Goal: Task Accomplishment & Management: Manage account settings

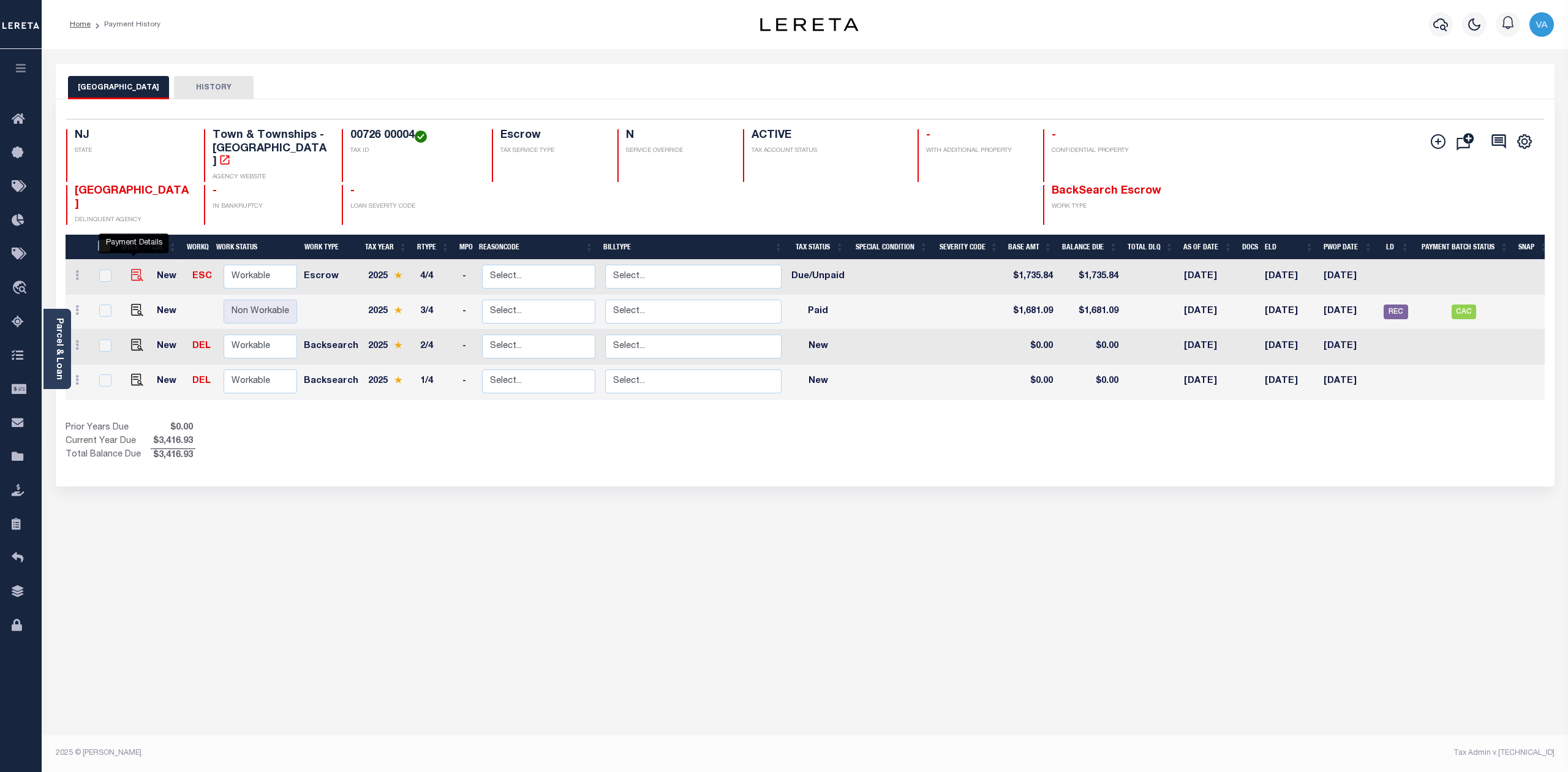
click at [131, 269] on img "" at bounding box center [137, 275] width 12 height 12
checkbox input "true"
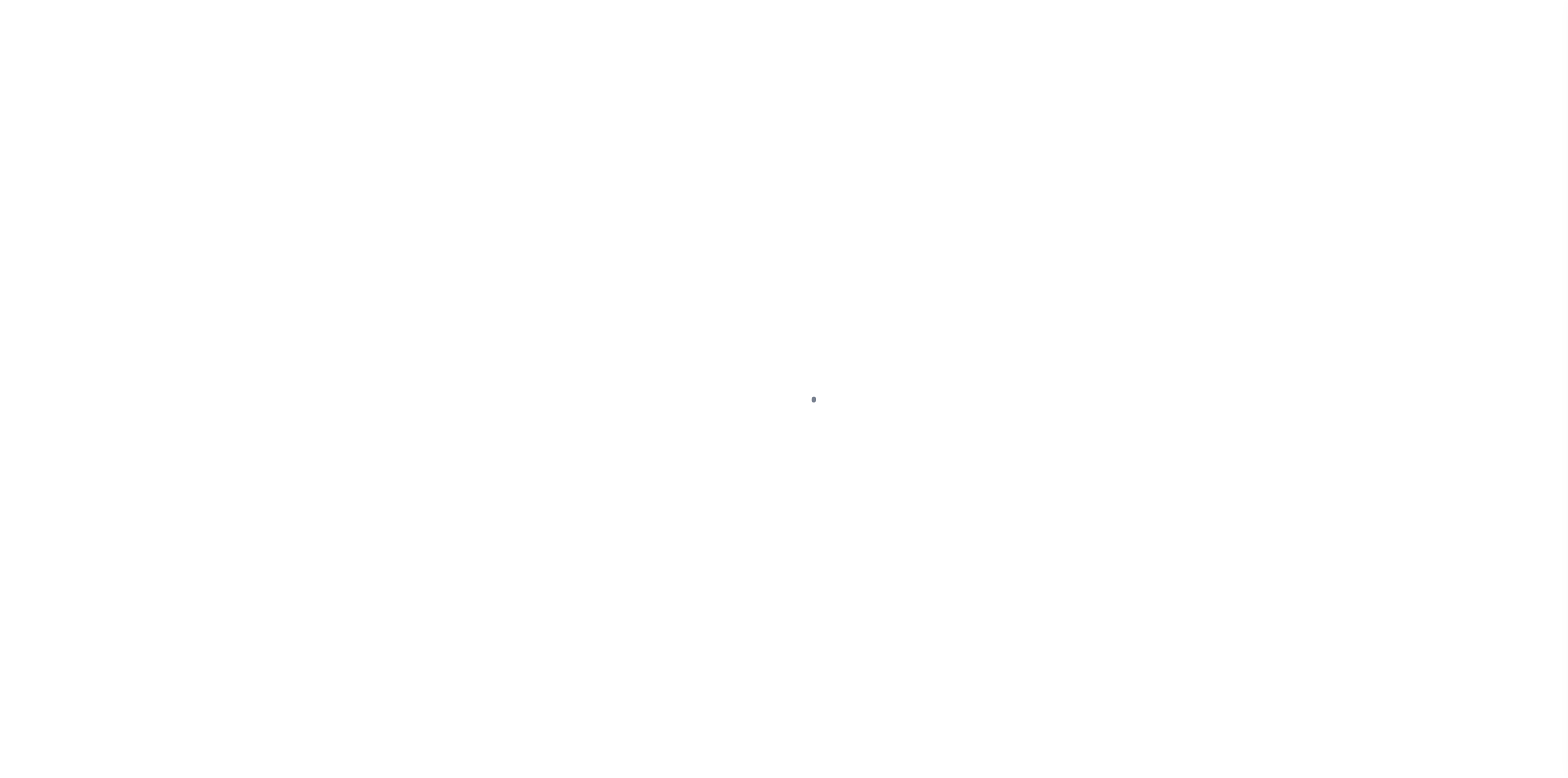
select select "DUE"
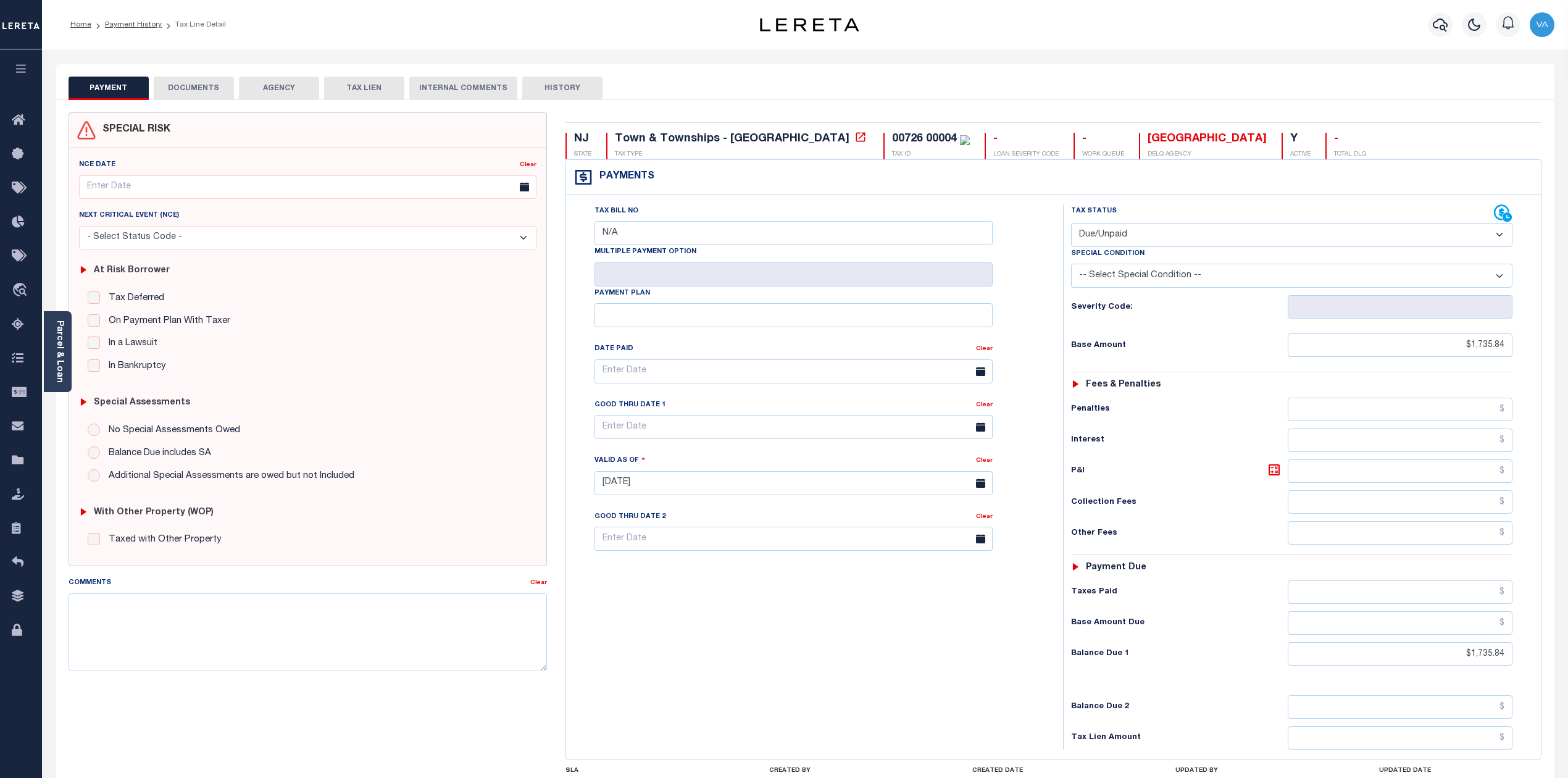
click at [189, 82] on button "DOCUMENTS" at bounding box center [194, 88] width 80 height 23
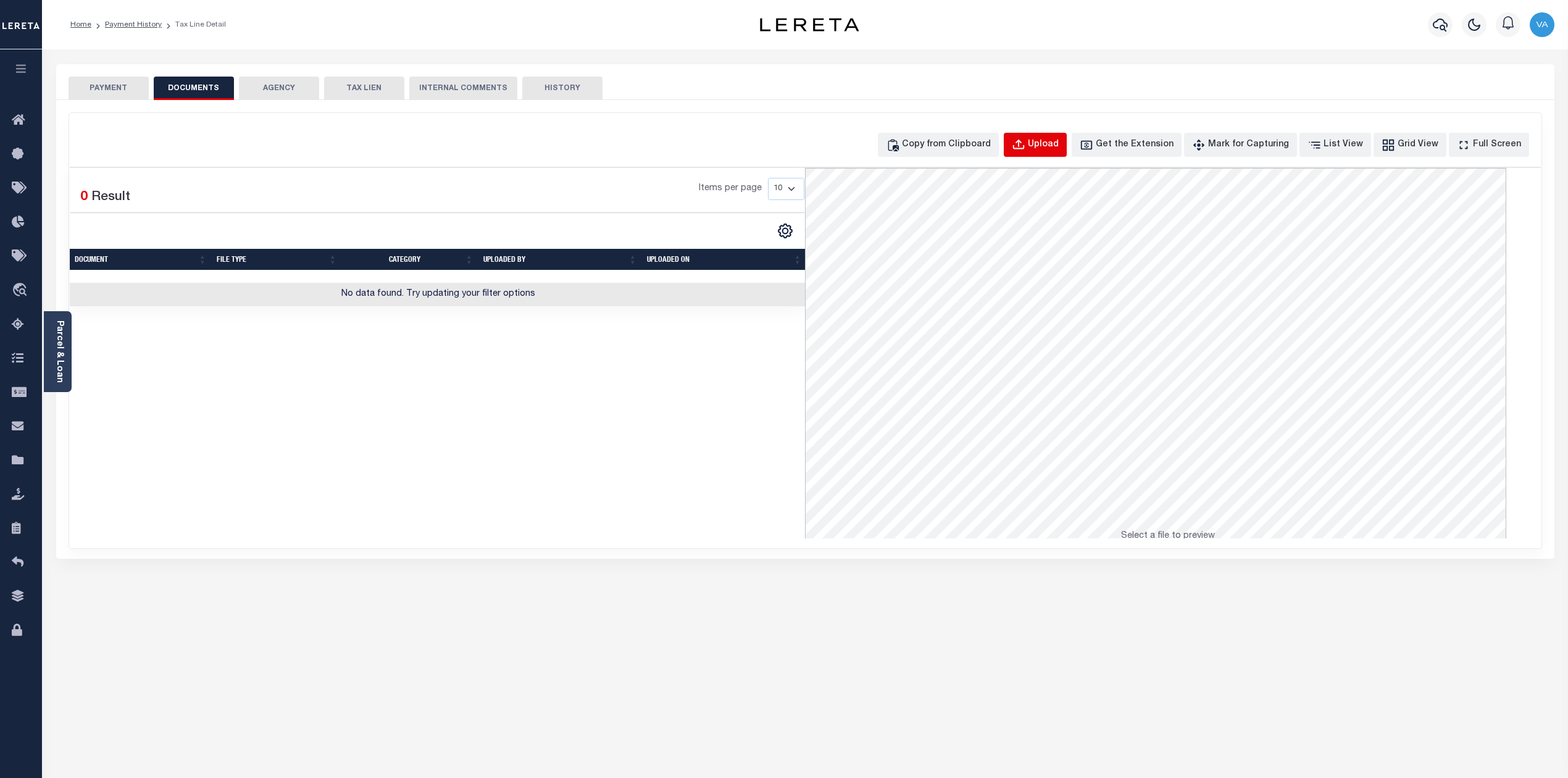
click at [1059, 144] on div "Upload" at bounding box center [1043, 145] width 31 height 14
select select "POP"
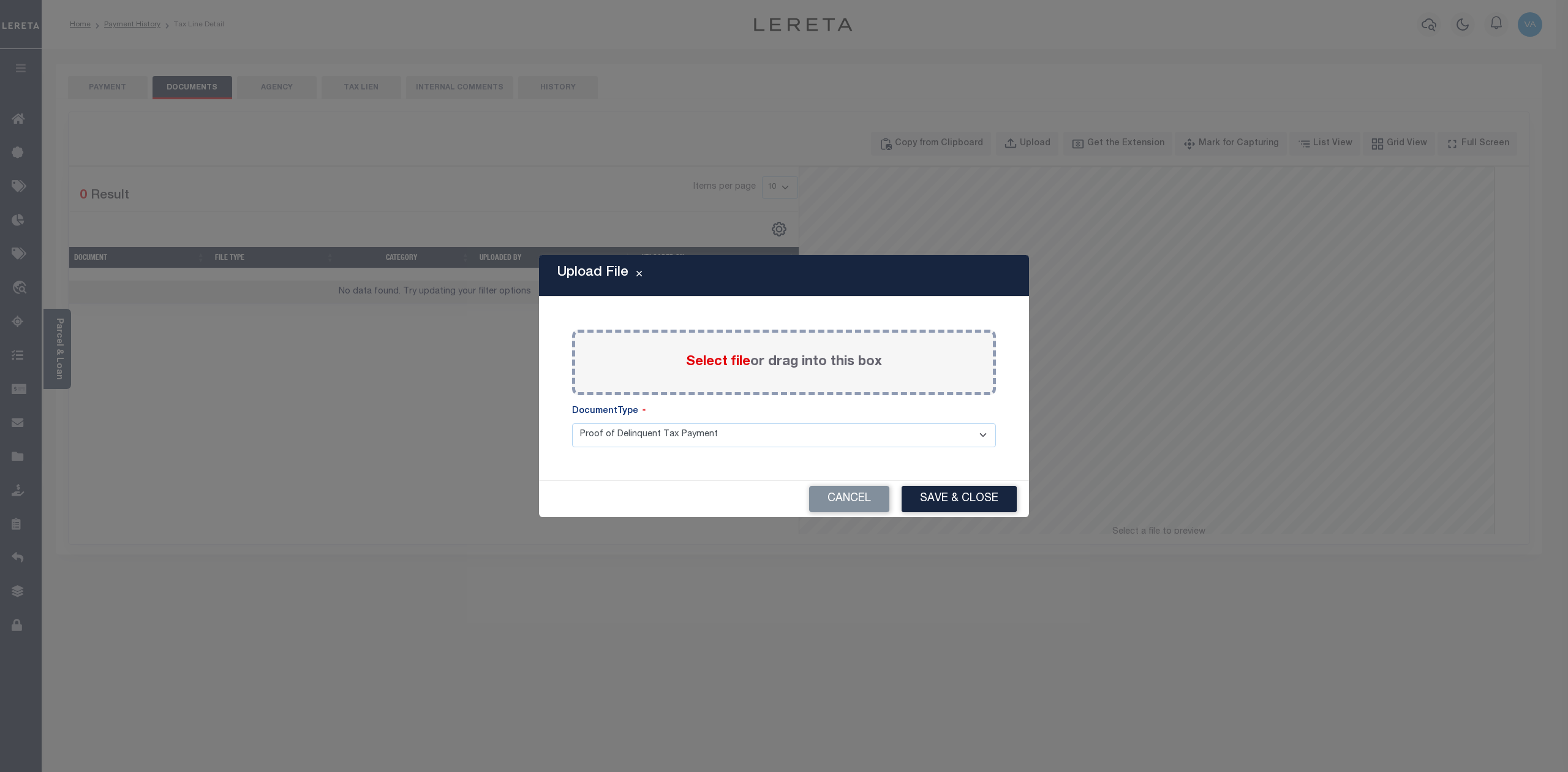
click at [707, 357] on span "Select file" at bounding box center [718, 362] width 64 height 14
click at [0, 0] on input "Select file or drag into this box" at bounding box center [0, 0] width 0 height 0
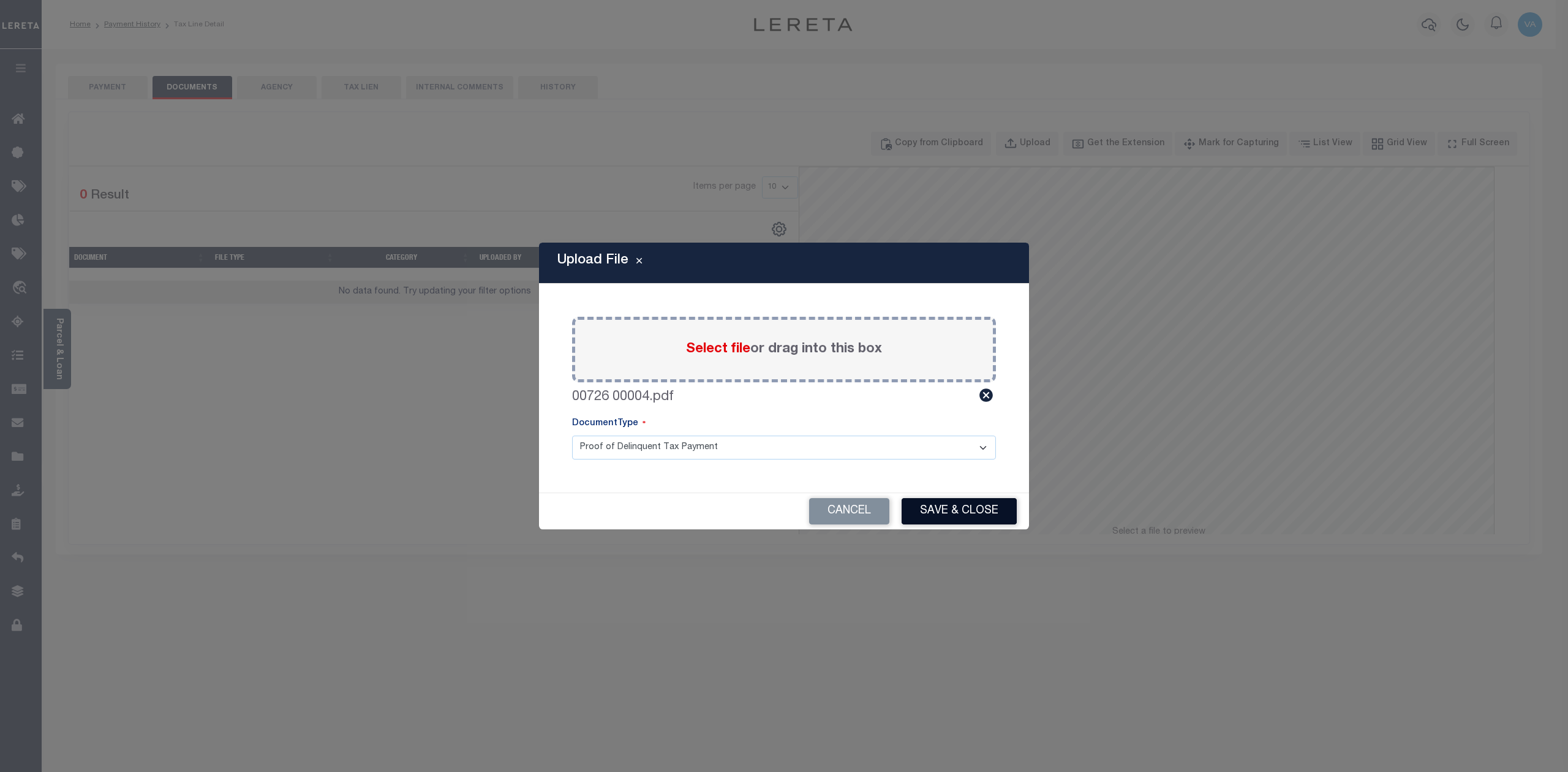
click at [927, 500] on button "Save & Close" at bounding box center [958, 511] width 115 height 26
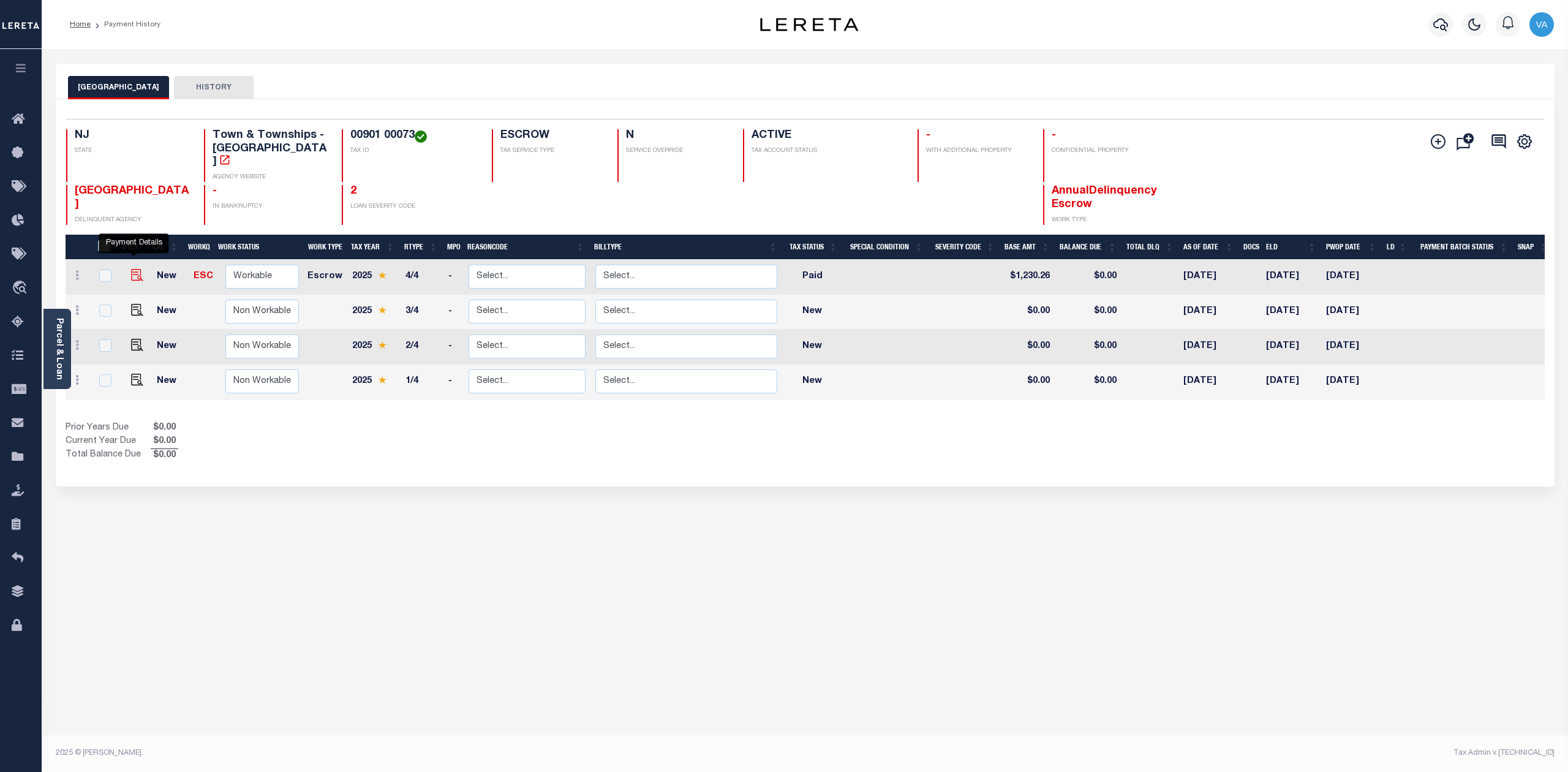
click at [137, 269] on img "" at bounding box center [137, 275] width 12 height 12
checkbox input "true"
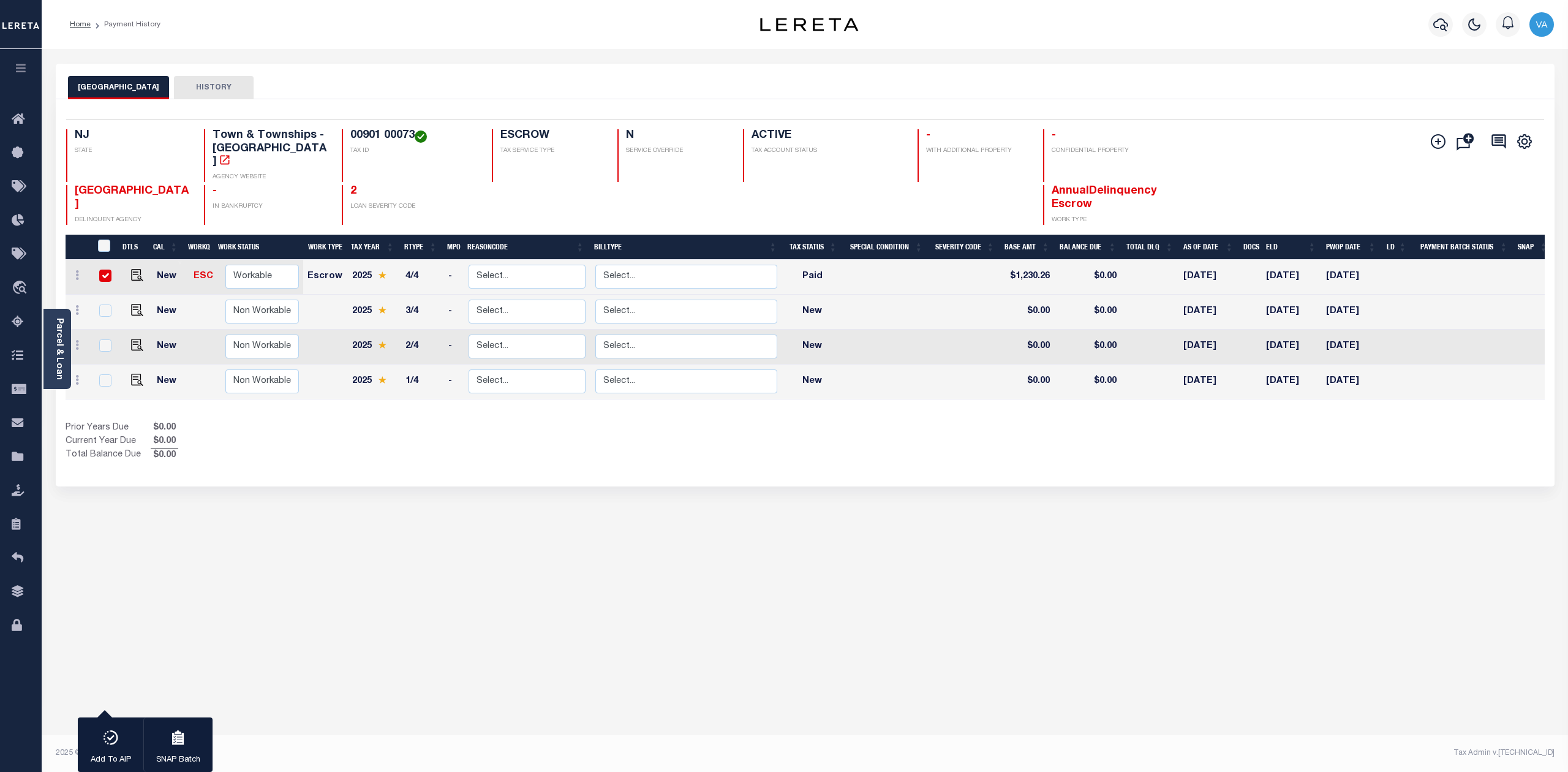
click at [172, 569] on div "WILLINGBORO TOWNSHIP HISTORY 1 Selected 4 1" at bounding box center [805, 409] width 1517 height 692
click at [136, 269] on img "" at bounding box center [137, 275] width 12 height 12
checkbox input "false"
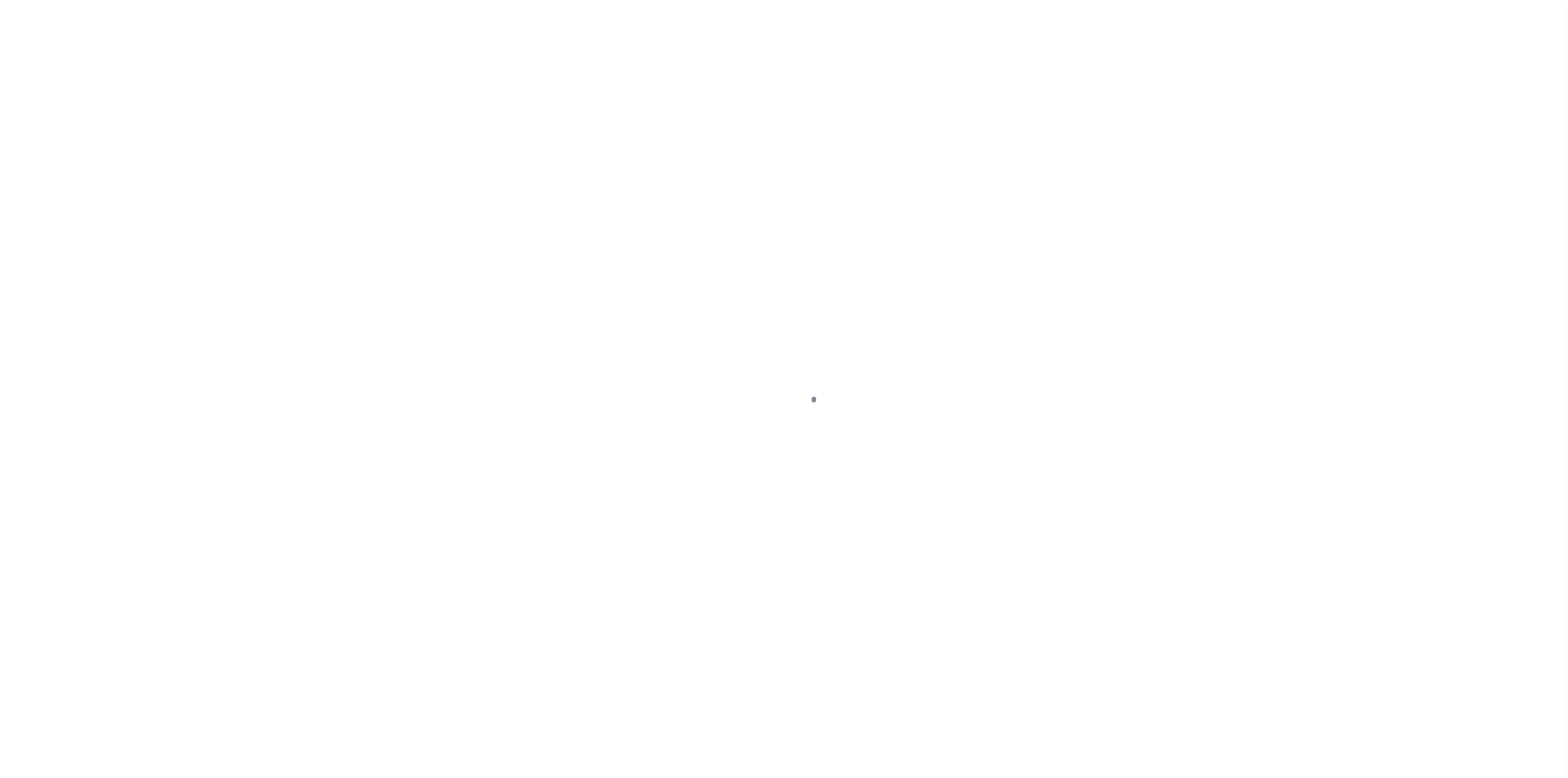
select select "PYD"
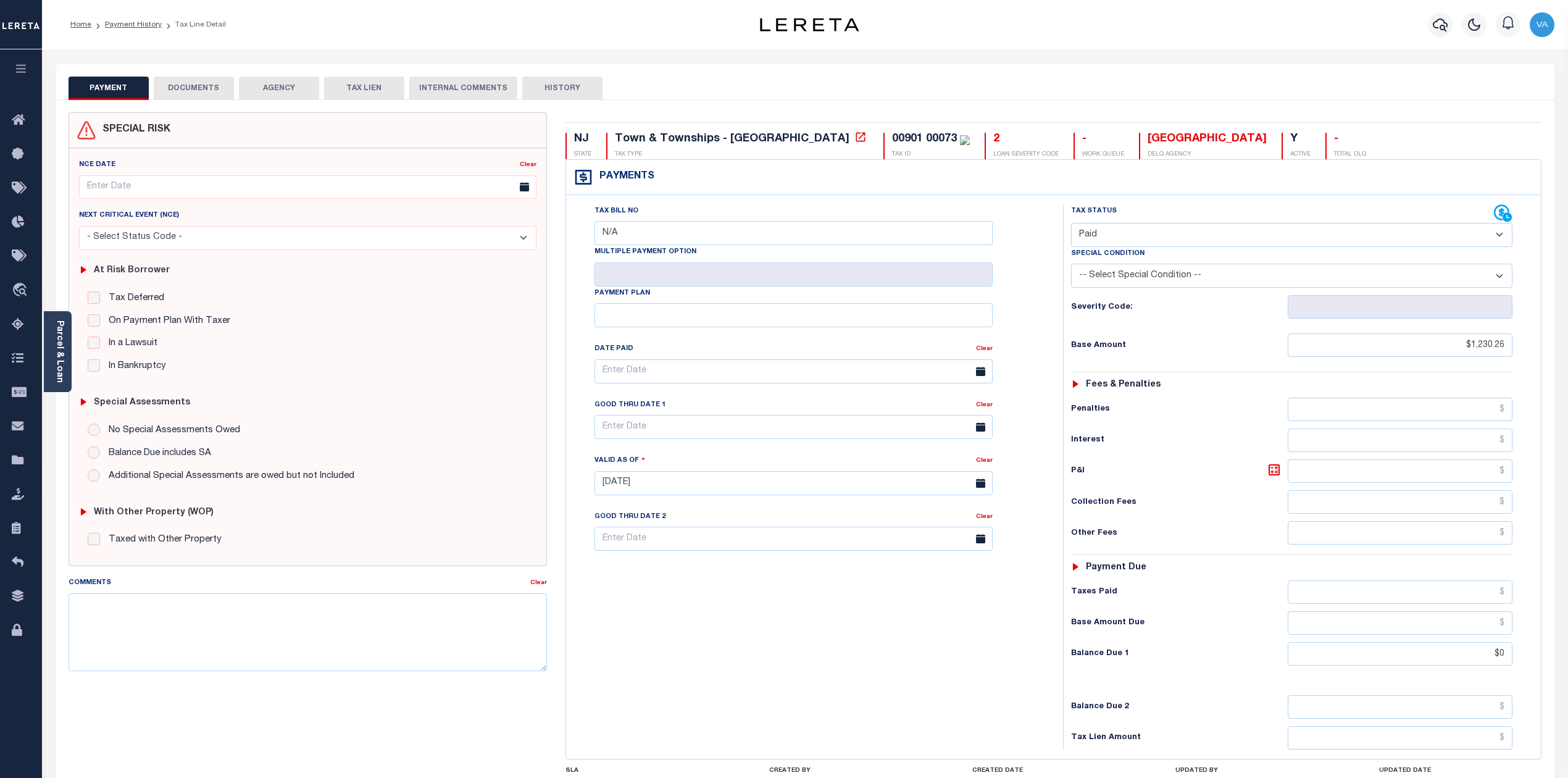
click at [183, 85] on button "DOCUMENTS" at bounding box center [194, 88] width 80 height 23
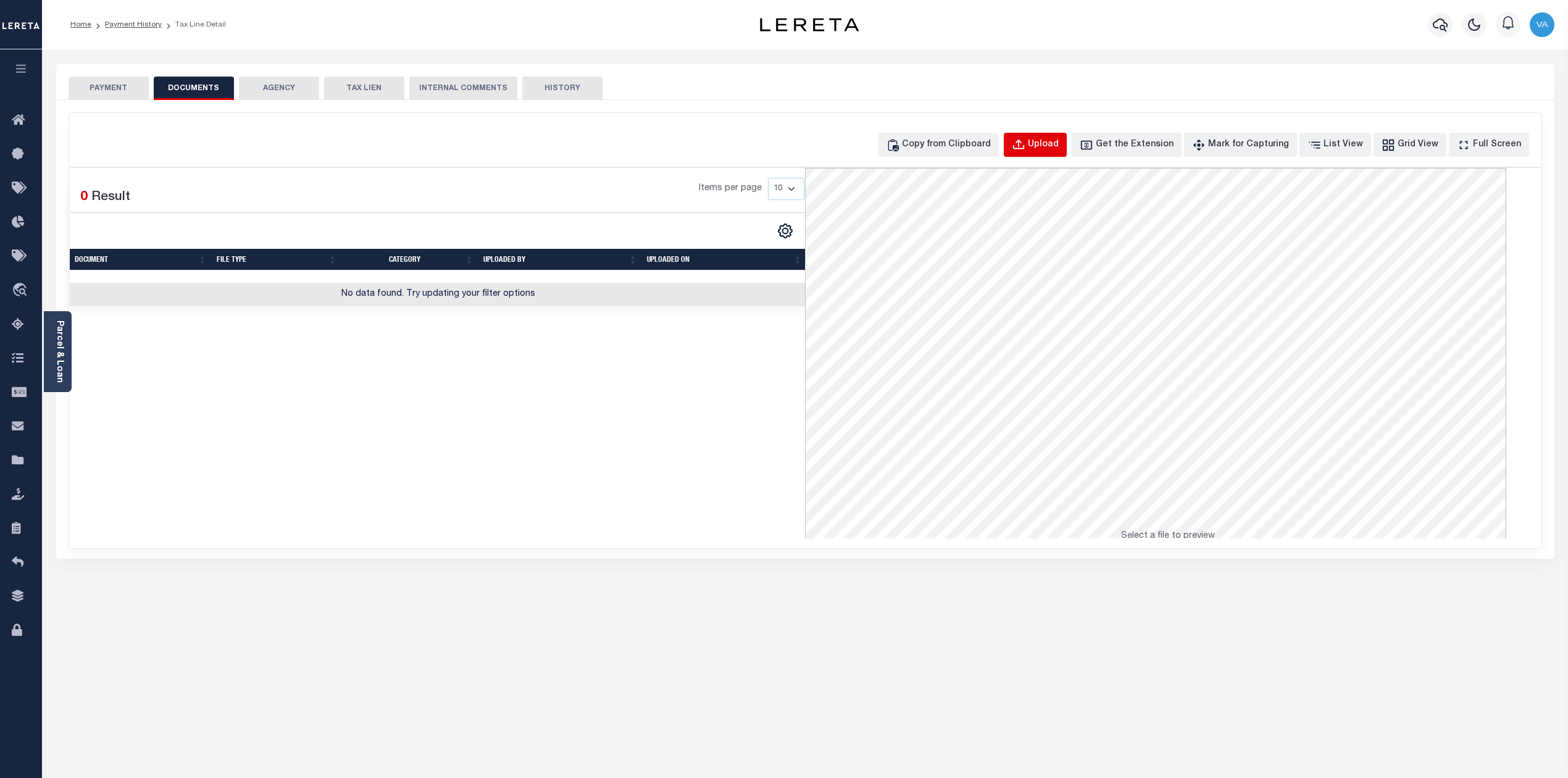
click at [1058, 152] on button "Upload" at bounding box center [1035, 144] width 63 height 24
select select "POP"
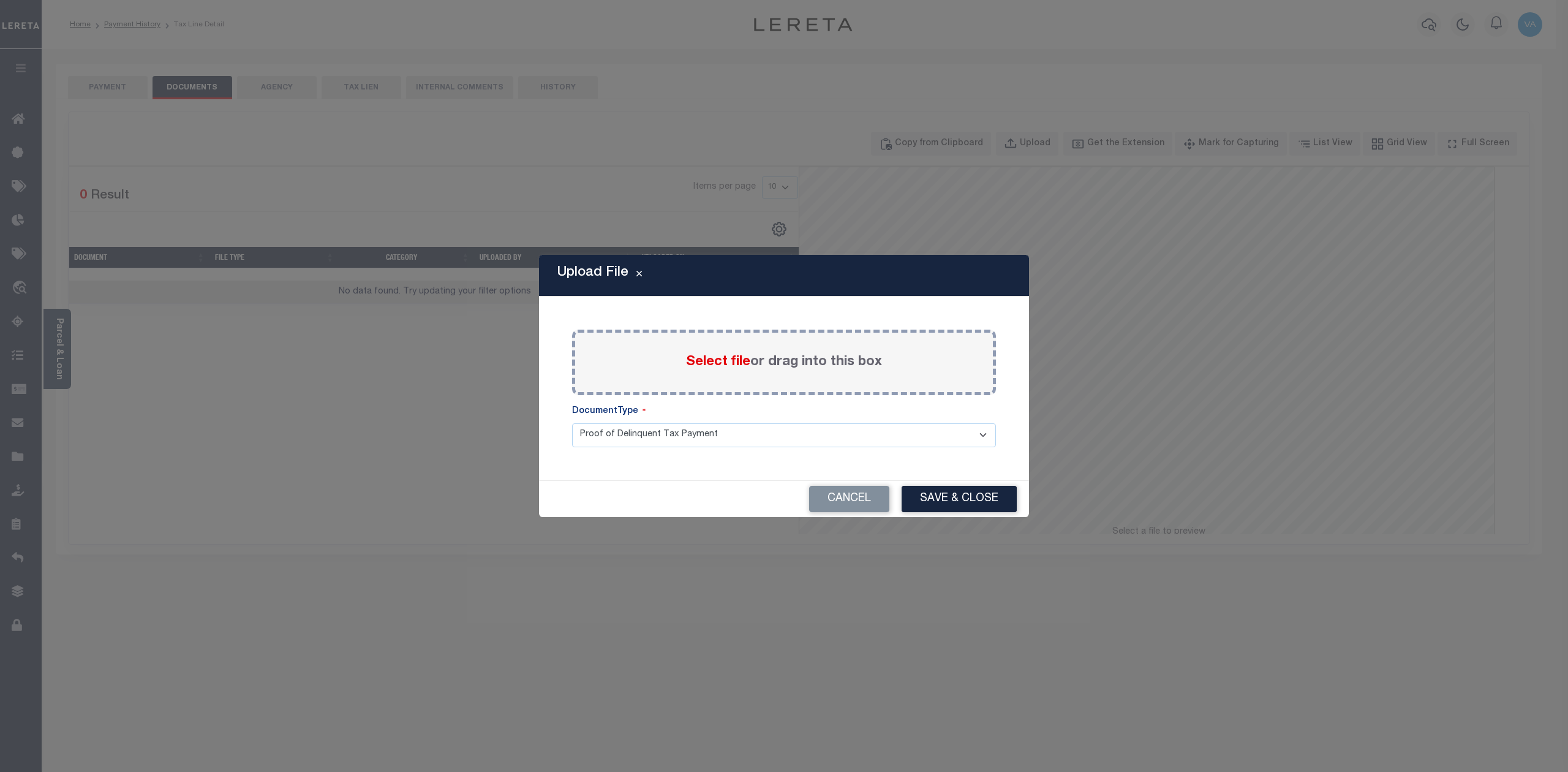
click at [703, 355] on span "Select file" at bounding box center [718, 362] width 64 height 14
click at [0, 0] on input "Select file or drag into this box" at bounding box center [0, 0] width 0 height 0
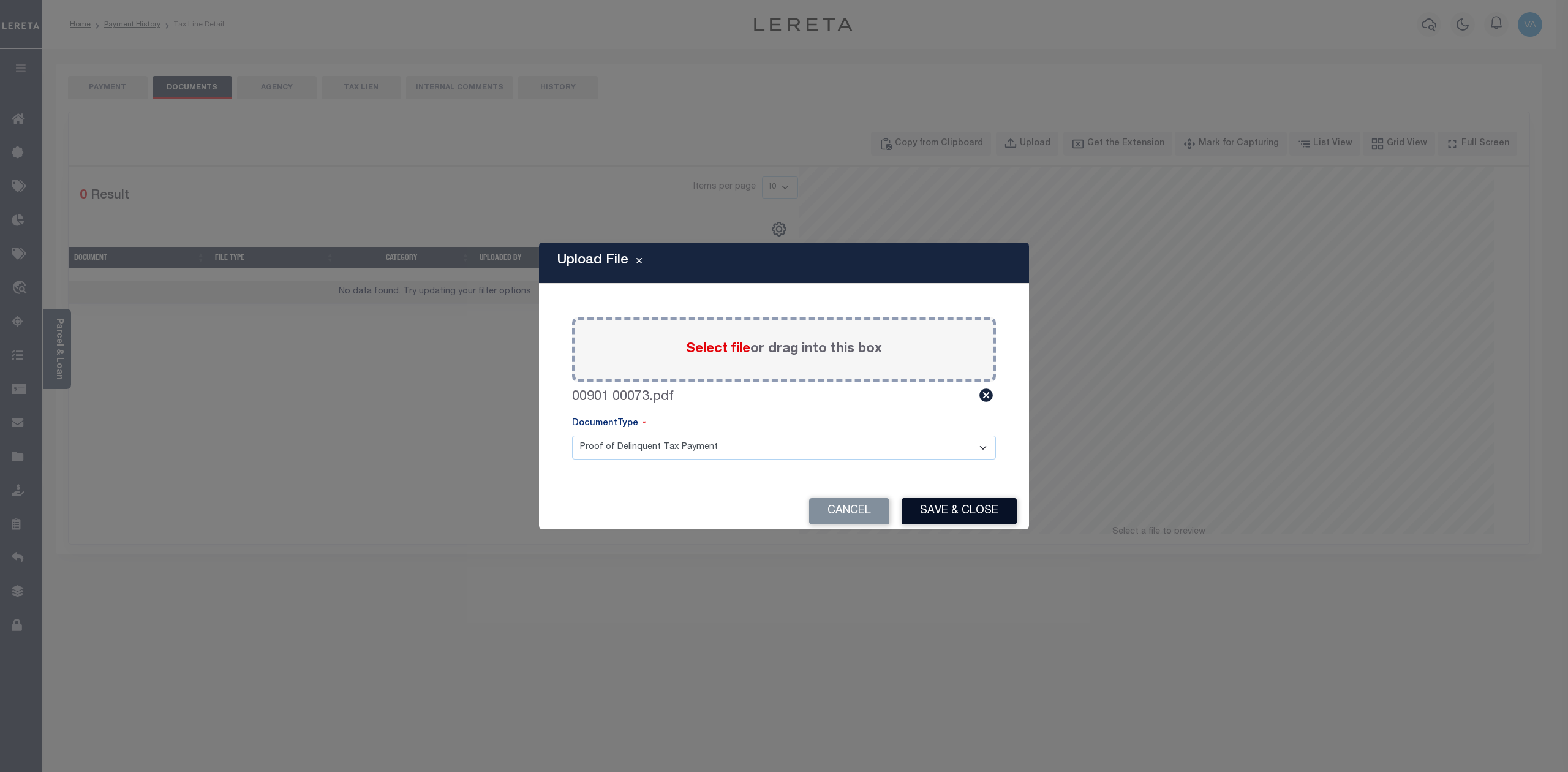
click at [983, 518] on button "Save & Close" at bounding box center [958, 511] width 115 height 26
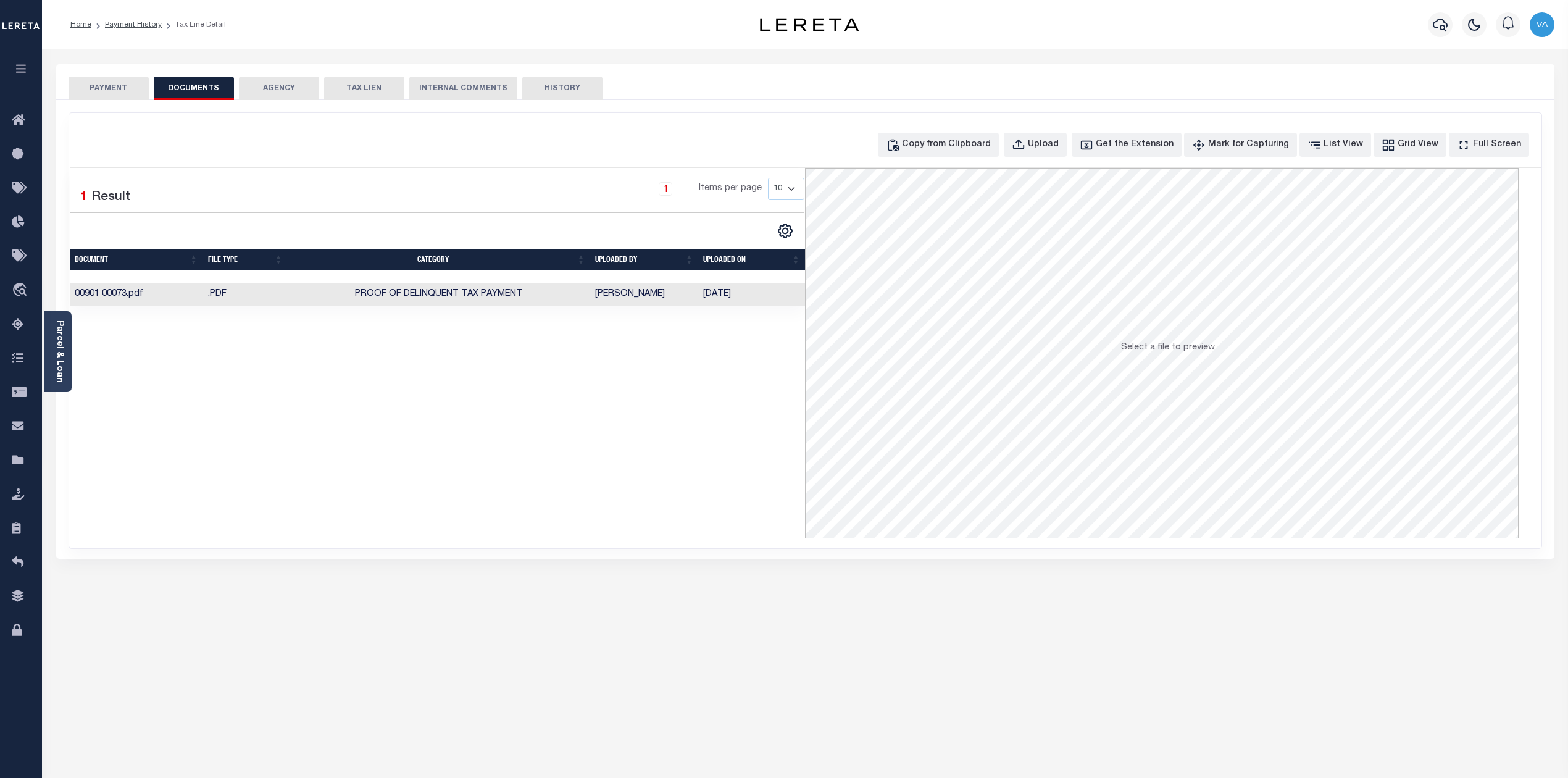
click at [116, 94] on button "PAYMENT" at bounding box center [109, 88] width 80 height 23
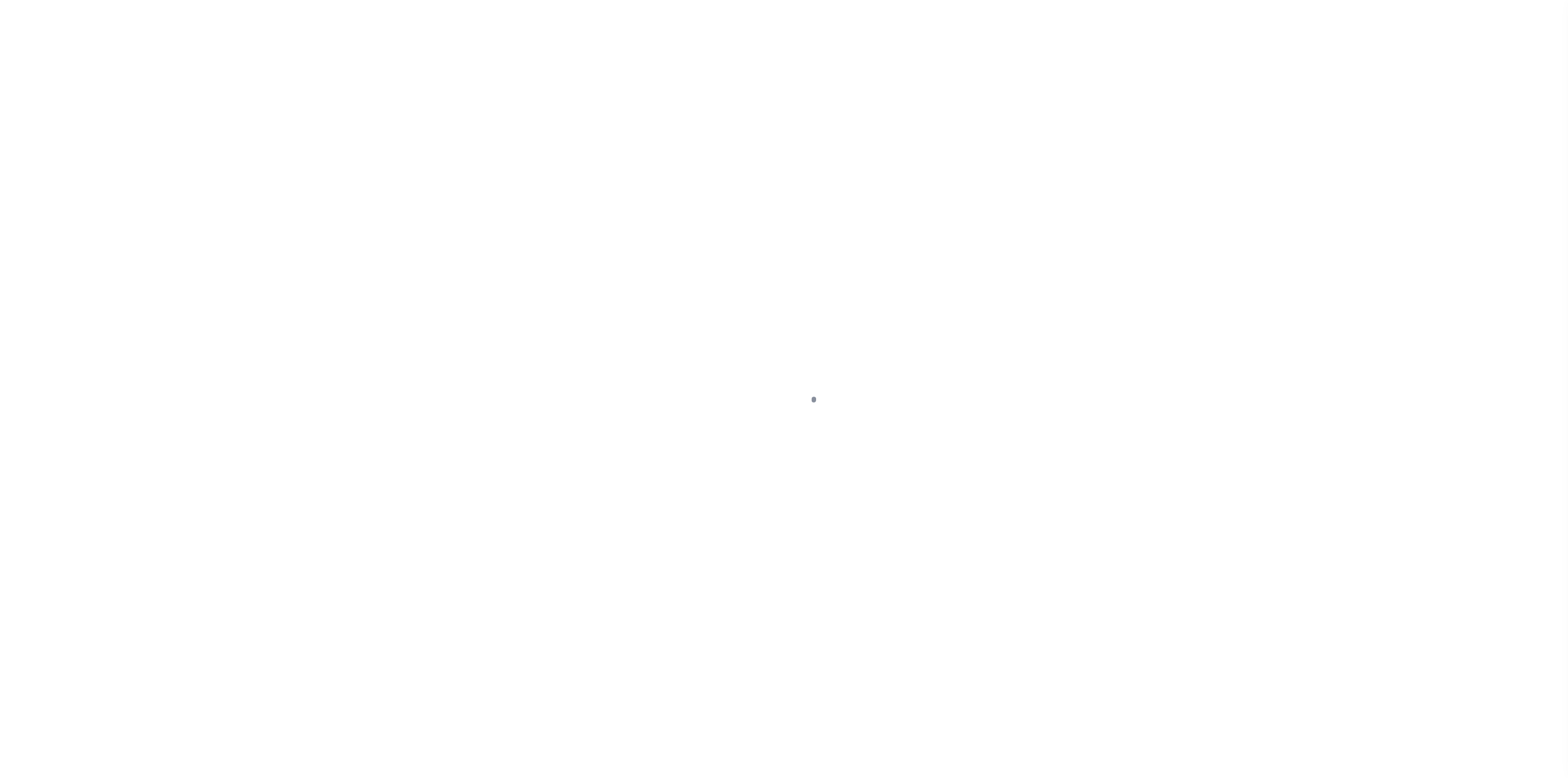
select select "PYD"
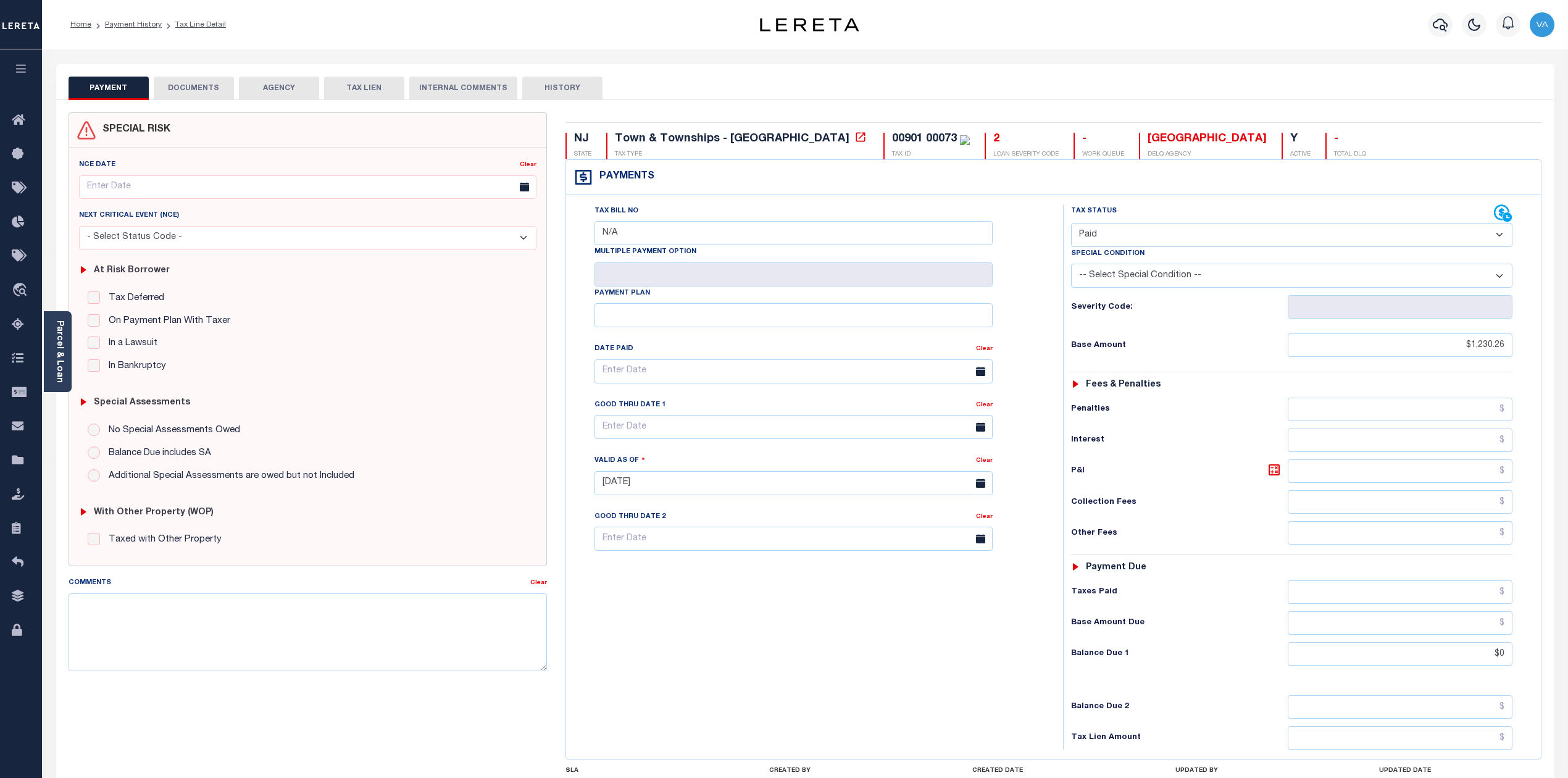
click at [194, 88] on button "DOCUMENTS" at bounding box center [194, 88] width 80 height 23
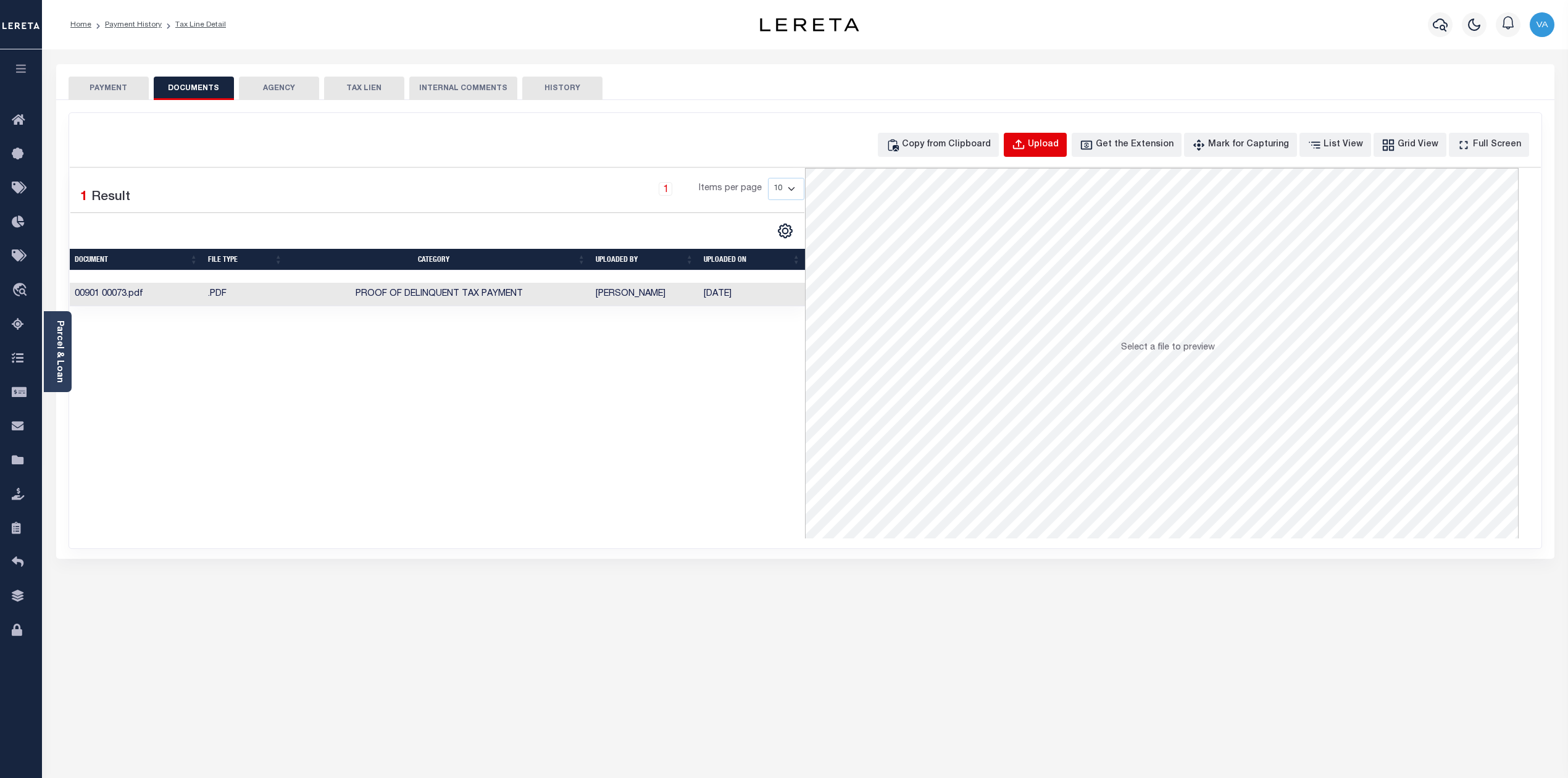
click at [1059, 149] on div "Upload" at bounding box center [1043, 145] width 31 height 14
select select "POP"
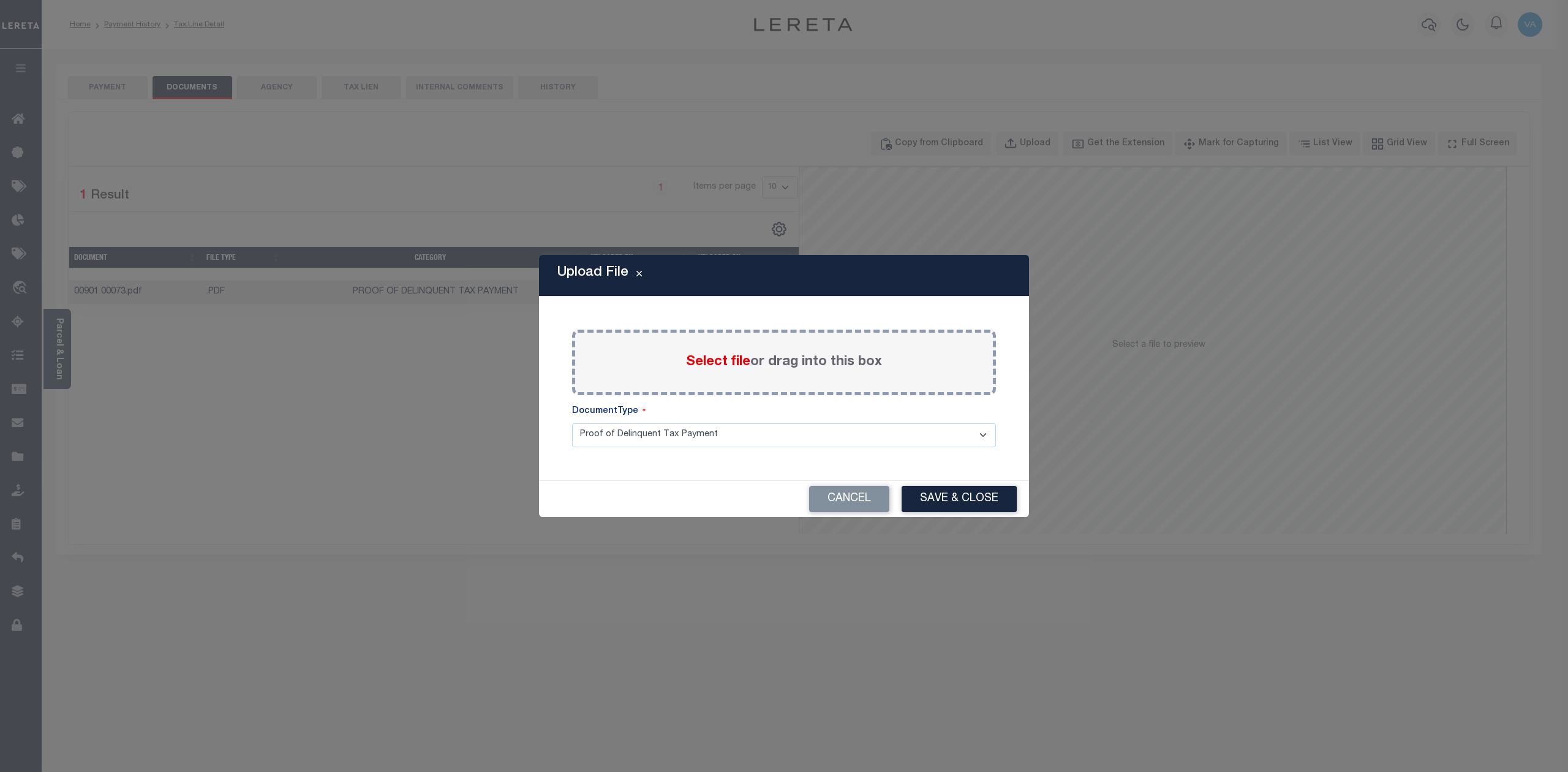
click at [713, 357] on span "Select file" at bounding box center [718, 362] width 64 height 14
click at [0, 0] on input "Select file or drag into this box" at bounding box center [0, 0] width 0 height 0
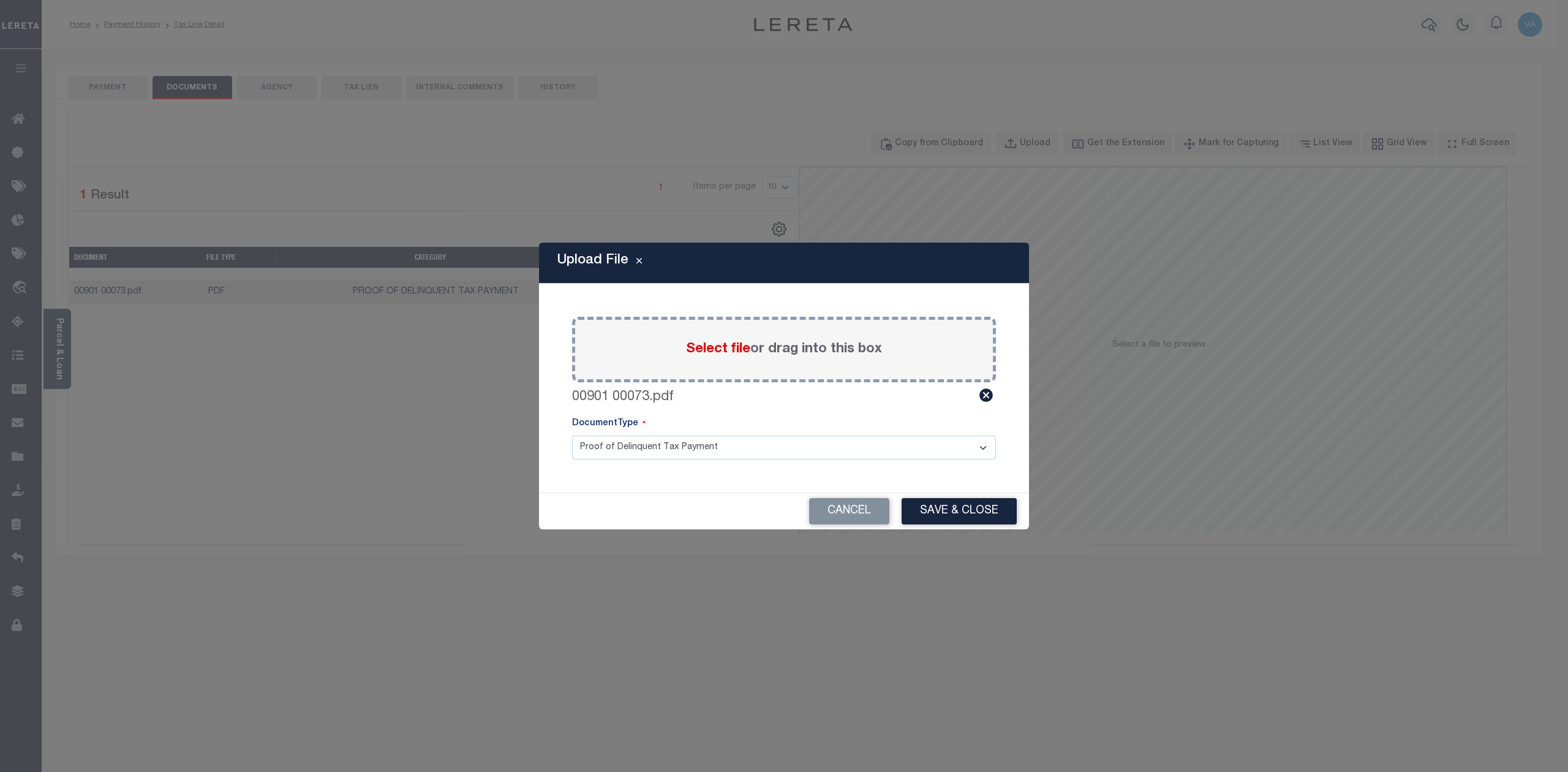
click at [929, 527] on div "Cancel Save & Close" at bounding box center [784, 511] width 490 height 36
click at [942, 516] on button "Save & Close" at bounding box center [958, 511] width 115 height 26
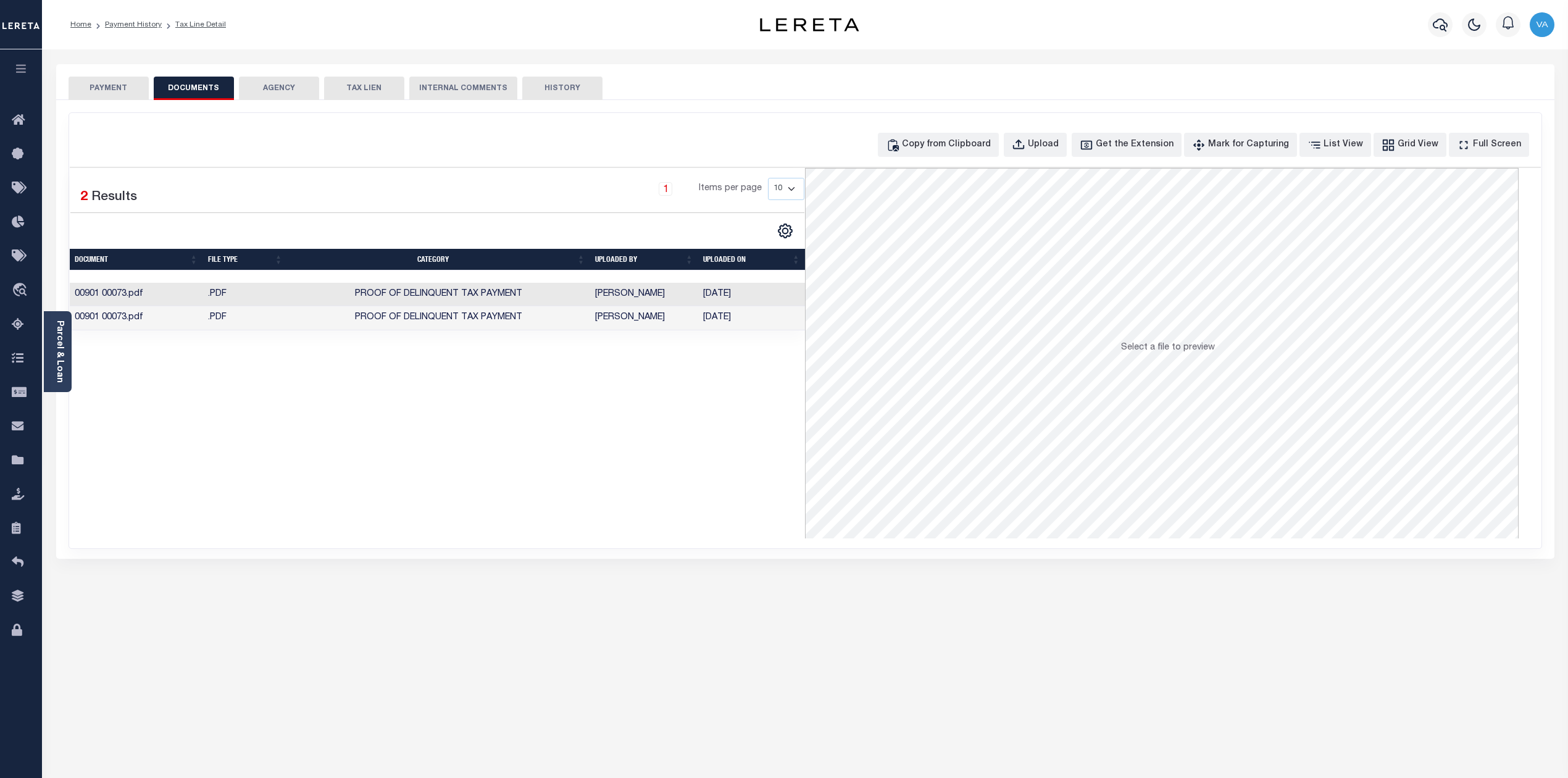
click at [119, 100] on div "SPECIAL RISK NCE Date Clear" at bounding box center [806, 329] width 1499 height 459
click at [1114, 707] on div "PAYMENT DOCUMENTS AGENCY DELINQUENT PAYEE" at bounding box center [805, 450] width 1517 height 772
click at [126, 93] on button "PAYMENT" at bounding box center [109, 88] width 80 height 23
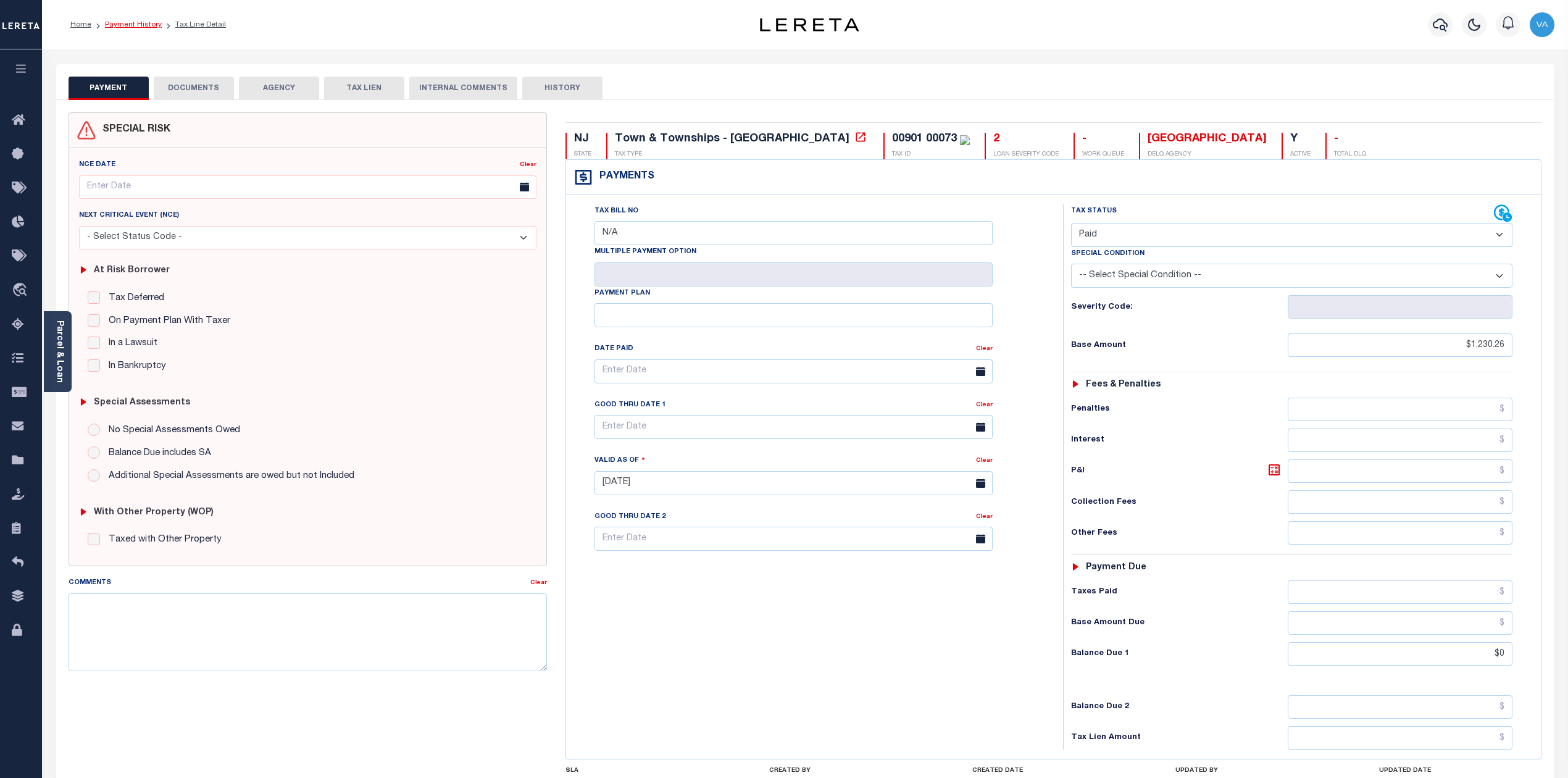
click at [134, 21] on link "Payment History" at bounding box center [133, 25] width 56 height 7
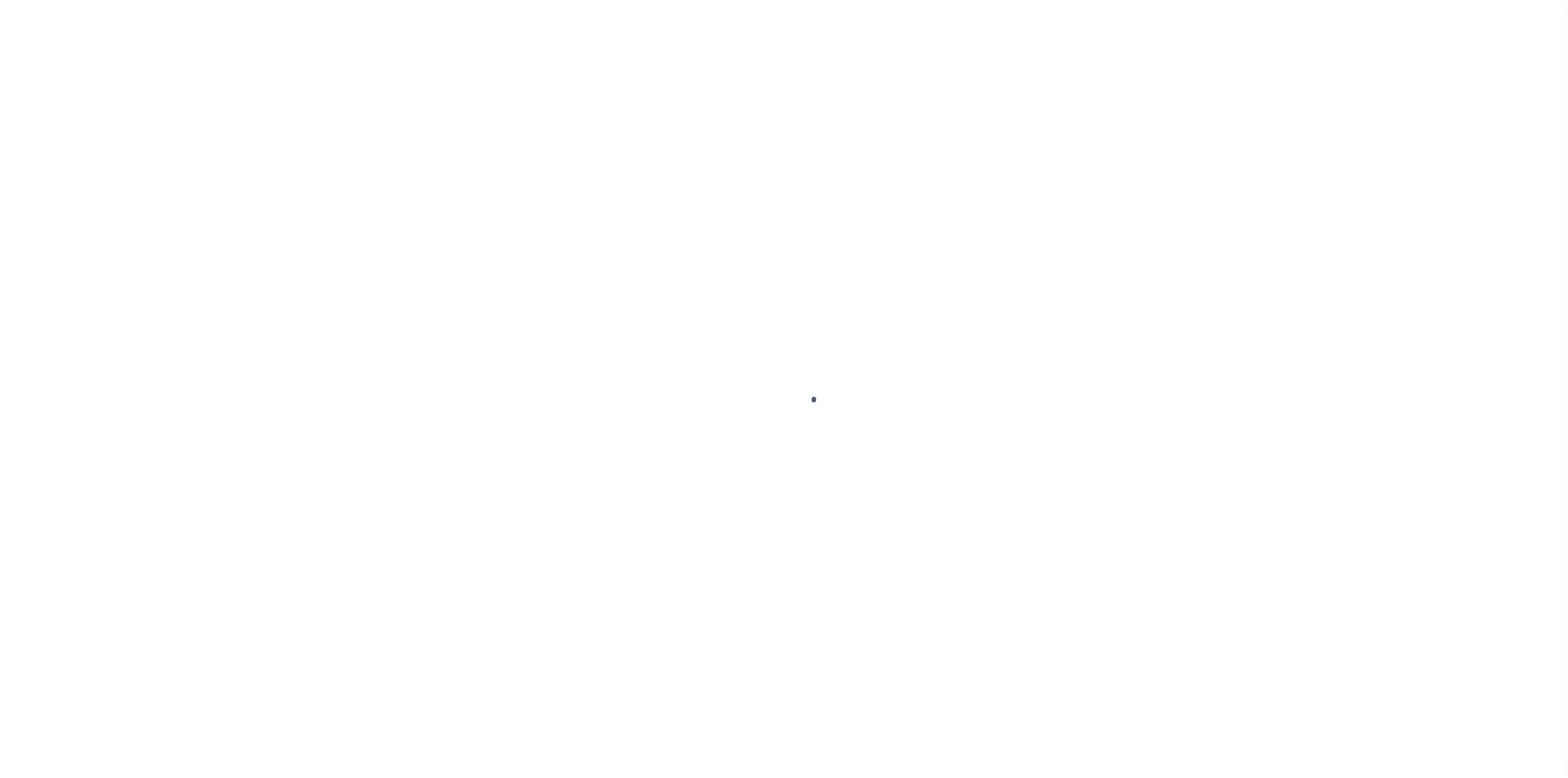
select select "PYD"
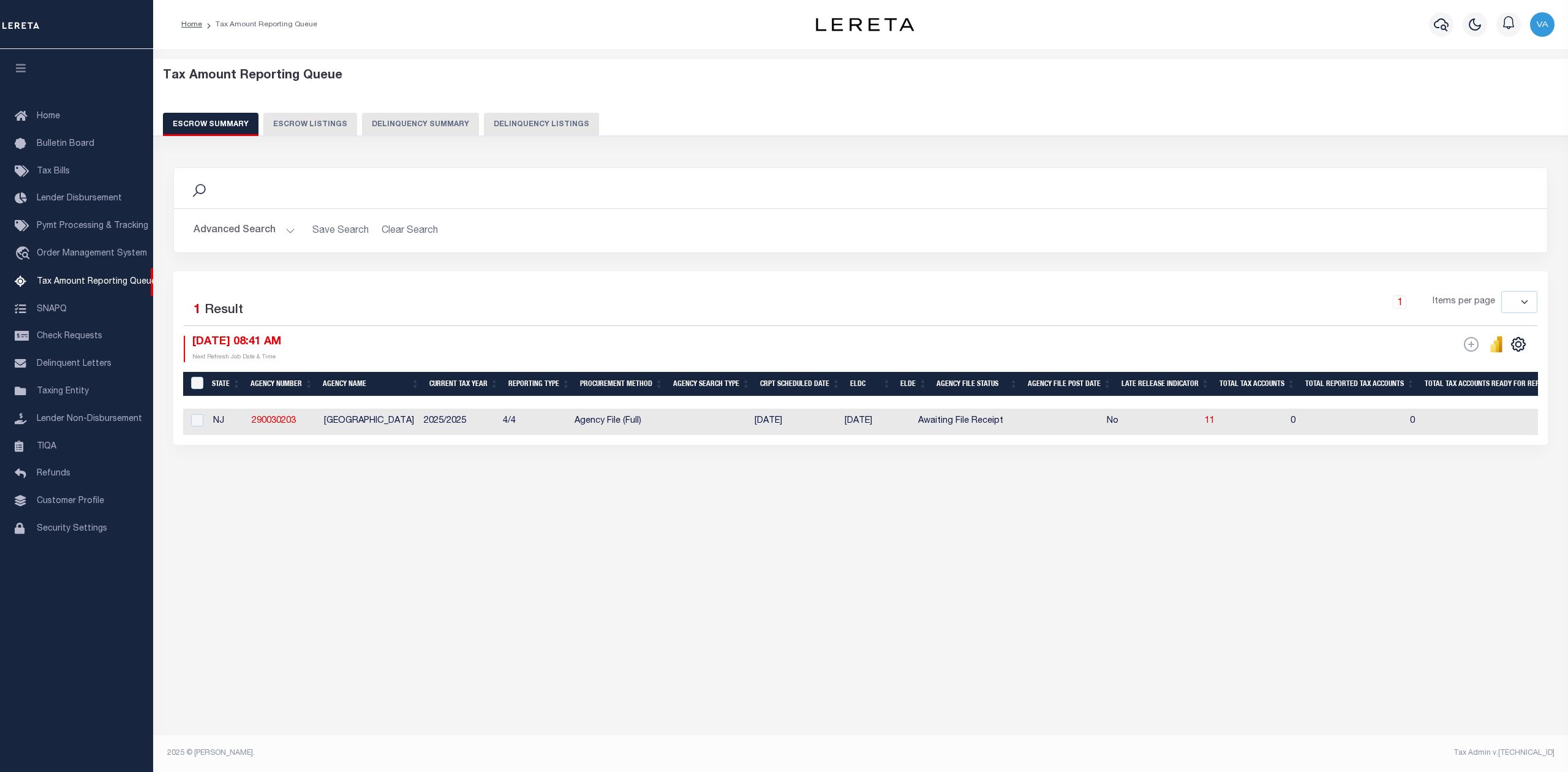
select select
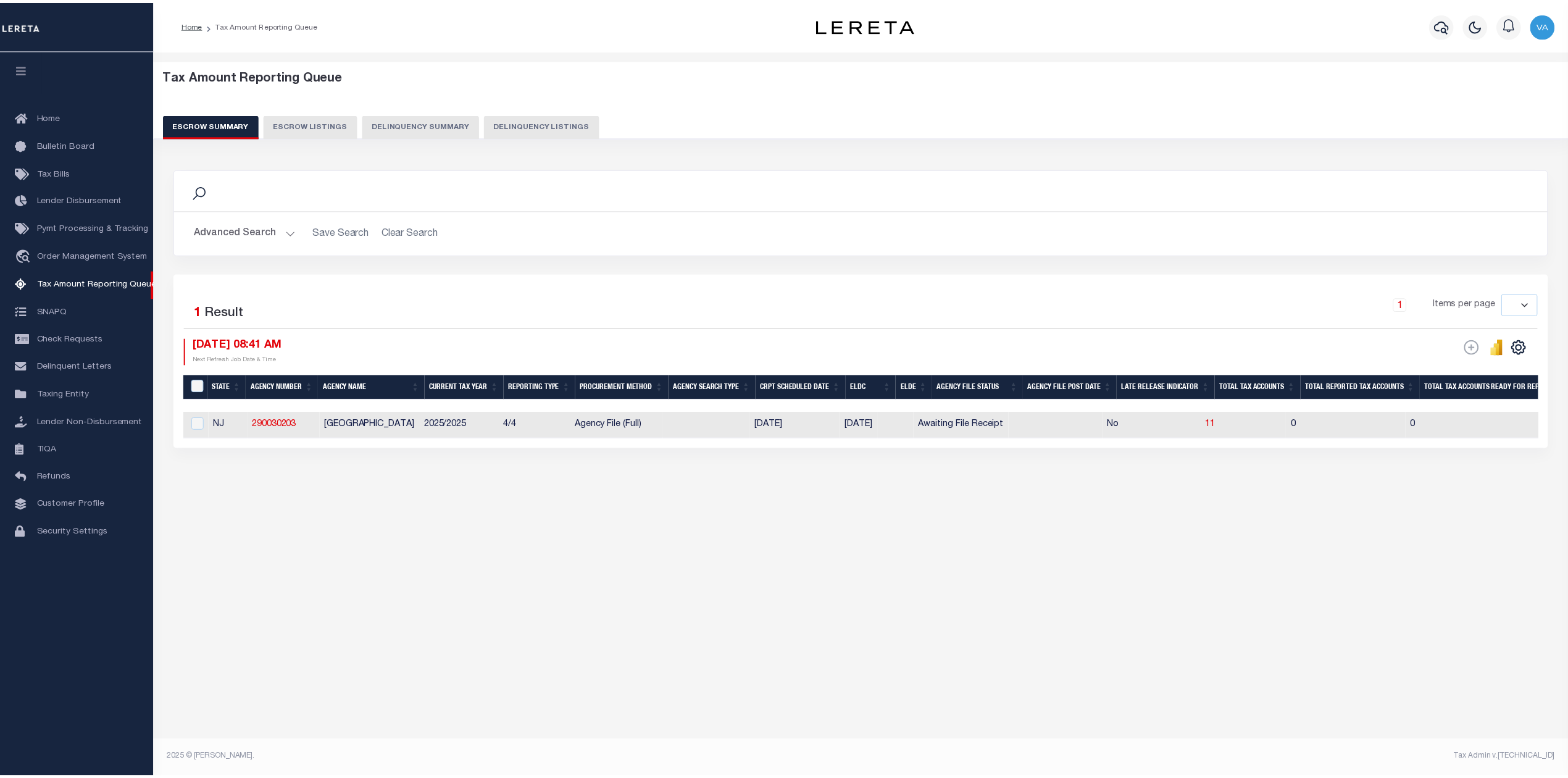
scroll to position [0, 1176]
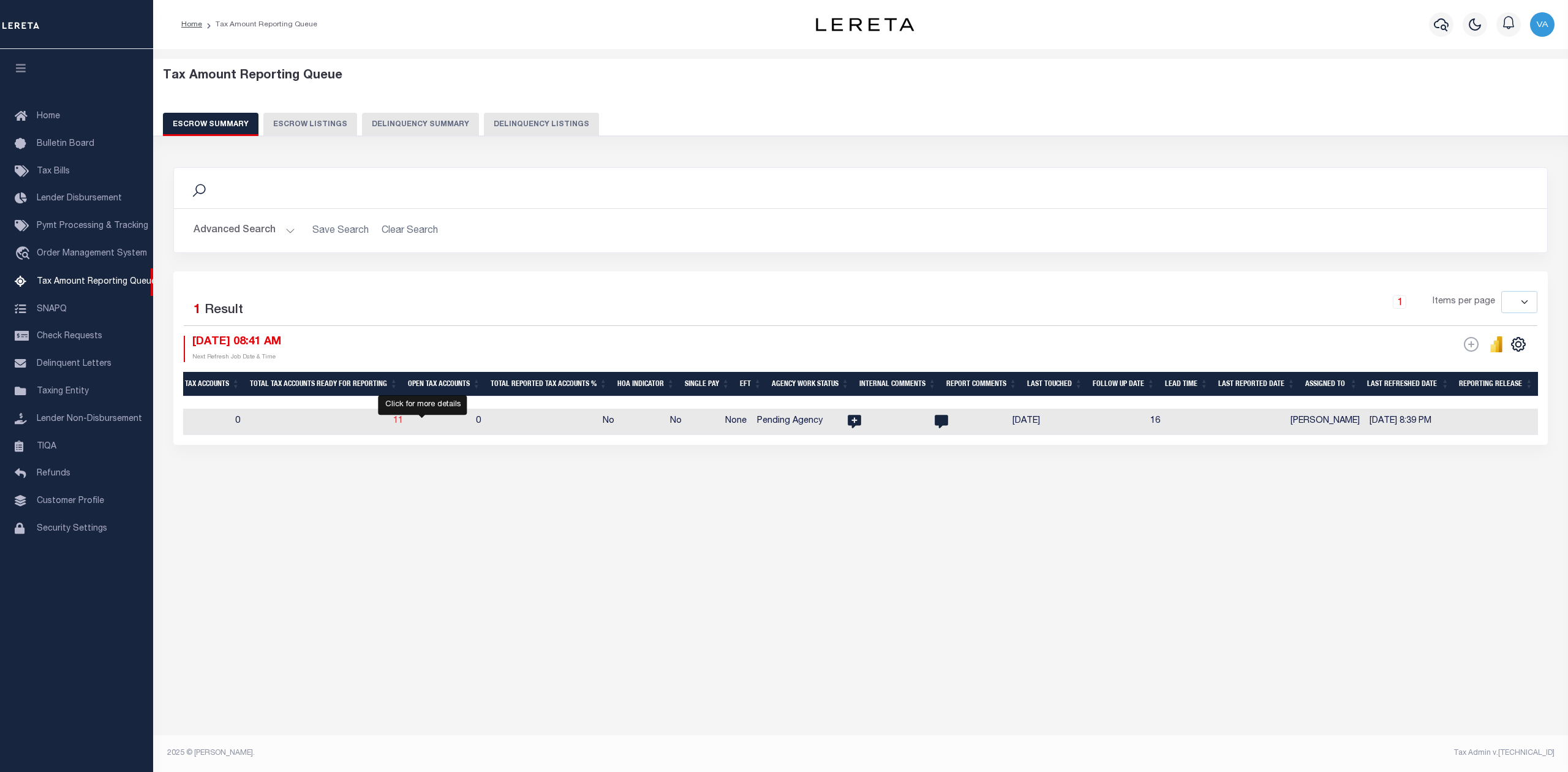
click at [403, 422] on span "11" at bounding box center [398, 421] width 10 height 9
select select "100"
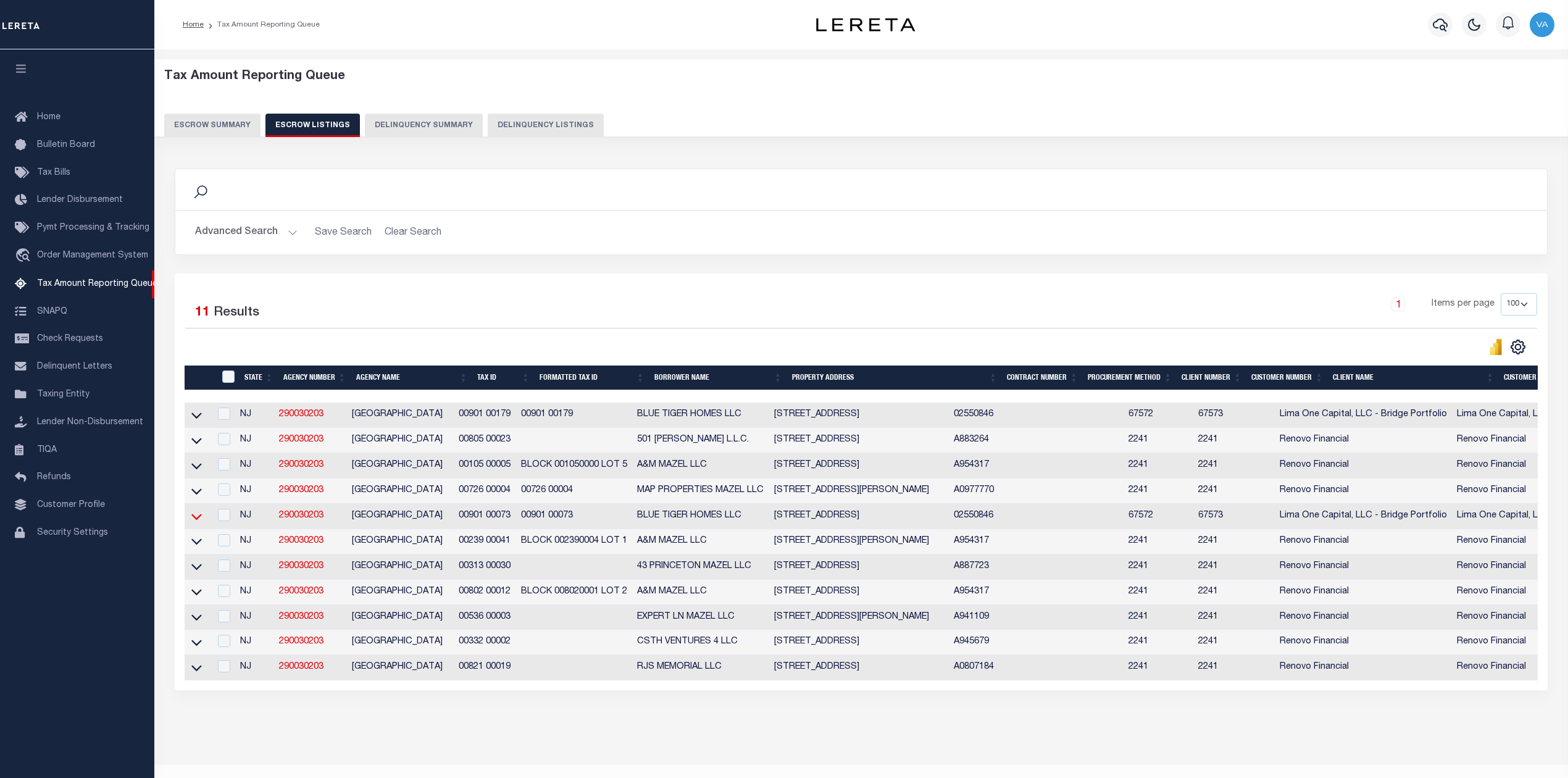
click at [200, 523] on icon at bounding box center [196, 516] width 10 height 13
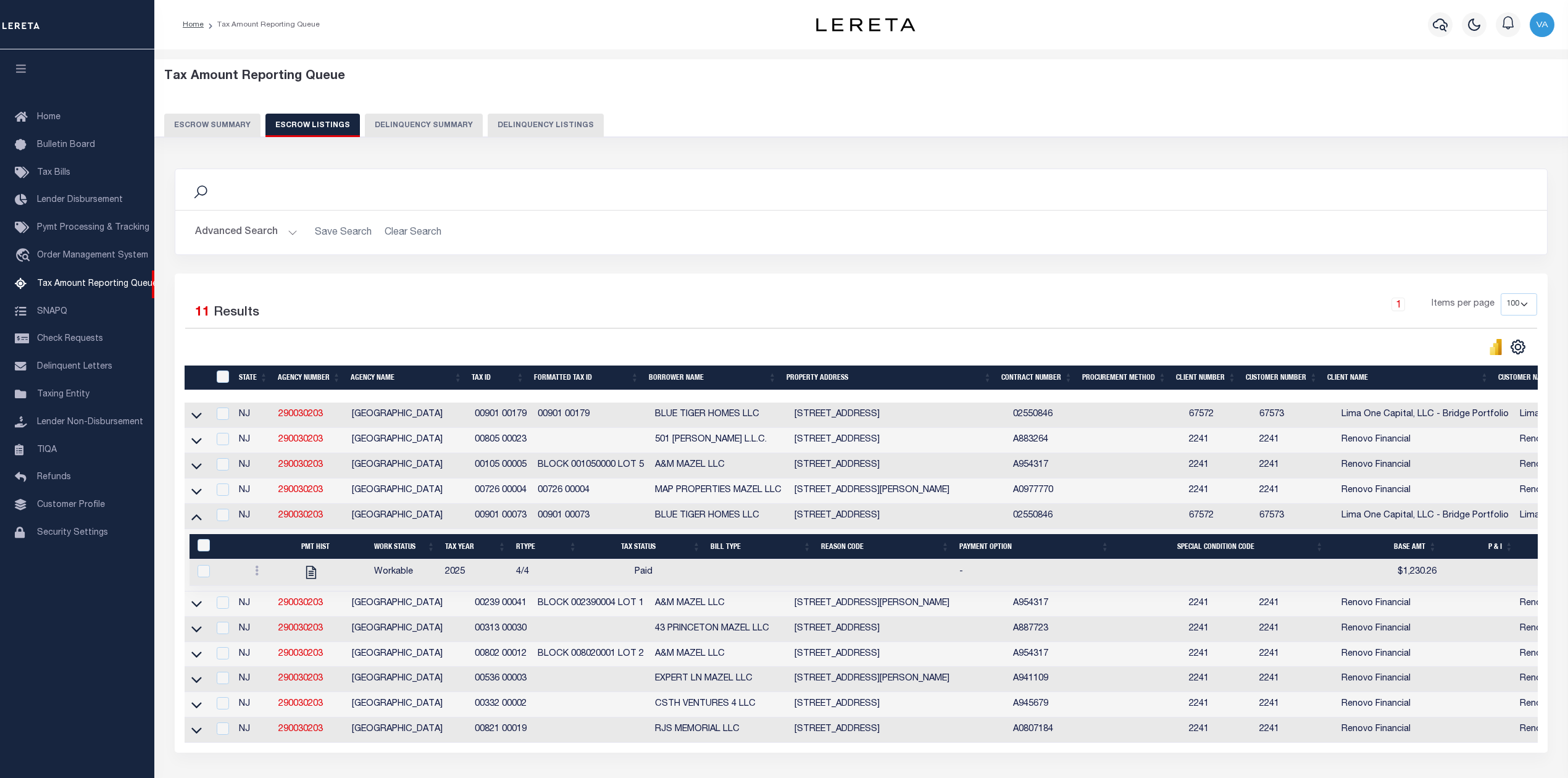
scroll to position [106, 0]
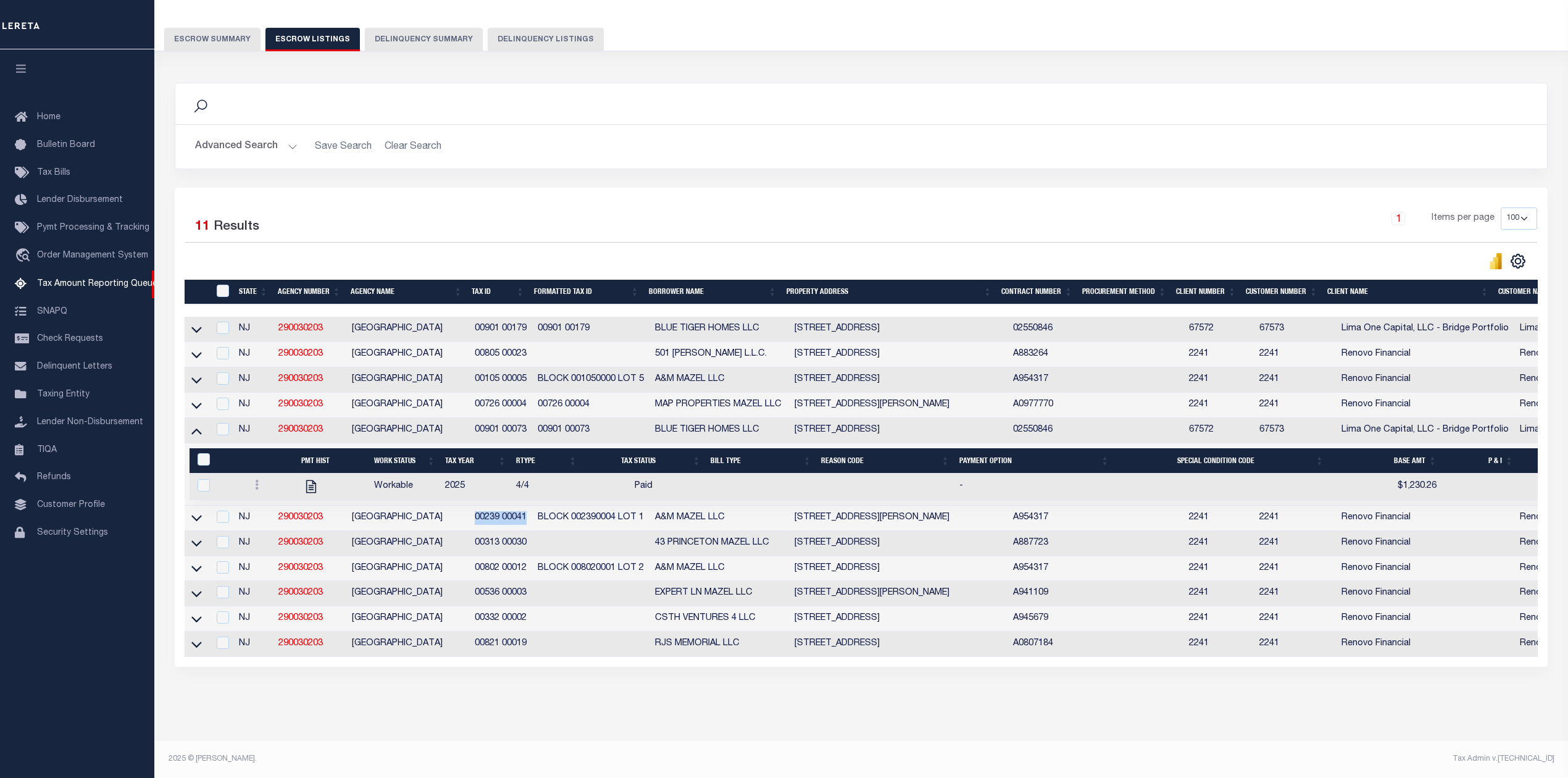
drag, startPoint x: 529, startPoint y: 505, endPoint x: 479, endPoint y: 515, distance: 51.0
click at [479, 515] on td "00239 00041" at bounding box center [501, 518] width 63 height 25
checkbox input "true"
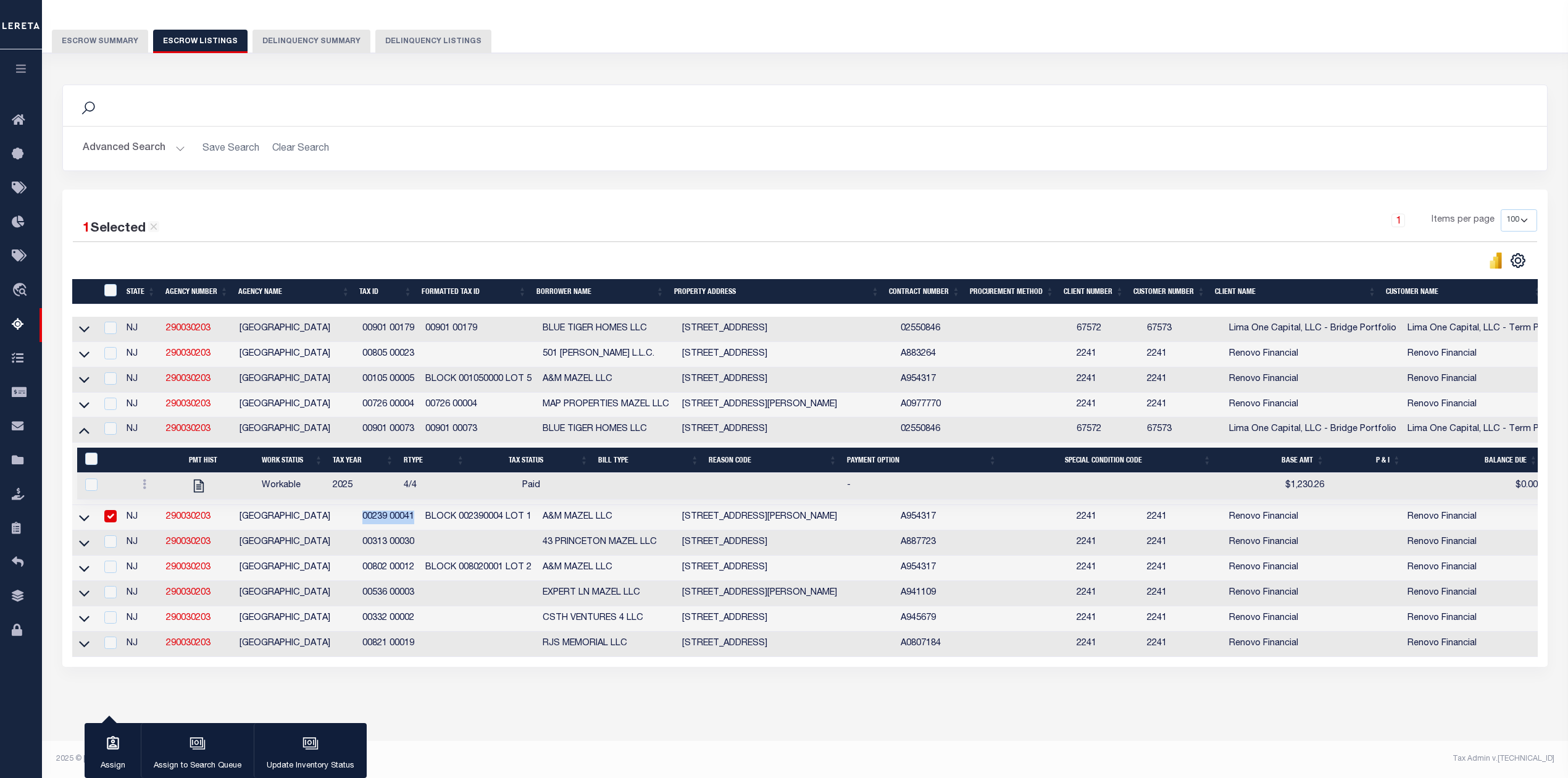
scroll to position [103, 0]
copy td "00239 00041"
click at [83, 515] on icon at bounding box center [84, 518] width 10 height 6
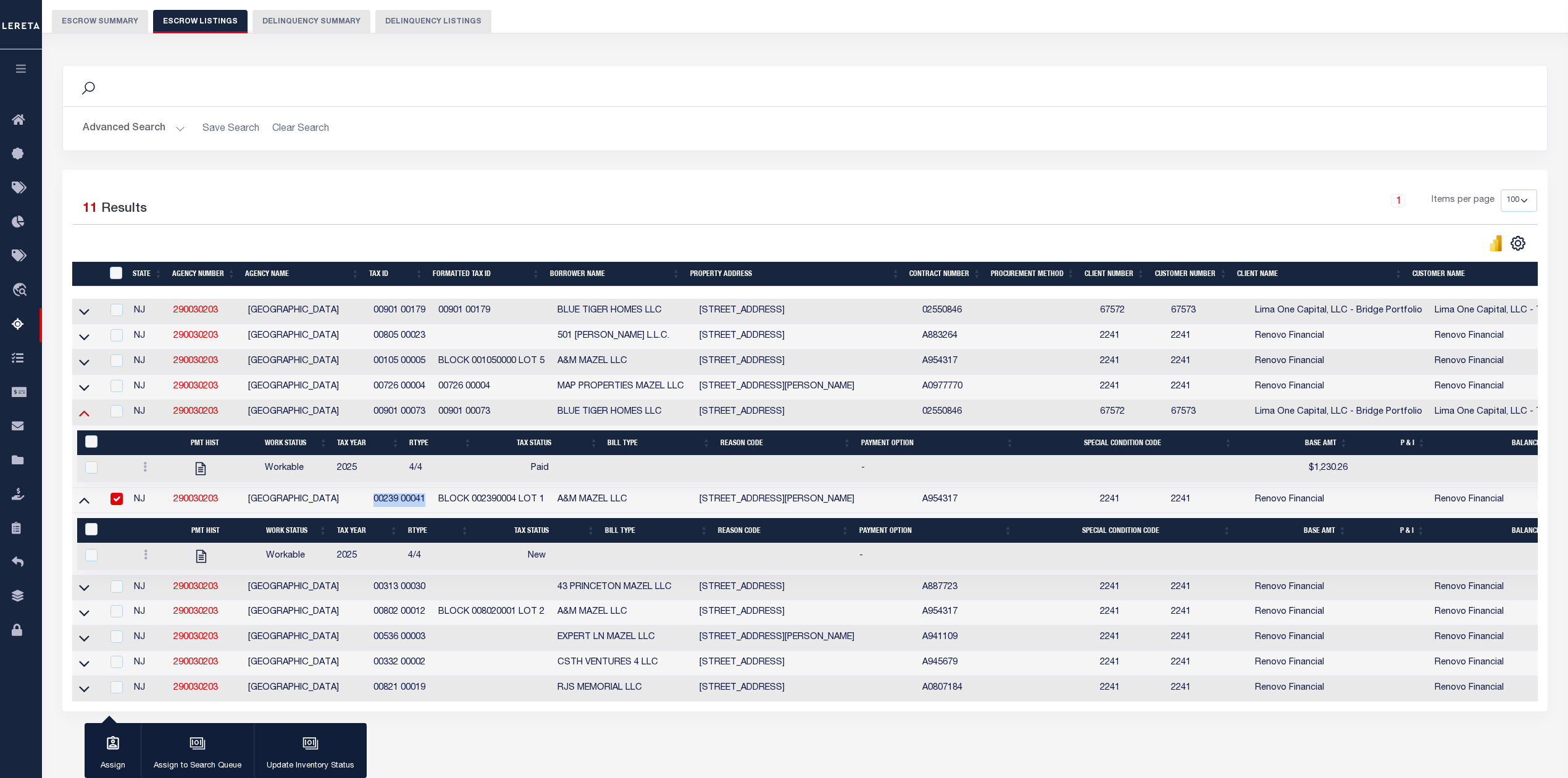
click at [85, 419] on icon at bounding box center [84, 412] width 10 height 13
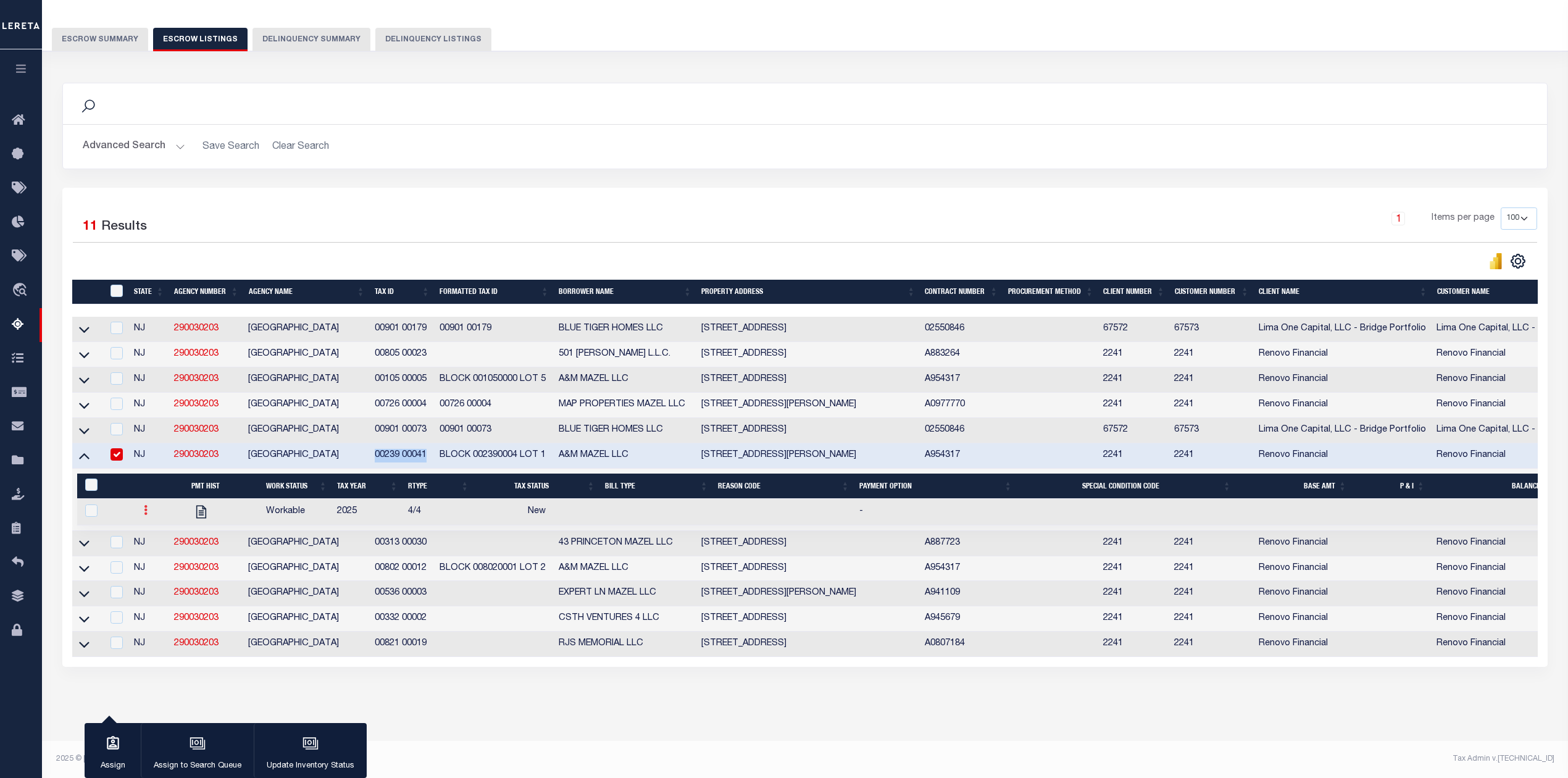
click at [144, 505] on icon at bounding box center [145, 510] width 3 height 10
click at [157, 549] on img "" at bounding box center [161, 551] width 12 height 13
checkbox input "true"
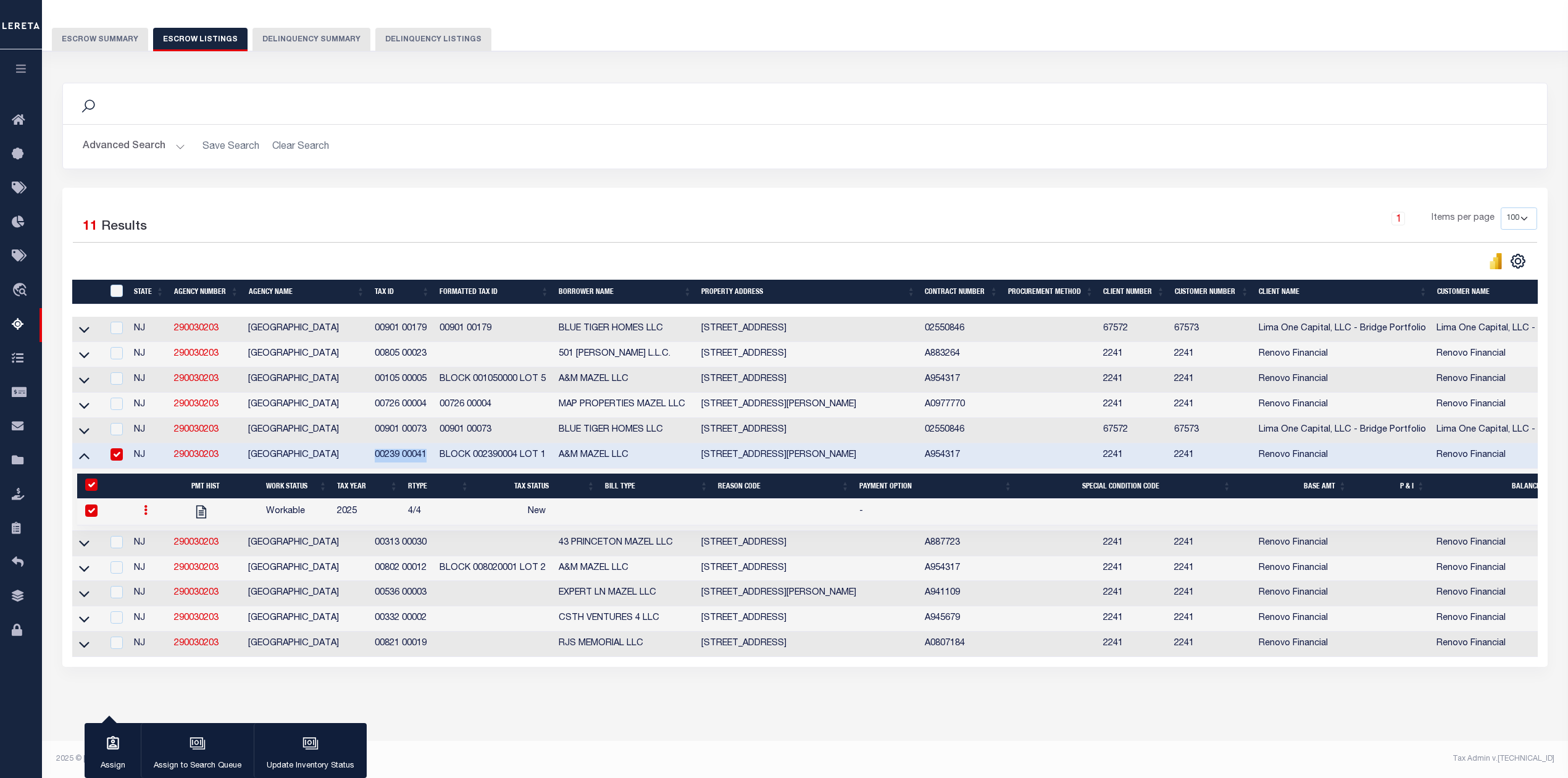
select select "NW2"
select select
type input "[DATE]"
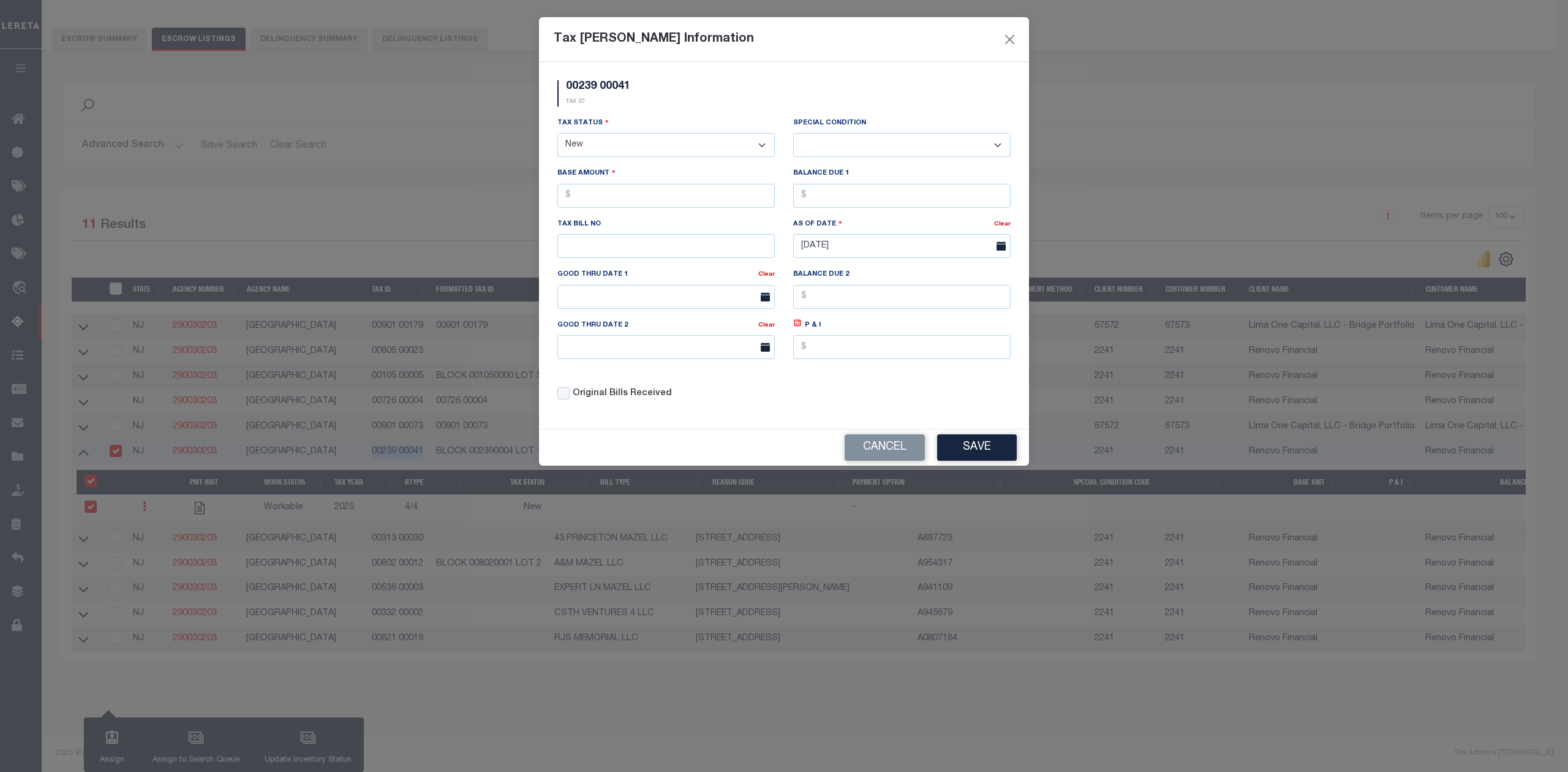
click at [635, 138] on select "- Select Status - Open Due/Unpaid Paid Incomplete No Tax Due Internal Refund Pr…" at bounding box center [666, 145] width 217 height 24
select select "DUE"
click at [558, 135] on select "- Select Status - Open Due/Unpaid Paid Incomplete No Tax Due Internal Refund Pr…" at bounding box center [666, 145] width 217 height 24
select select "0"
click at [618, 205] on input "text" at bounding box center [666, 195] width 217 height 24
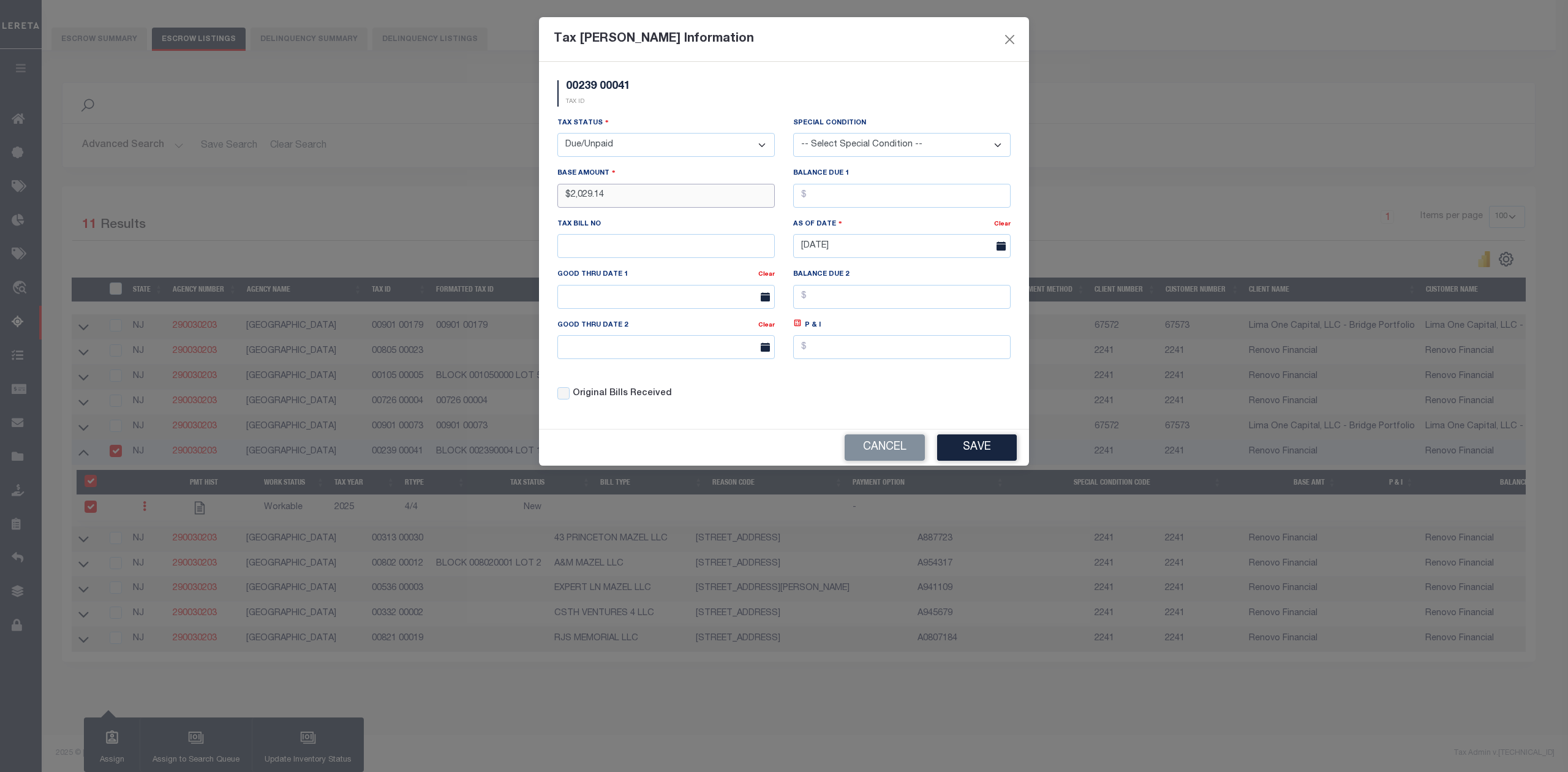
type input "$2,029.14"
type input "$"
type input "$2,029.14"
click at [990, 444] on button "Save" at bounding box center [977, 447] width 80 height 26
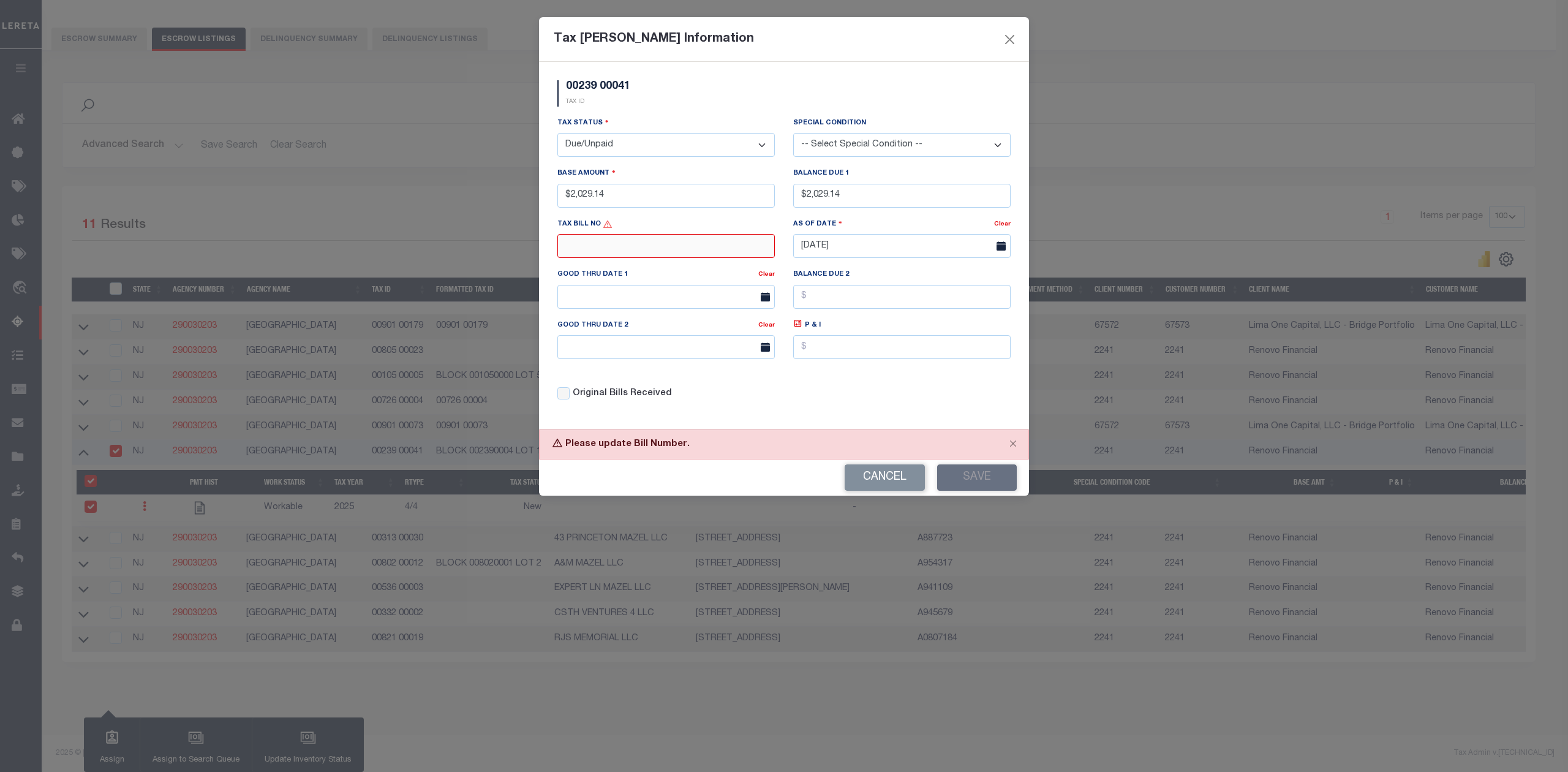
click at [584, 251] on input "text" at bounding box center [666, 246] width 217 height 24
type input "N/A"
click at [986, 477] on button "Save" at bounding box center [977, 478] width 80 height 26
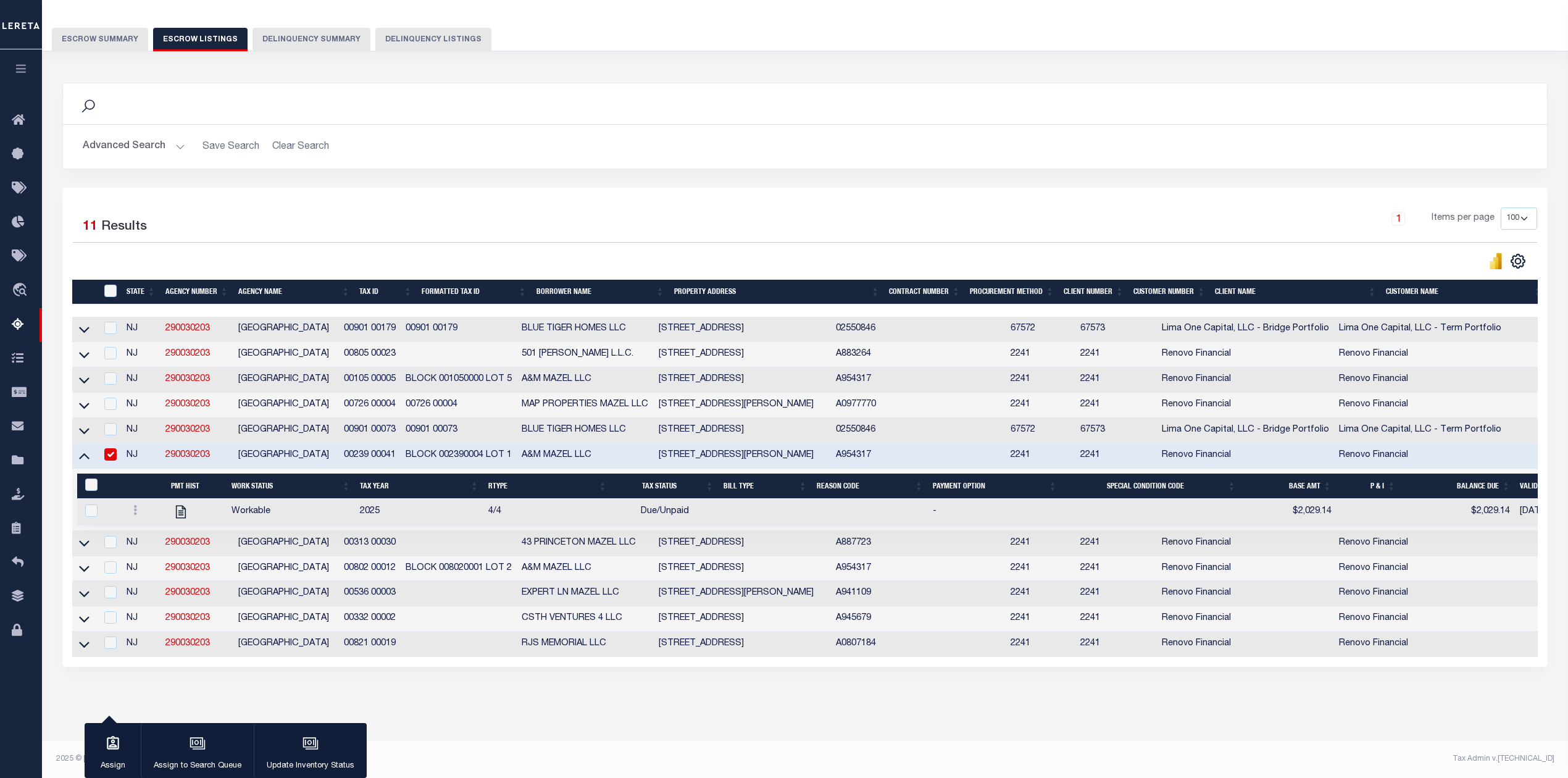
scroll to position [106, 0]
drag, startPoint x: 417, startPoint y: 530, endPoint x: 359, endPoint y: 530, distance: 58.0
click at [359, 531] on tr "NJ 290030203 WILLINGBORO TOWNSHIP 00313 00030 43 PRINCETON MAZEL LLC 43 Princet…" at bounding box center [918, 543] width 1693 height 25
copy td "00313 00030"
click at [82, 536] on icon at bounding box center [84, 542] width 10 height 13
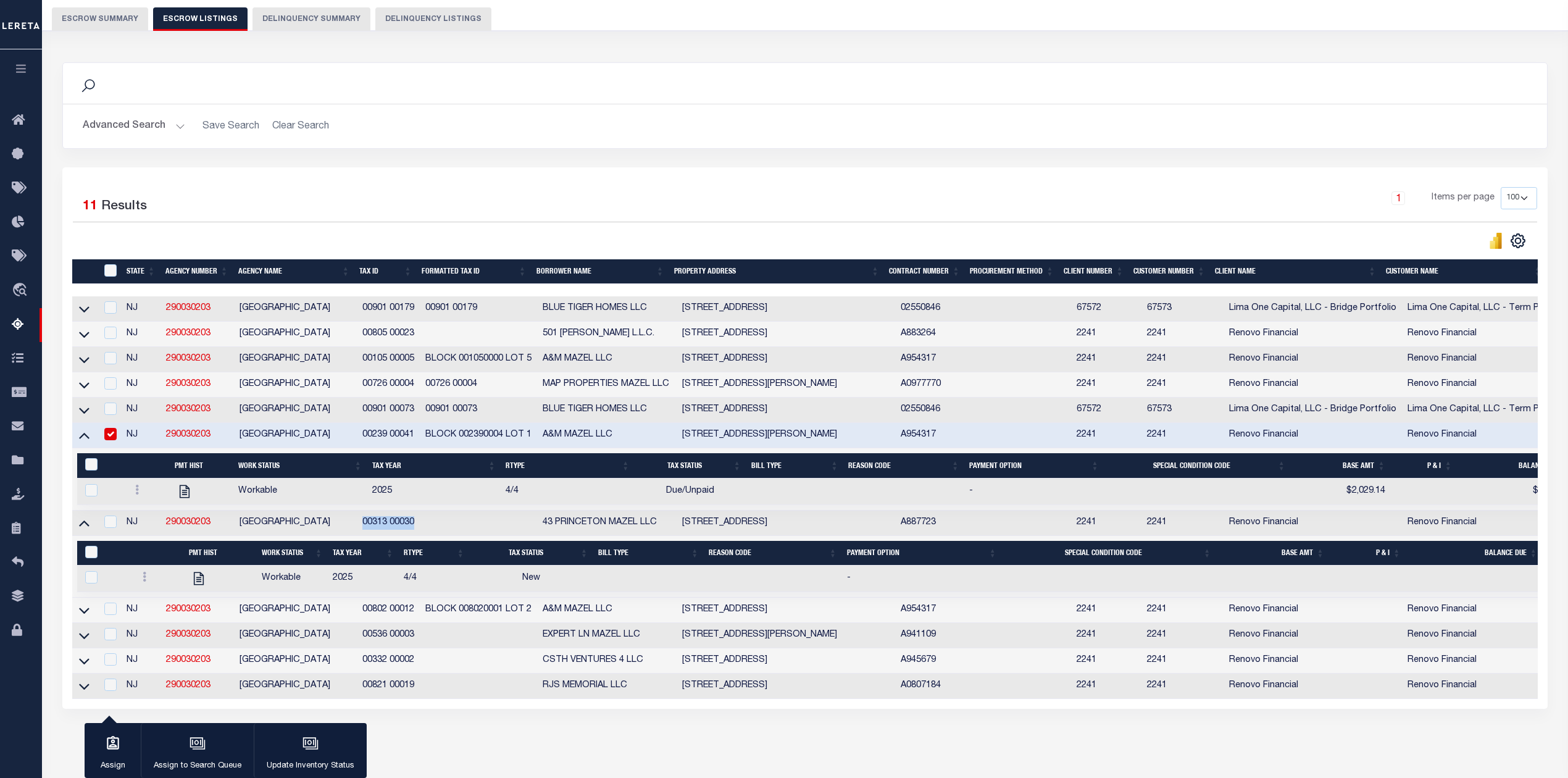
click at [110, 440] on input "checkbox" at bounding box center [110, 434] width 12 height 12
checkbox input "false"
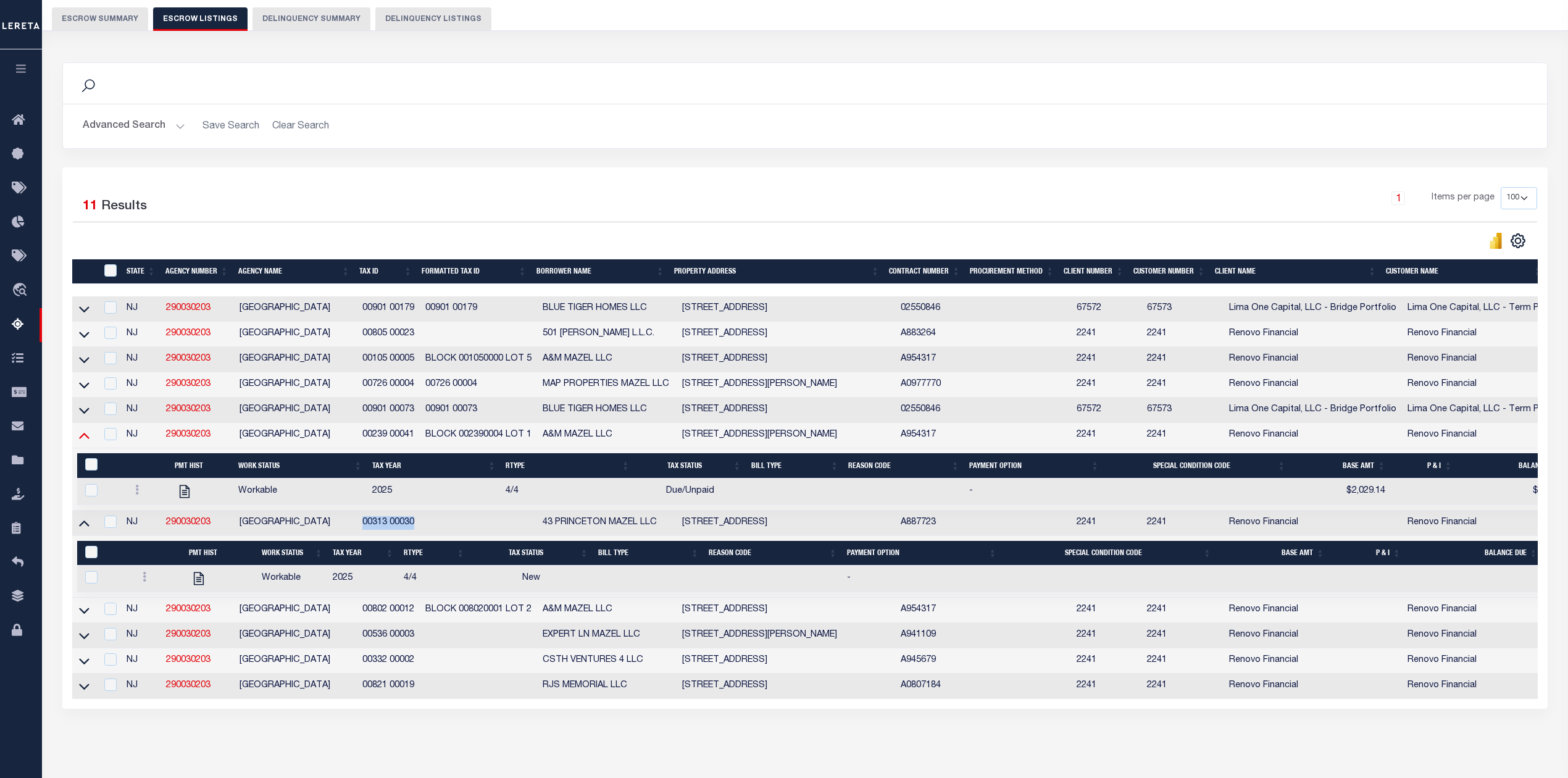
click at [89, 442] on icon at bounding box center [84, 435] width 10 height 13
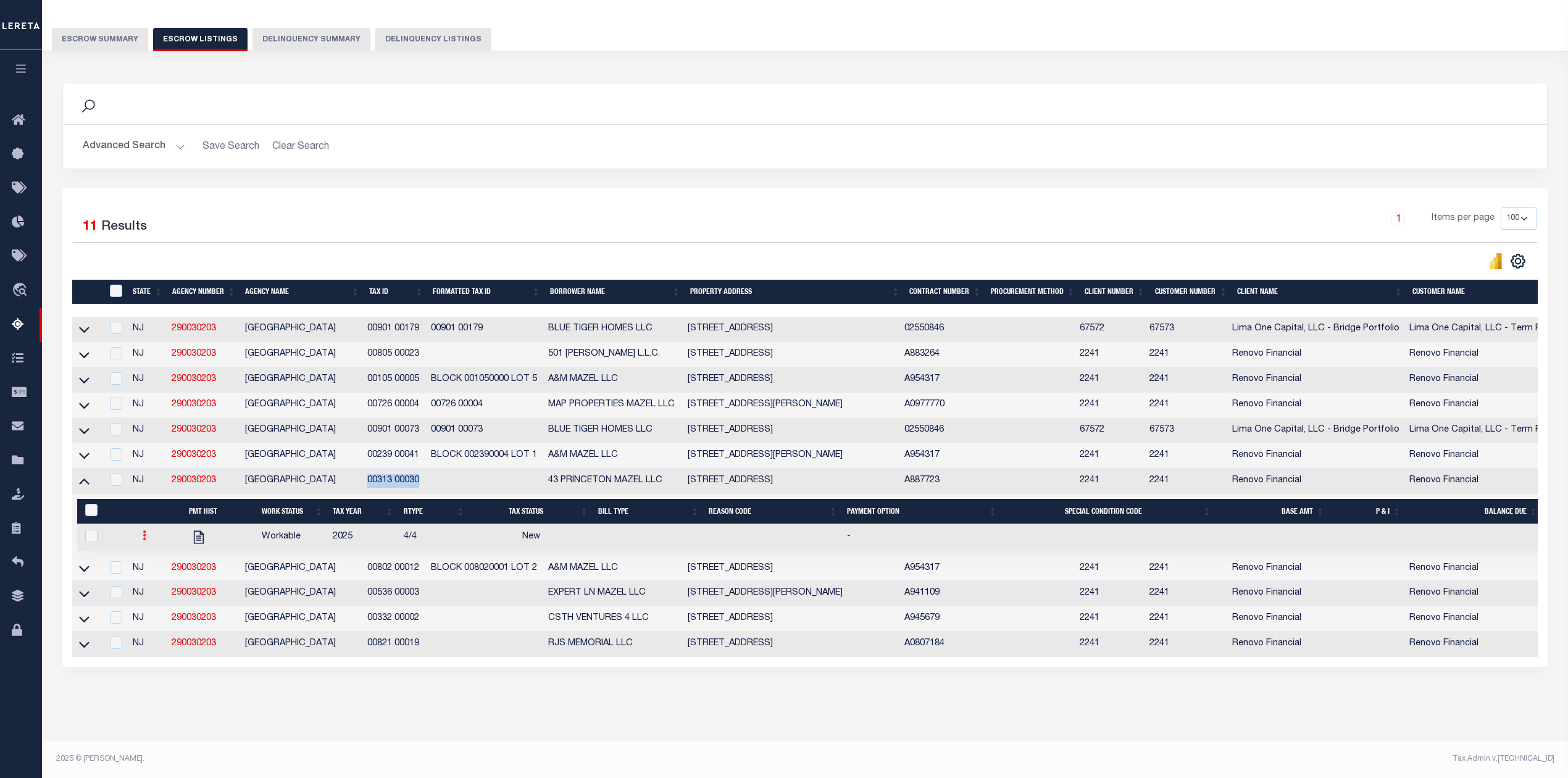
click at [143, 530] on icon at bounding box center [144, 535] width 3 height 10
click at [163, 572] on img "" at bounding box center [159, 576] width 12 height 13
checkbox input "true"
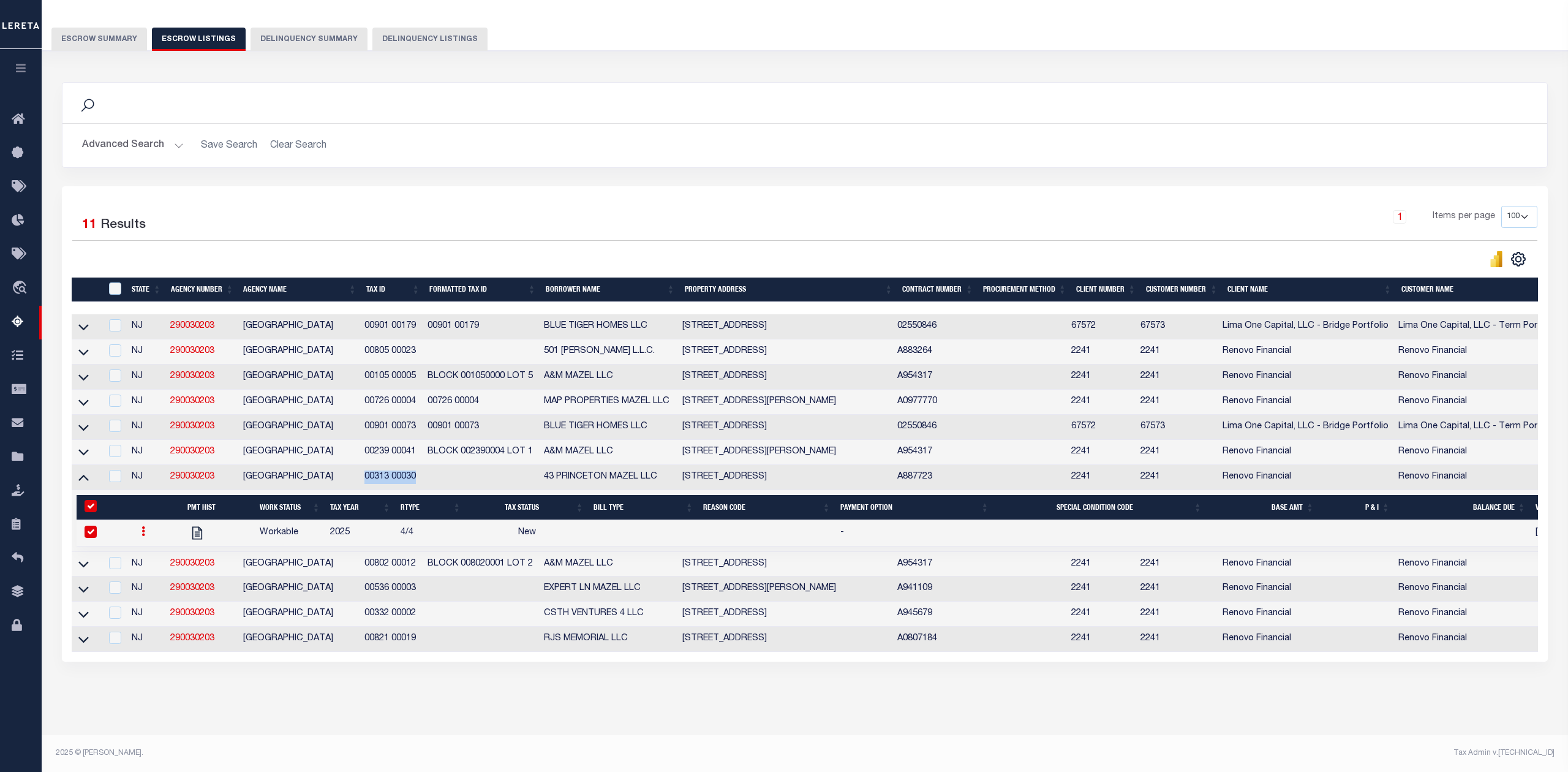
select select
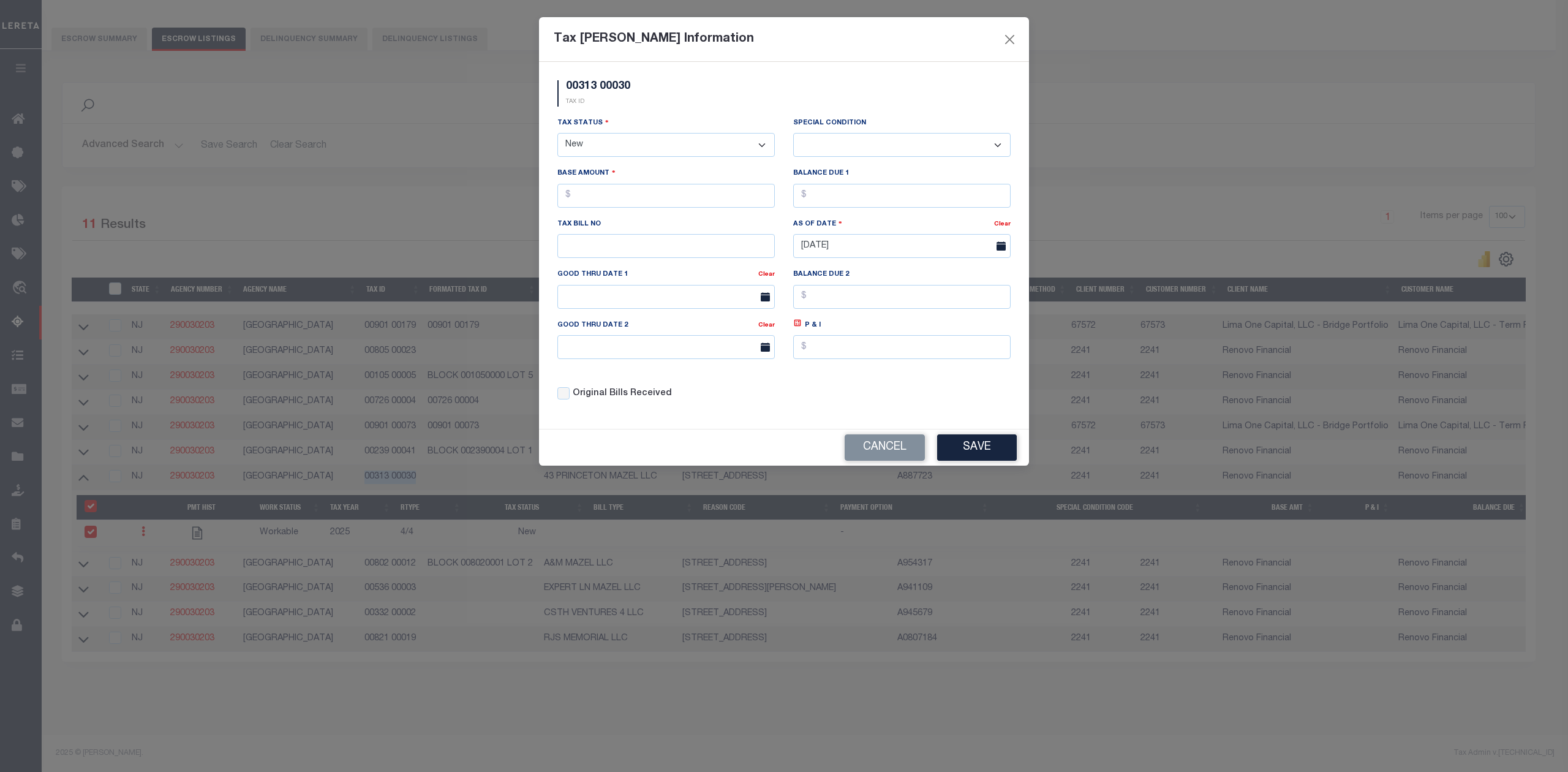
click at [627, 145] on select "- Select Status - Open Due/Unpaid Paid Incomplete No Tax Due Internal Refund Pr…" at bounding box center [666, 145] width 217 height 24
select select "DUE"
click at [558, 135] on select "- Select Status - Open Due/Unpaid Paid Incomplete No Tax Due Internal Refund Pr…" at bounding box center [666, 145] width 217 height 24
select select "0"
click at [618, 205] on input "text" at bounding box center [666, 195] width 217 height 24
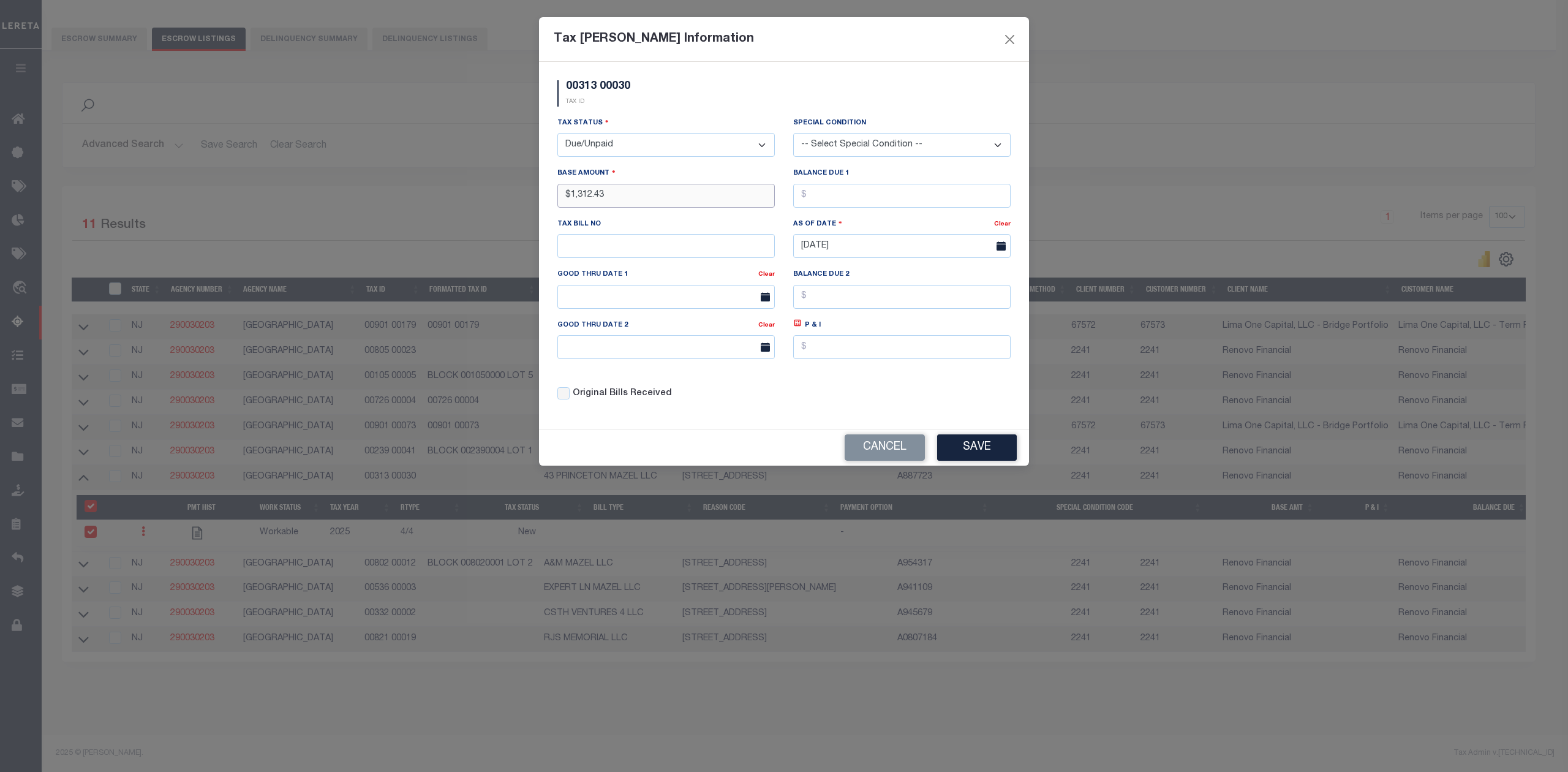
type input "$1,312.43"
click at [973, 448] on button "Save" at bounding box center [977, 447] width 80 height 26
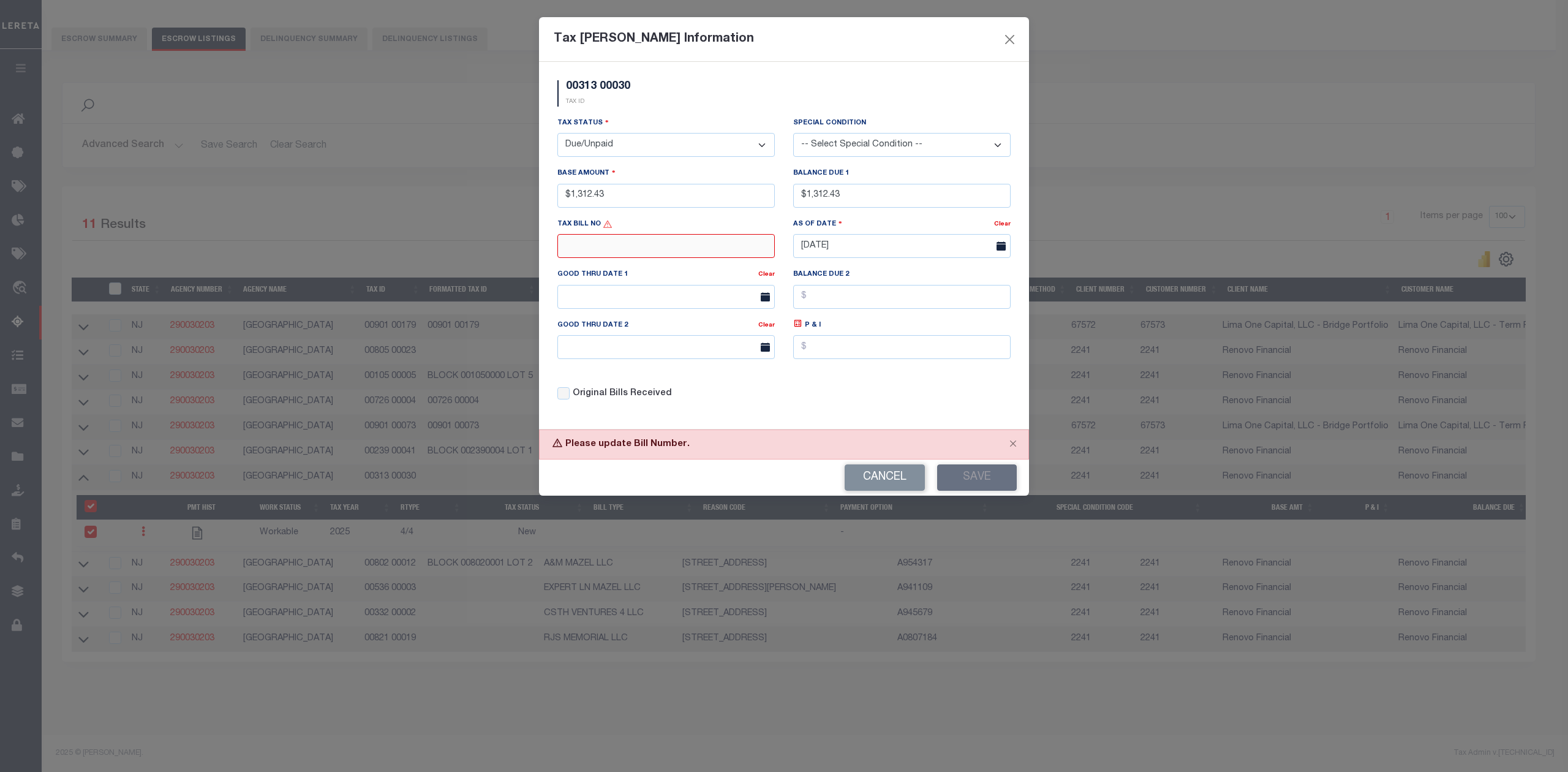
click at [687, 250] on input "text" at bounding box center [666, 246] width 217 height 24
type input "N/A"
click at [970, 490] on button "Save" at bounding box center [977, 478] width 80 height 26
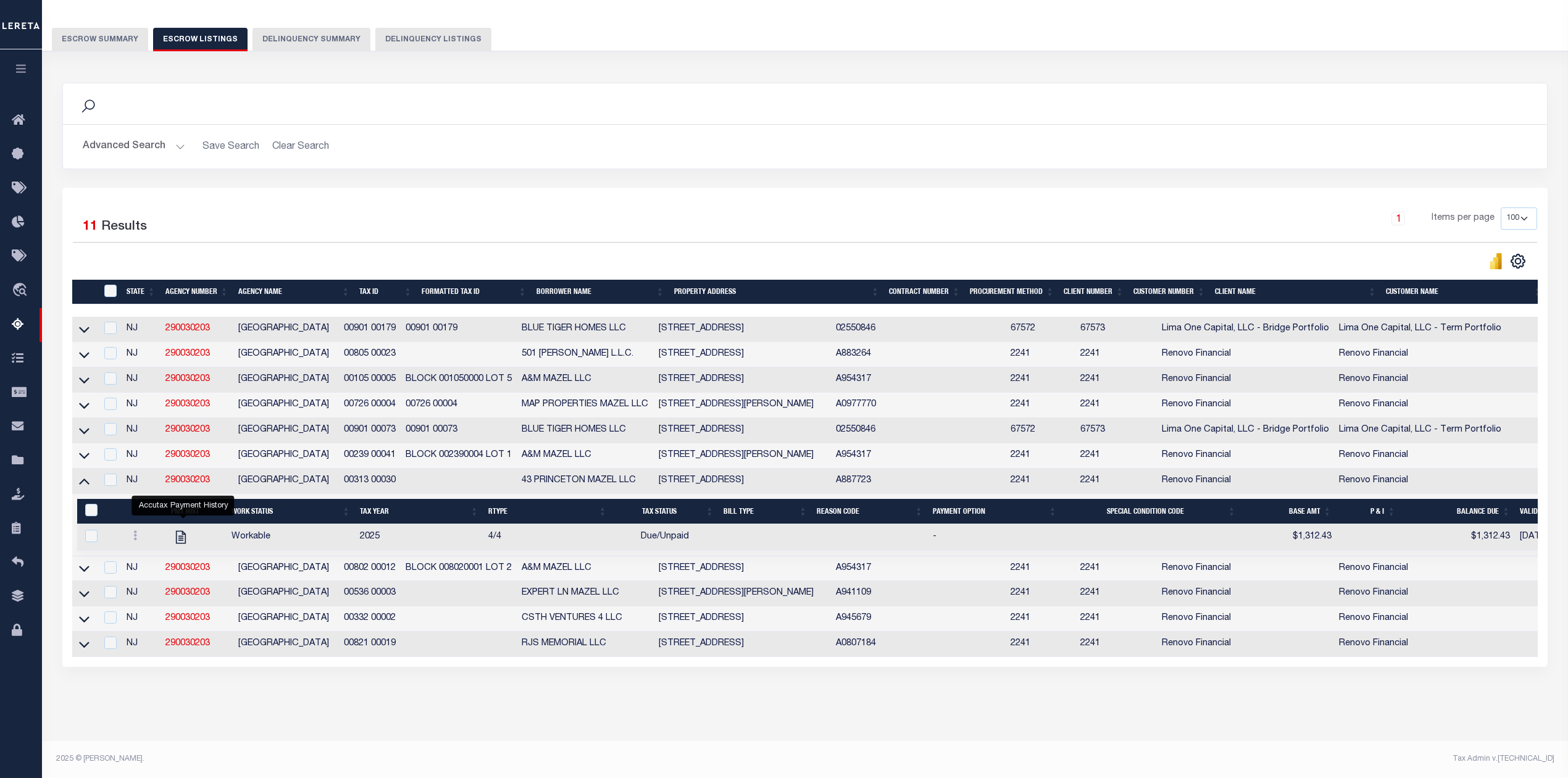
click at [1223, 734] on div "Tax Amount Reporting Queue Escrow Summary Escrow Listings In" at bounding box center [805, 359] width 1519 height 765
click at [84, 566] on icon at bounding box center [84, 568] width 10 height 13
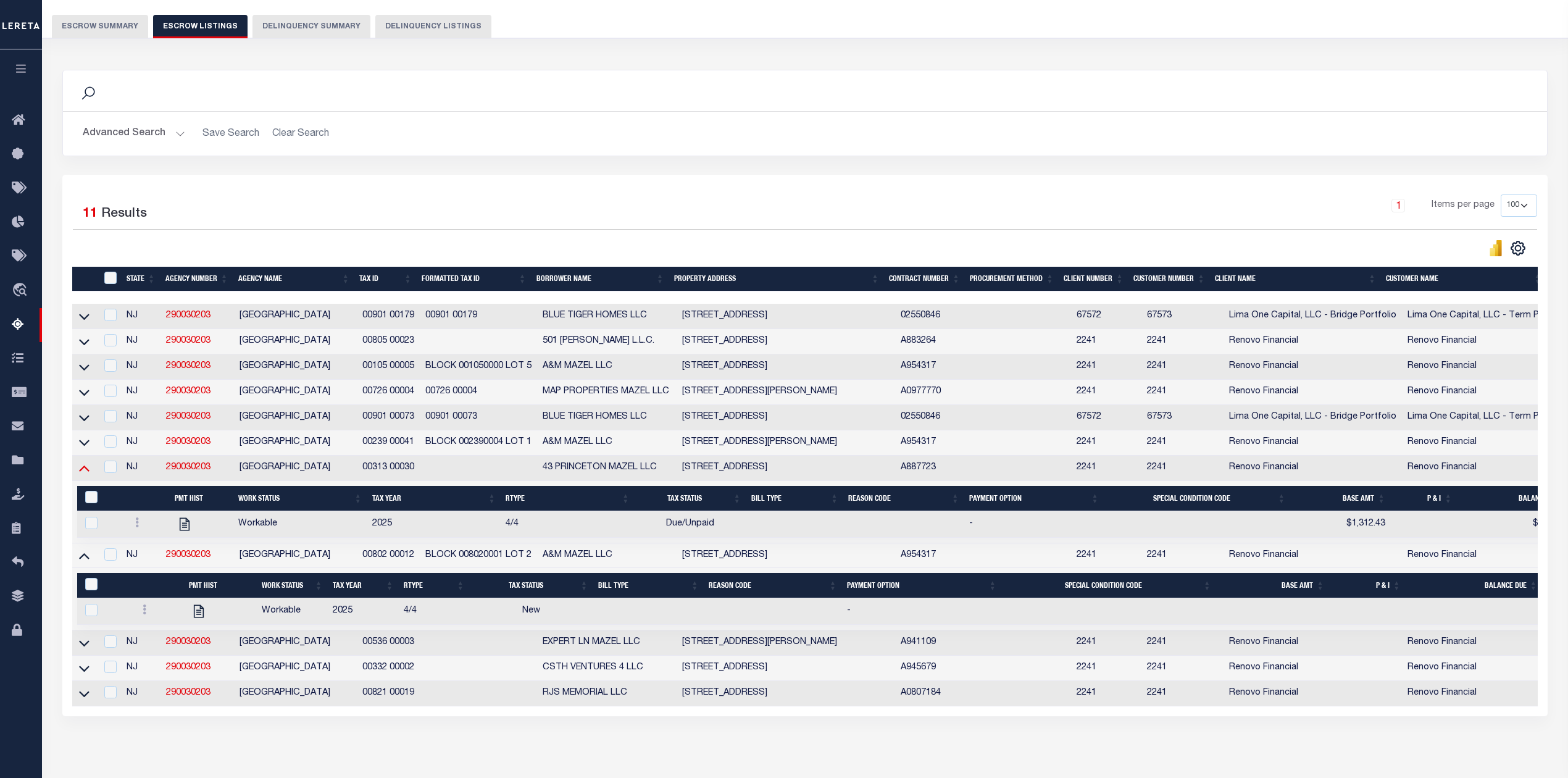
click at [84, 474] on icon at bounding box center [84, 468] width 10 height 13
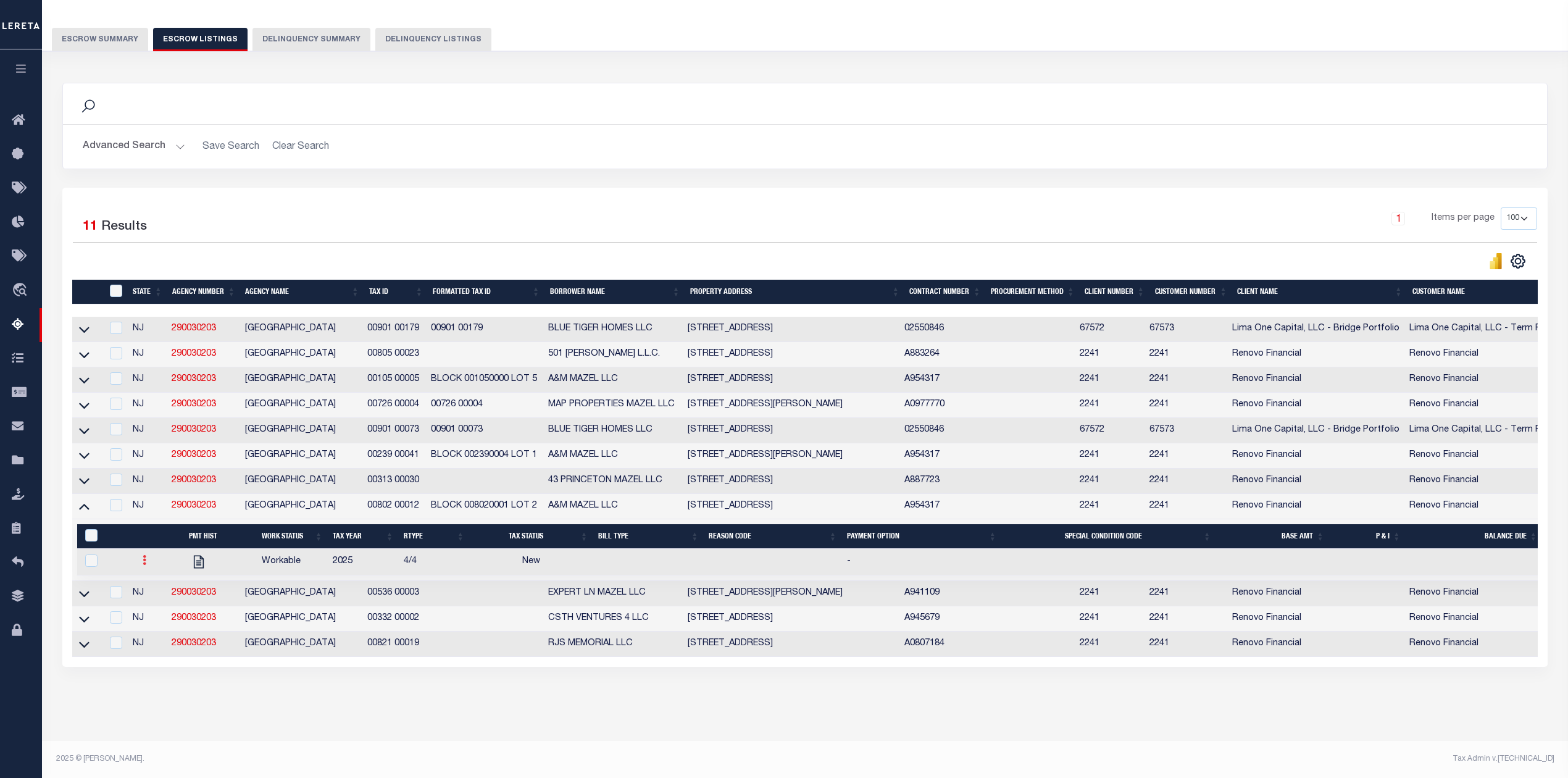
click at [143, 561] on icon at bounding box center [144, 560] width 3 height 10
click at [159, 596] on img "" at bounding box center [159, 602] width 12 height 13
checkbox input "true"
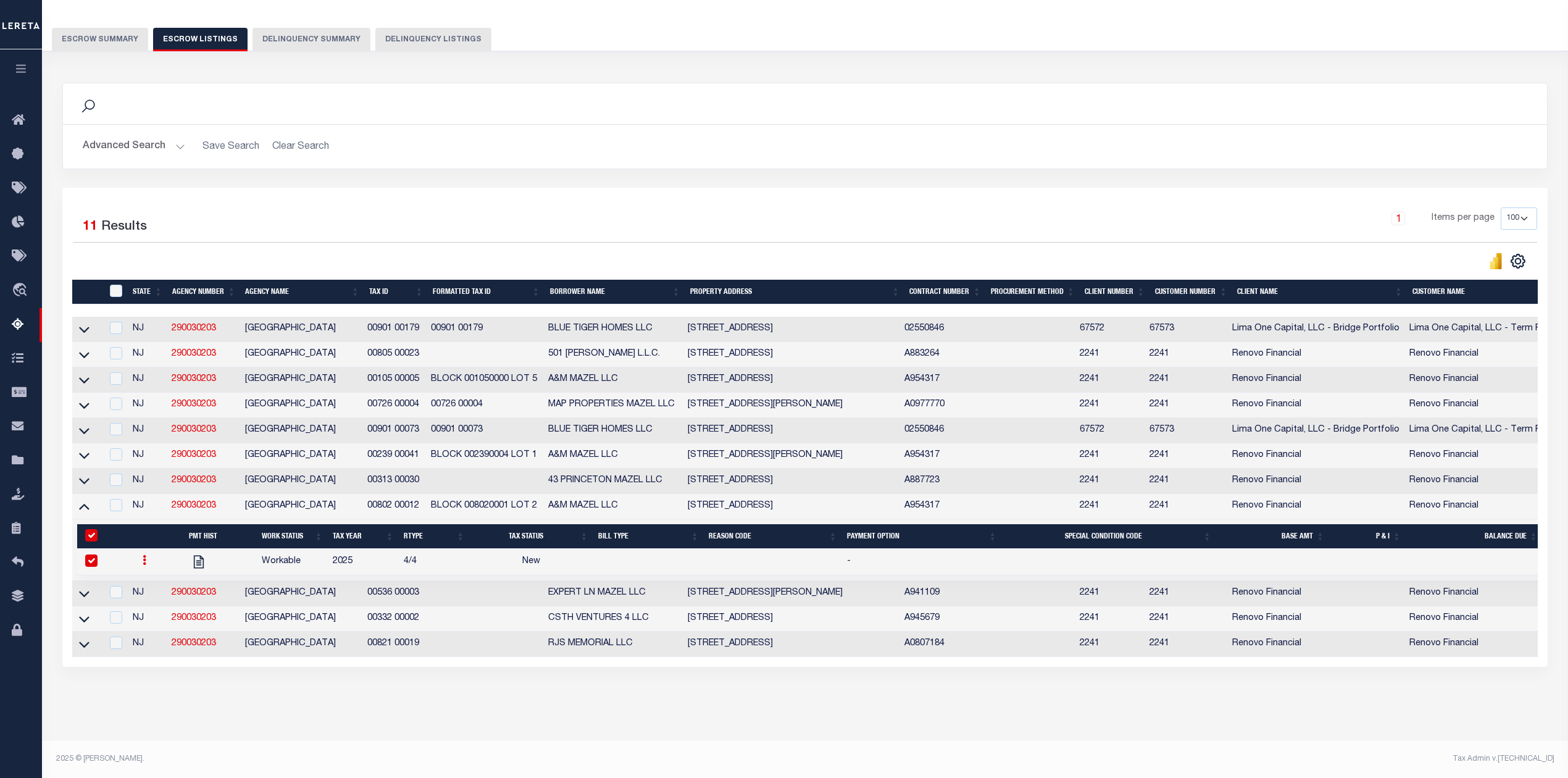
select select
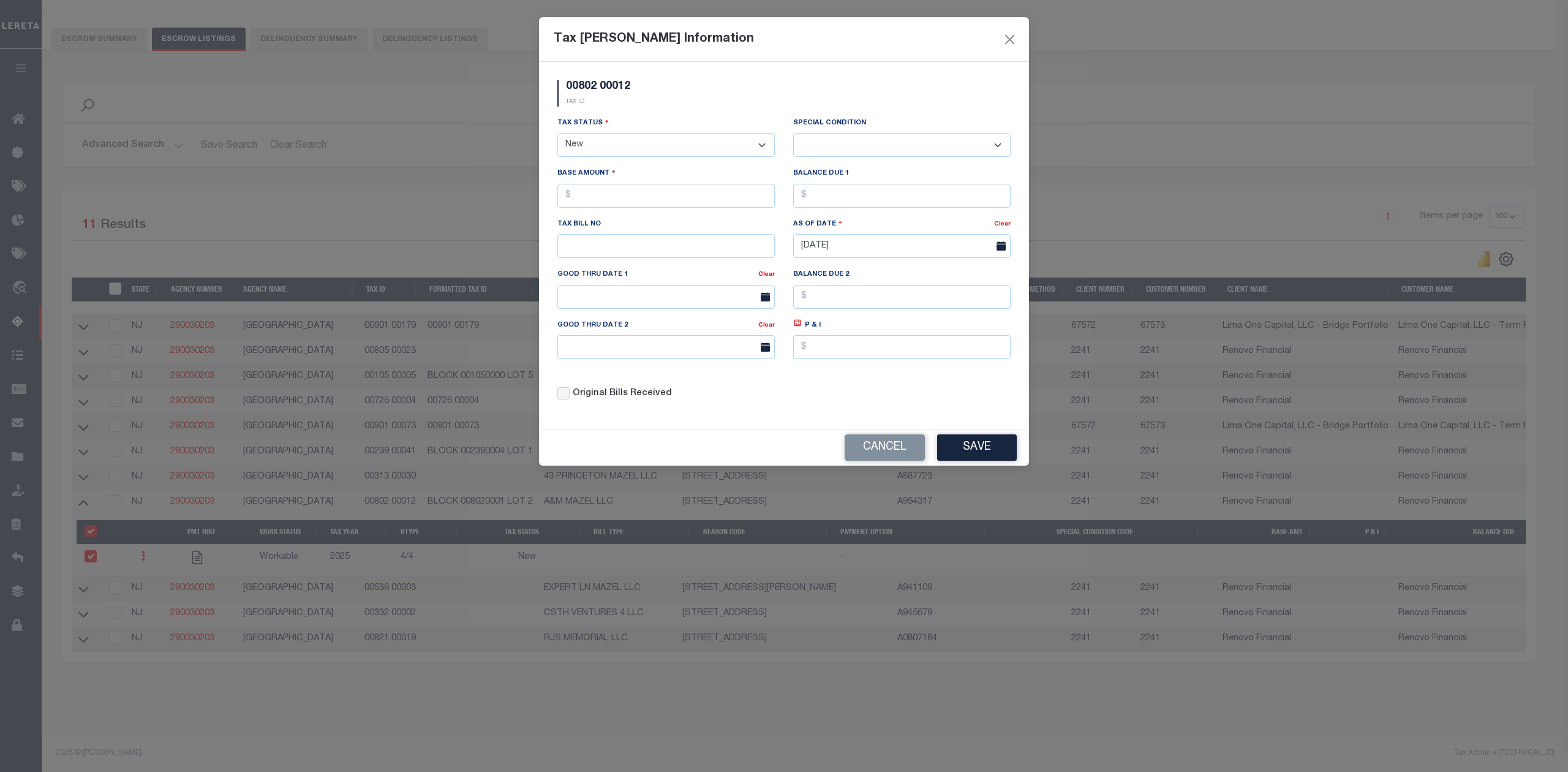
click at [612, 153] on select "- Select Status - Open Due/Unpaid Paid Incomplete No Tax Due Internal Refund Pr…" at bounding box center [666, 145] width 217 height 24
select select "DUE"
click at [558, 135] on select "- Select Status - Open Due/Unpaid Paid Incomplete No Tax Due Internal Refund Pr…" at bounding box center [666, 145] width 217 height 24
select select "0"
click at [624, 196] on input "text" at bounding box center [666, 195] width 217 height 24
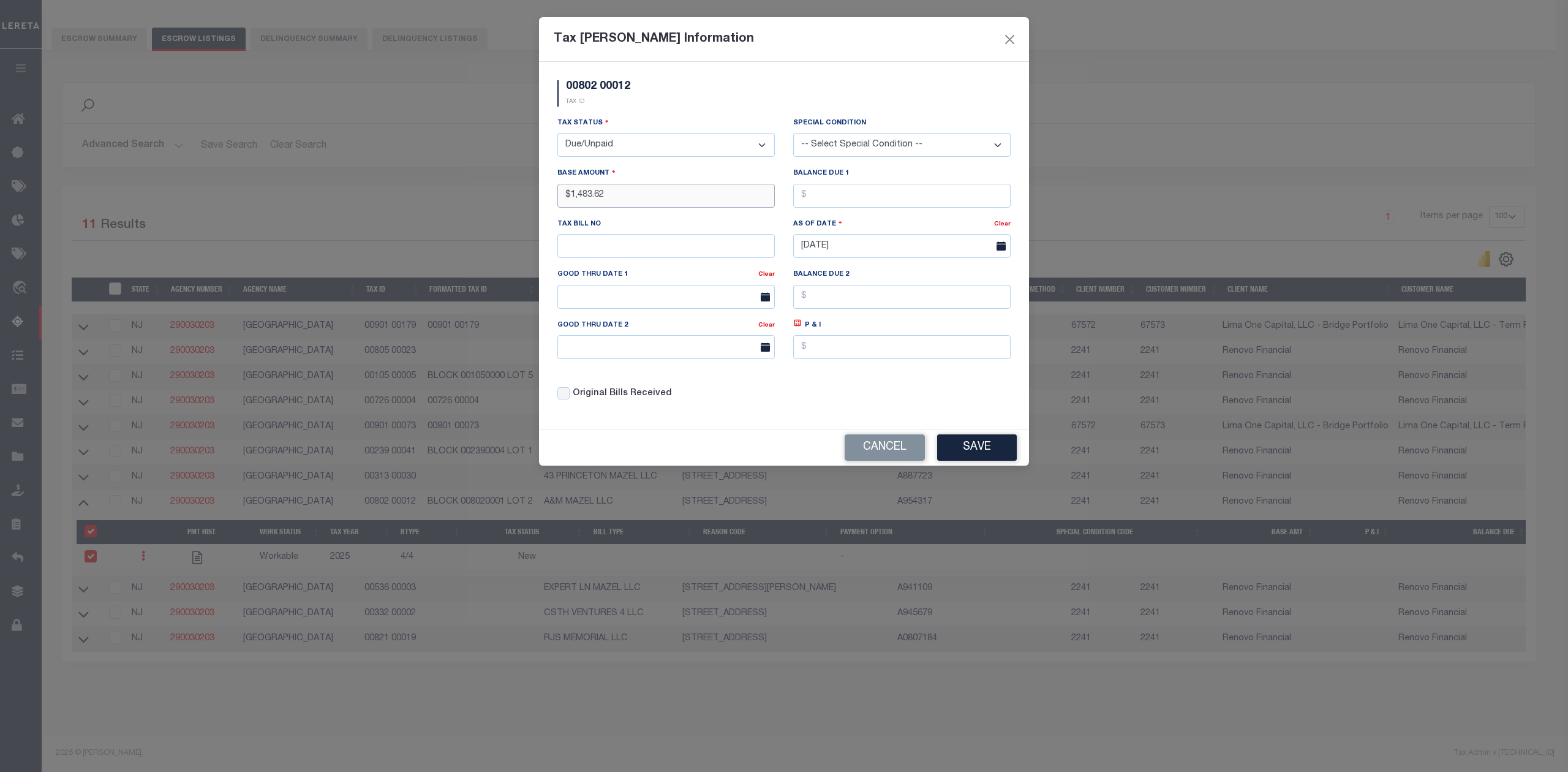
type input "$1,483.62"
click at [1002, 454] on button "Save" at bounding box center [977, 447] width 80 height 26
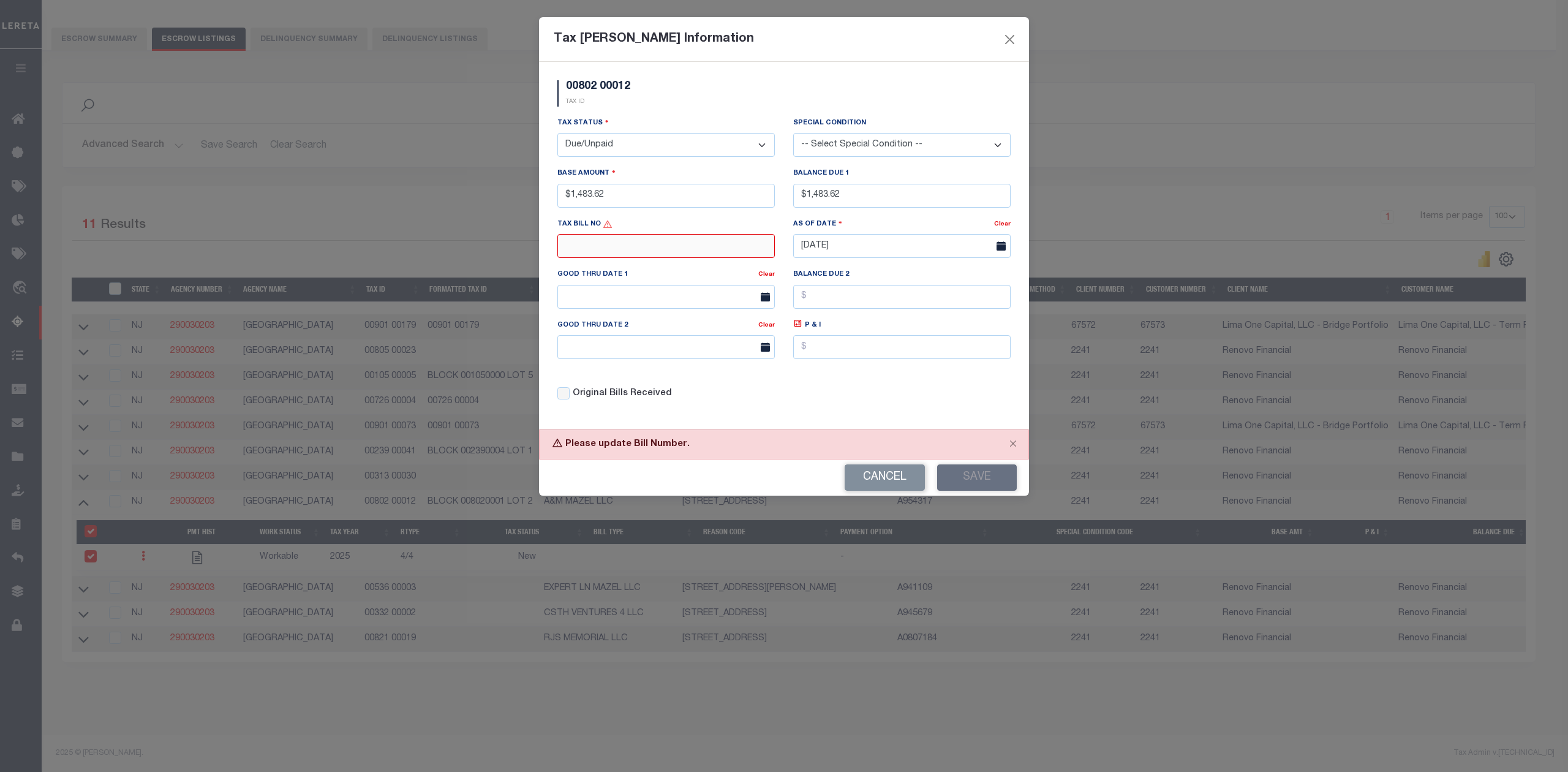
click at [691, 244] on input "text" at bounding box center [666, 246] width 217 height 24
type input "N/A"
click at [965, 477] on button "Save" at bounding box center [977, 478] width 80 height 26
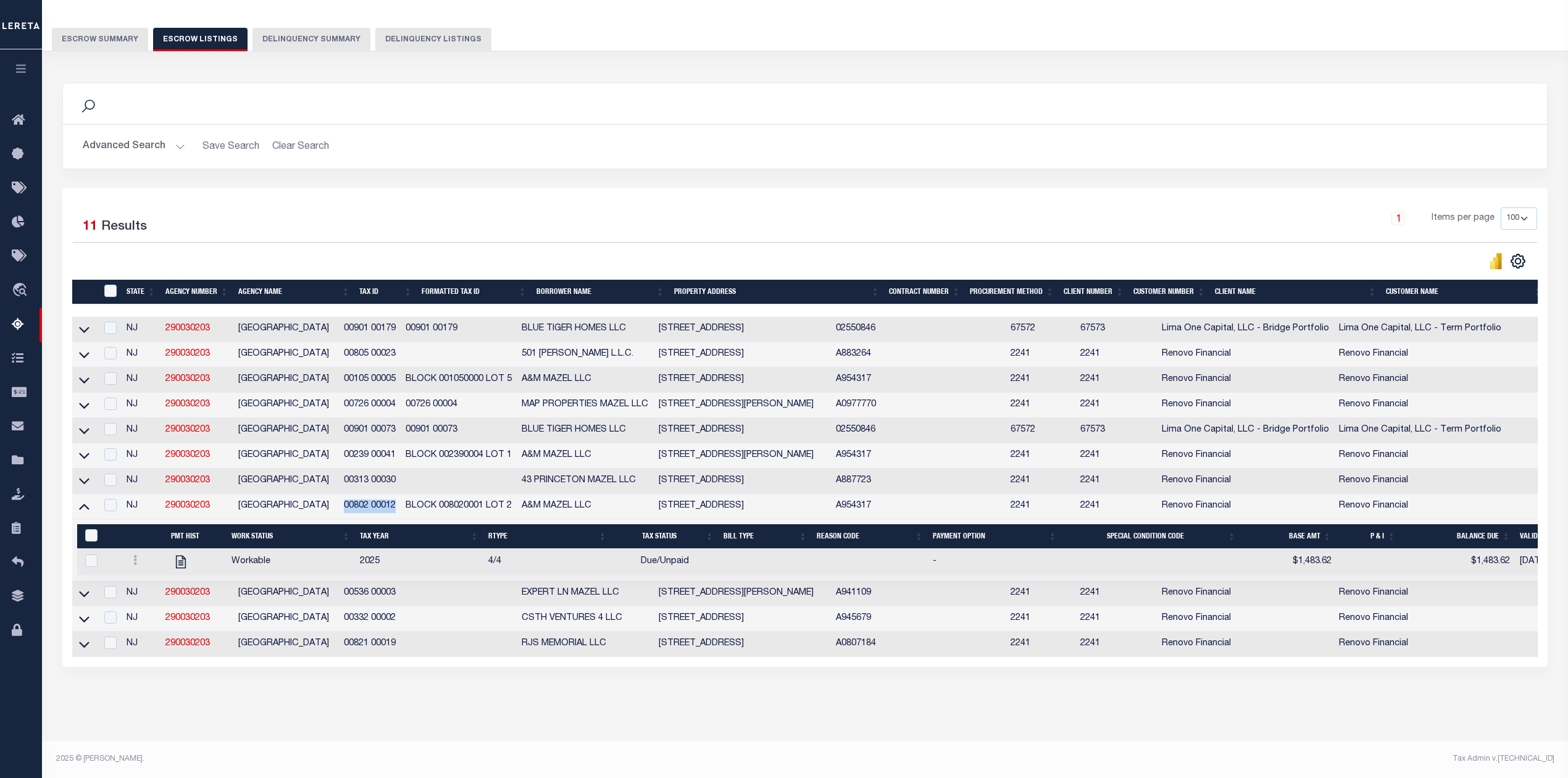
drag, startPoint x: 412, startPoint y: 499, endPoint x: 359, endPoint y: 502, distance: 53.1
click at [359, 502] on td "00802 00012" at bounding box center [370, 506] width 62 height 25
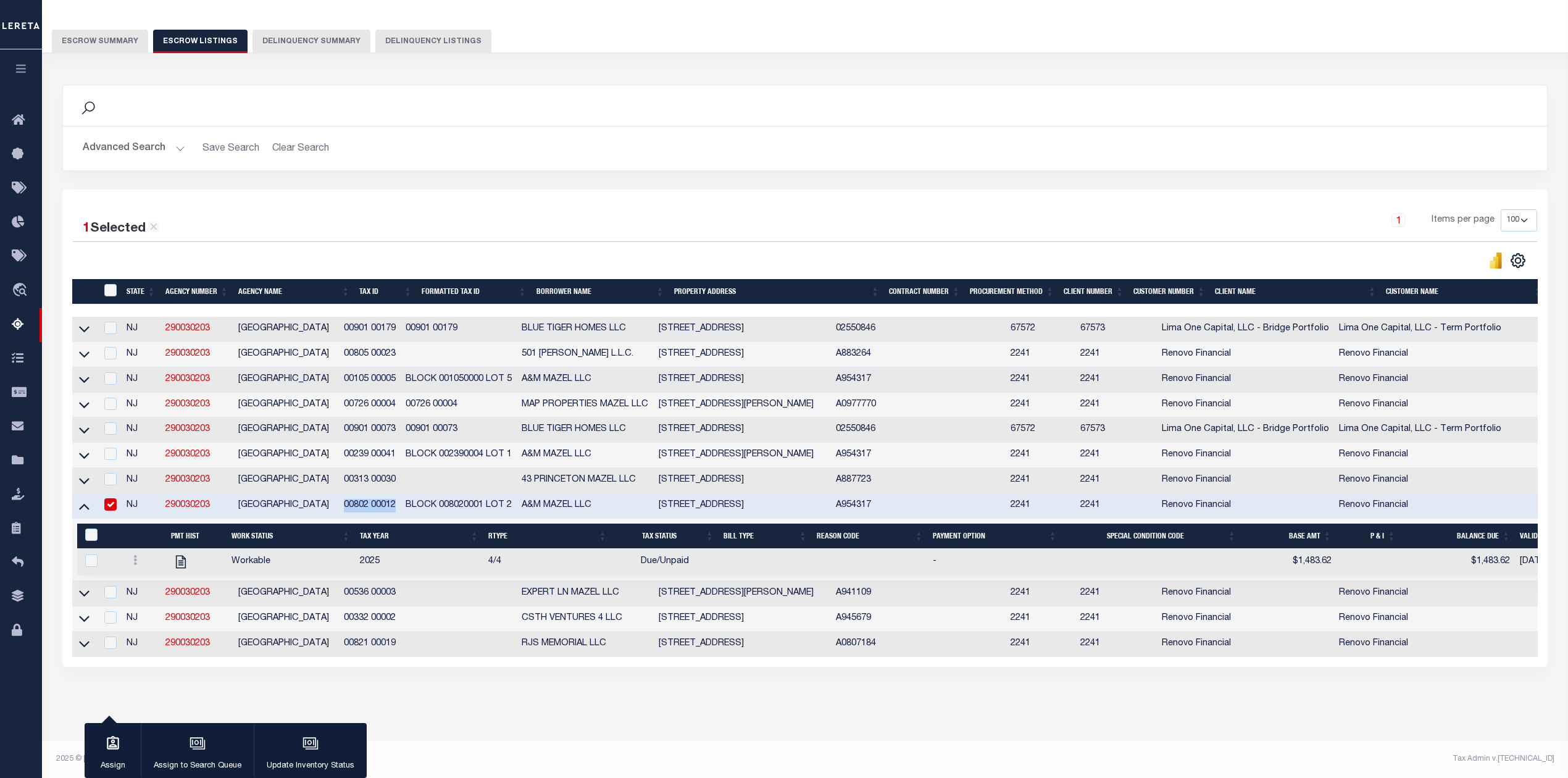
copy td "00802 00012"
click at [112, 499] on input "checkbox" at bounding box center [110, 504] width 12 height 12
checkbox input "false"
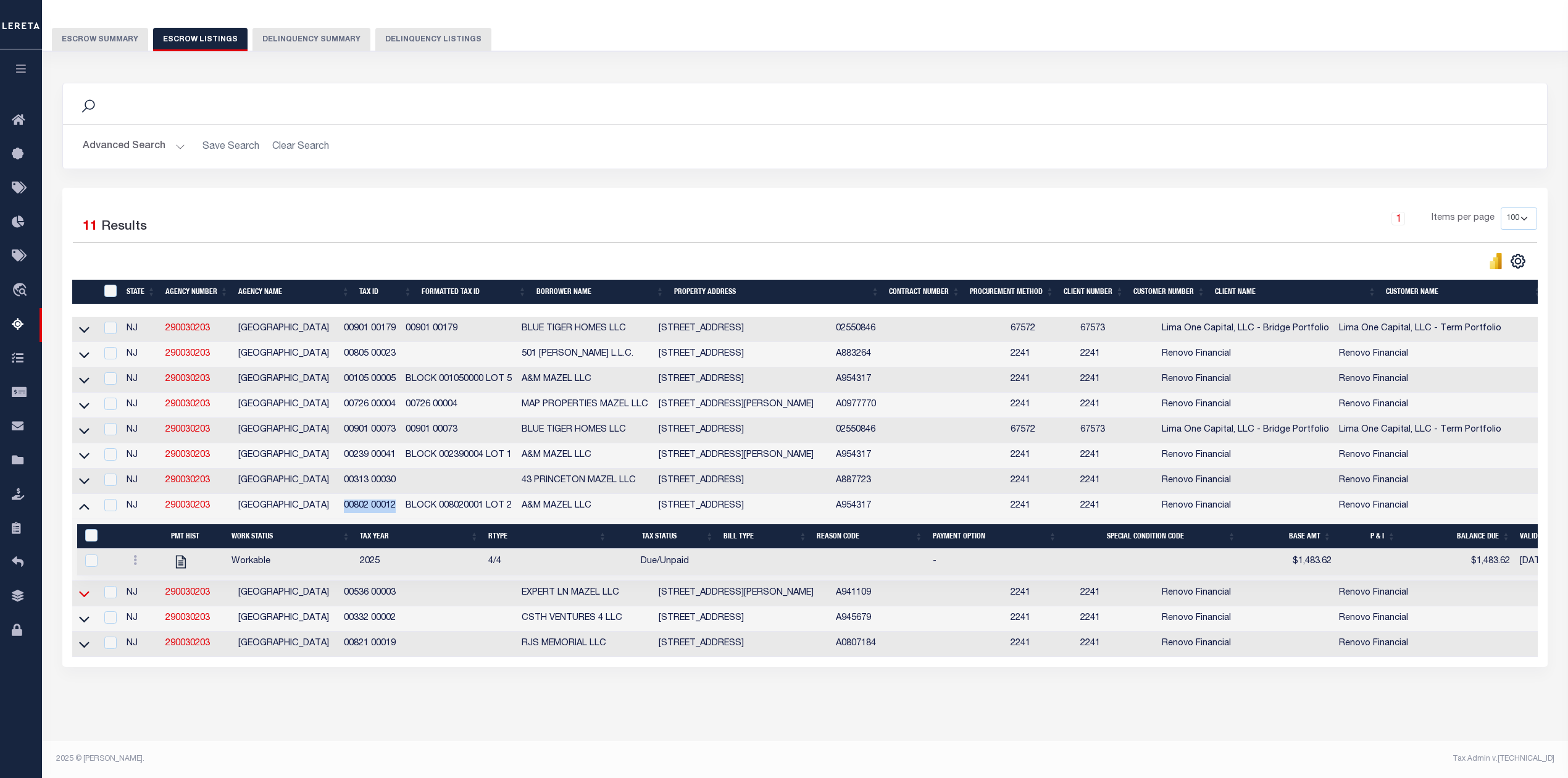
click at [85, 590] on icon at bounding box center [84, 594] width 10 height 13
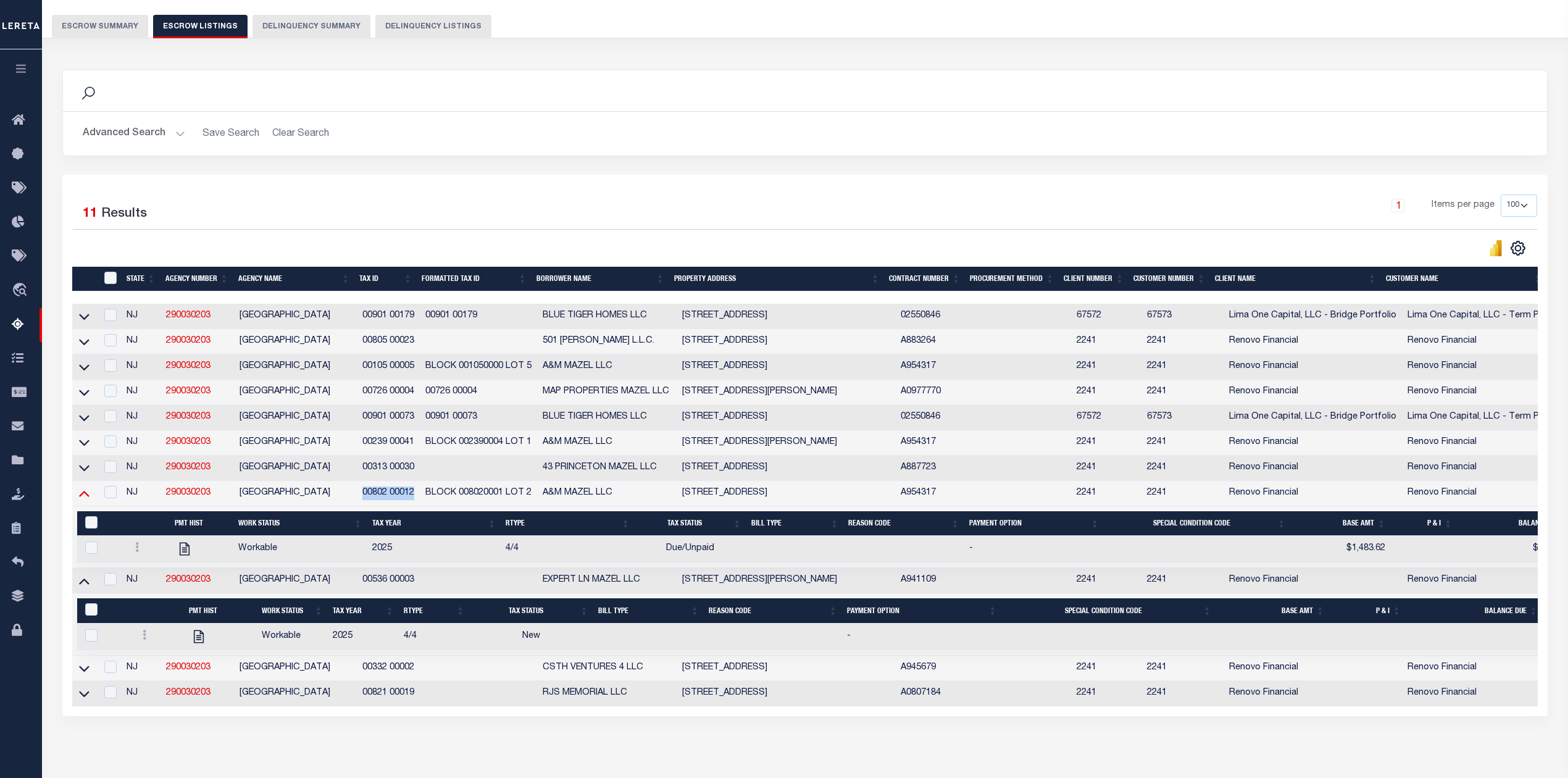
click at [88, 500] on icon at bounding box center [84, 493] width 10 height 13
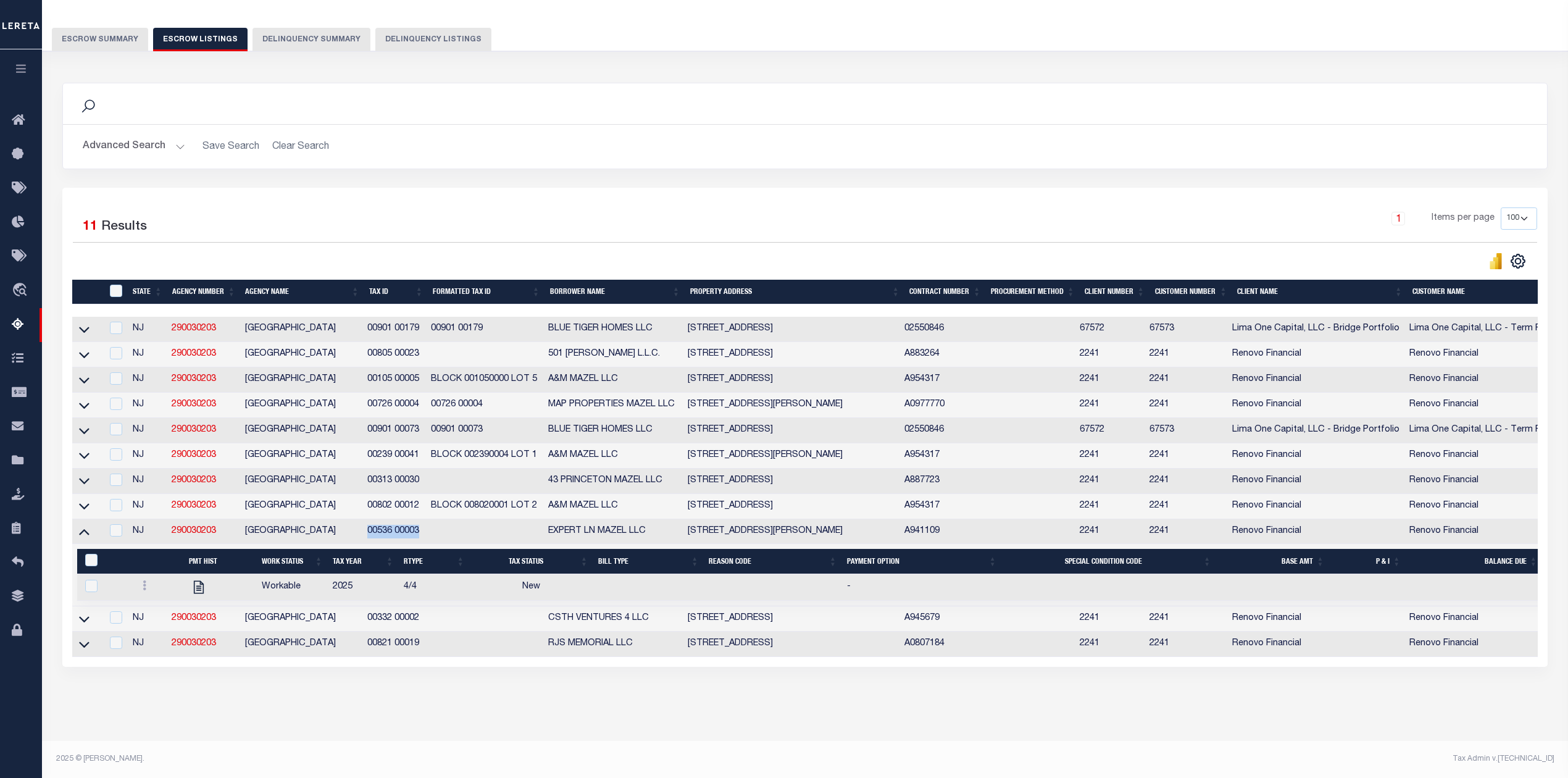
drag, startPoint x: 428, startPoint y: 525, endPoint x: 363, endPoint y: 529, distance: 65.1
click at [363, 529] on tr "NJ 290030203 WILLINGBORO TOWNSHIP 00536 00003 EXPERT LN MAZEL LLC 6 Marboro Lan…" at bounding box center [954, 532] width 1765 height 25
copy td "00536 00003"
click at [144, 583] on icon at bounding box center [144, 585] width 3 height 10
click at [157, 630] on img "" at bounding box center [159, 626] width 12 height 13
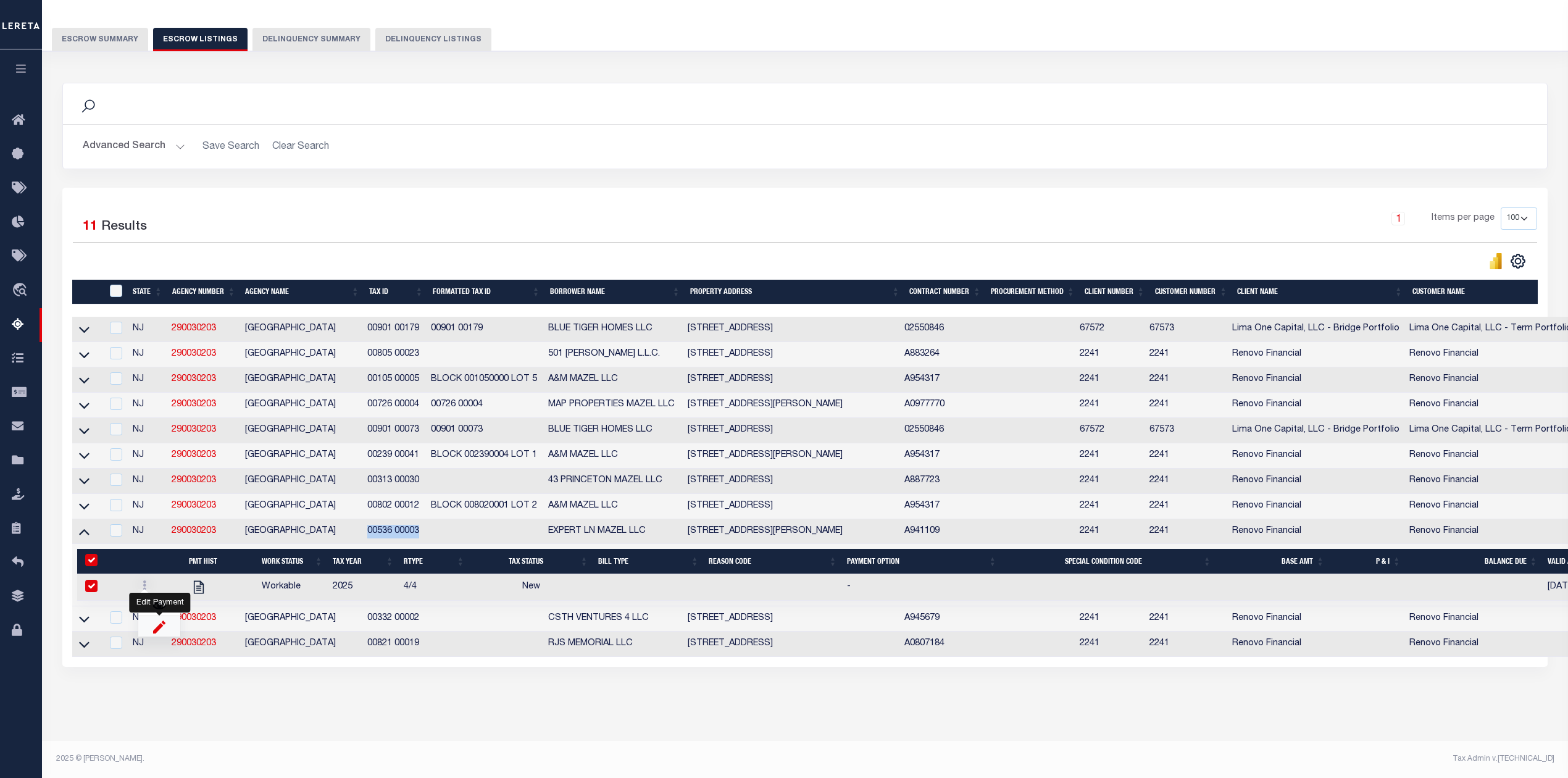
checkbox input "true"
select select
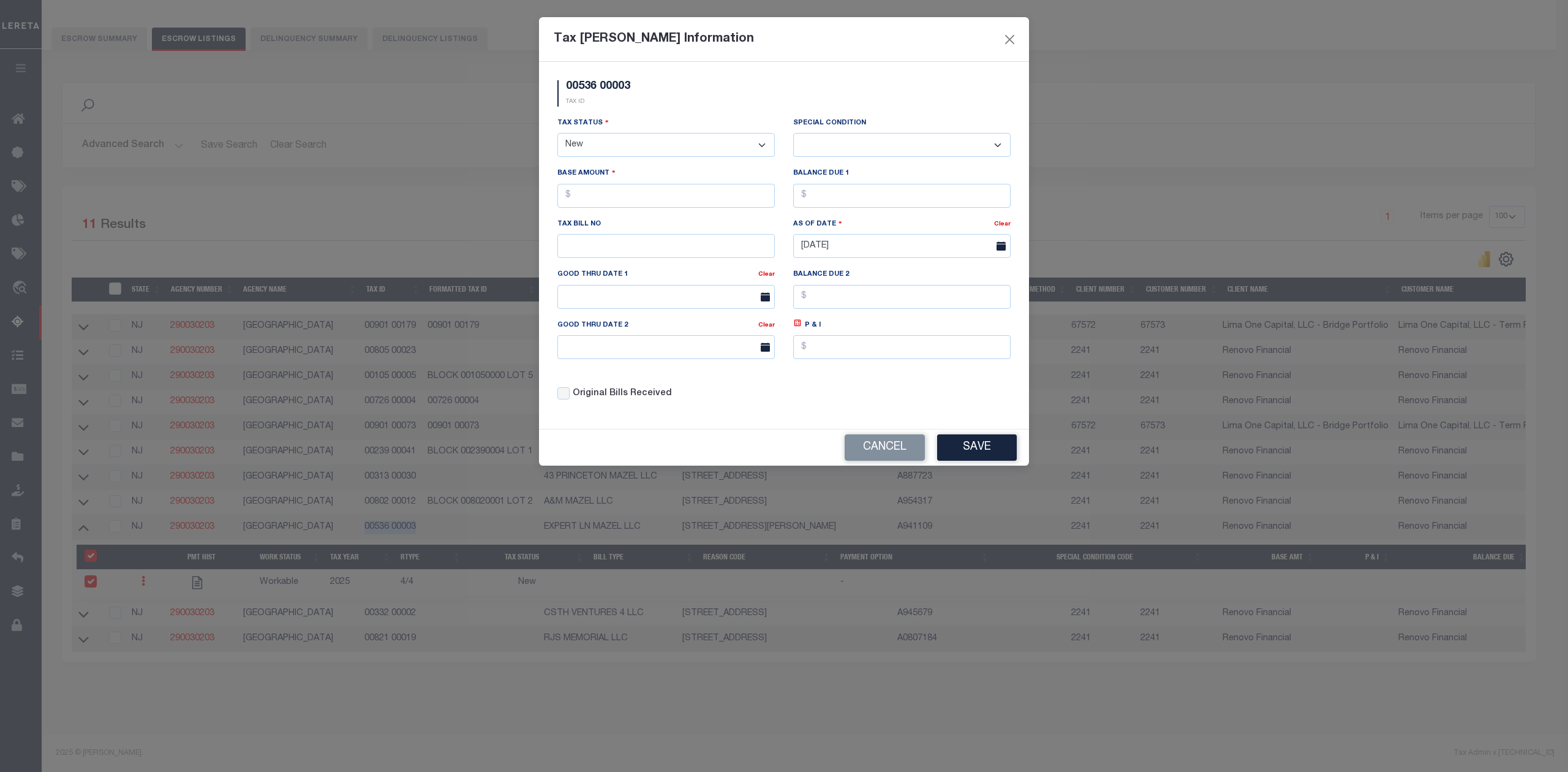
click at [628, 141] on select "- Select Status - Open Due/Unpaid Paid Incomplete No Tax Due Internal Refund Pr…" at bounding box center [666, 145] width 217 height 24
select select "DUE"
click at [558, 135] on select "- Select Status - Open Due/Unpaid Paid Incomplete No Tax Due Internal Refund Pr…" at bounding box center [666, 145] width 217 height 24
select select "0"
click at [599, 202] on input "text" at bounding box center [666, 195] width 217 height 24
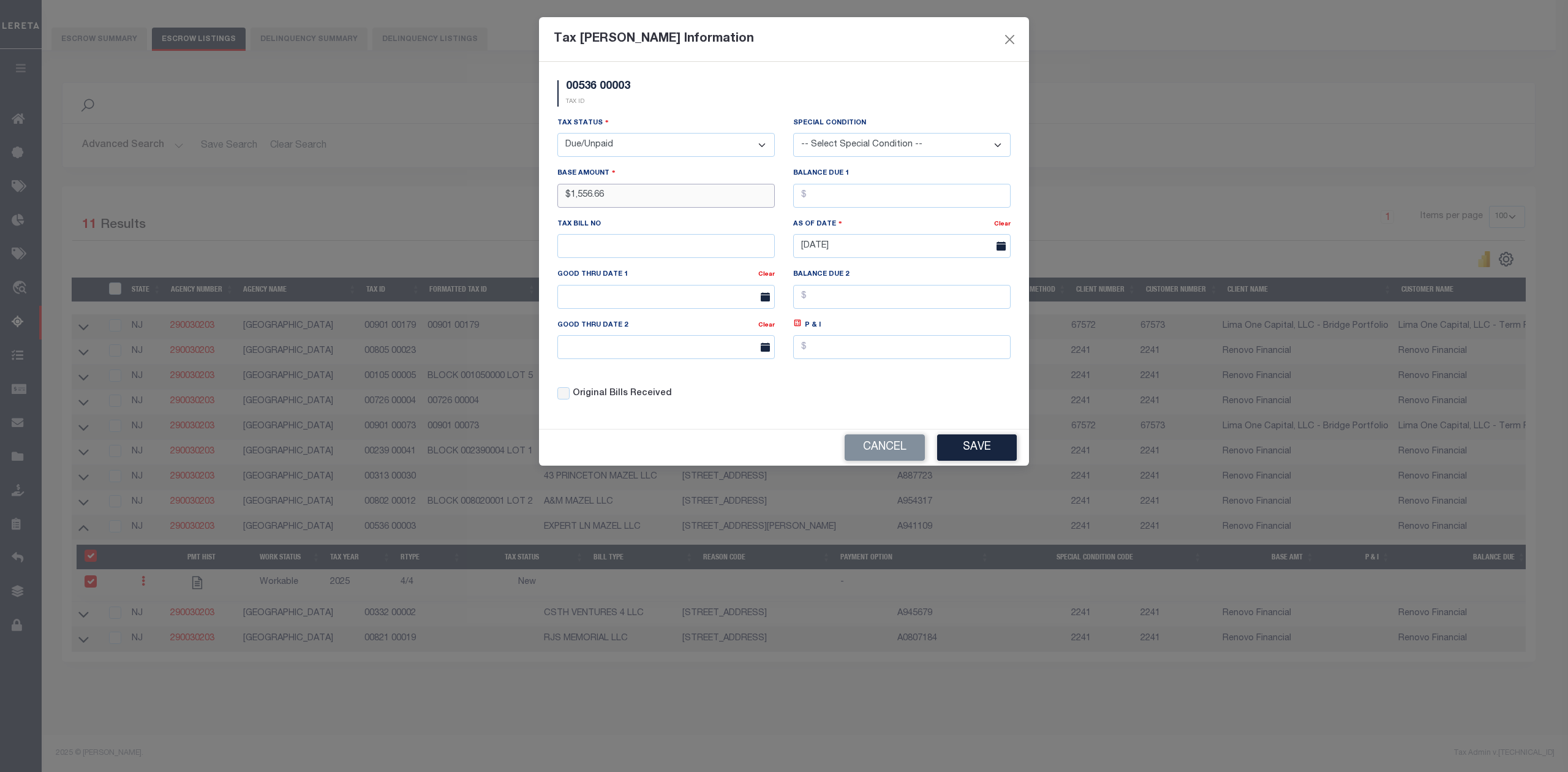
type input "$1,556.66"
click at [992, 454] on button "Save" at bounding box center [977, 447] width 80 height 26
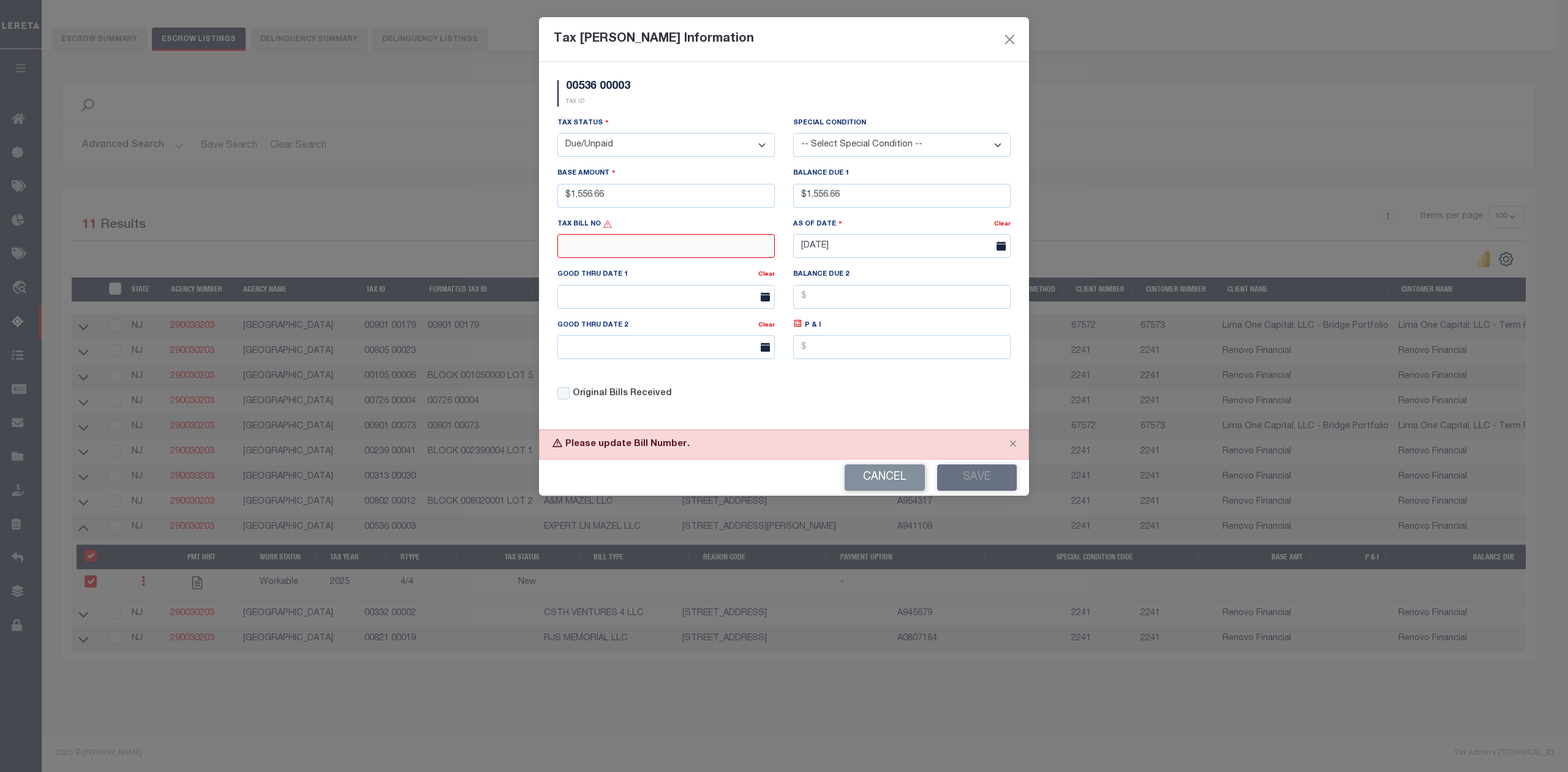
click at [723, 258] on input "text" at bounding box center [666, 246] width 217 height 24
type input "N/A"
click at [971, 481] on button "Save" at bounding box center [977, 478] width 80 height 26
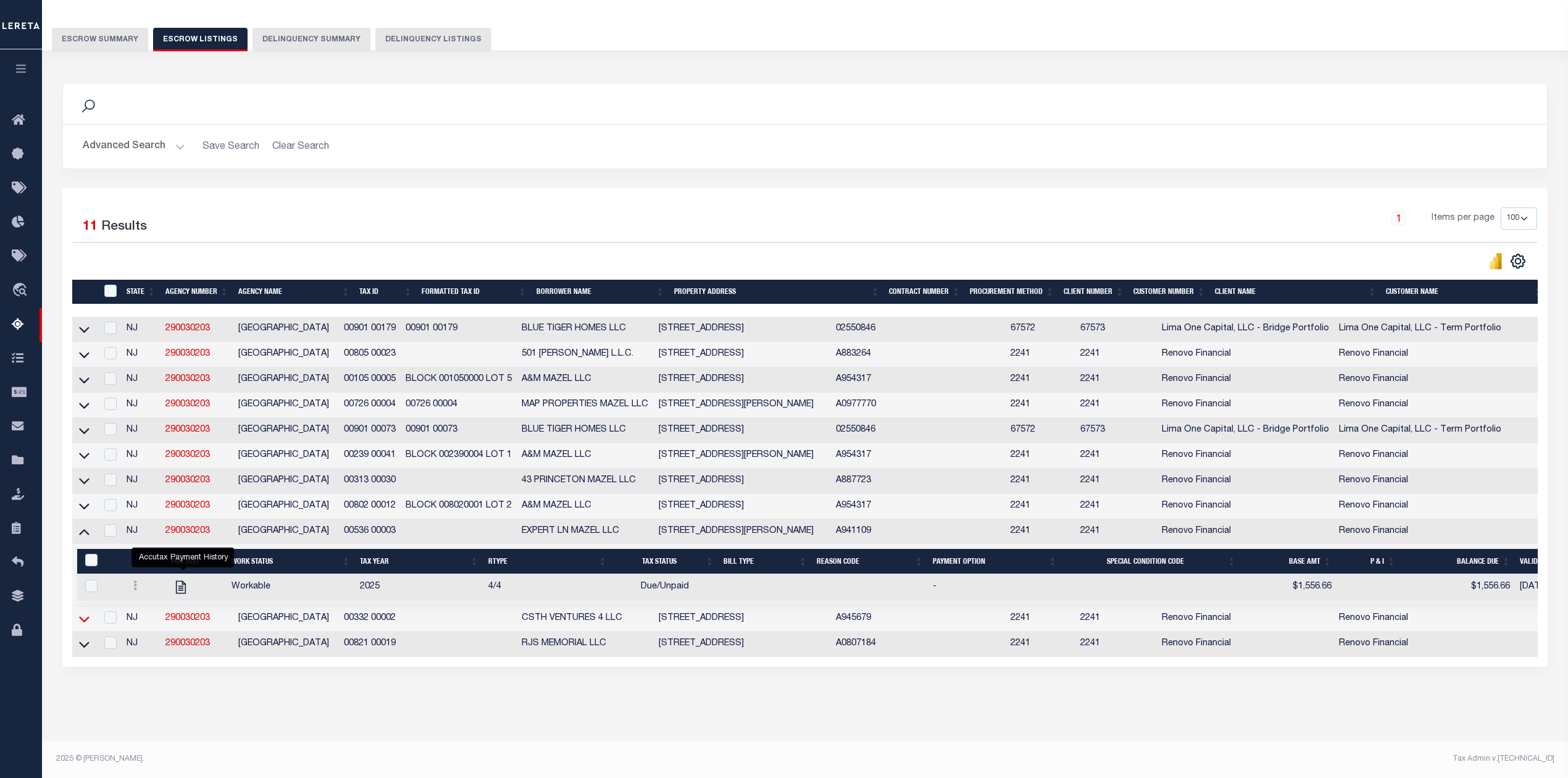
click at [80, 613] on icon at bounding box center [84, 619] width 10 height 13
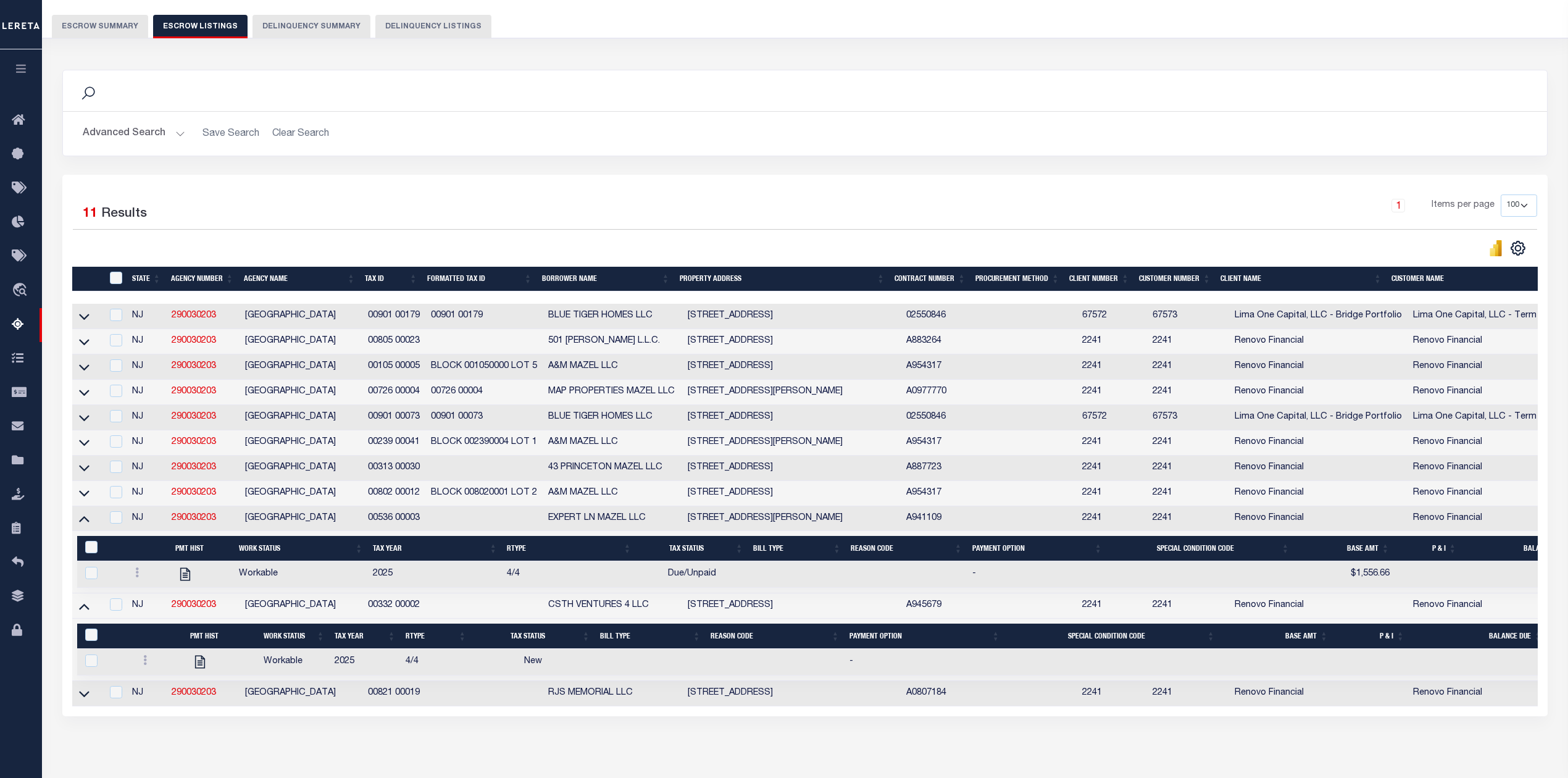
scroll to position [169, 0]
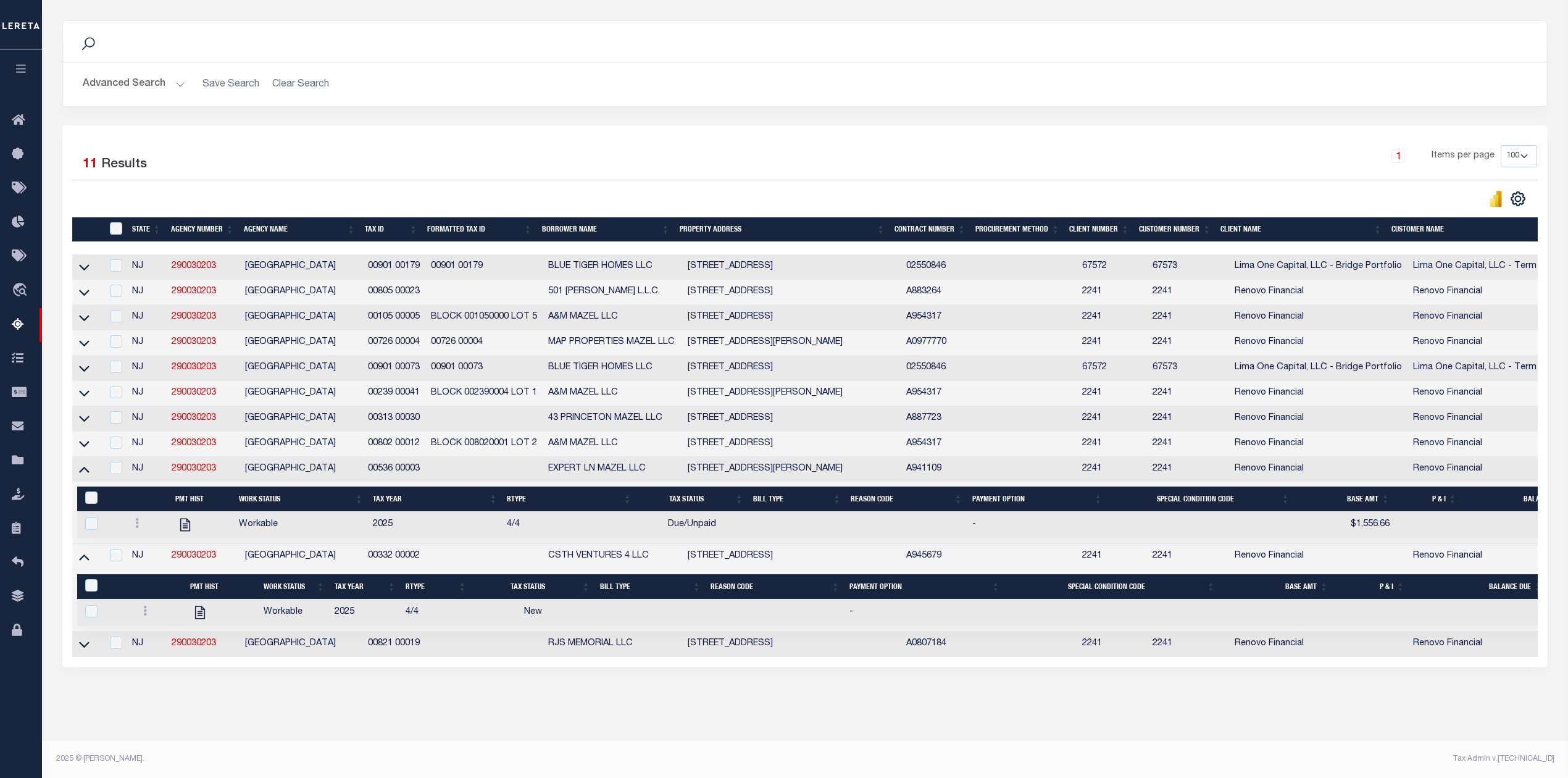
click at [90, 464] on link at bounding box center [84, 468] width 14 height 9
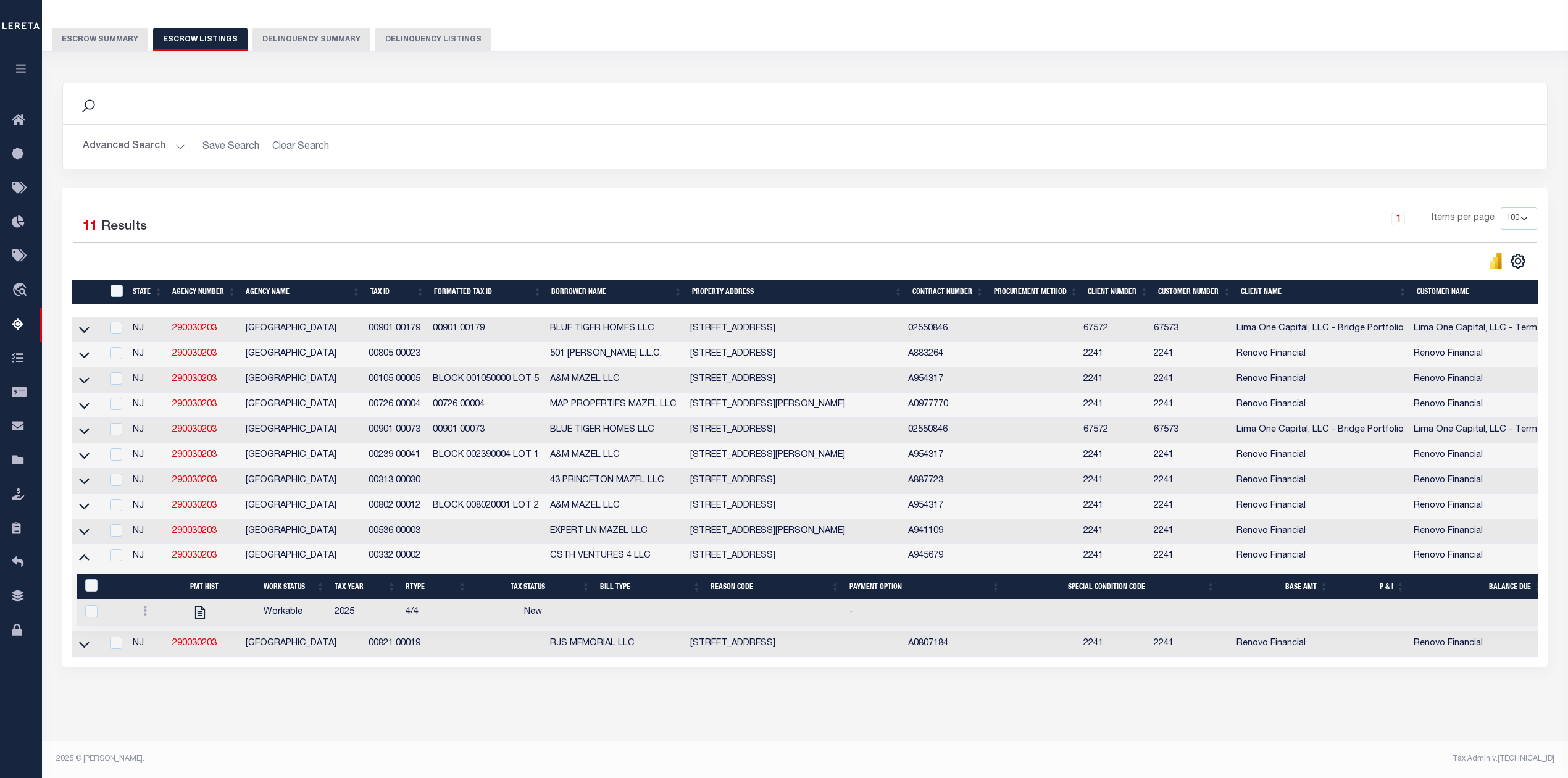
scroll to position [106, 0]
drag, startPoint x: 432, startPoint y: 546, endPoint x: 370, endPoint y: 546, distance: 62.0
click at [370, 546] on tr "NJ 290030203 WILLINGBORO TOWNSHIP 00332 00002 CSTH VENTURES 4 LLC 6 Patriot Lan…" at bounding box center [957, 556] width 1770 height 25
copy td "00332 00002"
click at [141, 608] on link at bounding box center [145, 613] width 14 height 10
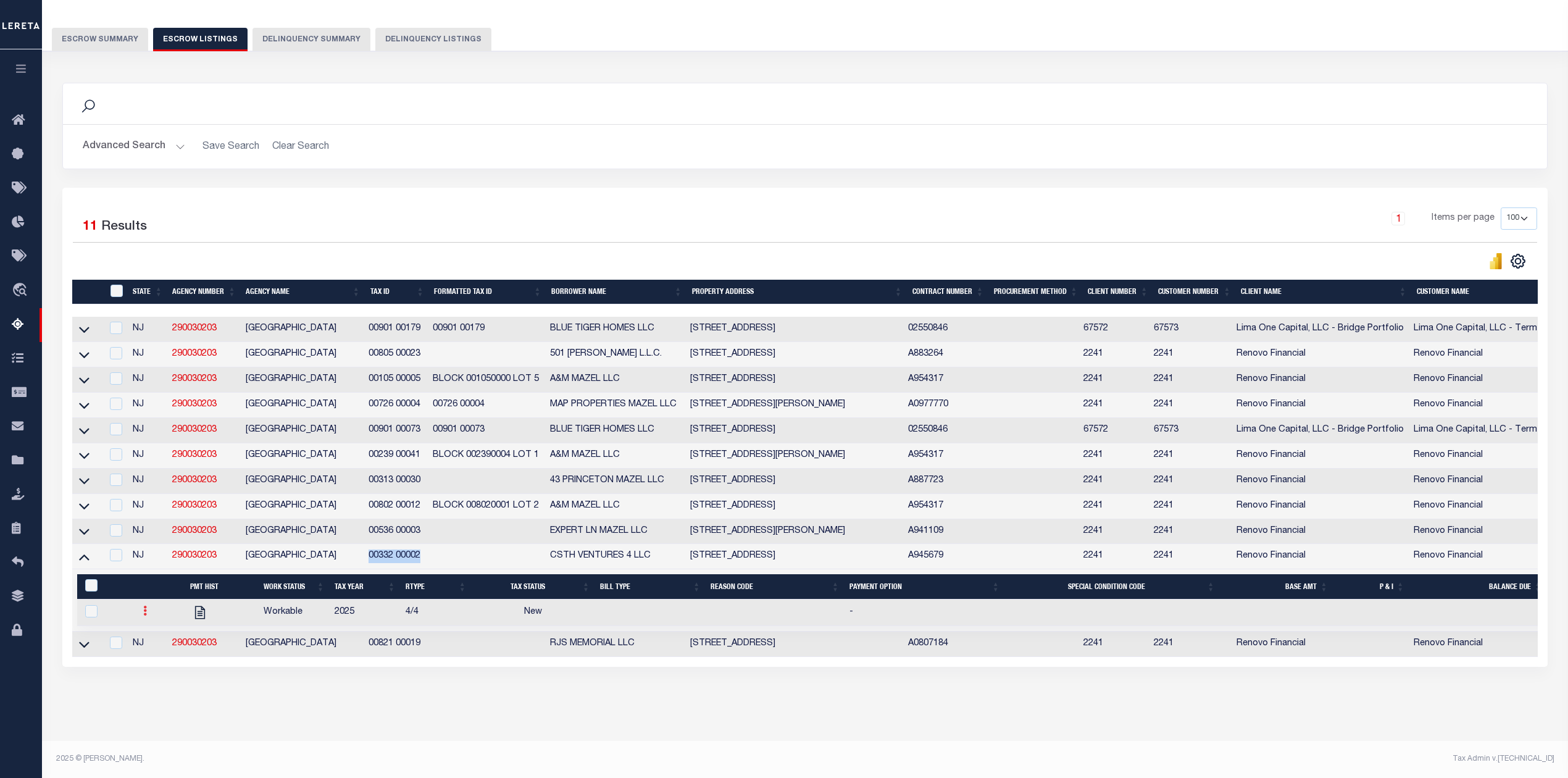
scroll to position [99, 0]
click at [157, 653] on img "" at bounding box center [160, 651] width 12 height 13
checkbox input "true"
select select
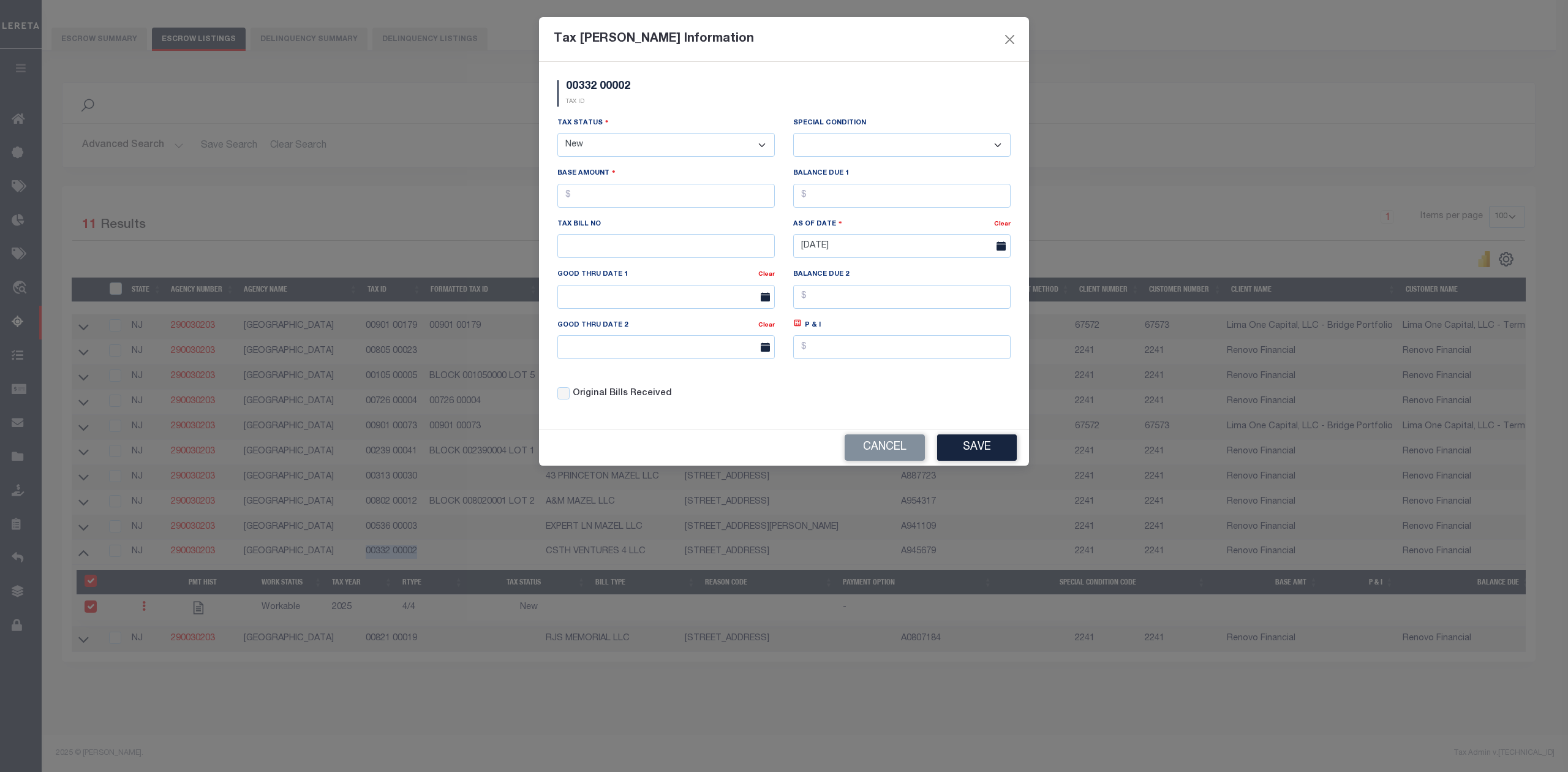
click at [585, 143] on select "- Select Status - Open Due/Unpaid Paid Incomplete No Tax Due Internal Refund Pr…" at bounding box center [666, 145] width 217 height 24
select select "DUE"
click at [558, 135] on select "- Select Status - Open Due/Unpaid Paid Incomplete No Tax Due Internal Refund Pr…" at bounding box center [666, 145] width 217 height 24
select select "0"
click at [614, 203] on input "text" at bounding box center [666, 195] width 217 height 24
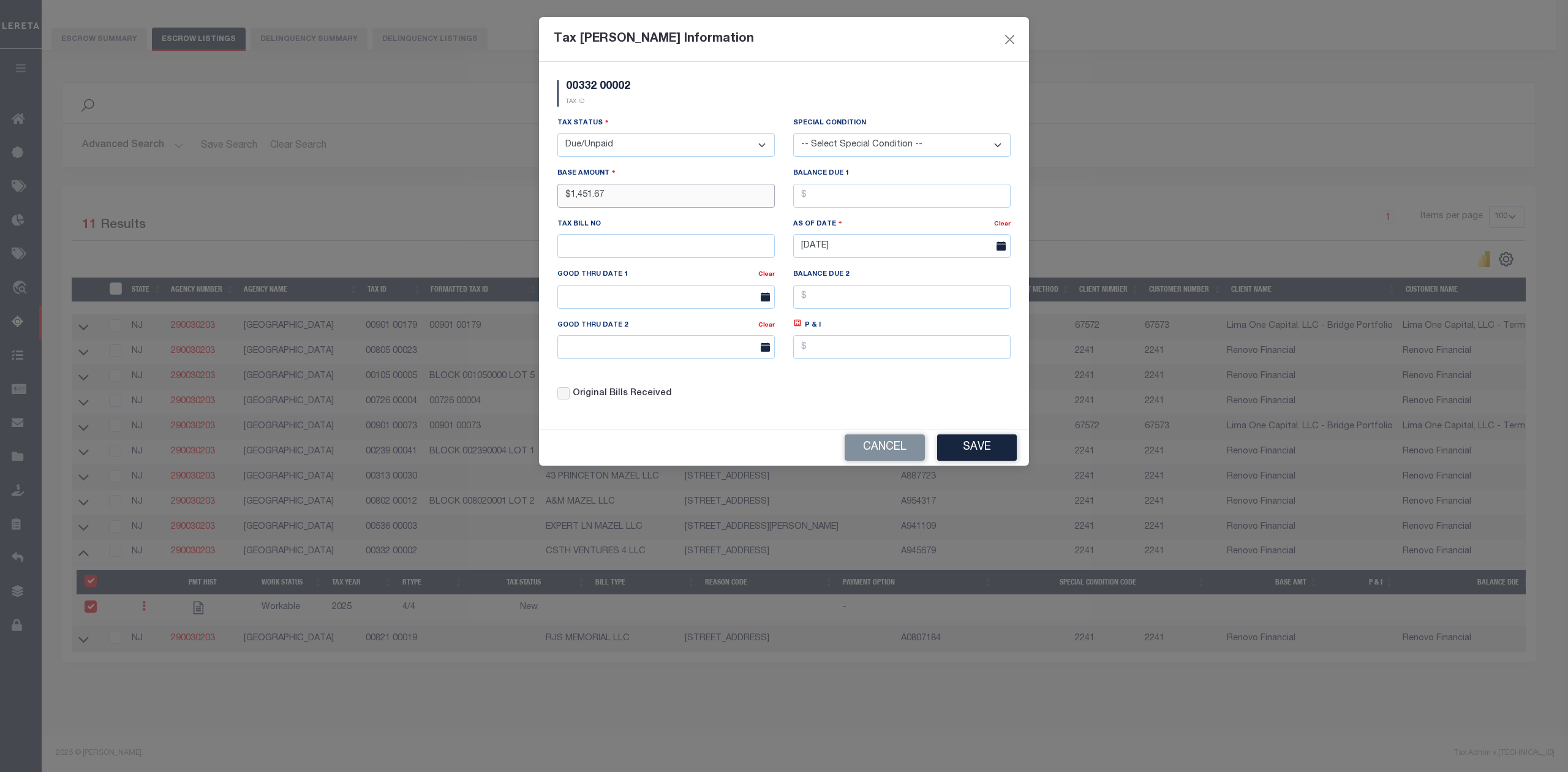
type input "$1,451.67"
click at [966, 439] on div "Cancel Save" at bounding box center [784, 448] width 490 height 36
click at [968, 448] on button "Save" at bounding box center [977, 447] width 80 height 26
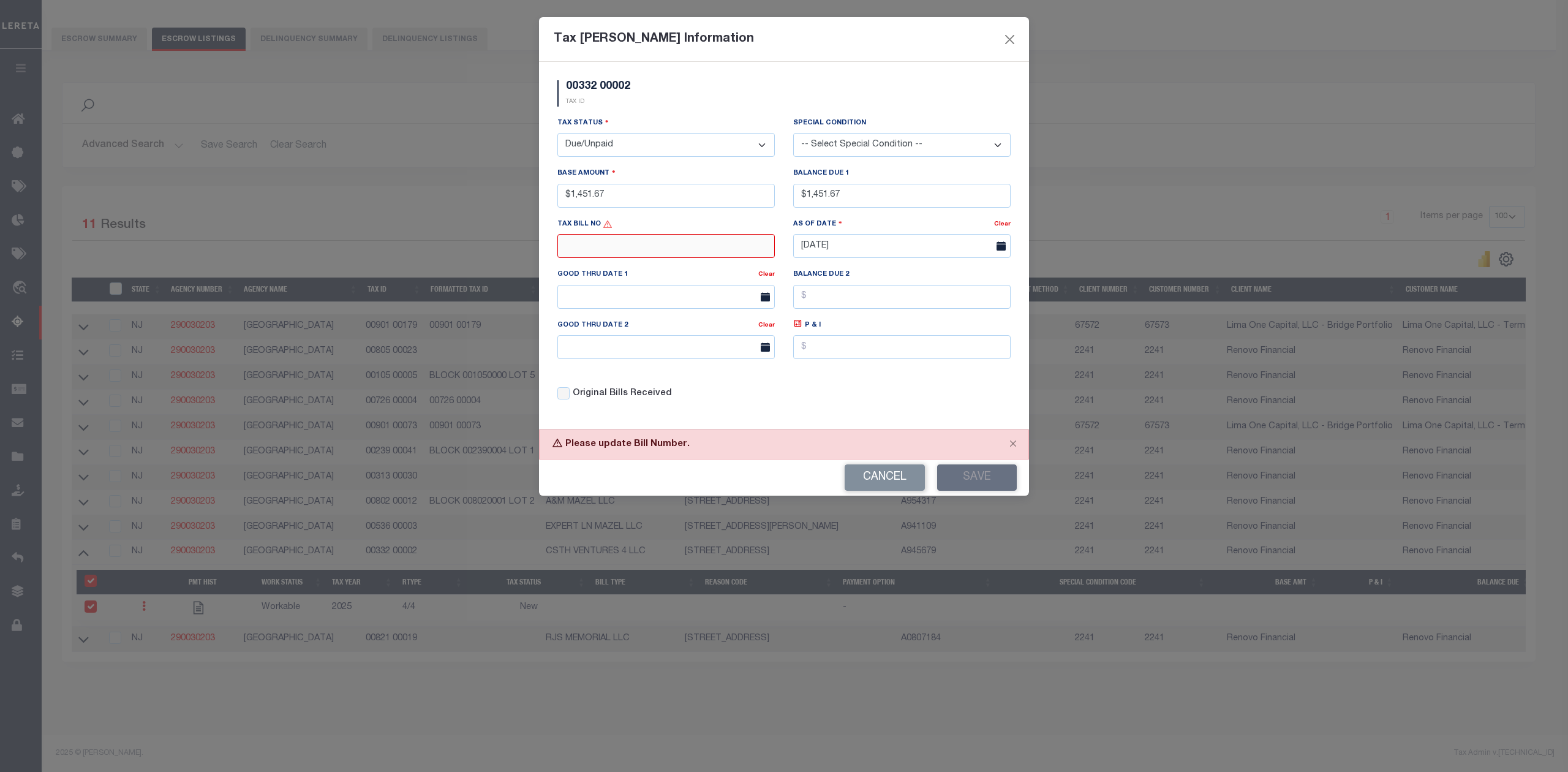
click at [679, 254] on input "text" at bounding box center [666, 246] width 217 height 24
type input "N/A"
click at [961, 491] on button "Save" at bounding box center [977, 478] width 80 height 26
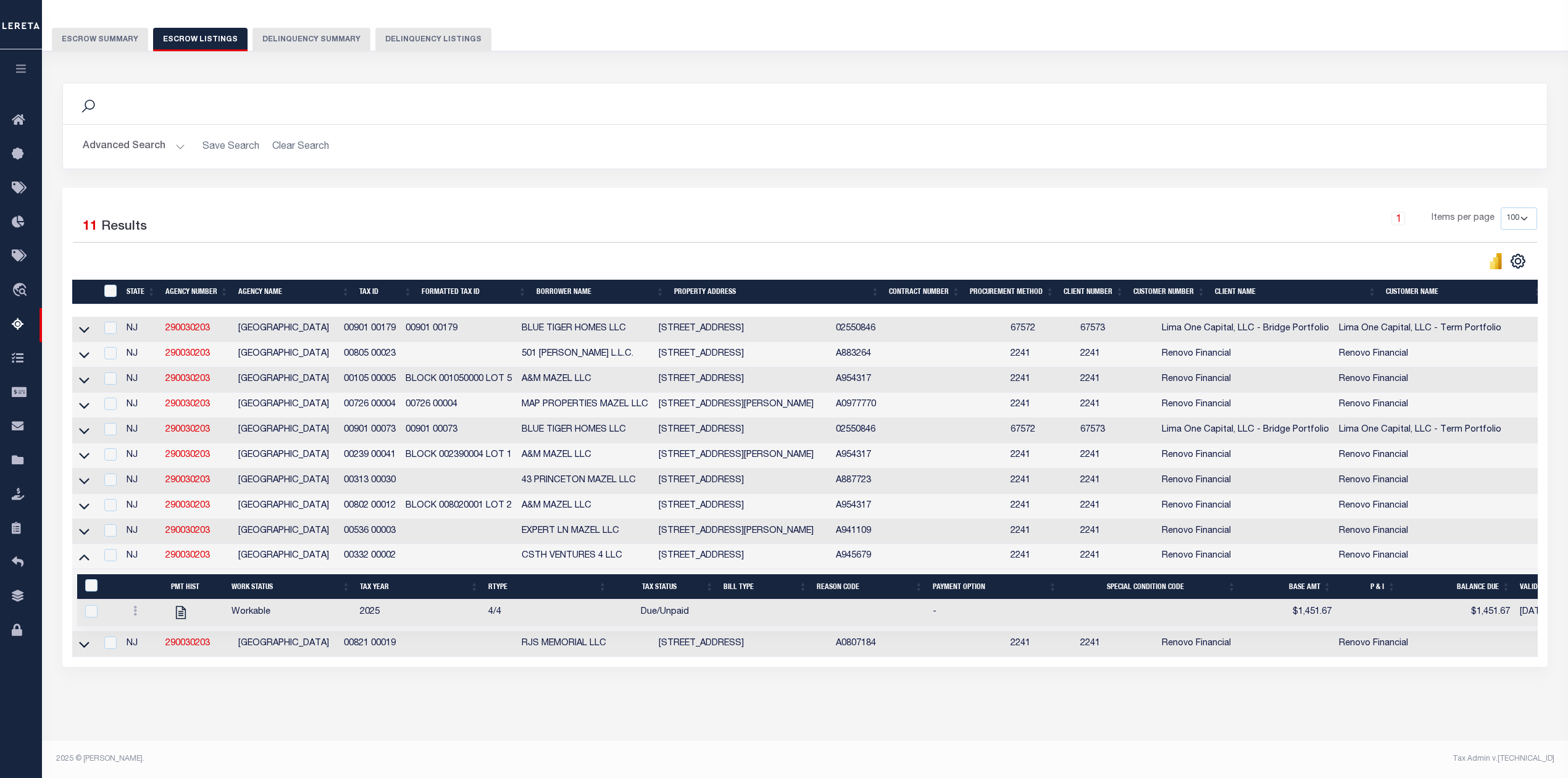
scroll to position [106, 0]
drag, startPoint x: 84, startPoint y: 549, endPoint x: 82, endPoint y: 569, distance: 20.1
click at [84, 550] on icon at bounding box center [84, 556] width 10 height 13
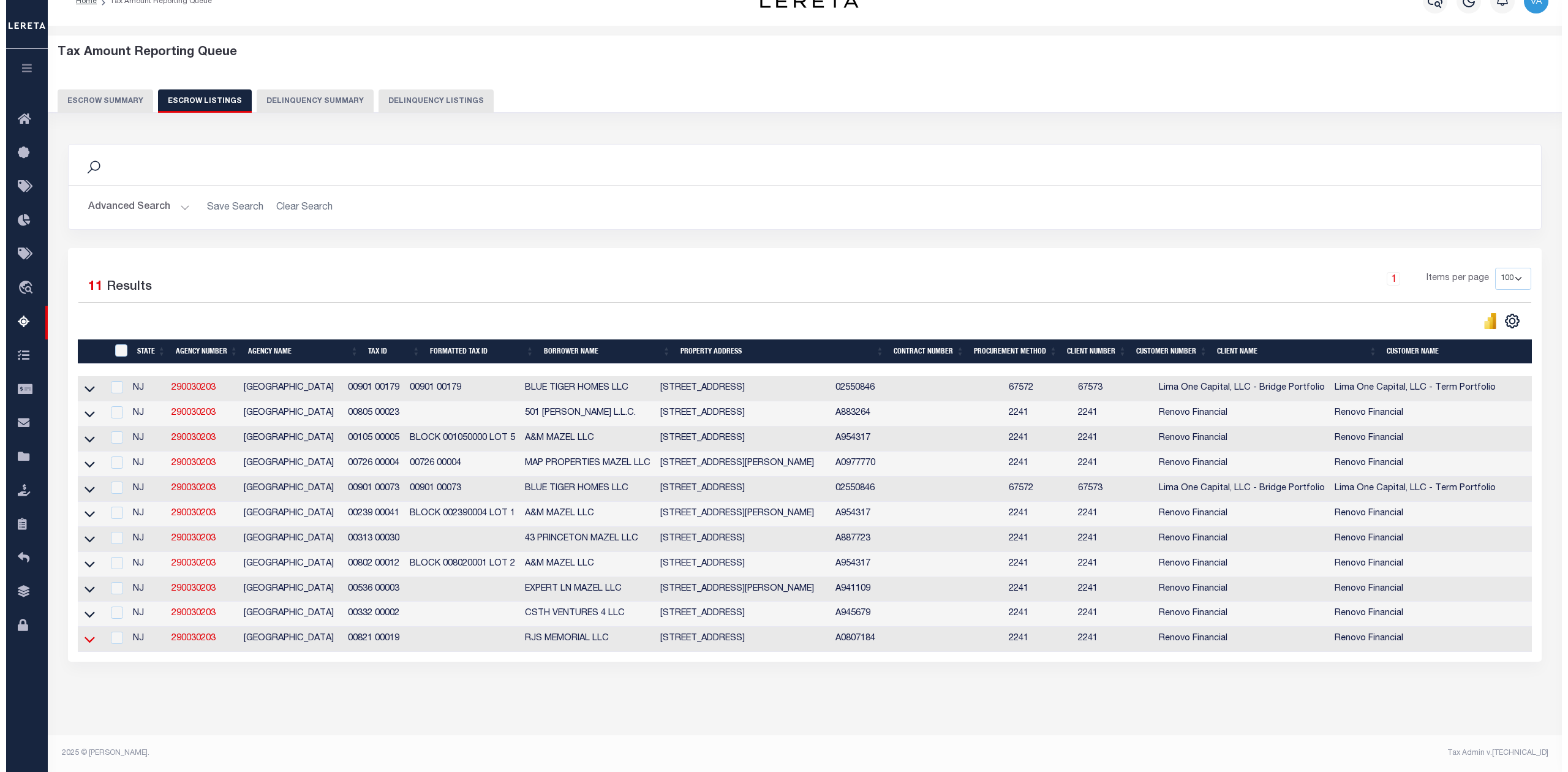
scroll to position [43, 0]
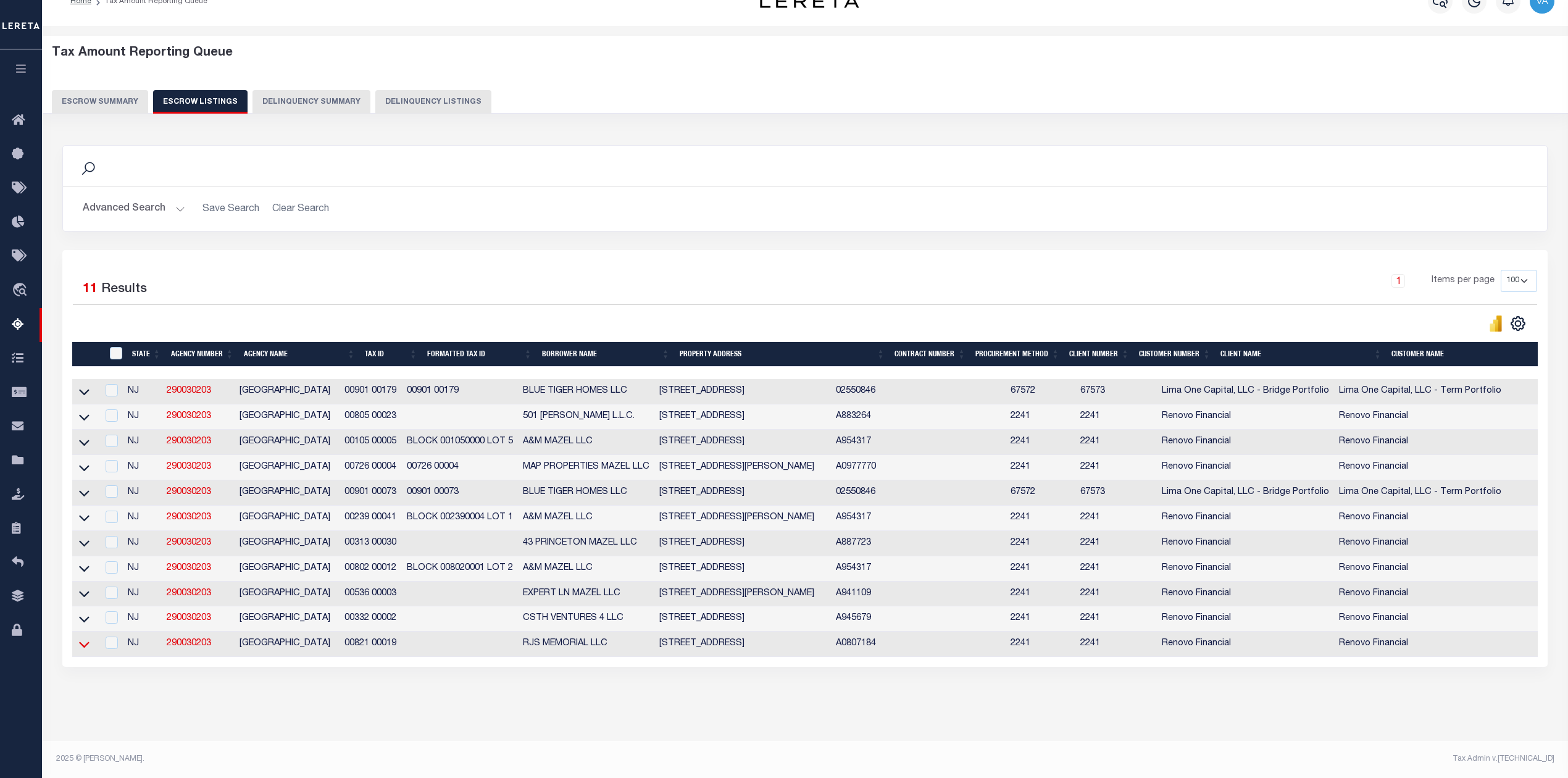
click at [82, 638] on icon at bounding box center [84, 644] width 10 height 13
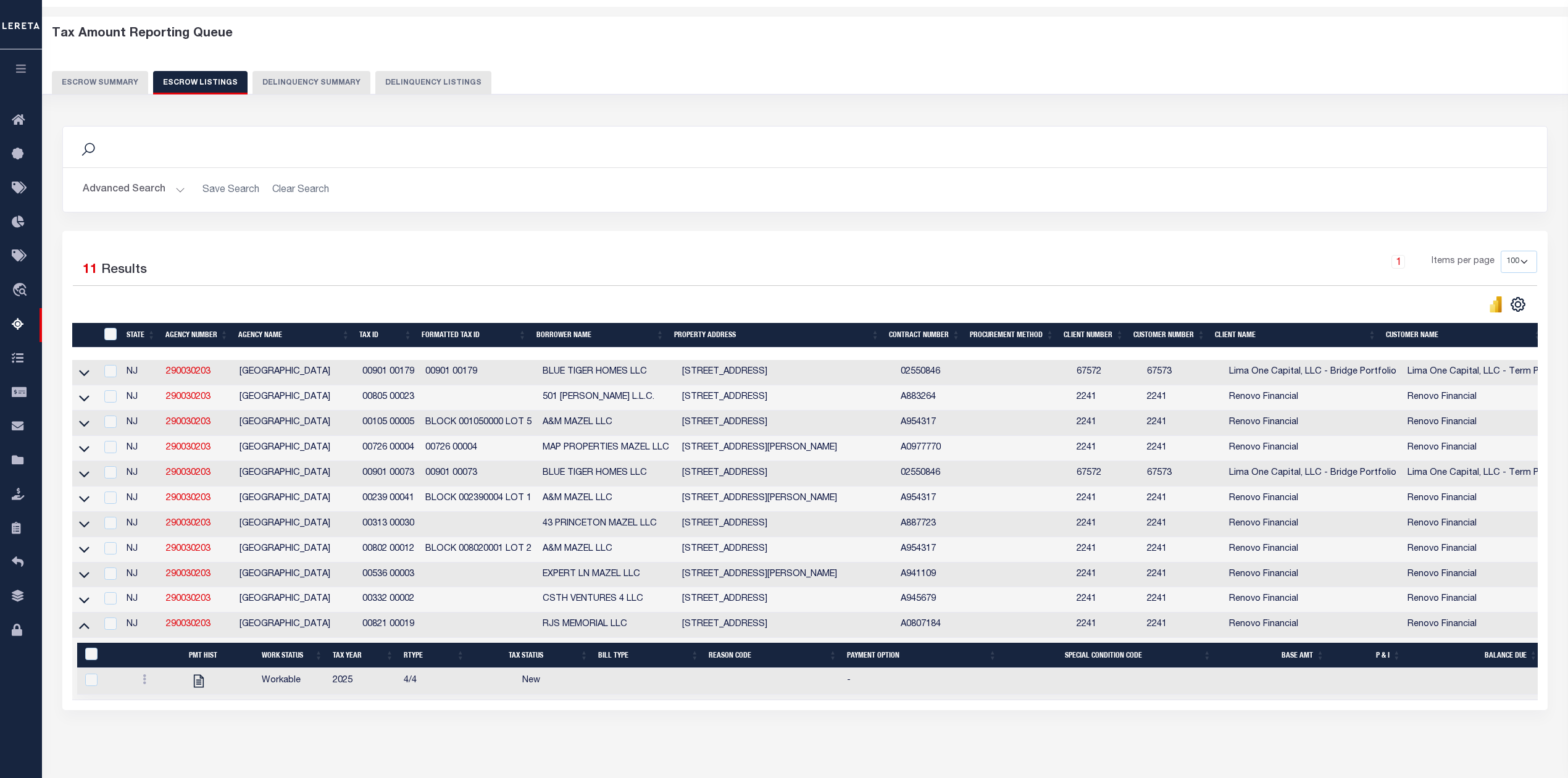
drag, startPoint x: 423, startPoint y: 636, endPoint x: 356, endPoint y: 630, distance: 67.3
click at [356, 630] on tr "NJ 290030203 WILLINGBORO TOWNSHIP 00821 00019 RJS MEMORIAL LLC 70 ENDWELL LANE …" at bounding box center [954, 625] width 1765 height 25
copy tr "00821 00019"
click at [144, 684] on icon at bounding box center [144, 679] width 3 height 10
click at [156, 727] on img "" at bounding box center [159, 720] width 12 height 13
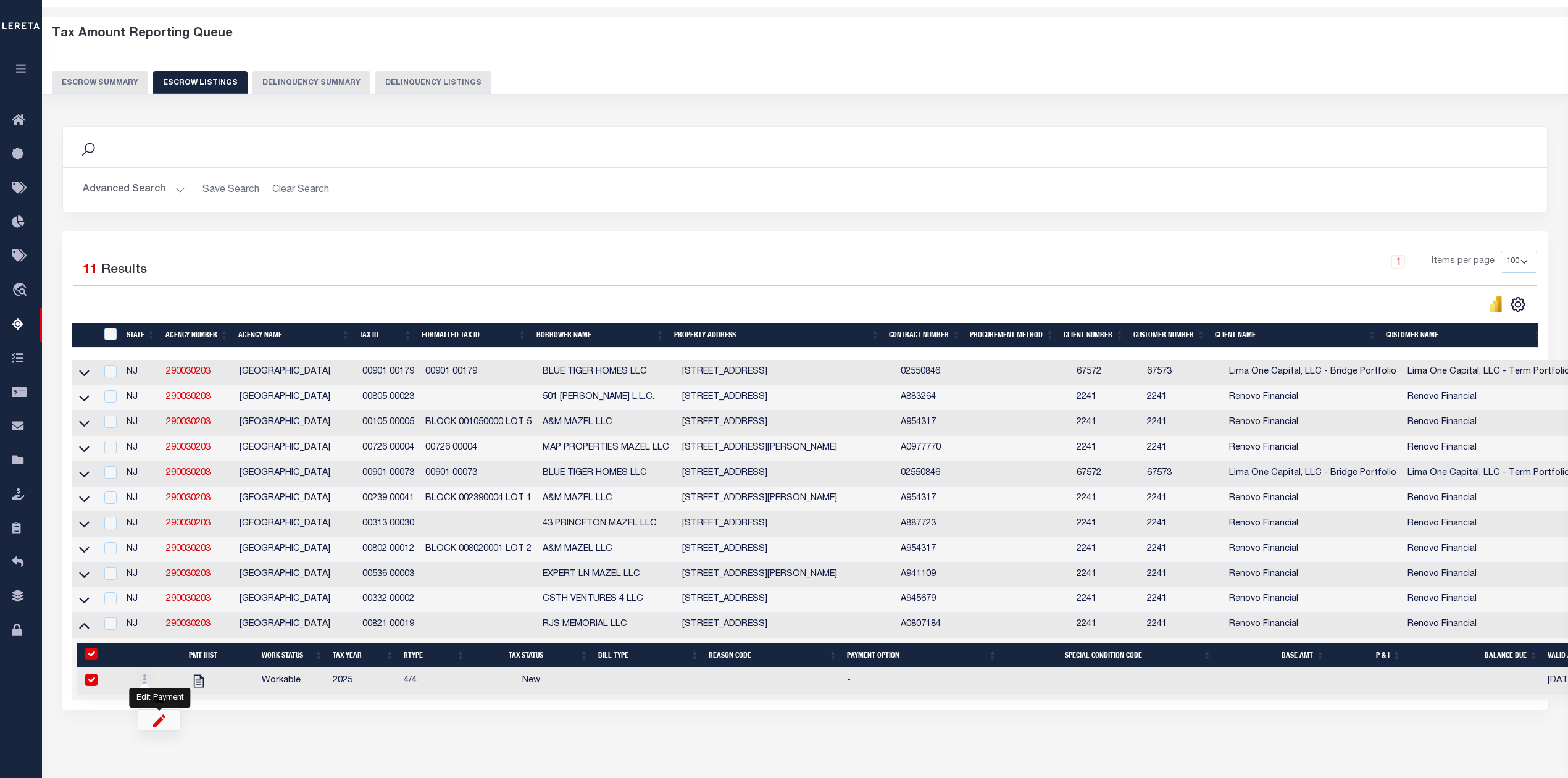
checkbox input "true"
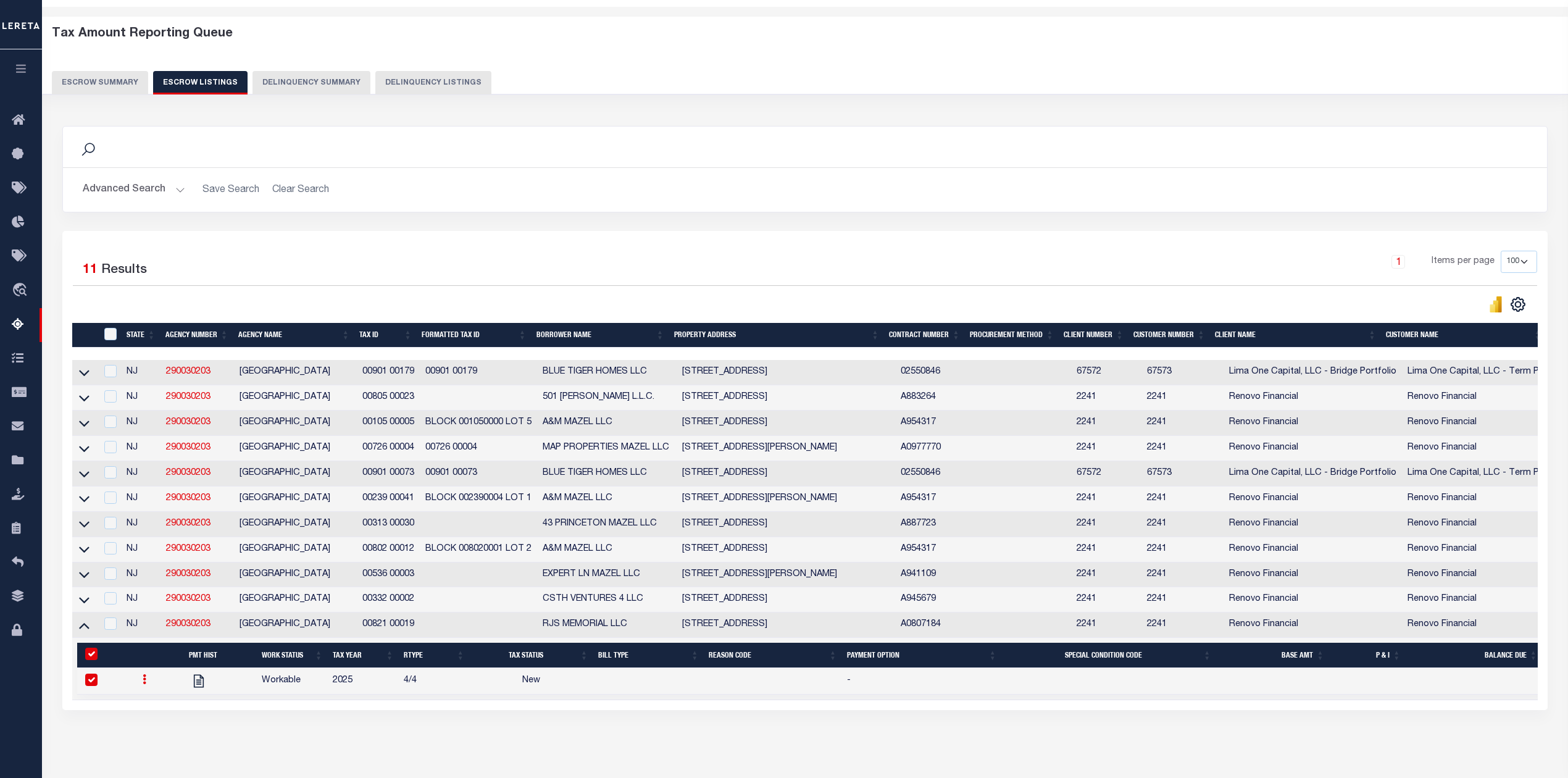
select select
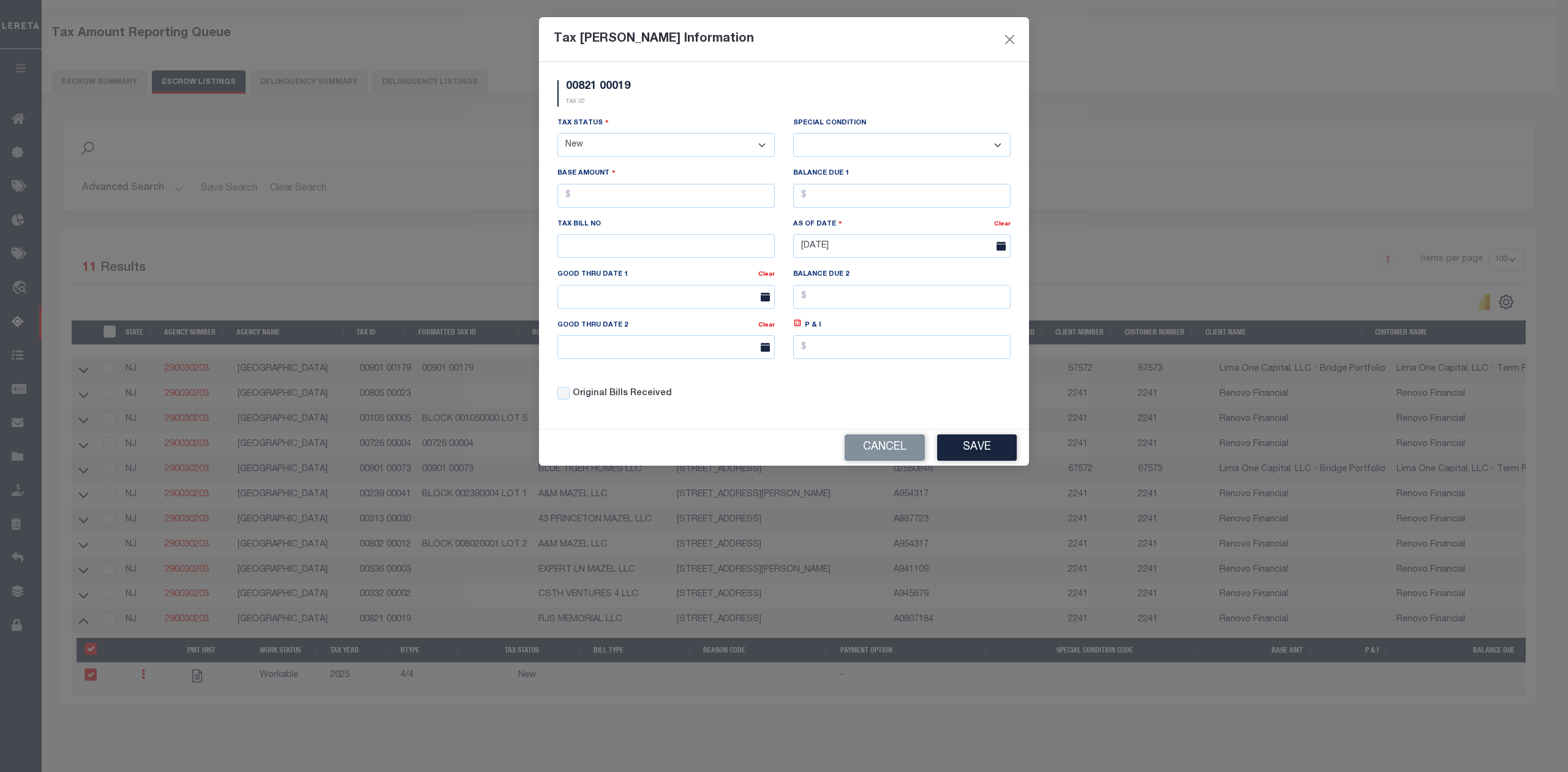
click at [637, 152] on select "- Select Status - Open Due/Unpaid Paid Incomplete No Tax Due Internal Refund Pr…" at bounding box center [666, 145] width 217 height 24
select select "DUE"
click at [558, 135] on select "- Select Status - Open Due/Unpaid Paid Incomplete No Tax Due Internal Refund Pr…" at bounding box center [666, 145] width 217 height 24
select select "0"
click at [627, 202] on input "text" at bounding box center [666, 195] width 217 height 24
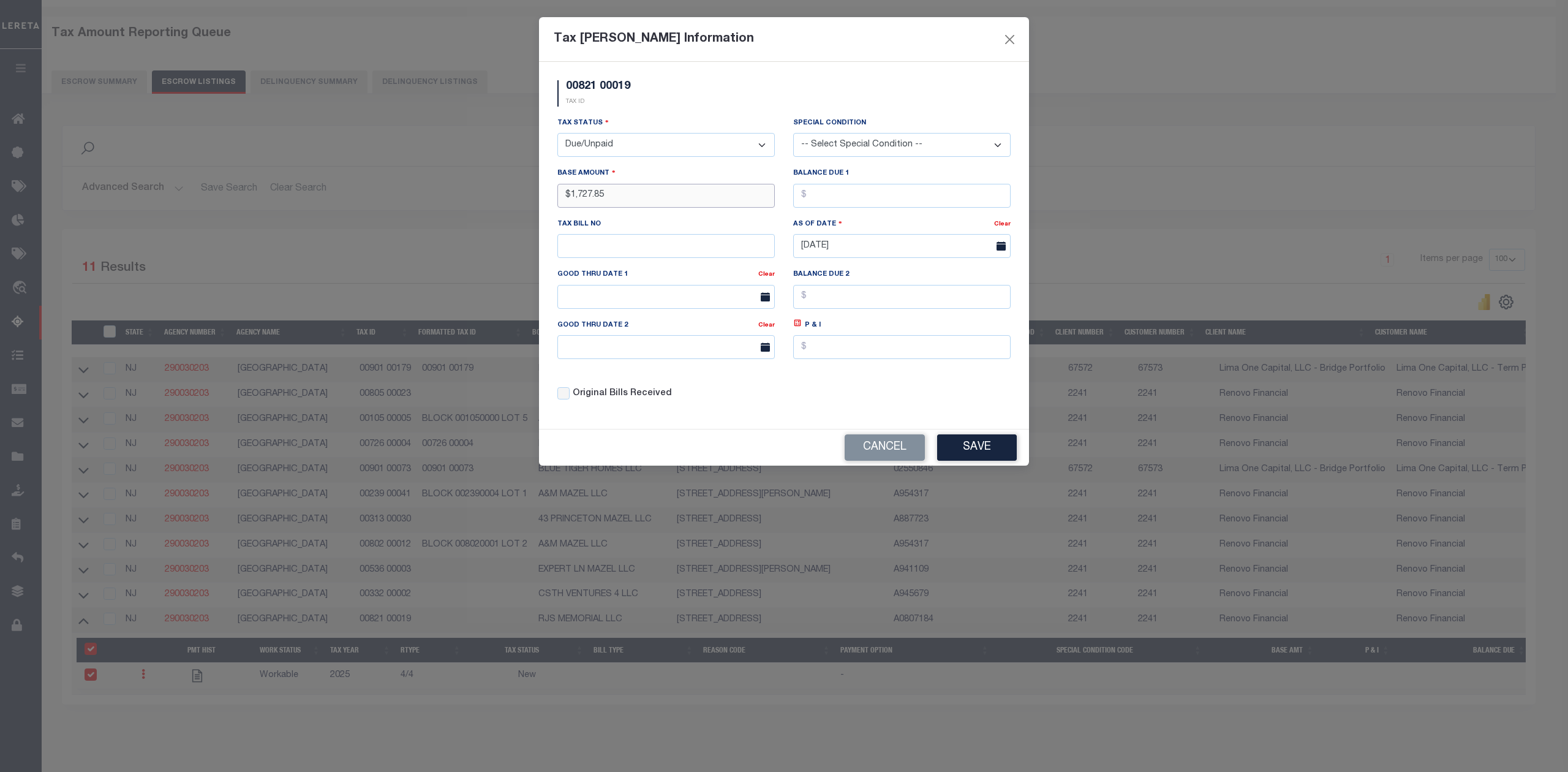
type input "$1,727.85"
click at [975, 442] on button "Save" at bounding box center [977, 447] width 80 height 26
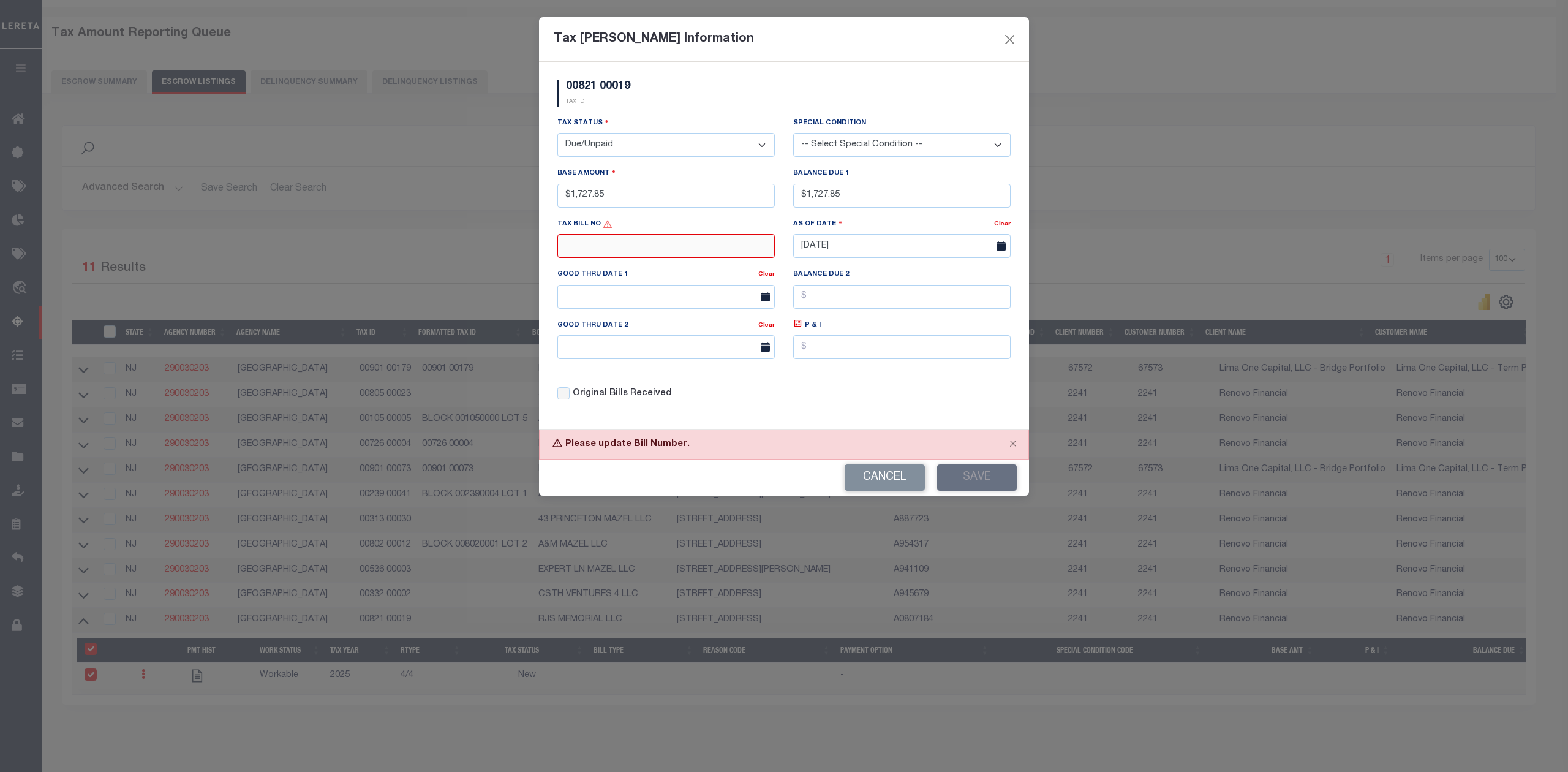
click at [697, 248] on input "text" at bounding box center [666, 246] width 217 height 24
type input "B"
type input "N/A"
click at [974, 488] on button "Save" at bounding box center [977, 478] width 80 height 26
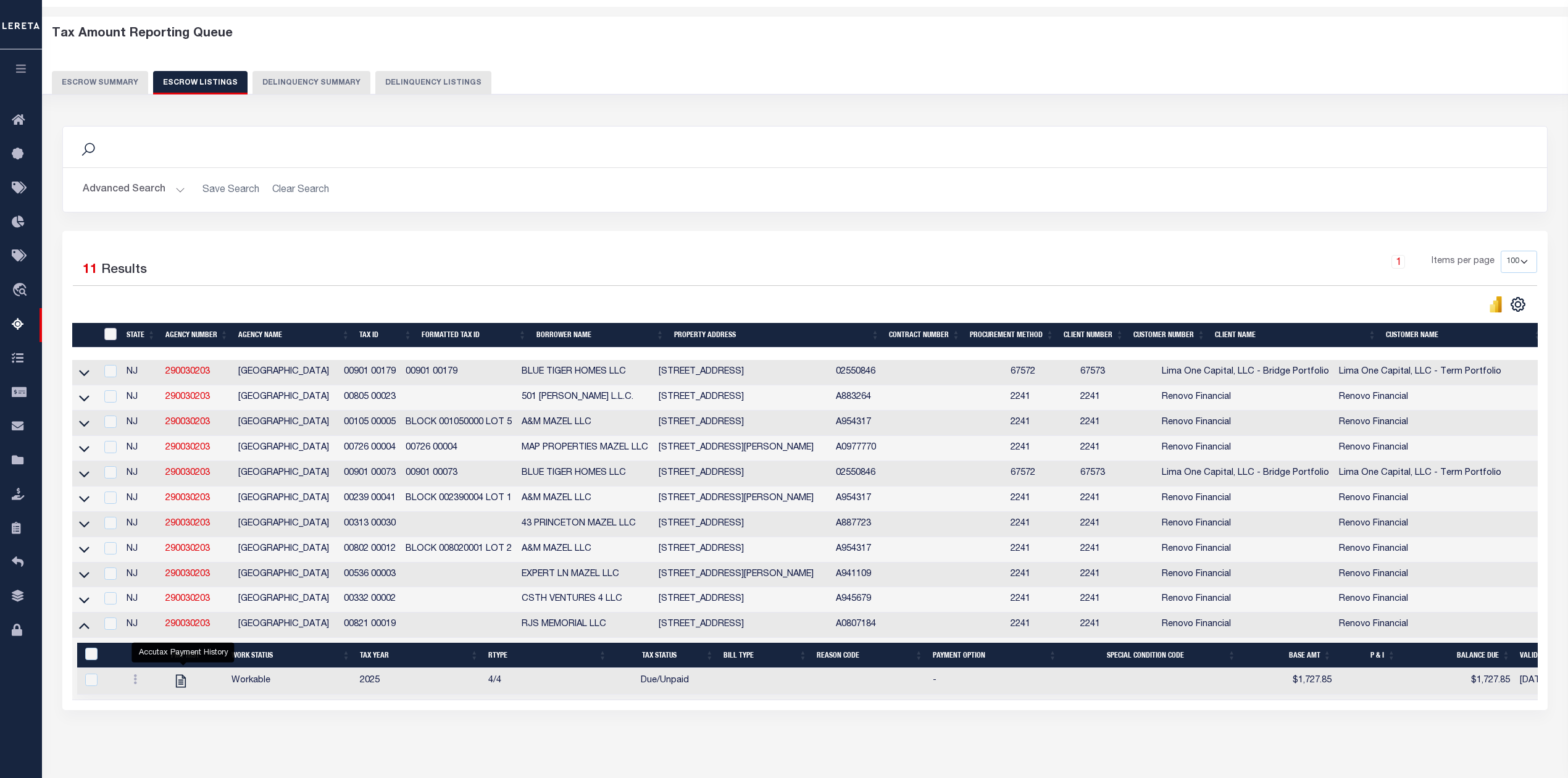
click at [112, 340] on input "ID" at bounding box center [110, 334] width 12 height 12
checkbox input "true"
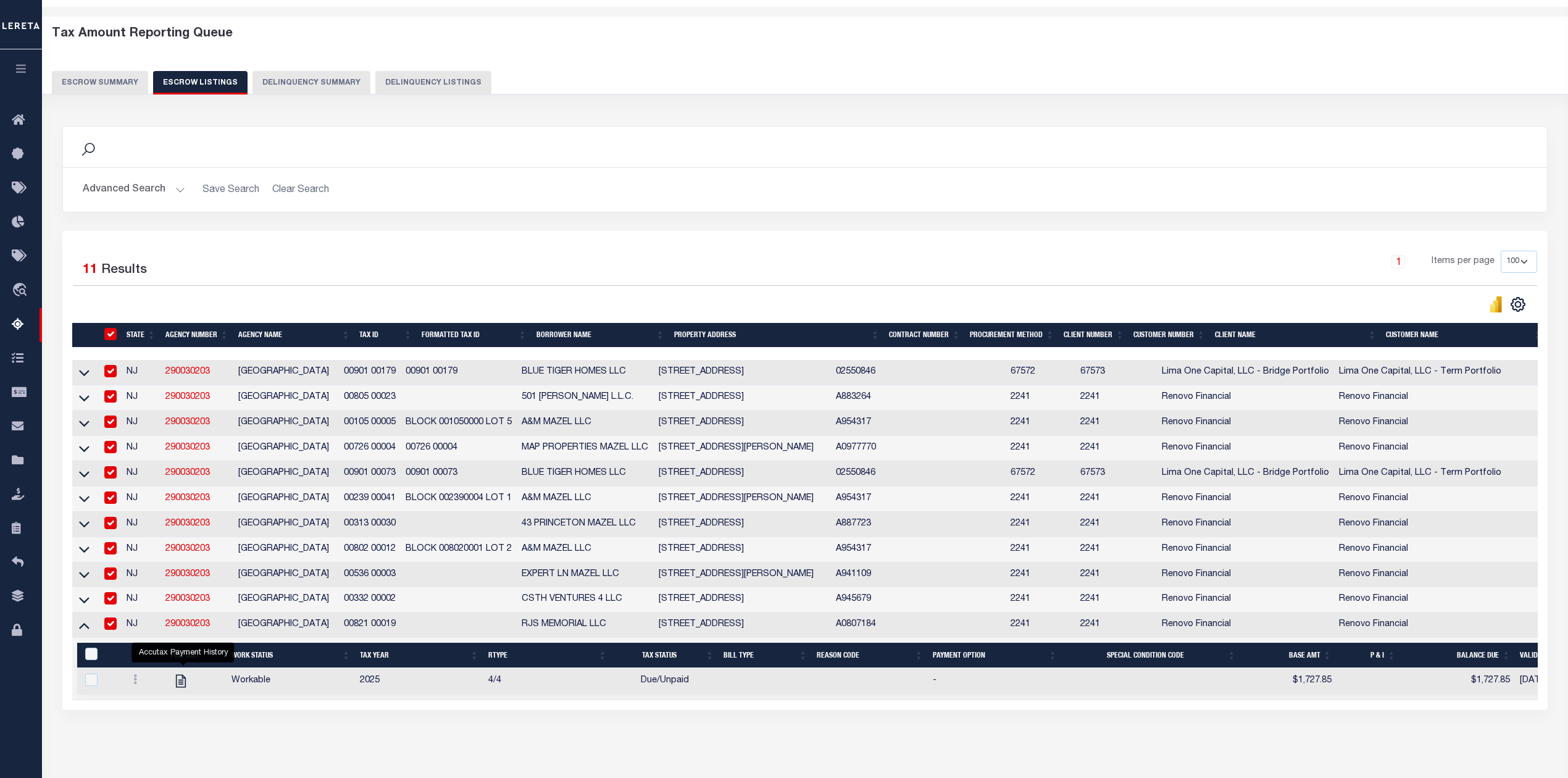
checkbox input "true"
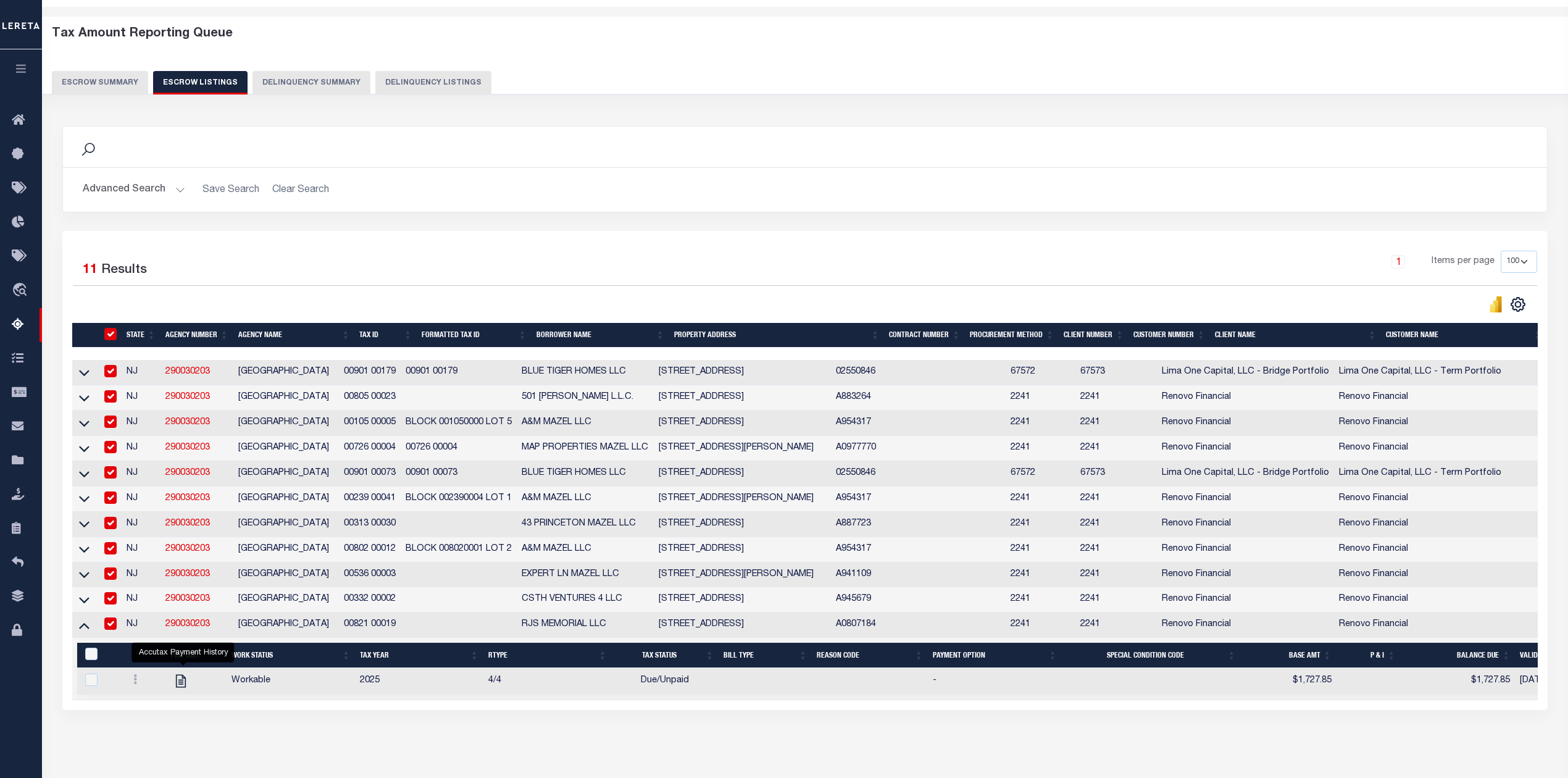
checkbox input "true"
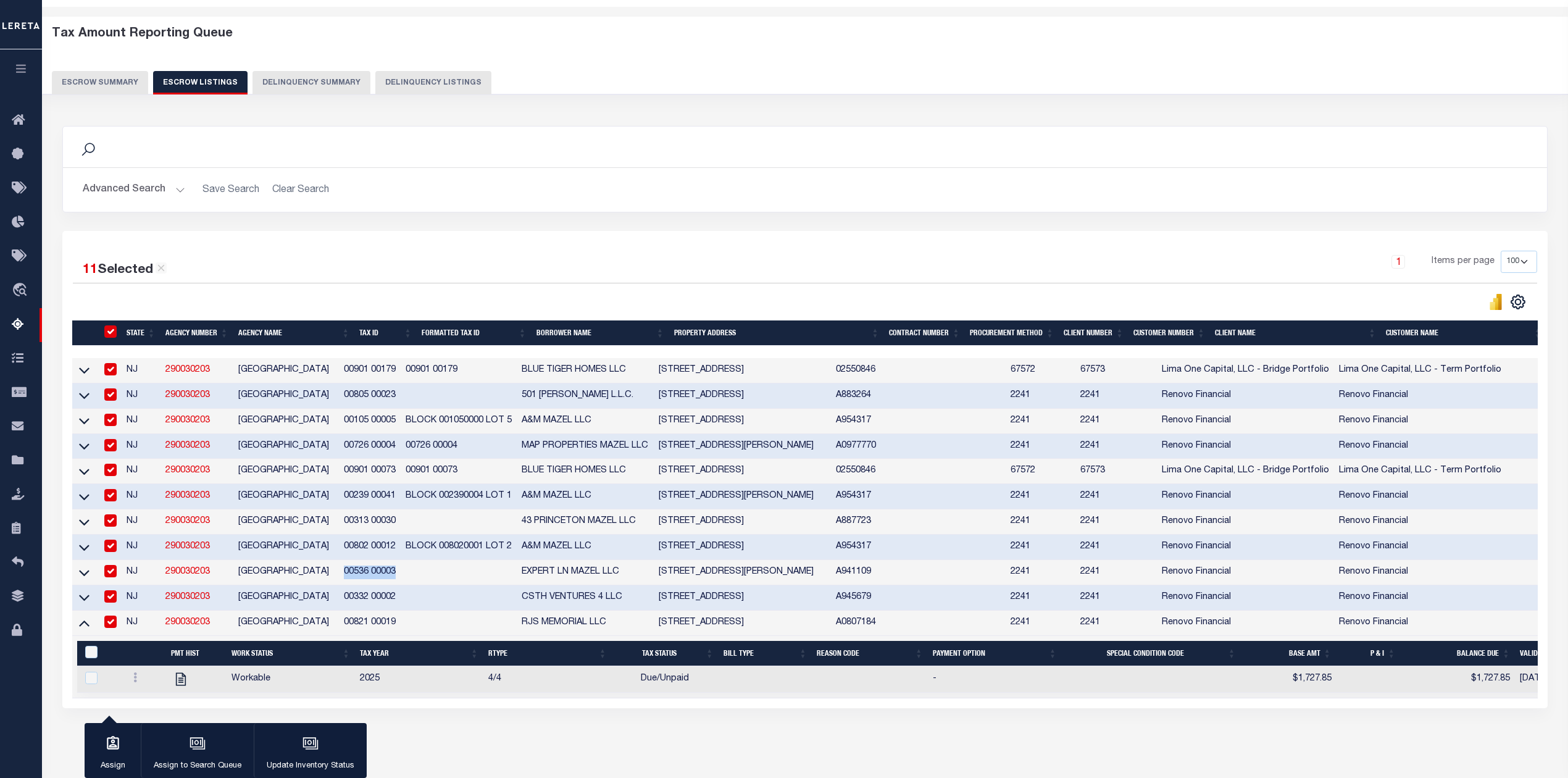
drag, startPoint x: 416, startPoint y: 579, endPoint x: 361, endPoint y: 586, distance: 55.4
click at [361, 585] on td "00536 00003" at bounding box center [370, 572] width 62 height 25
checkbox input "false"
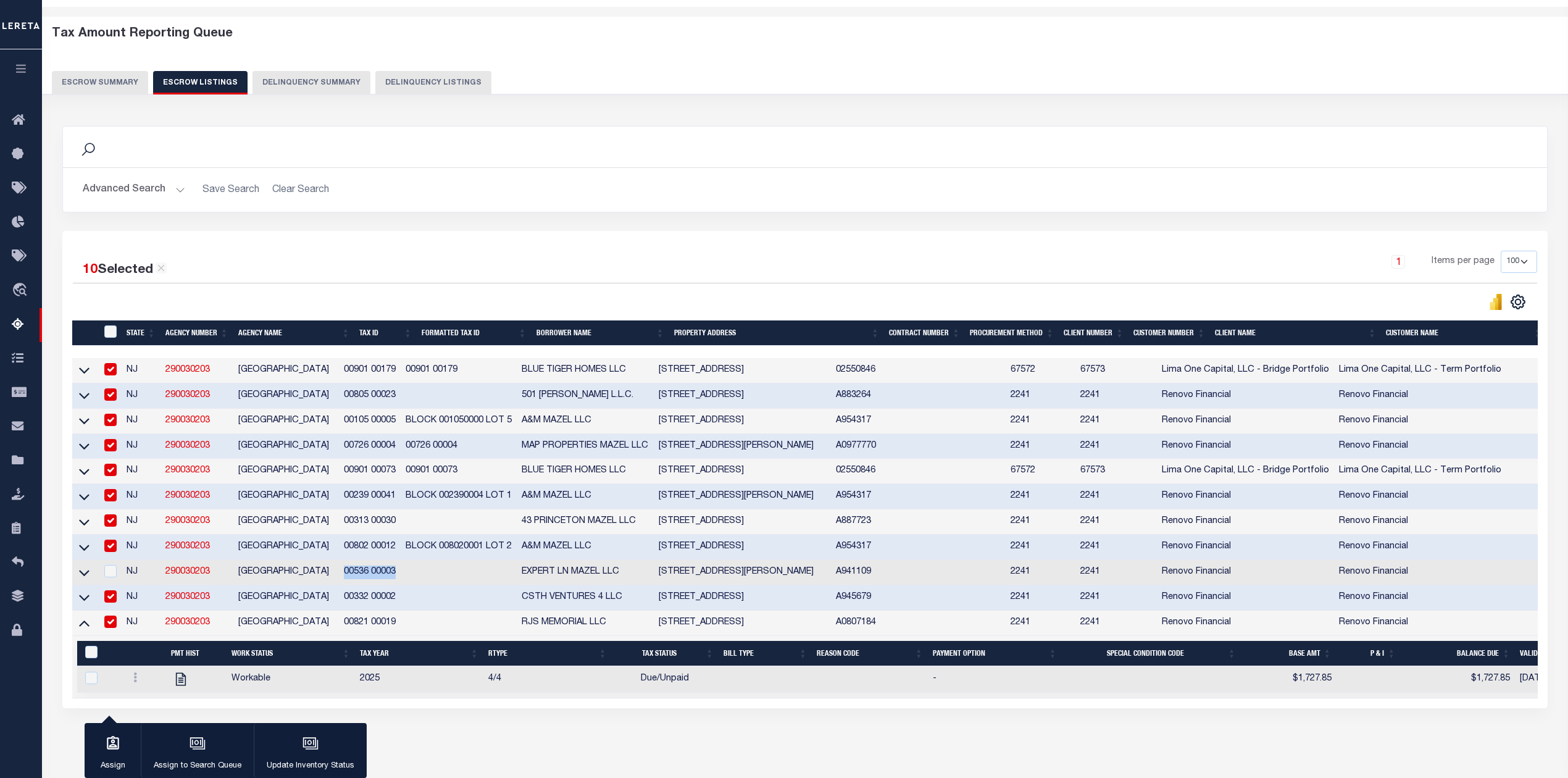
copy td "00536 00003"
drag, startPoint x: 410, startPoint y: 606, endPoint x: 354, endPoint y: 613, distance: 56.4
click at [354, 611] on td "00332 00002" at bounding box center [370, 598] width 62 height 25
checkbox input "false"
copy td "00332 00002"
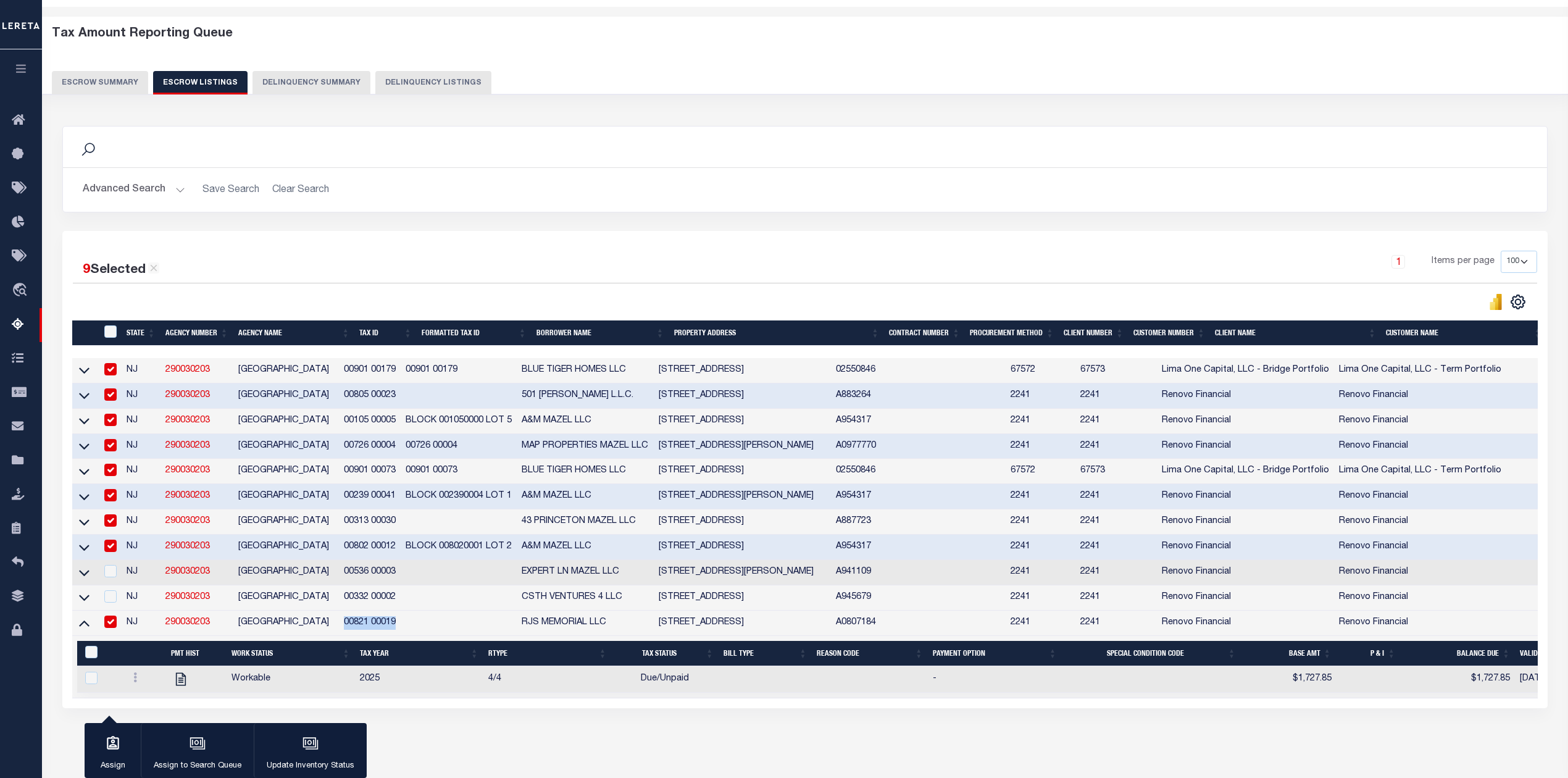
drag, startPoint x: 418, startPoint y: 630, endPoint x: 359, endPoint y: 632, distance: 59.0
click at [359, 632] on tr "NJ 290030203 WILLINGBORO TOWNSHIP 00821 00019 RJS MEMORIAL LLC 70 ENDWELL LANE …" at bounding box center [918, 623] width 1693 height 25
copy td "00821 00019"
click at [110, 331] on input "ID" at bounding box center [110, 331] width 12 height 12
checkbox input "true"
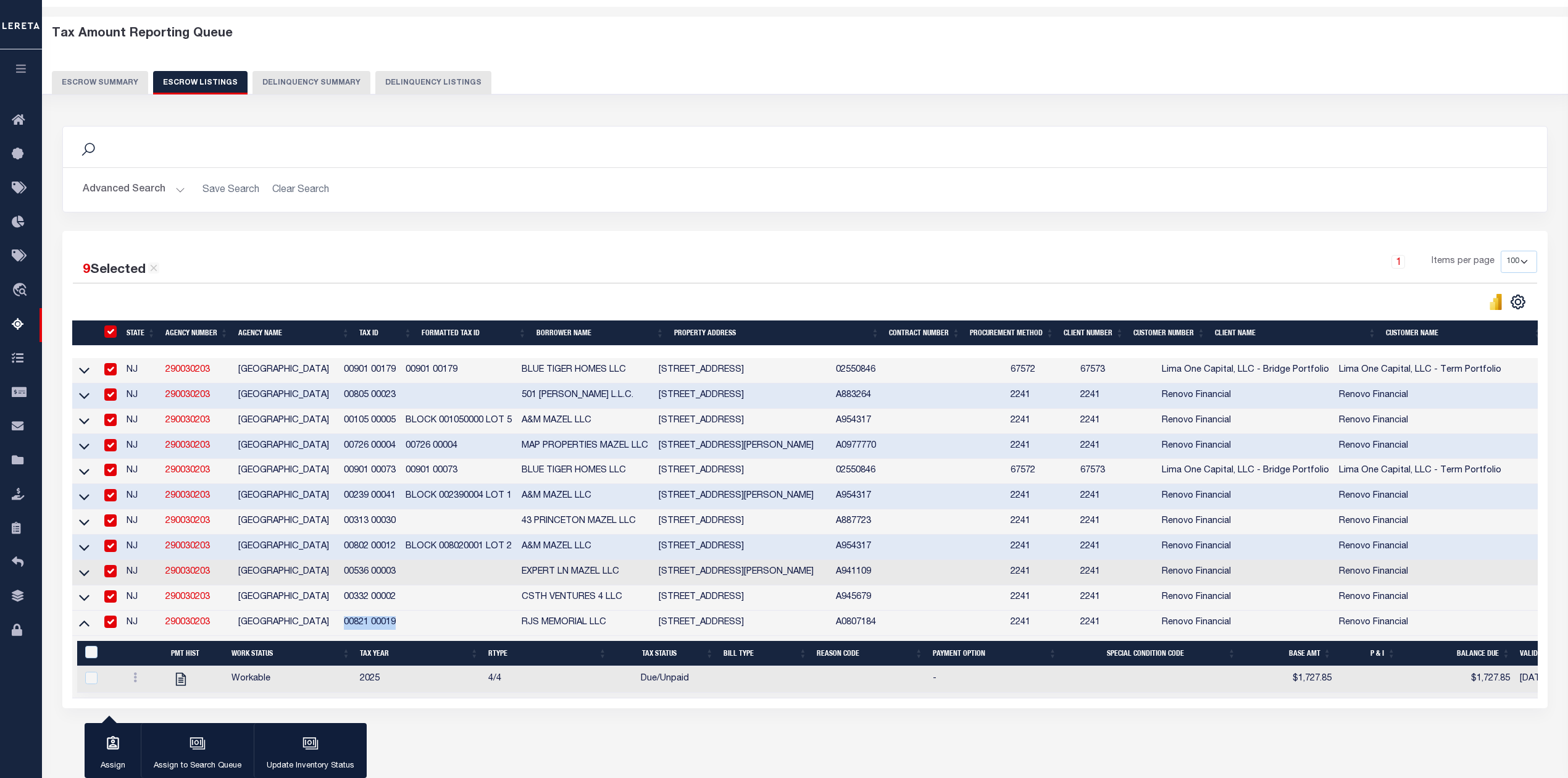
checkbox input "true"
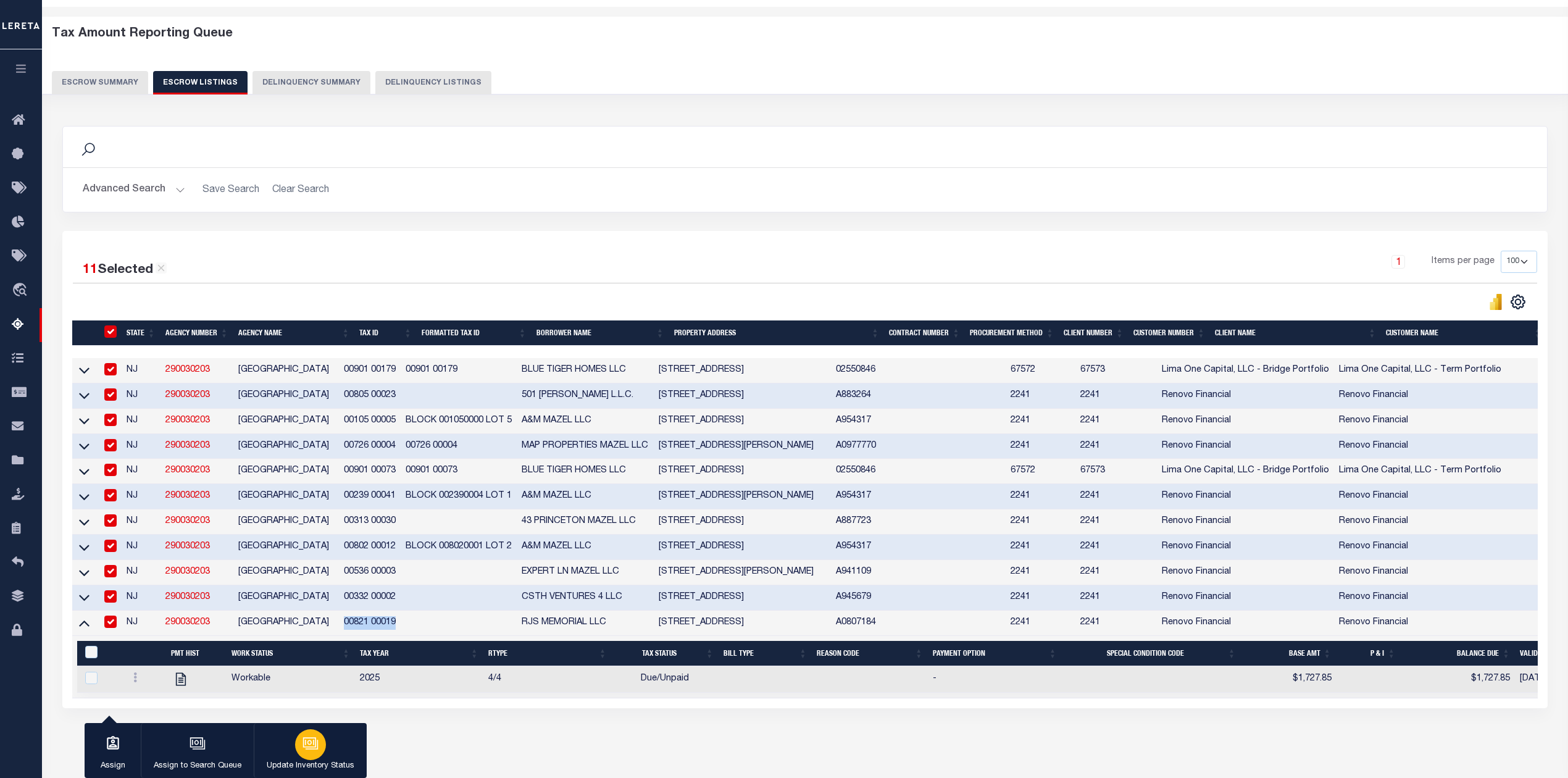
click at [323, 760] on p "Update Inventory Status" at bounding box center [310, 766] width 88 height 12
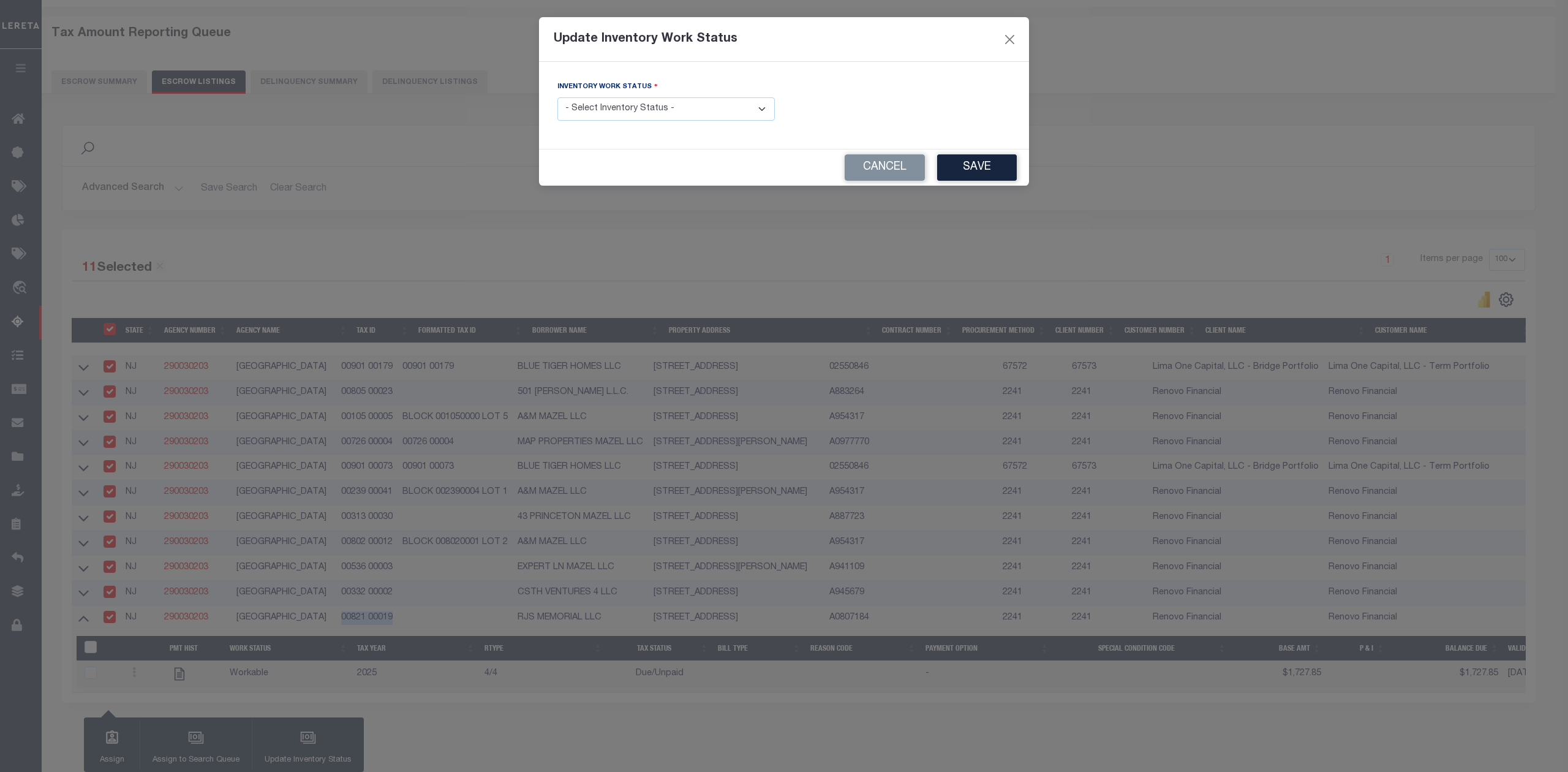
click at [665, 115] on select "- Select Inventory Status - Manual - Exception Pended - Awaiting Search Late Ad…" at bounding box center [666, 109] width 217 height 24
select select "4"
click at [558, 99] on select "- Select Inventory Status - Manual - Exception Pended - Awaiting Search Late Ad…" at bounding box center [666, 109] width 217 height 24
click at [971, 170] on button "Save" at bounding box center [977, 168] width 80 height 26
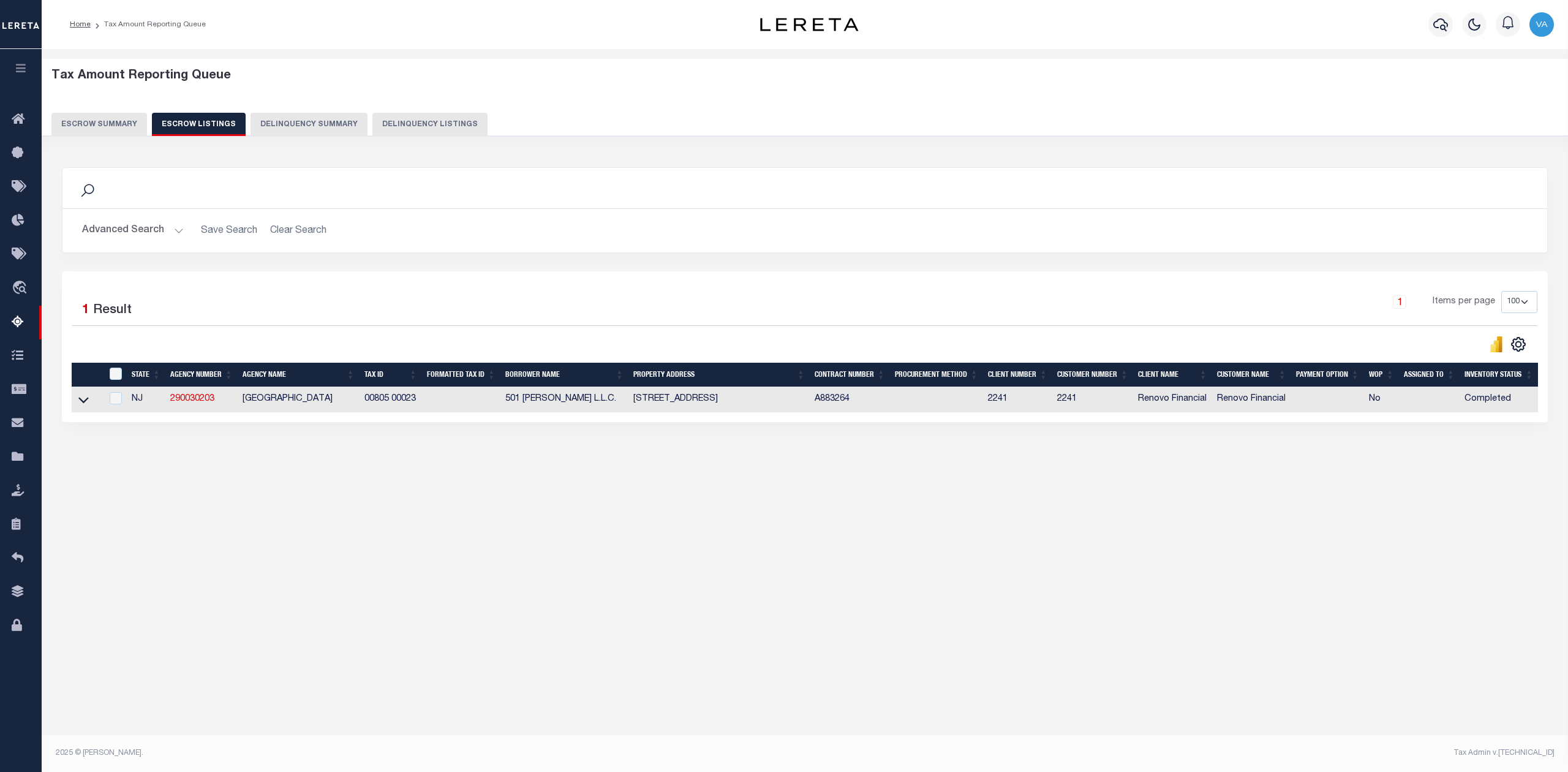
scroll to position [0, 0]
click at [901, 395] on td at bounding box center [936, 399] width 93 height 25
checkbox input "true"
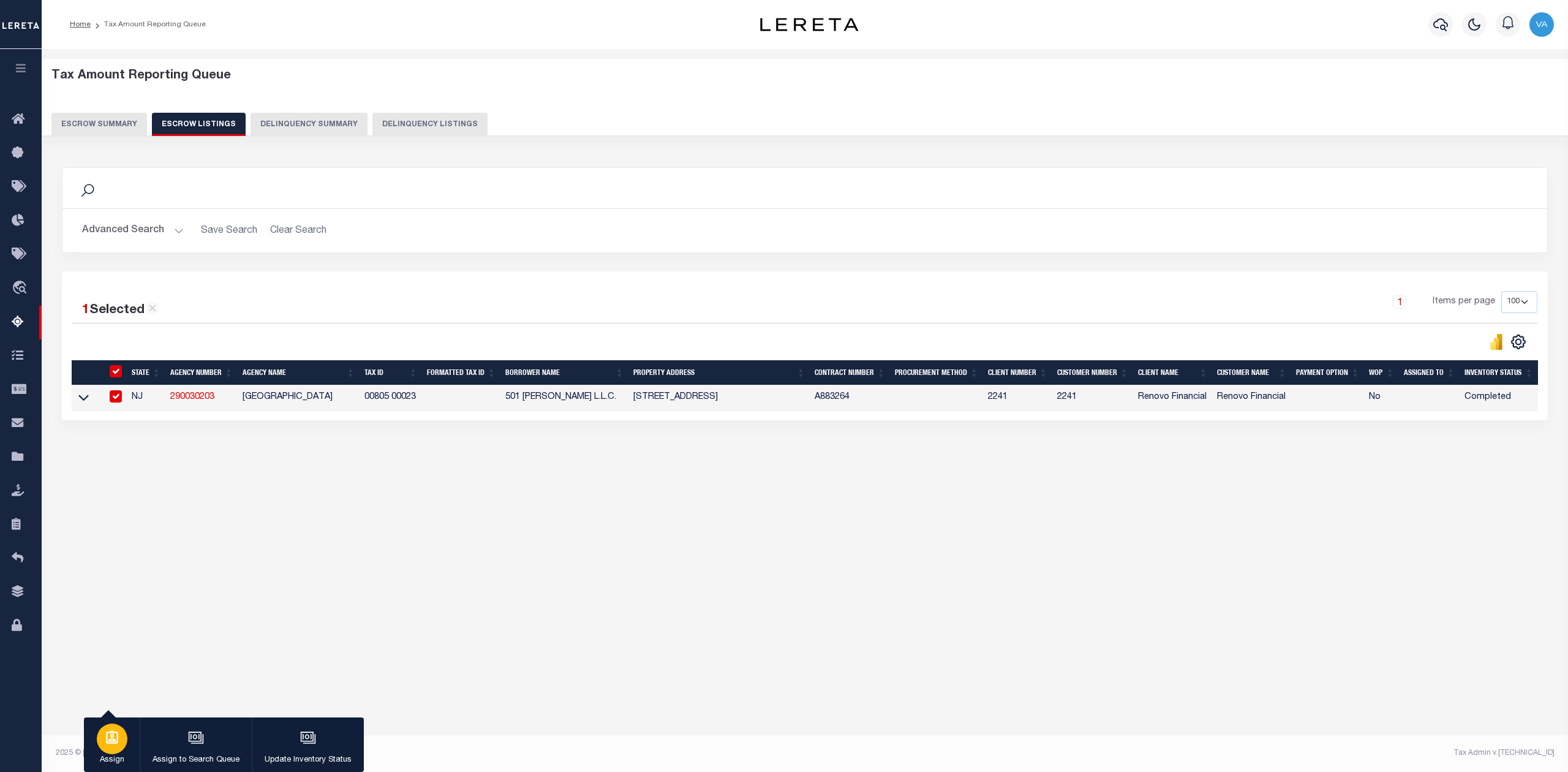
click at [118, 748] on div "button" at bounding box center [111, 738] width 30 height 30
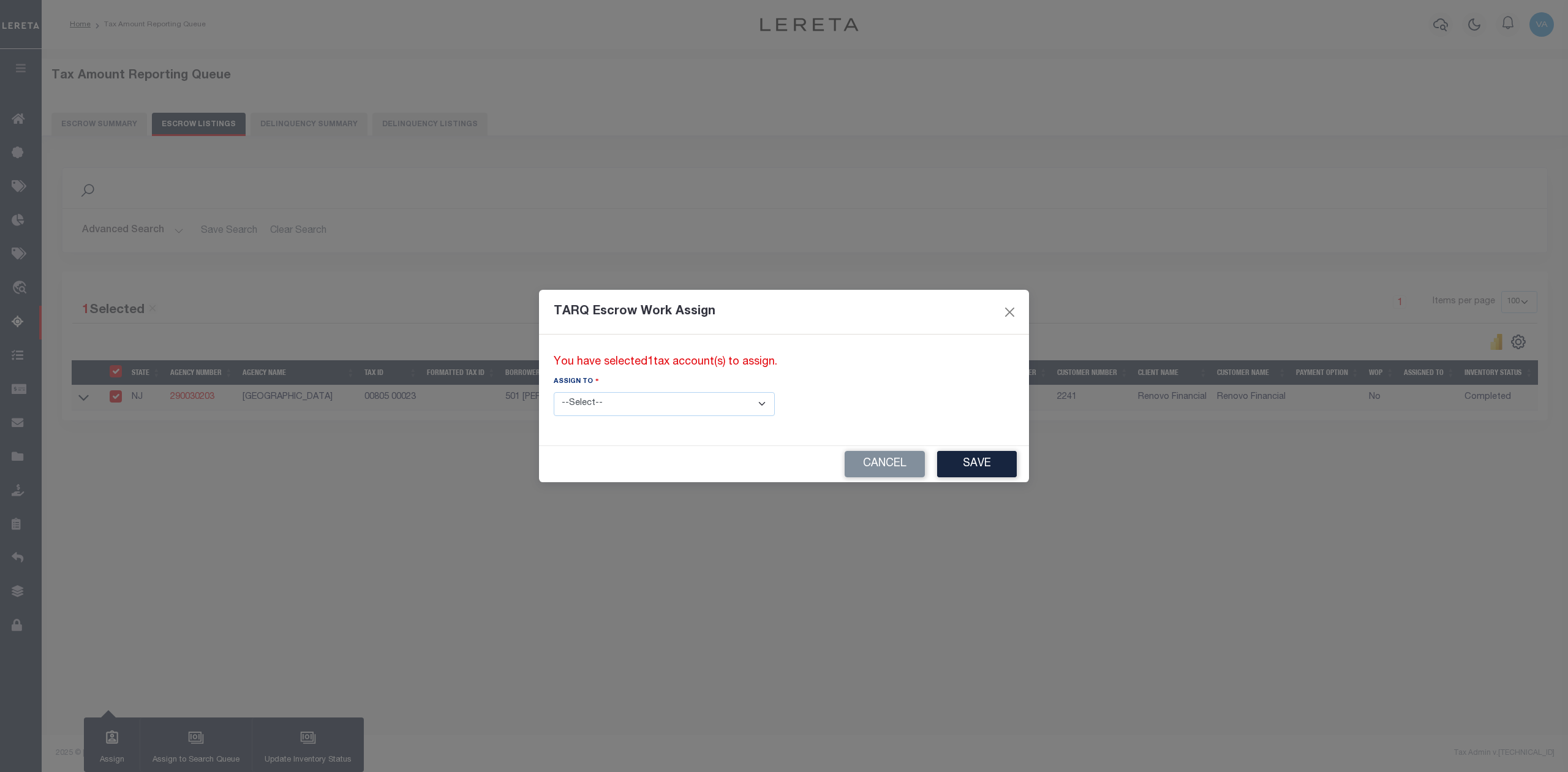
click at [603, 398] on select "--Select-- --Unassigned-- --Unassigned-- Abdul Muzain Adhikary Rinki Agustin Fe…" at bounding box center [664, 404] width 221 height 24
select select "[PERSON_NAME]"
click at [553, 392] on select "--Select-- --Unassigned-- --Unassigned-- Abdul Muzain Adhikary Rinki Agustin Fe…" at bounding box center [664, 404] width 221 height 24
click at [937, 465] on button "Save" at bounding box center [977, 464] width 80 height 26
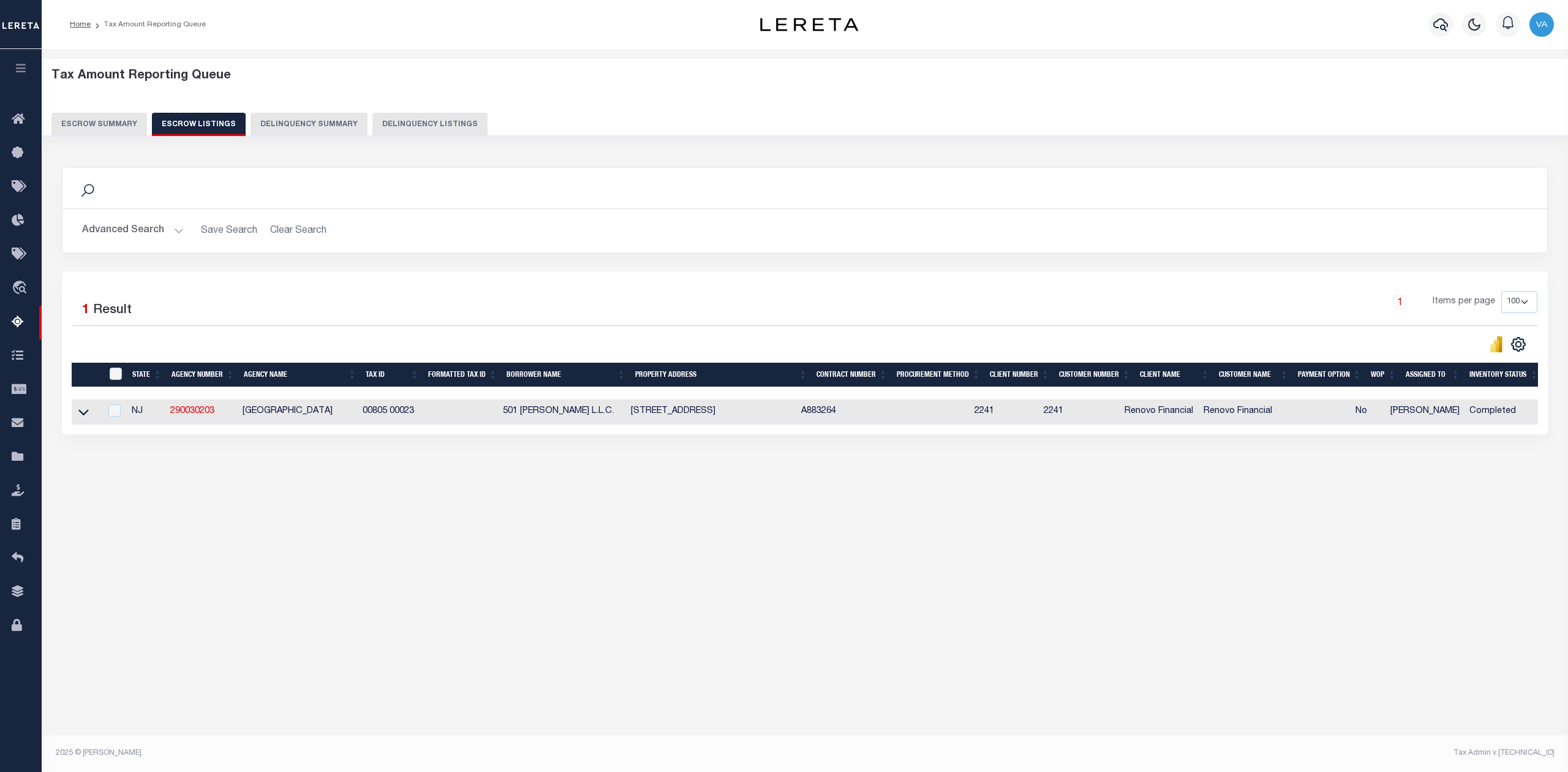
click at [892, 419] on td at bounding box center [923, 412] width 93 height 25
checkbox input "true"
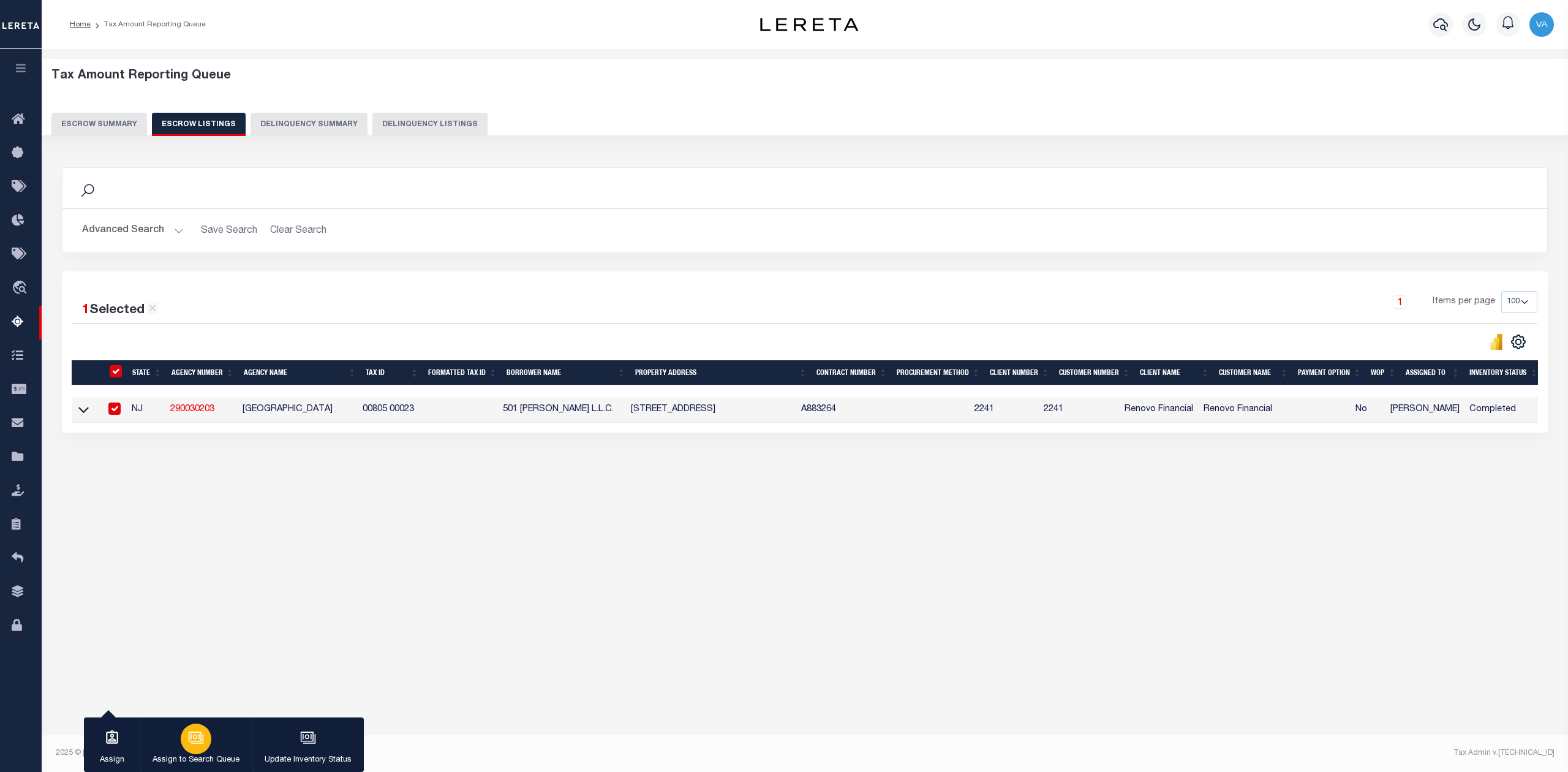
click at [200, 736] on icon "button" at bounding box center [196, 738] width 16 height 16
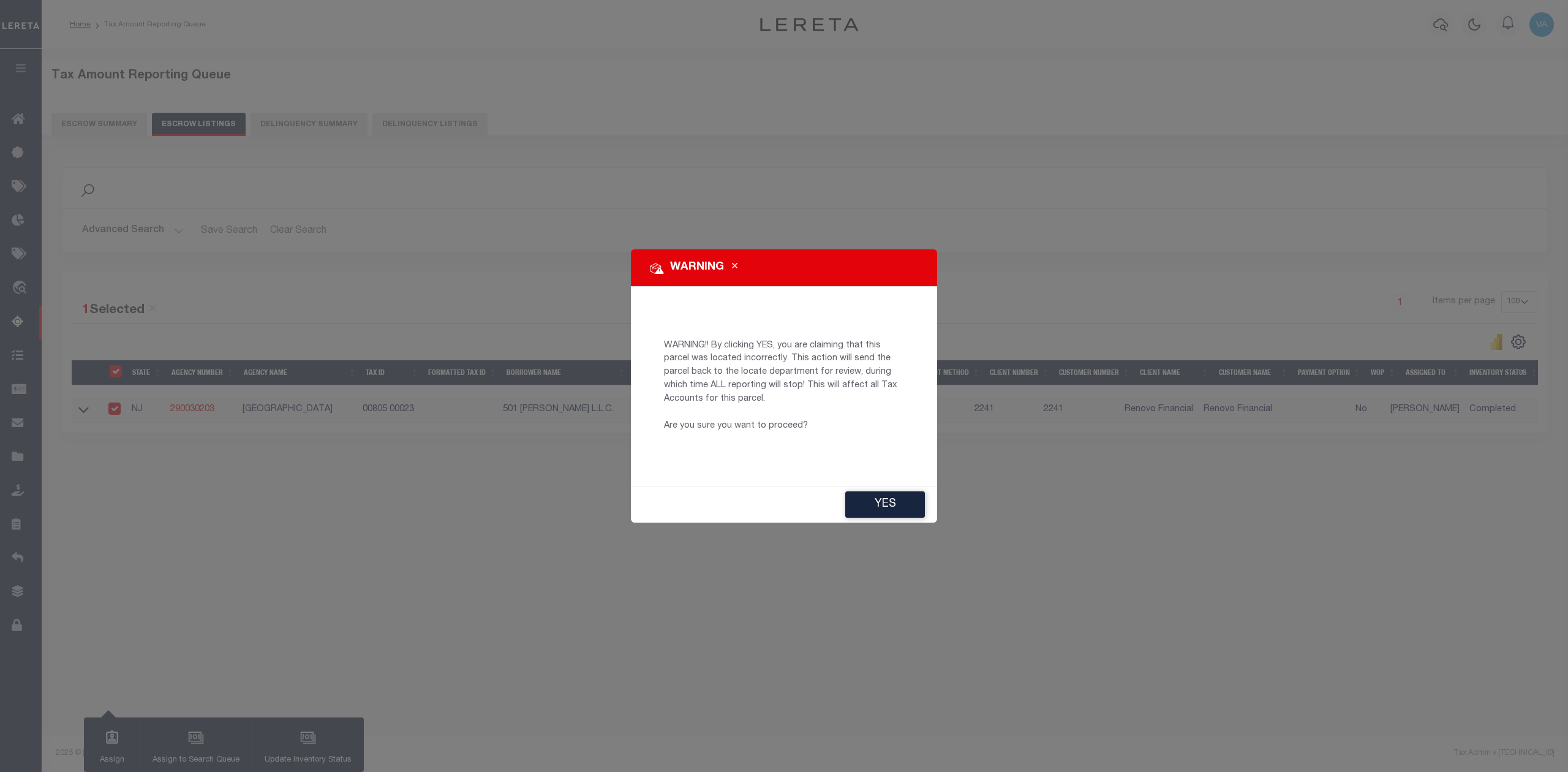
click at [732, 265] on icon "Close" at bounding box center [734, 266] width 5 height 9
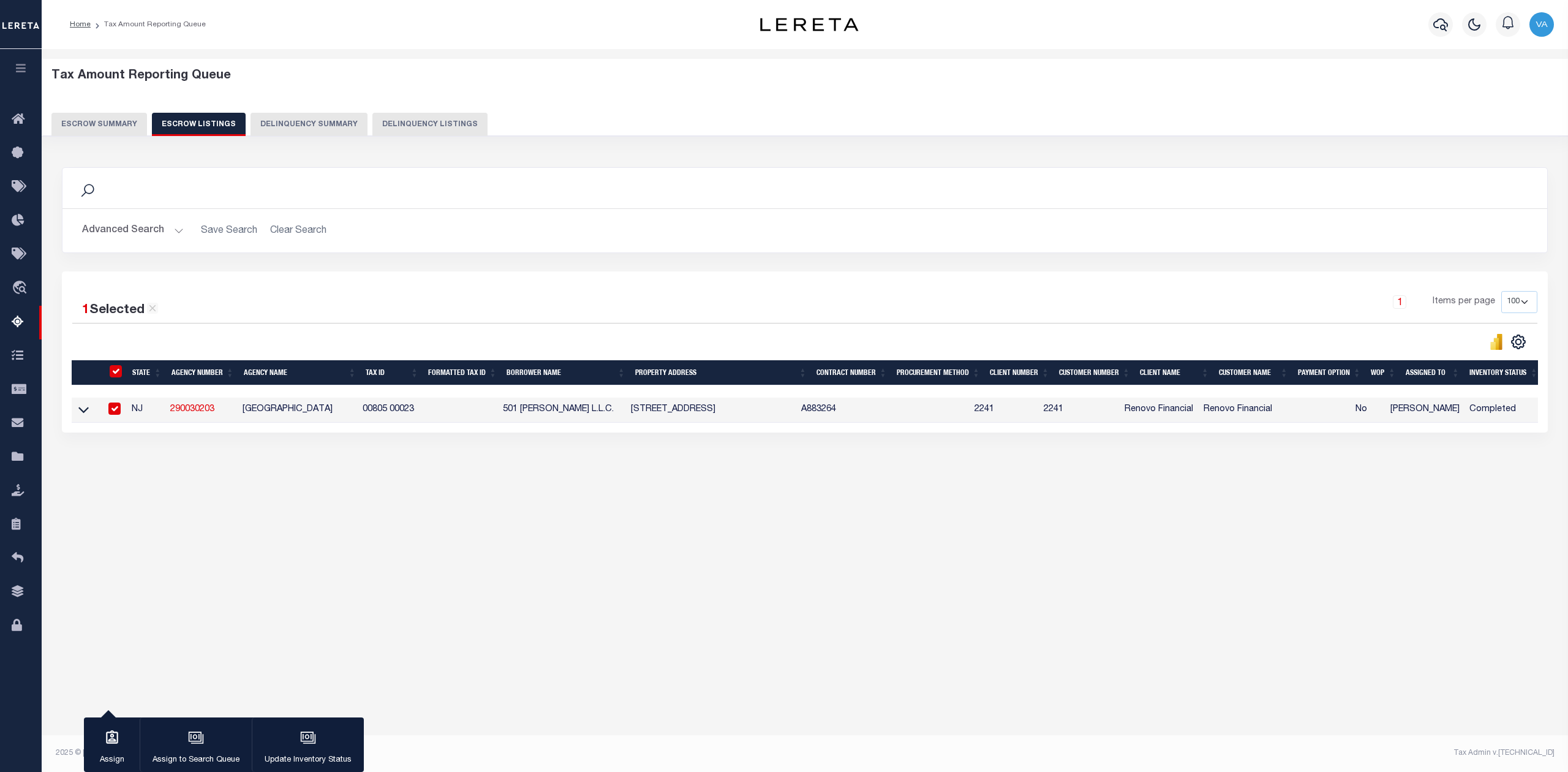
click at [111, 128] on button "Escrow Summary" at bounding box center [99, 124] width 96 height 23
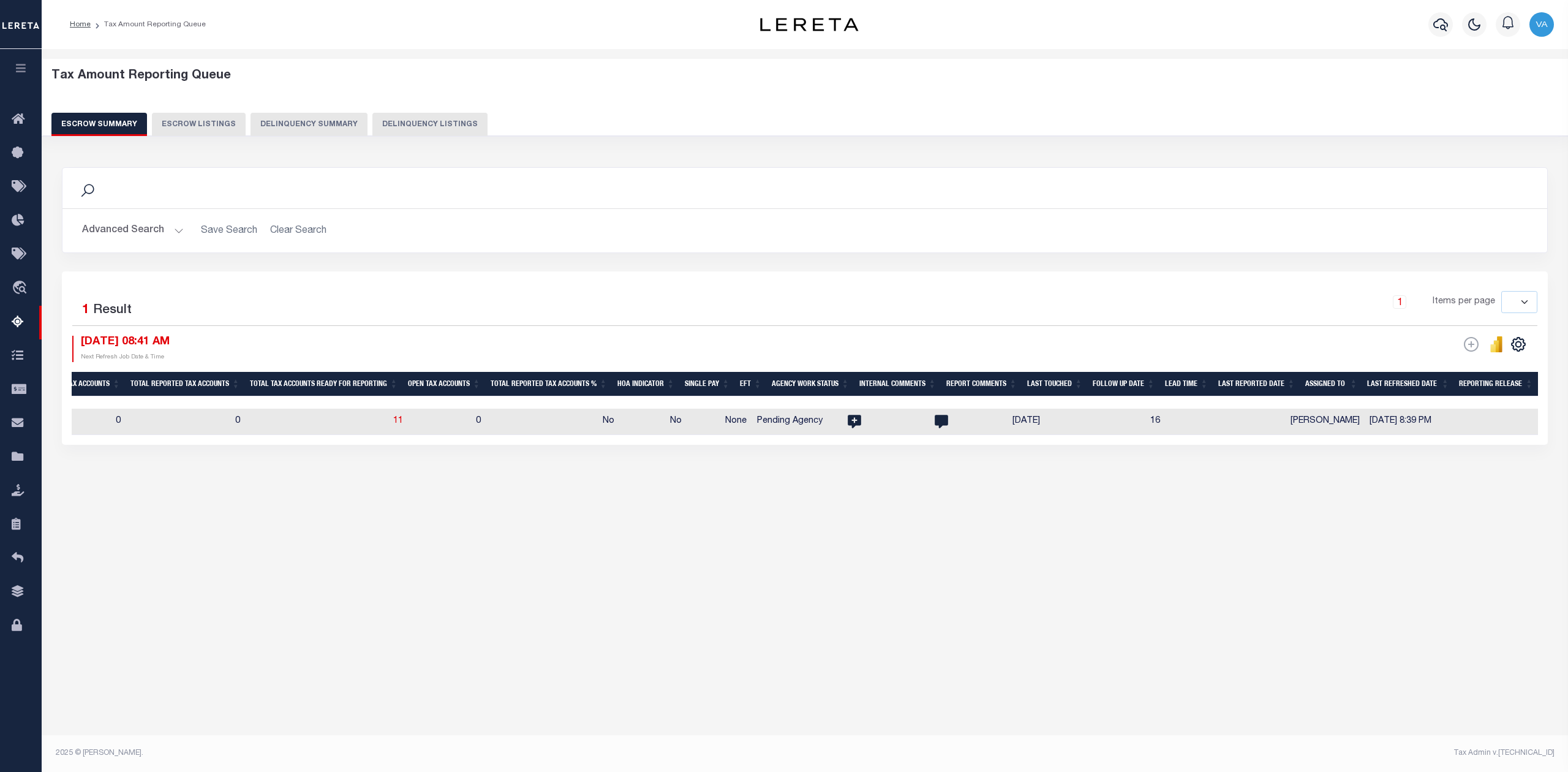
click at [495, 426] on td "0" at bounding box center [535, 421] width 127 height 26
checkbox input "true"
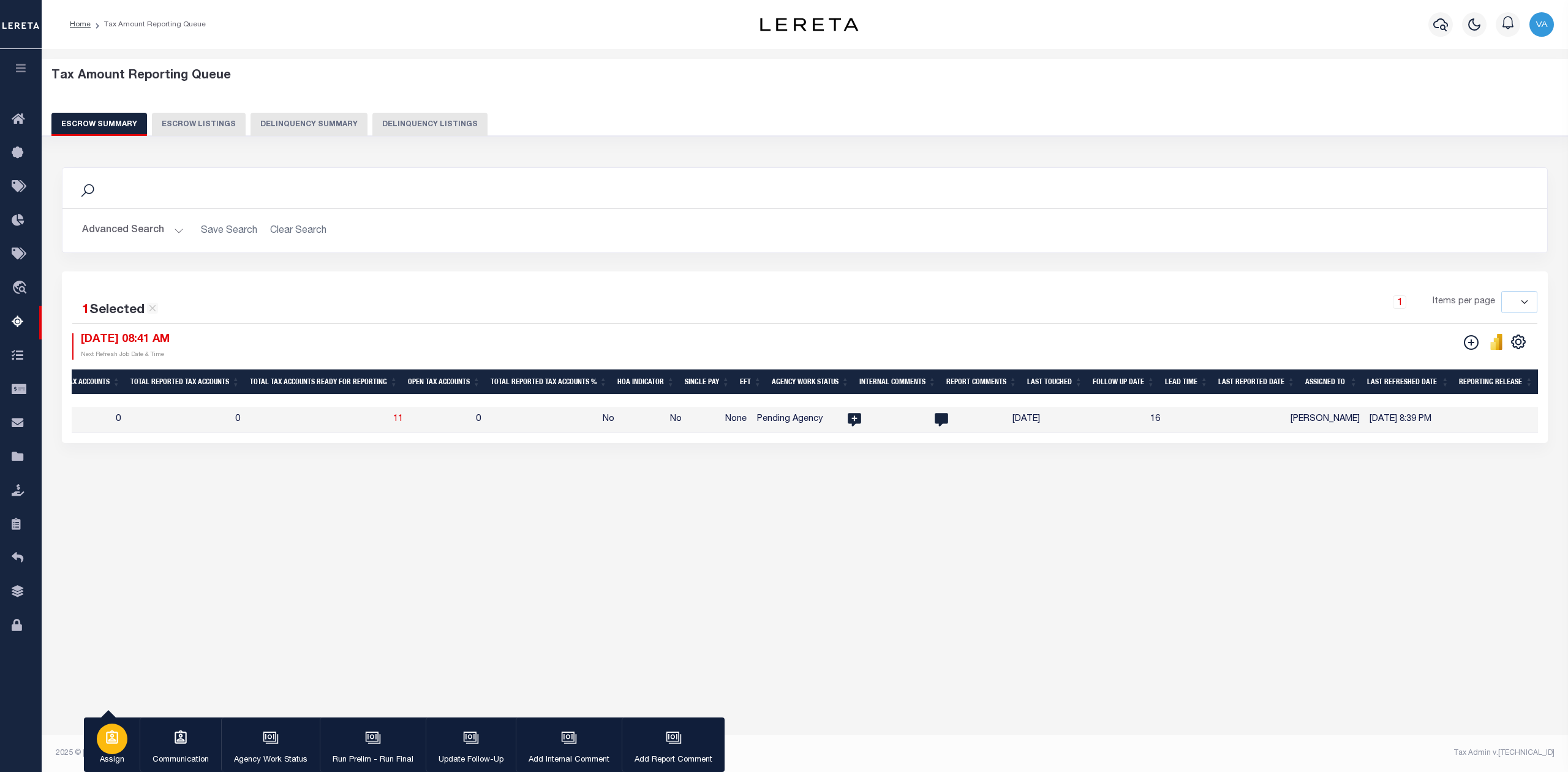
click at [125, 746] on div "button" at bounding box center [111, 738] width 30 height 30
select select "[PERSON_NAME]"
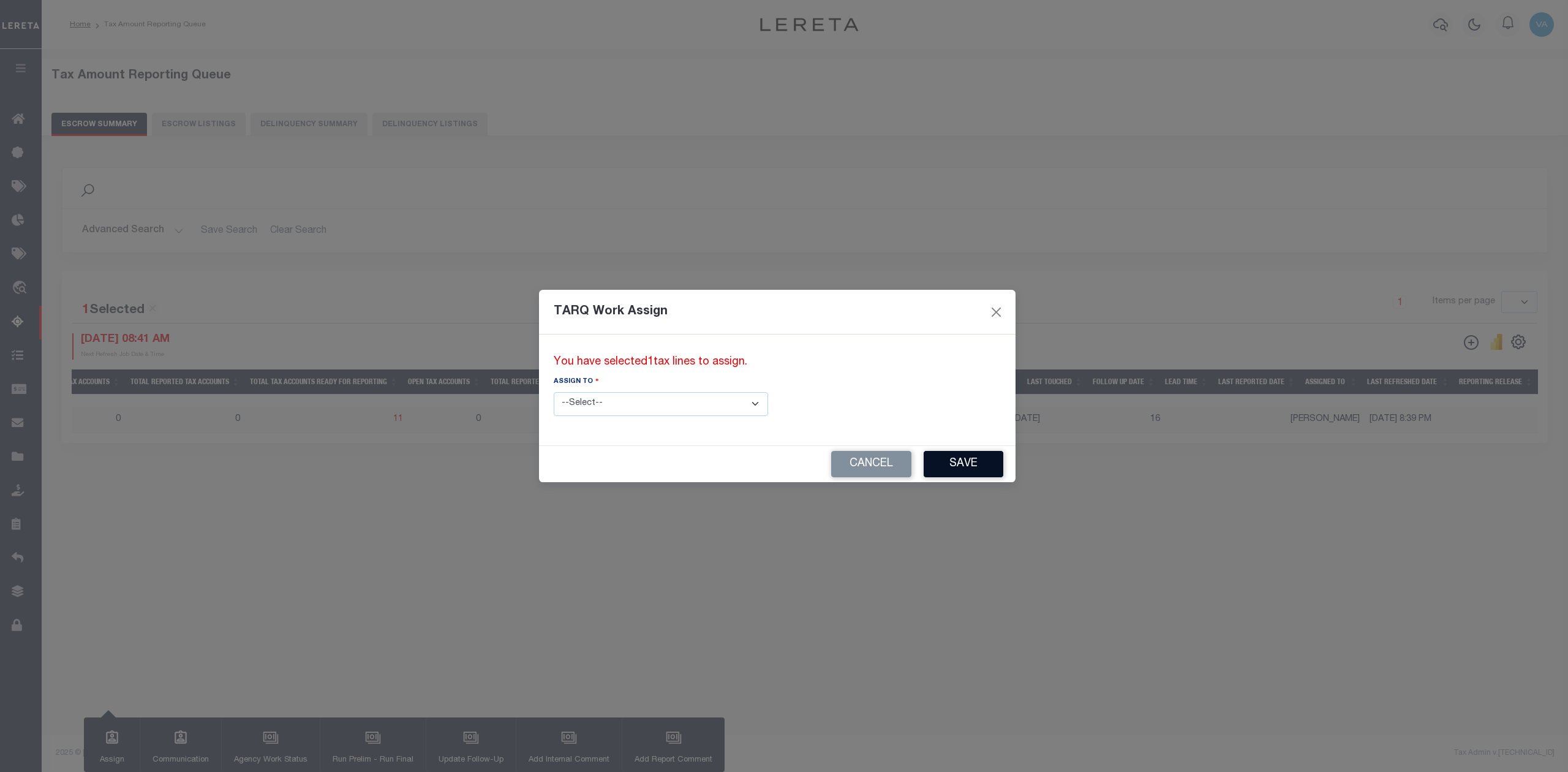
click at [923, 471] on button "Save" at bounding box center [963, 464] width 80 height 26
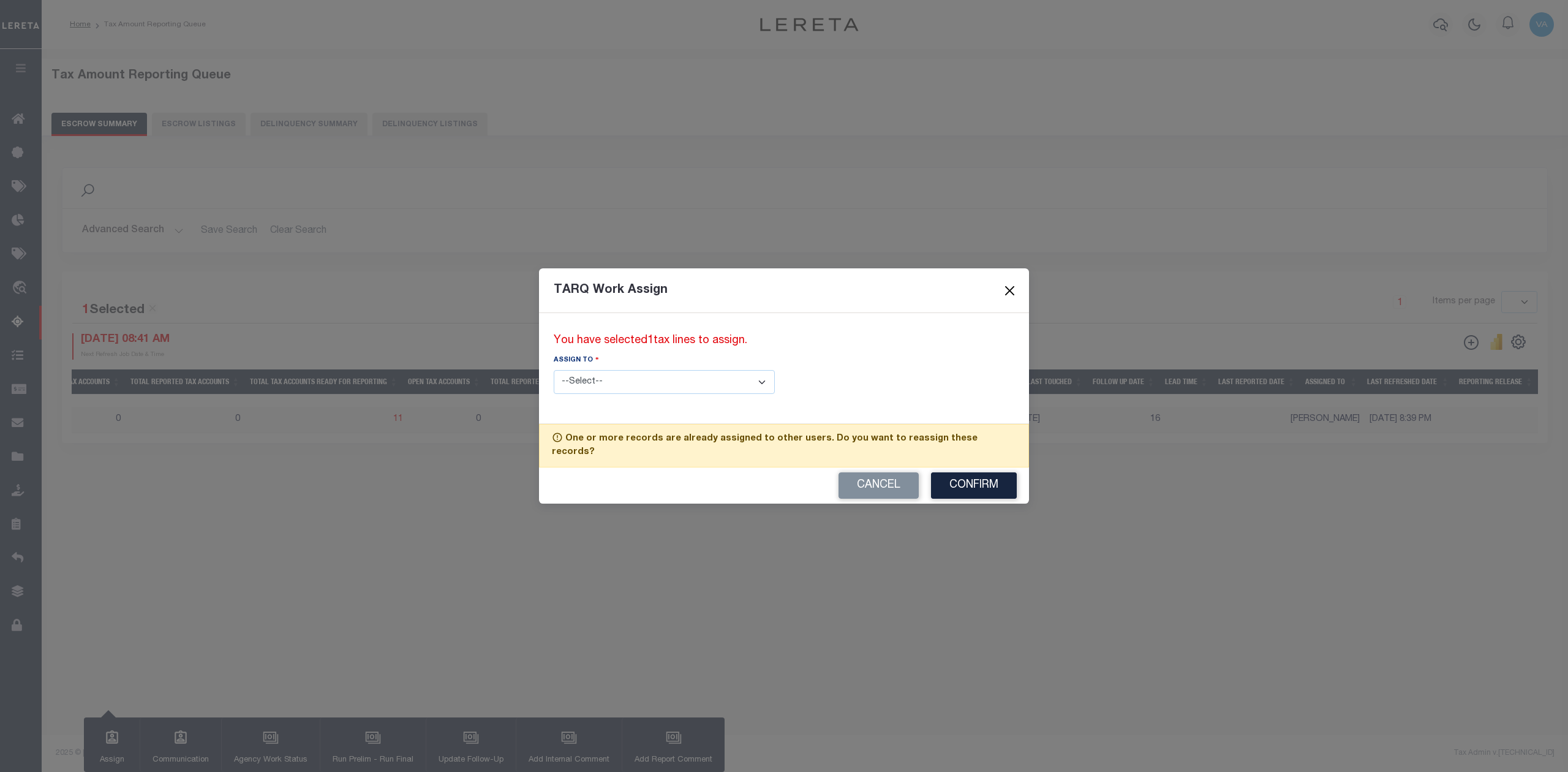
click at [1010, 297] on button "Close" at bounding box center [1010, 290] width 16 height 16
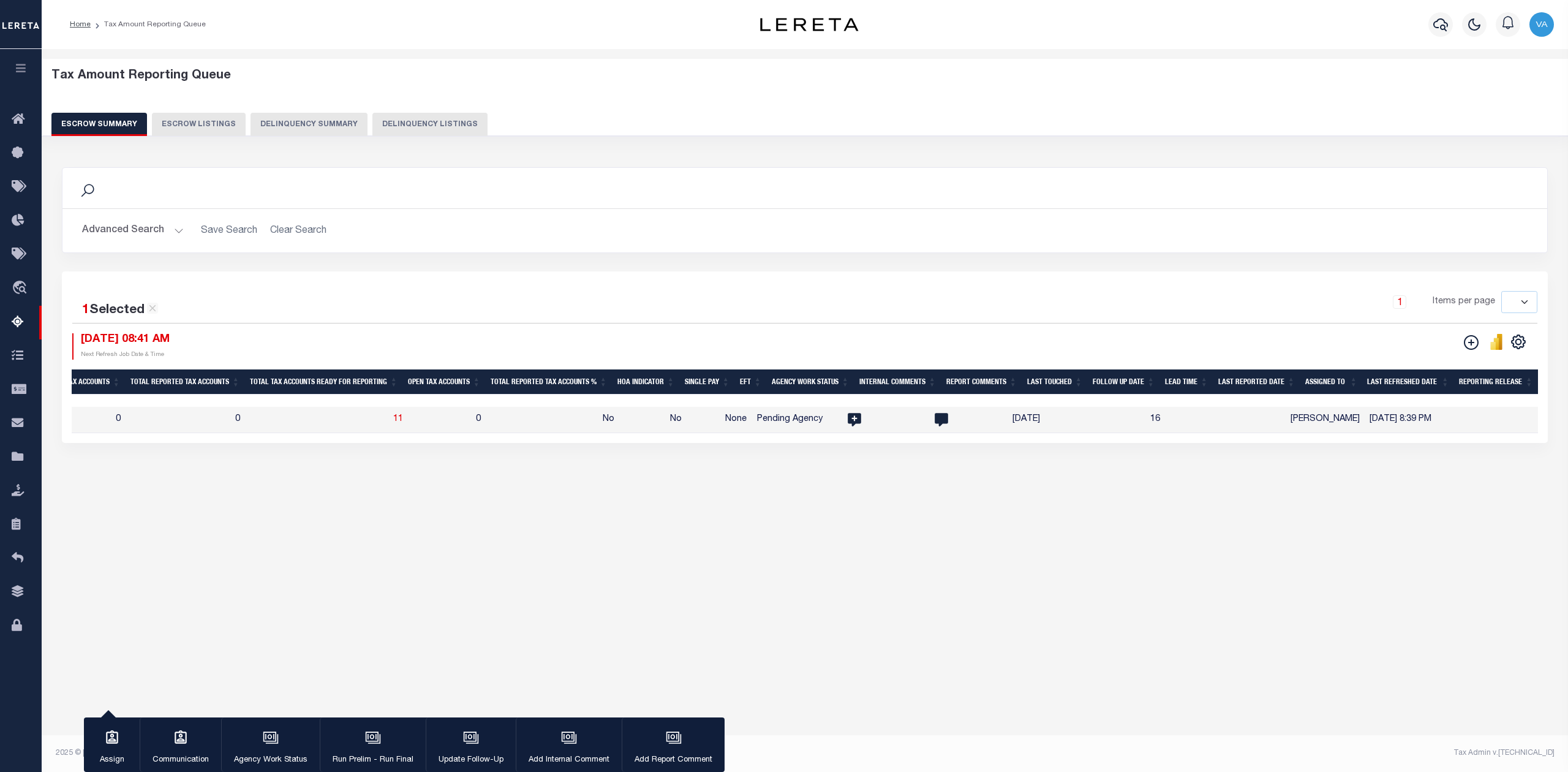
click at [927, 427] on td at bounding box center [883, 419] width 87 height 26
checkbox input "false"
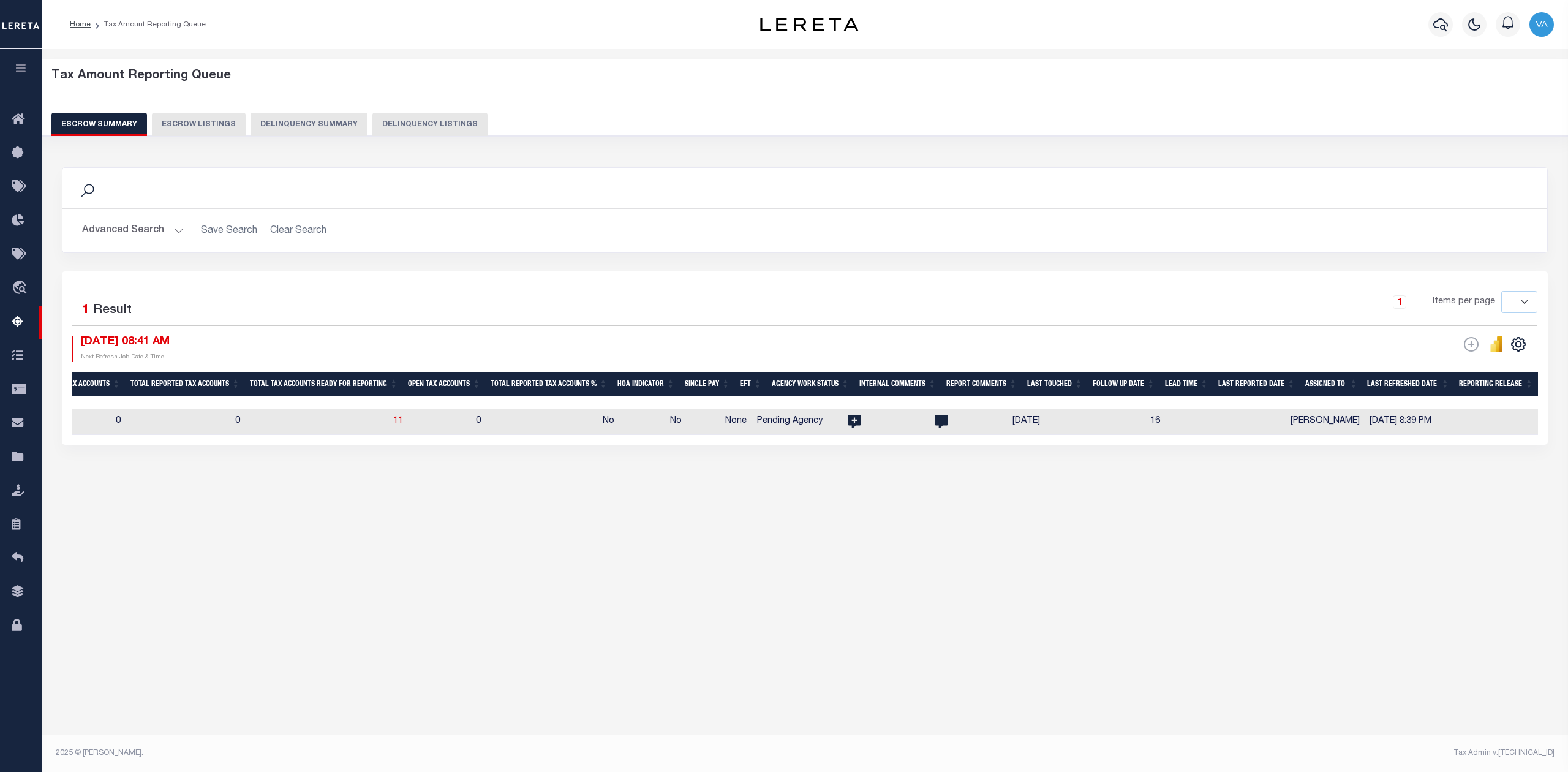
click at [924, 417] on td at bounding box center [883, 421] width 87 height 26
checkbox input "true"
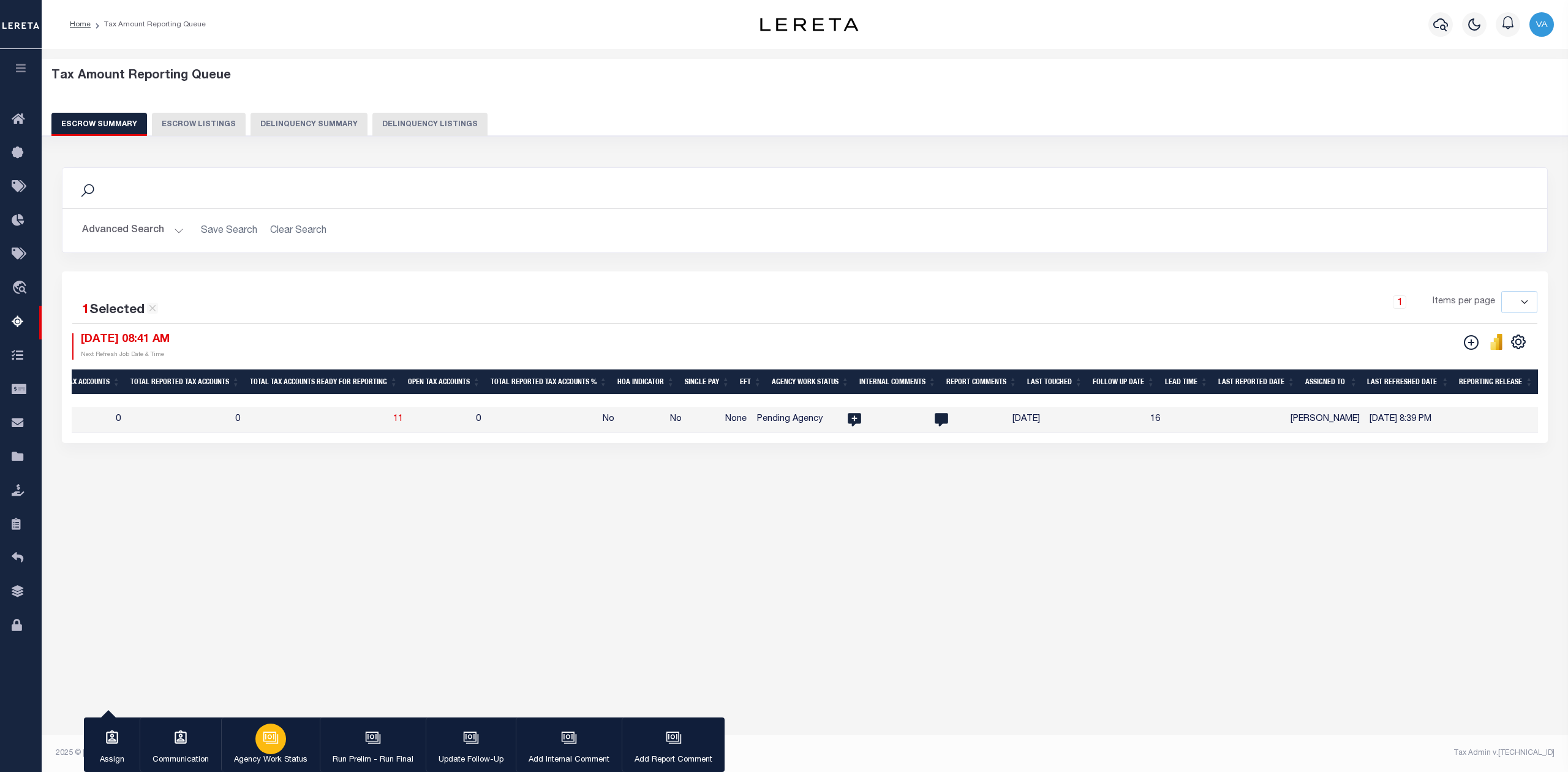
click at [274, 763] on p "Agency Work Status" at bounding box center [271, 761] width 74 height 12
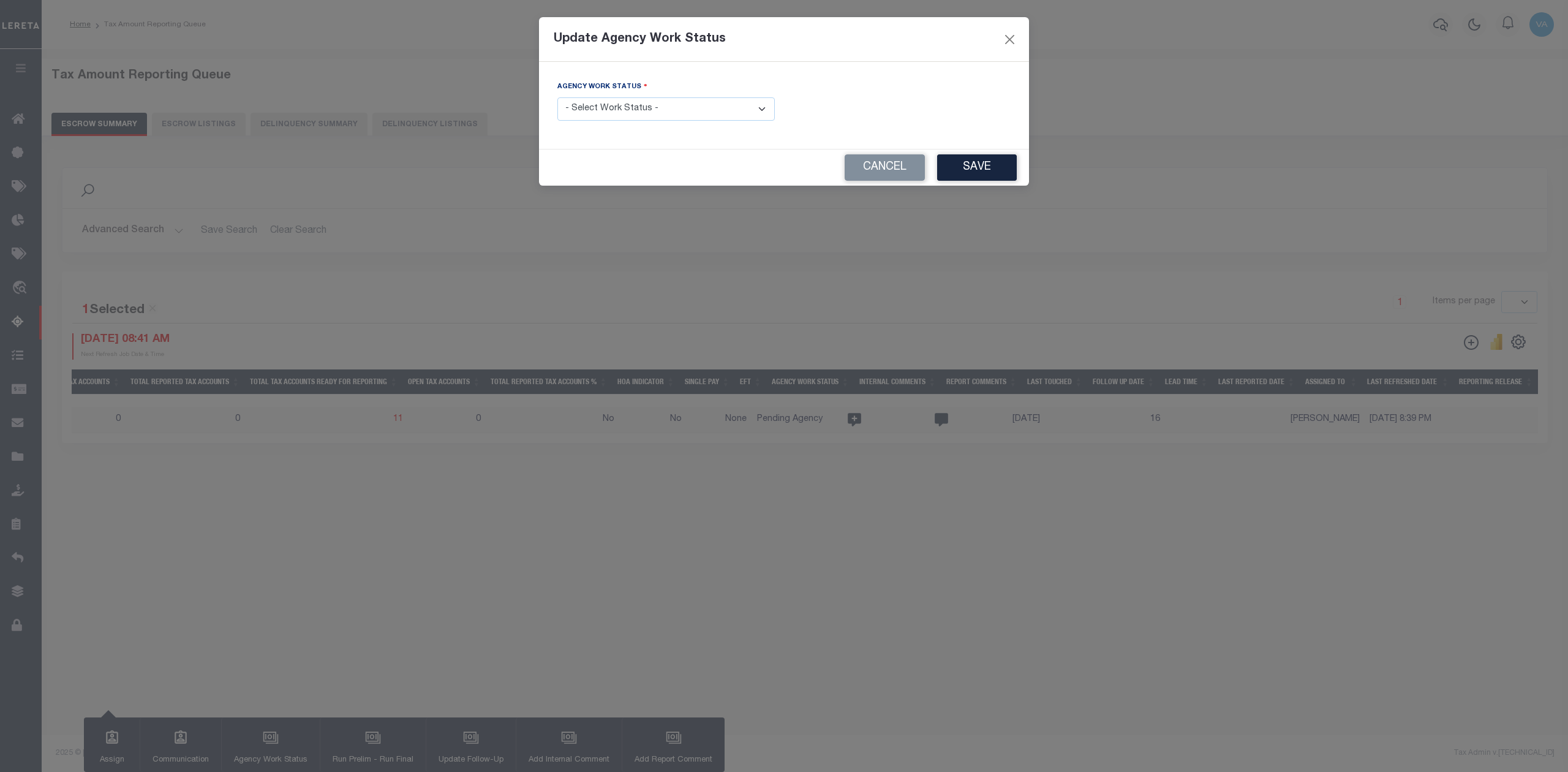
click at [672, 105] on select "- Select Work Status - New In Progress Pending Agency Follow-up Pending QC Read…" at bounding box center [666, 109] width 217 height 24
select select "7"
click at [558, 99] on select "- Select Work Status - New In Progress Pending Agency Follow-up Pending QC Read…" at bounding box center [666, 109] width 217 height 24
click at [968, 163] on button "Save" at bounding box center [977, 168] width 80 height 26
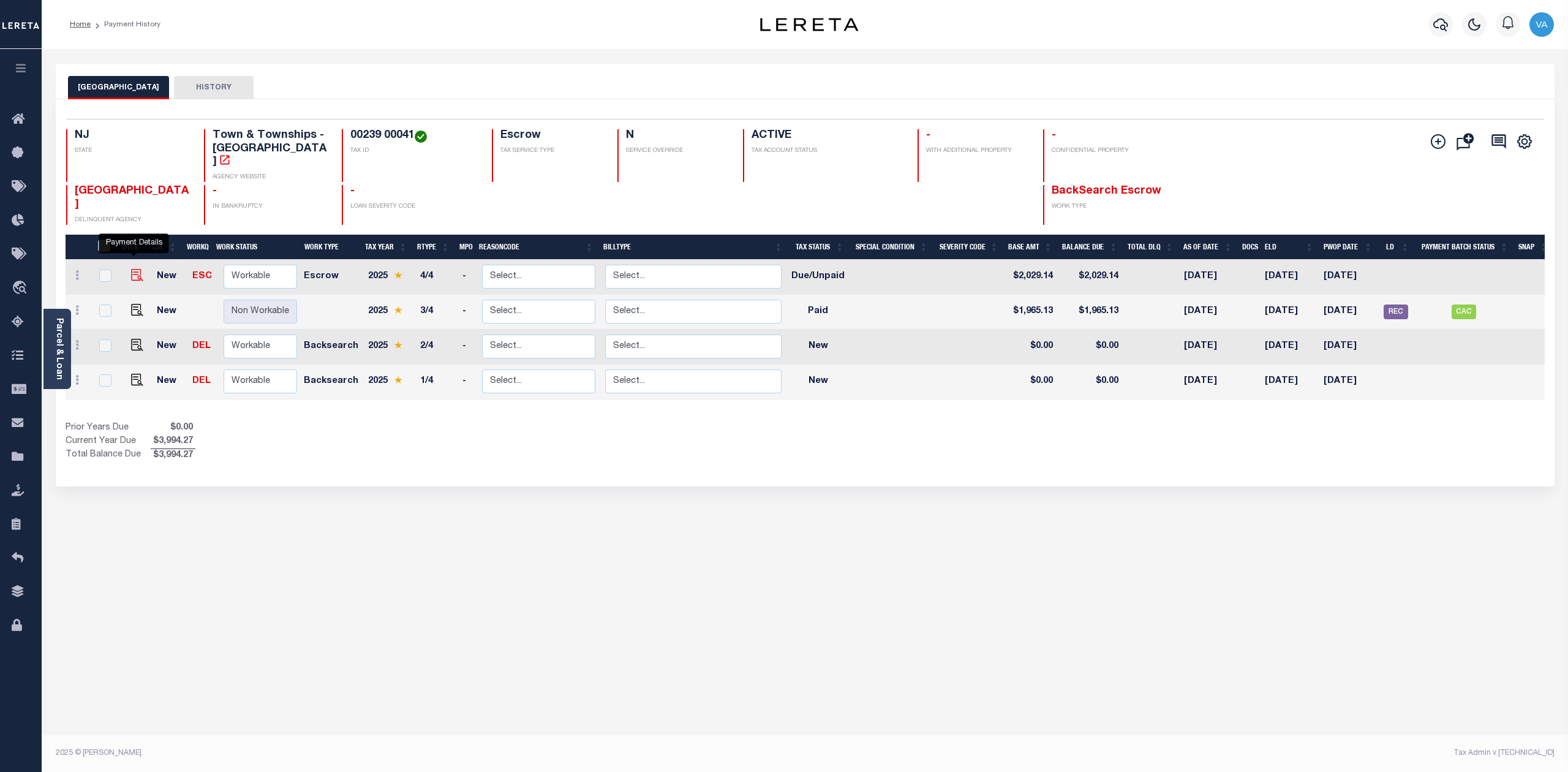
click at [133, 269] on img "" at bounding box center [137, 275] width 12 height 12
checkbox input "true"
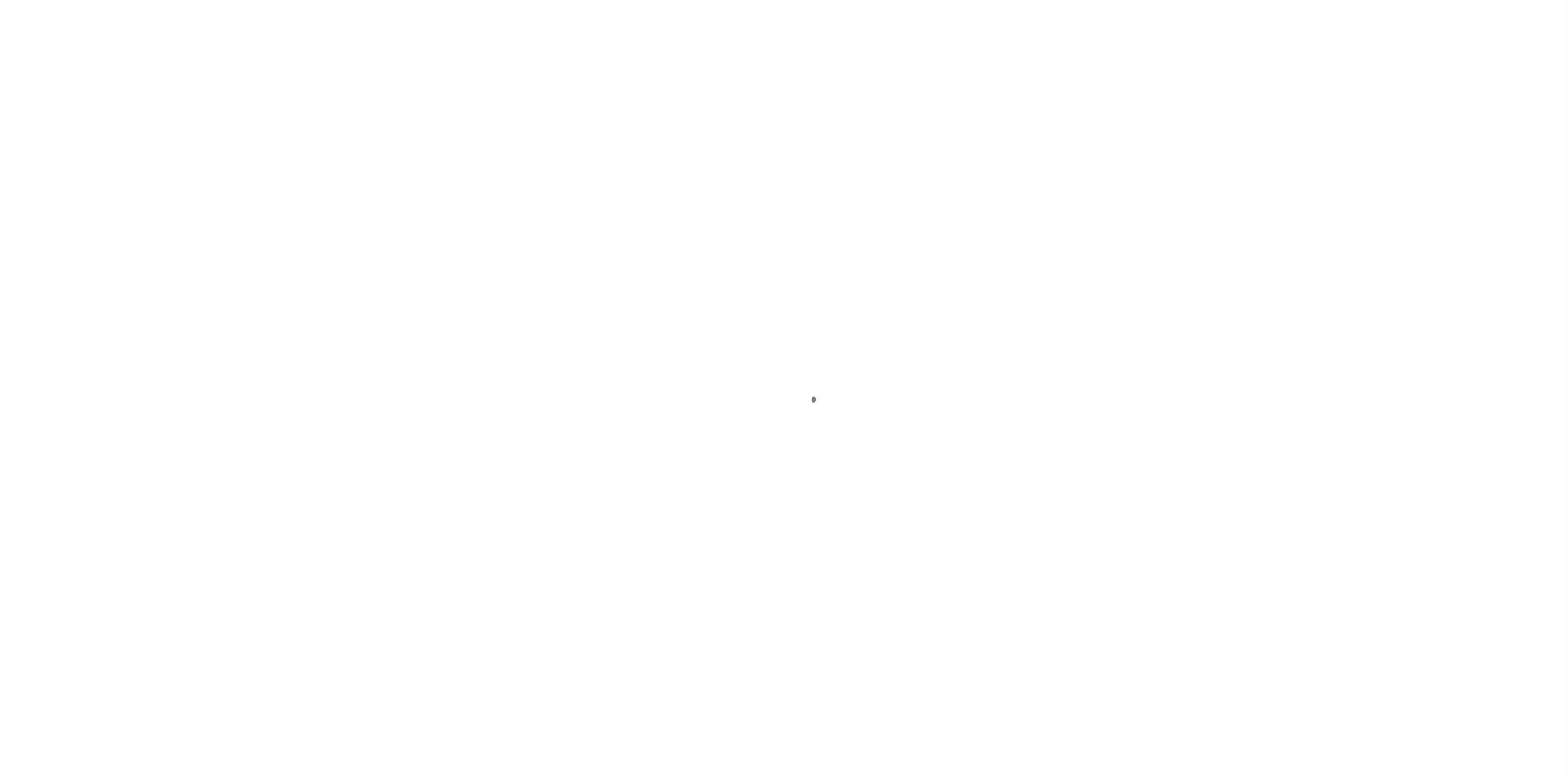
select select "DUE"
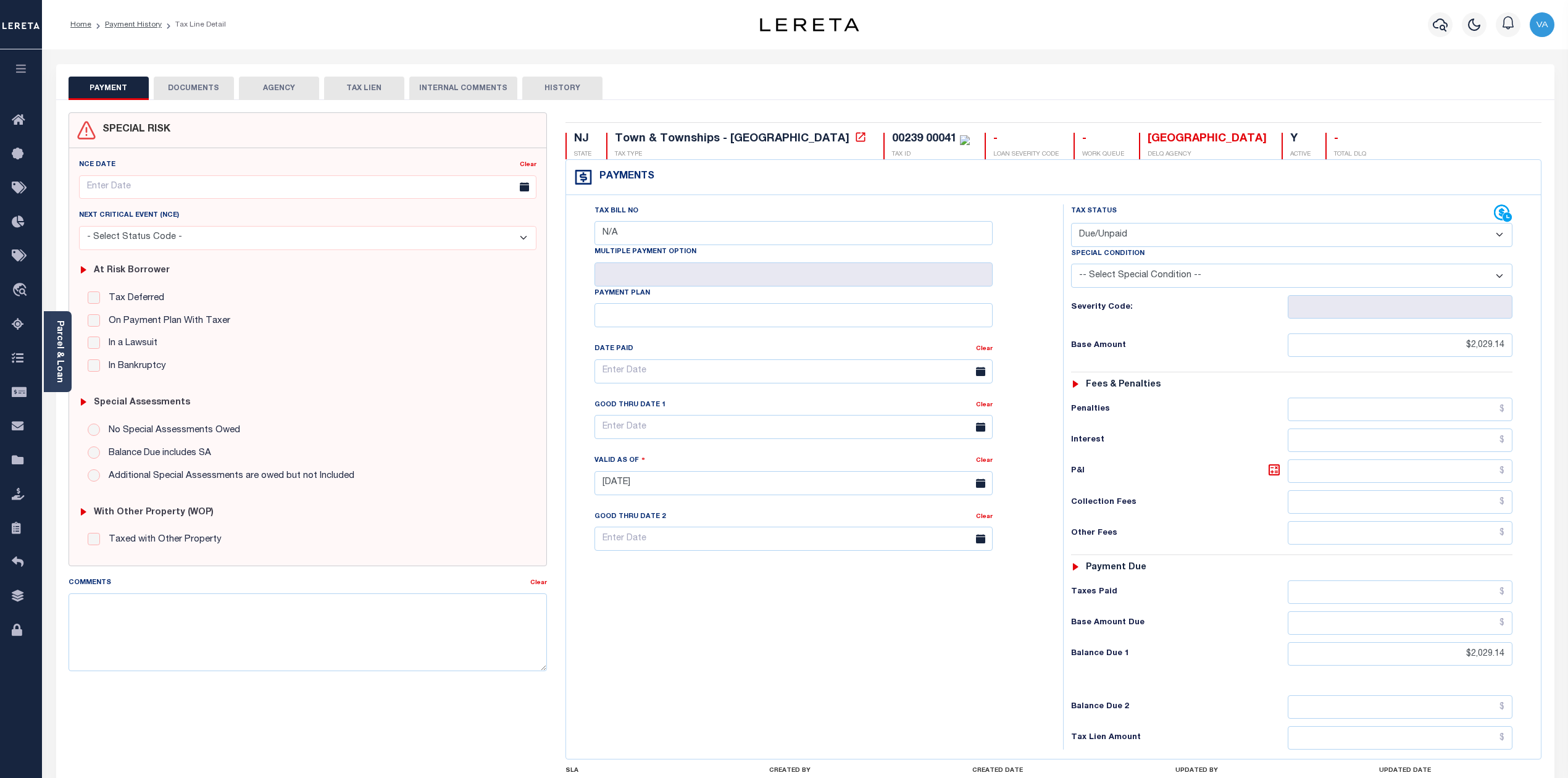
click at [203, 92] on button "DOCUMENTS" at bounding box center [194, 88] width 80 height 23
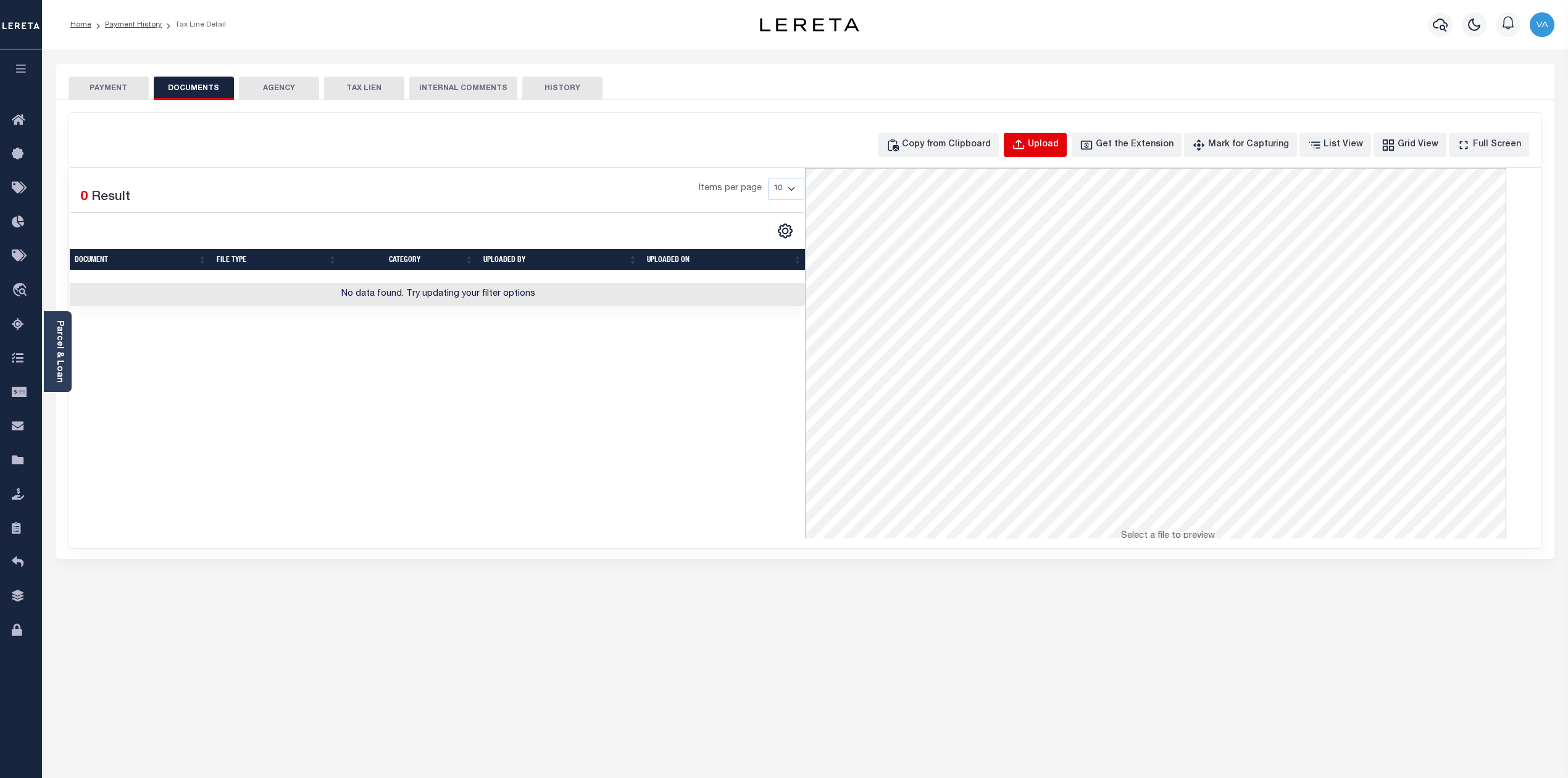
click at [1059, 140] on div "Upload" at bounding box center [1043, 145] width 31 height 14
select select "POP"
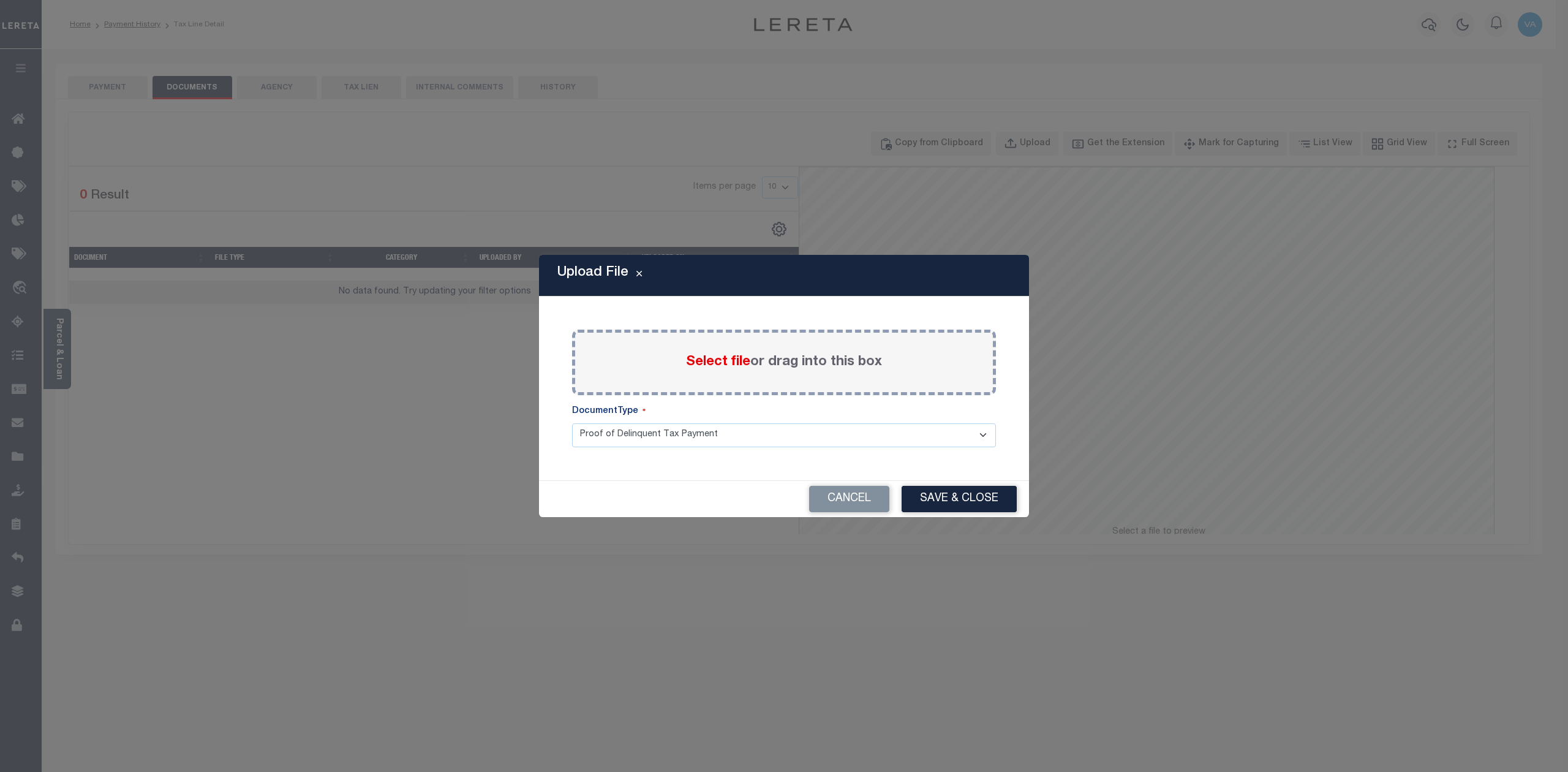
click at [718, 364] on span "Select file" at bounding box center [718, 362] width 64 height 14
click at [0, 0] on input "Select file or drag into this box" at bounding box center [0, 0] width 0 height 0
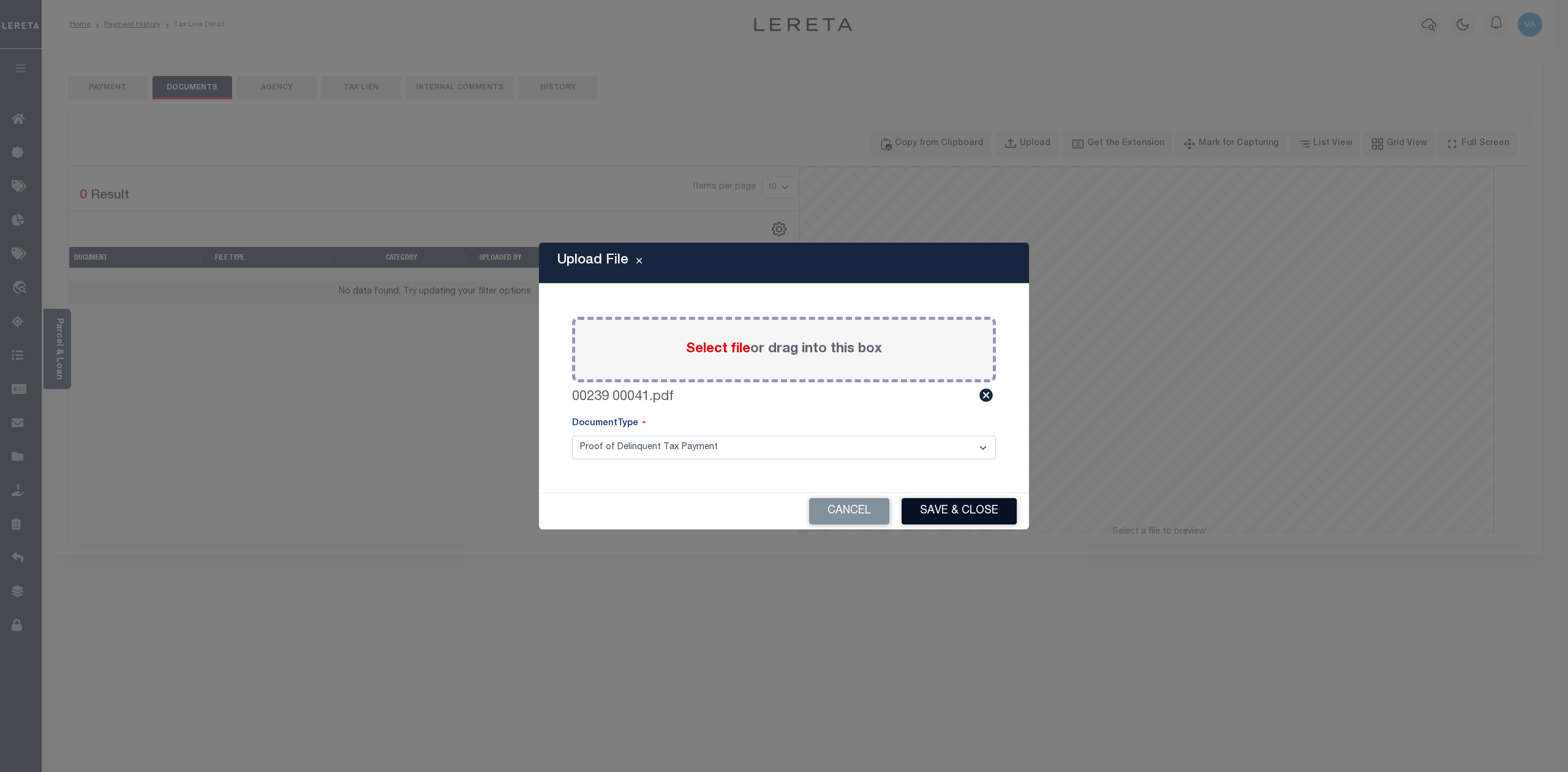
click at [973, 513] on button "Save & Close" at bounding box center [958, 511] width 115 height 26
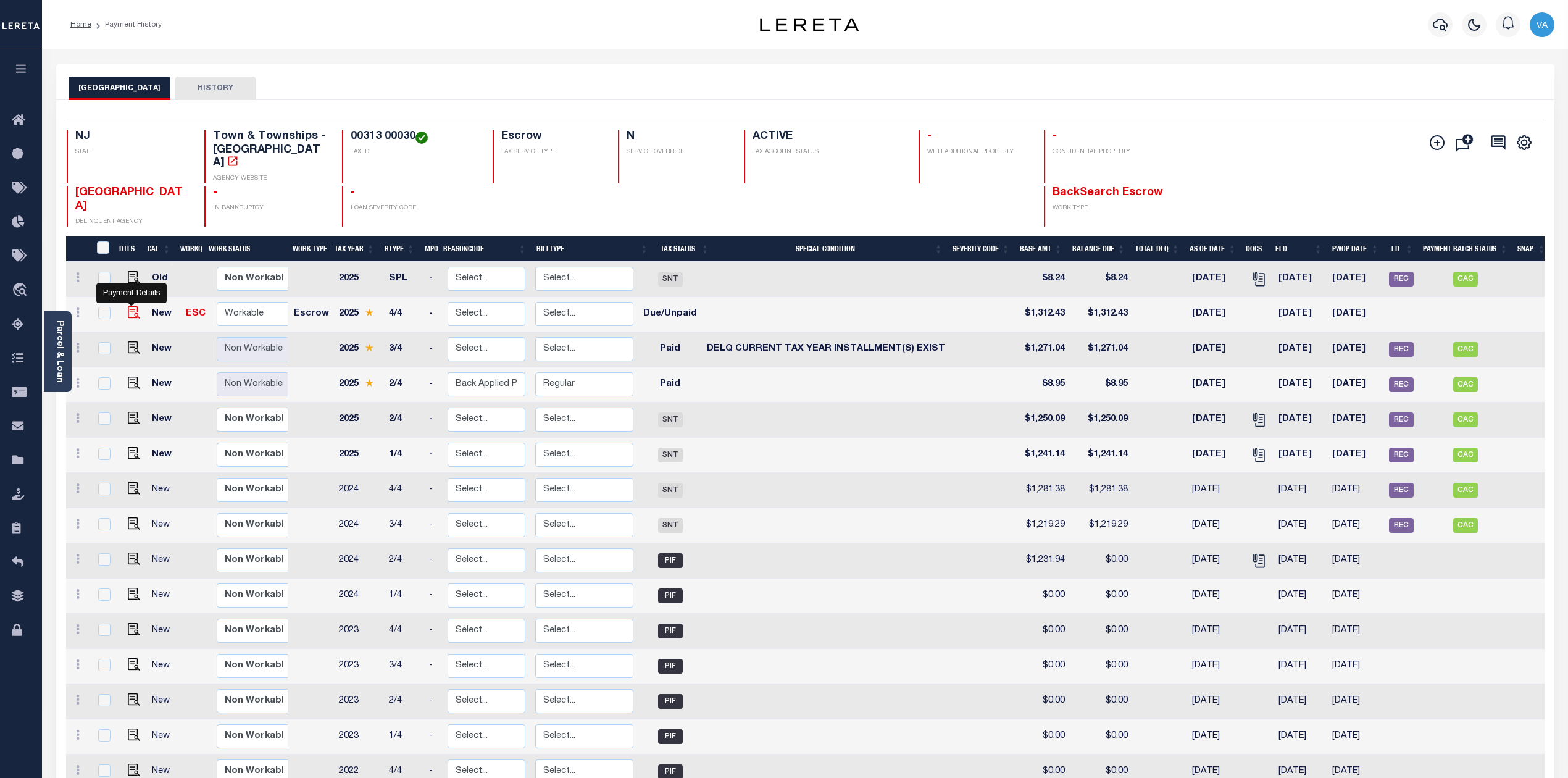
click at [129, 306] on img "" at bounding box center [134, 312] width 12 height 12
checkbox input "true"
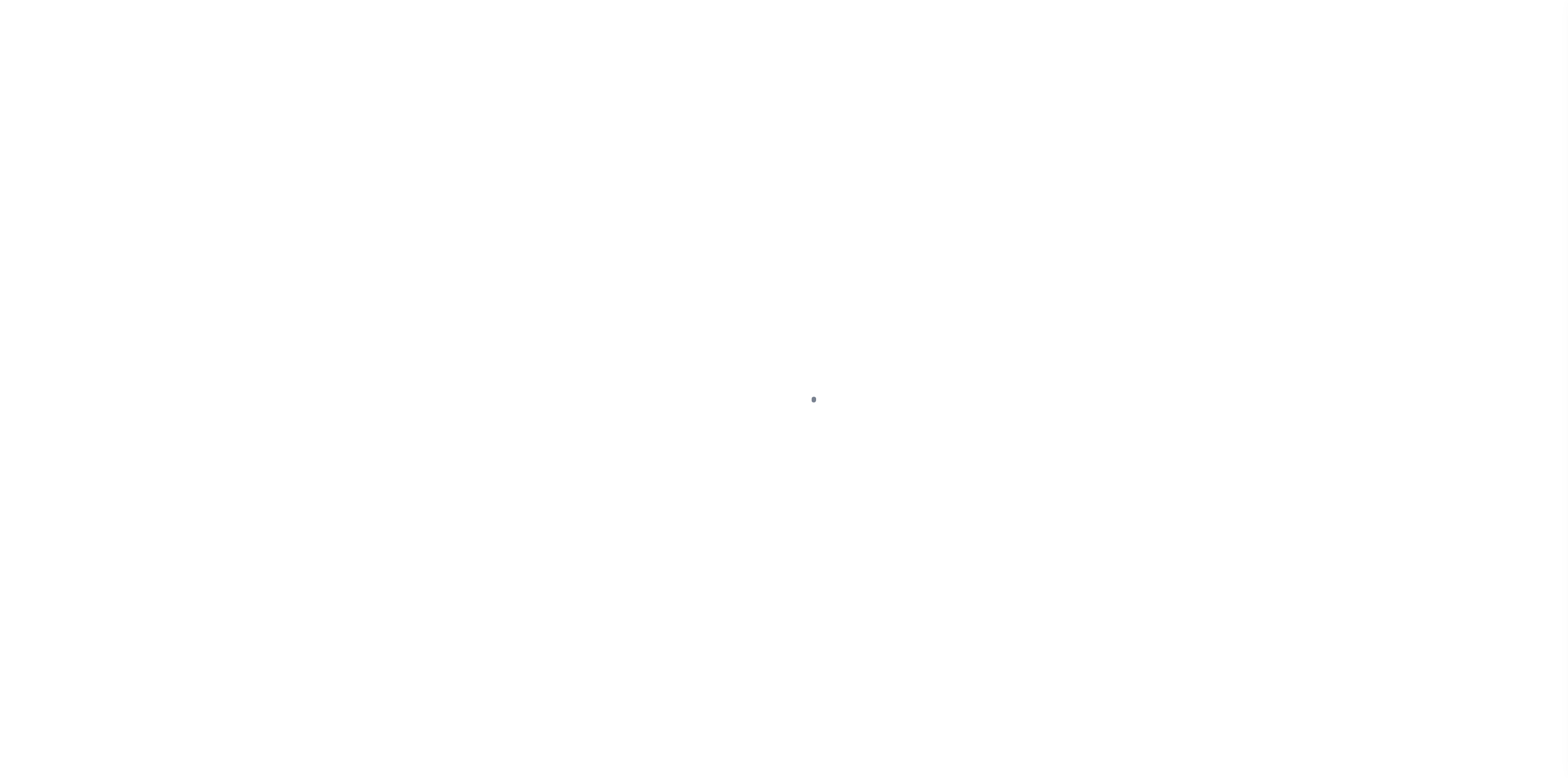
select select "DUE"
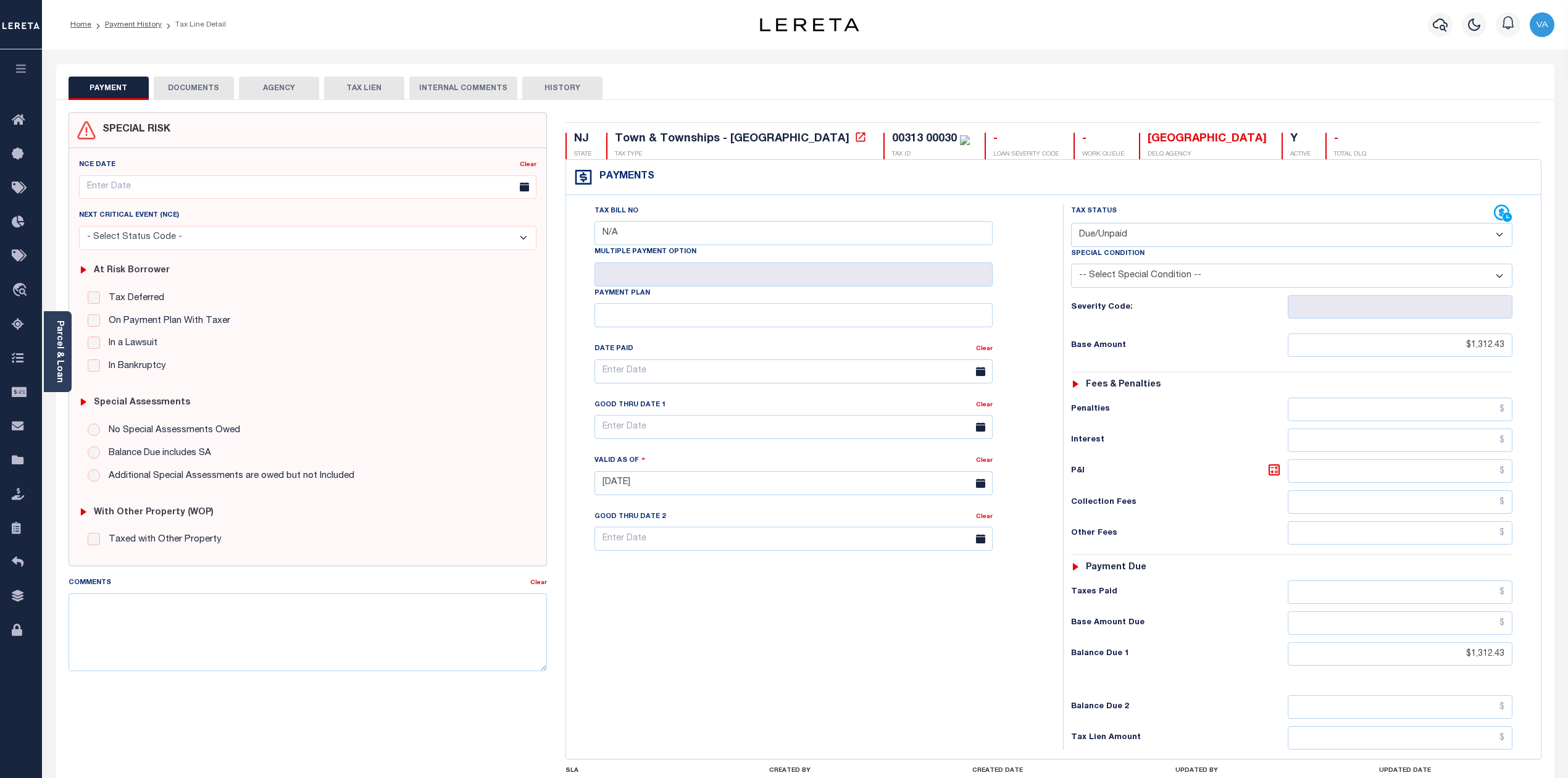
click at [216, 90] on button "DOCUMENTS" at bounding box center [194, 88] width 80 height 23
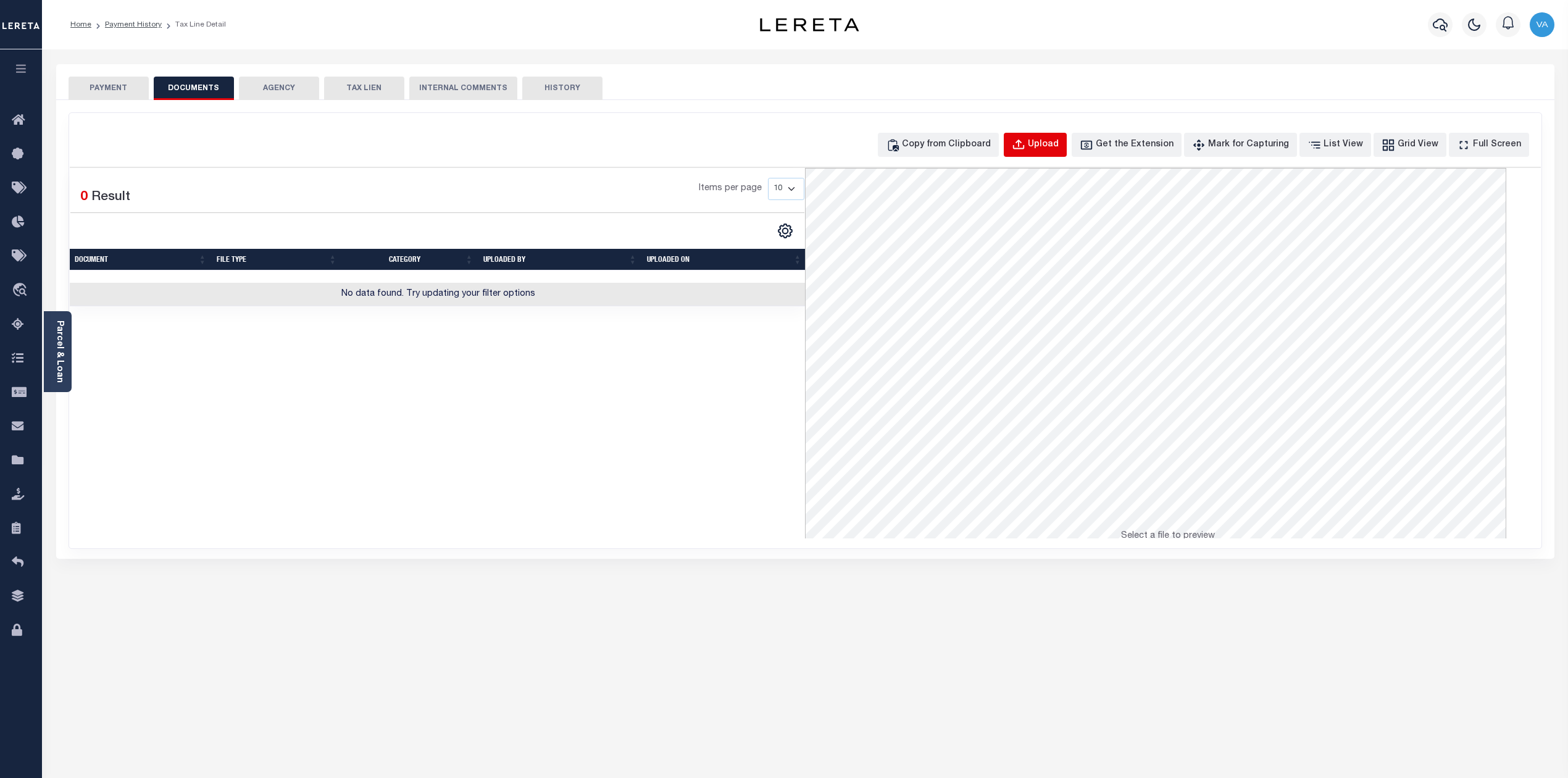
click at [1058, 140] on div "Upload" at bounding box center [1043, 145] width 31 height 14
select select "POP"
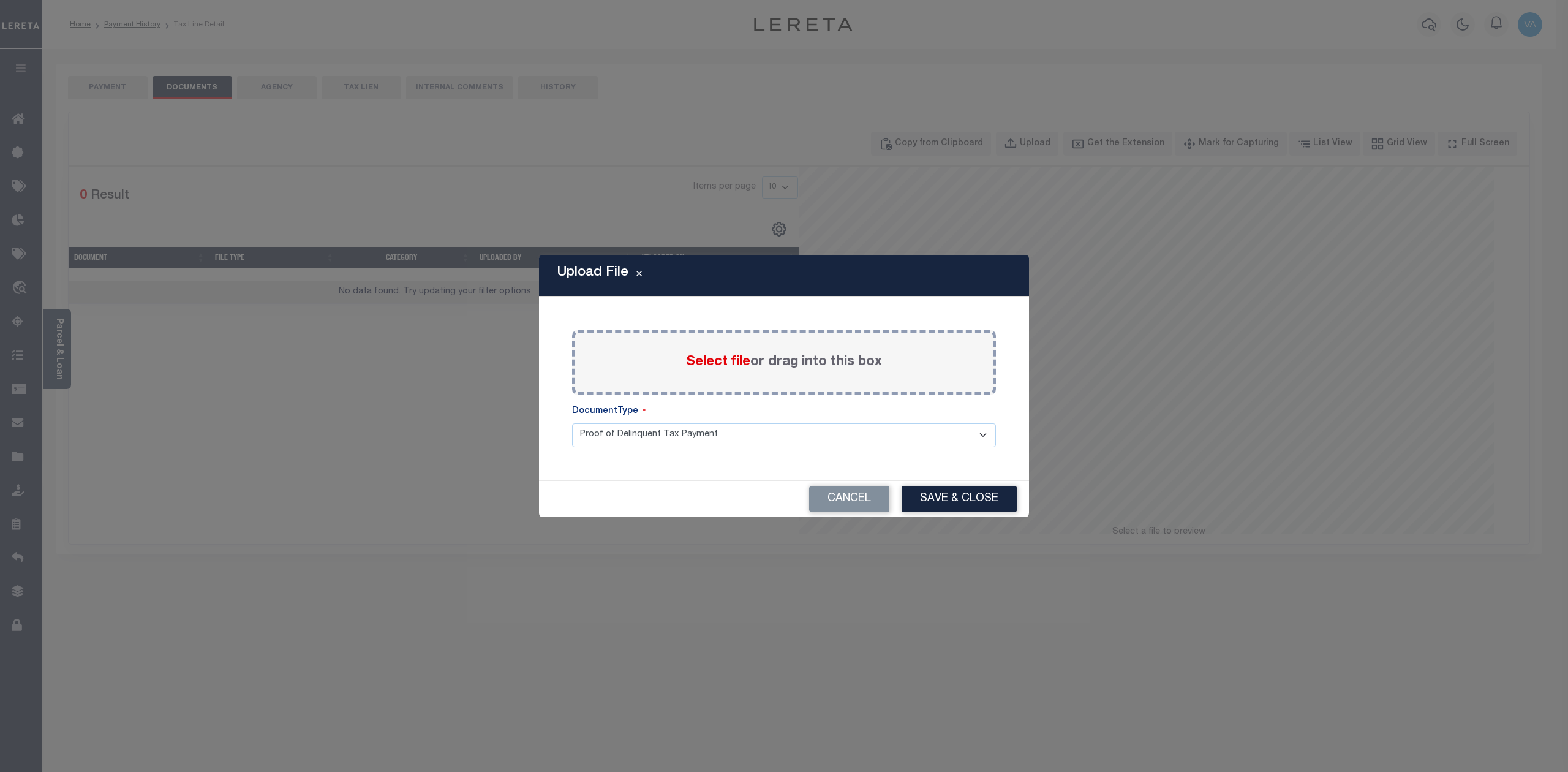
click at [715, 355] on span "Select file" at bounding box center [718, 362] width 64 height 14
click at [0, 0] on input "Select file or drag into this box" at bounding box center [0, 0] width 0 height 0
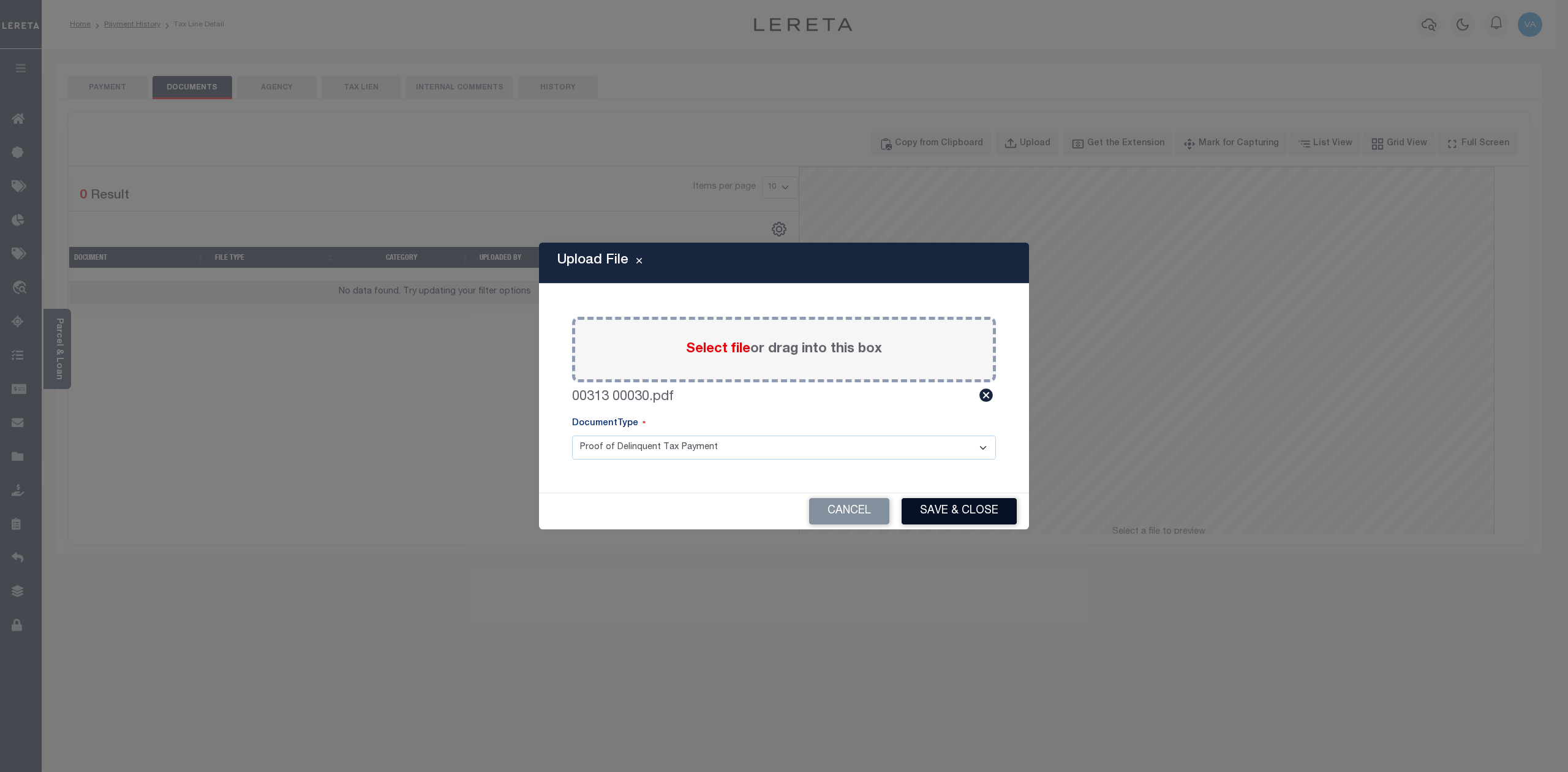
click at [985, 506] on button "Save & Close" at bounding box center [958, 511] width 115 height 26
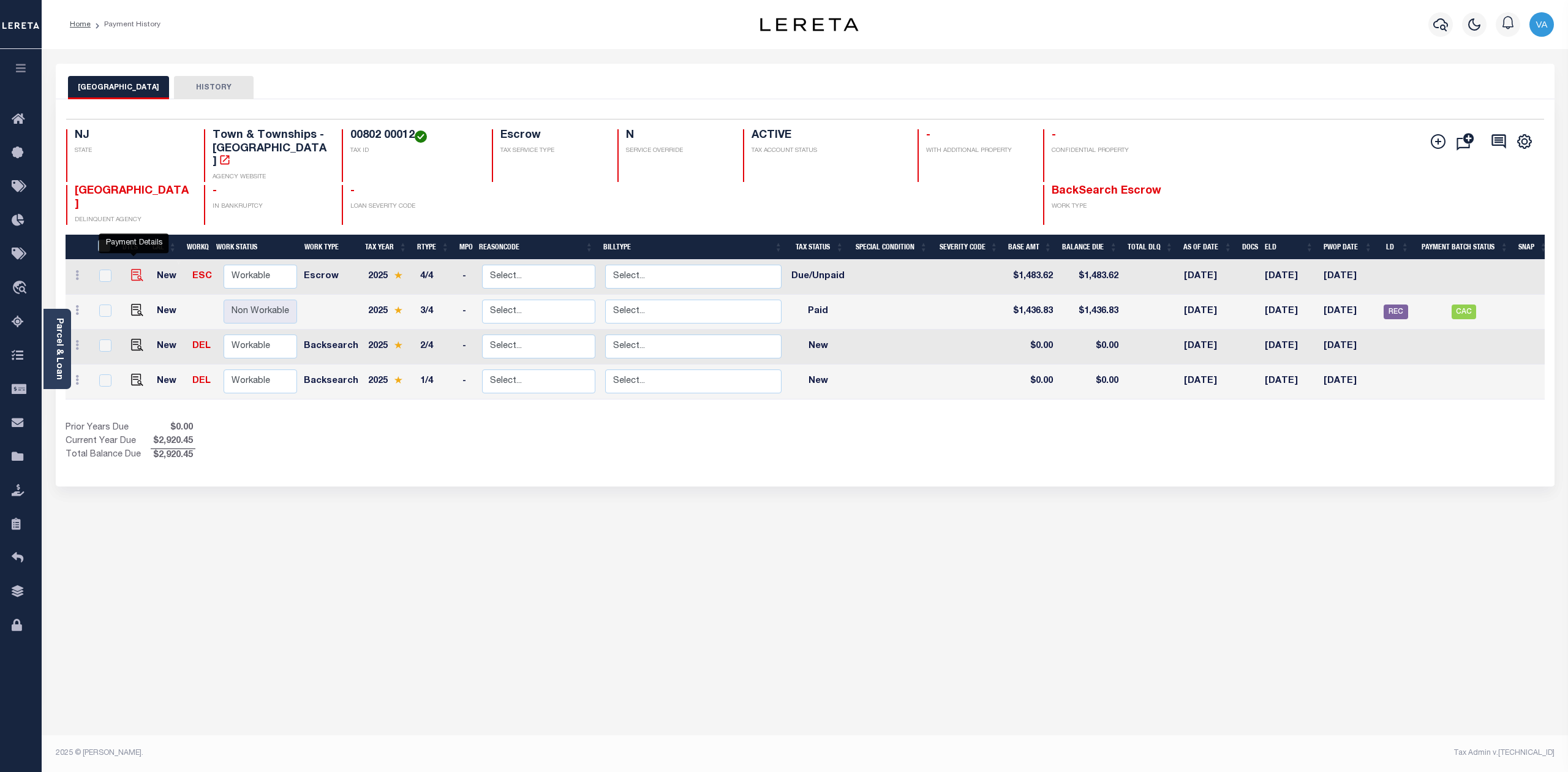
click at [133, 269] on img "" at bounding box center [137, 275] width 12 height 12
checkbox input "true"
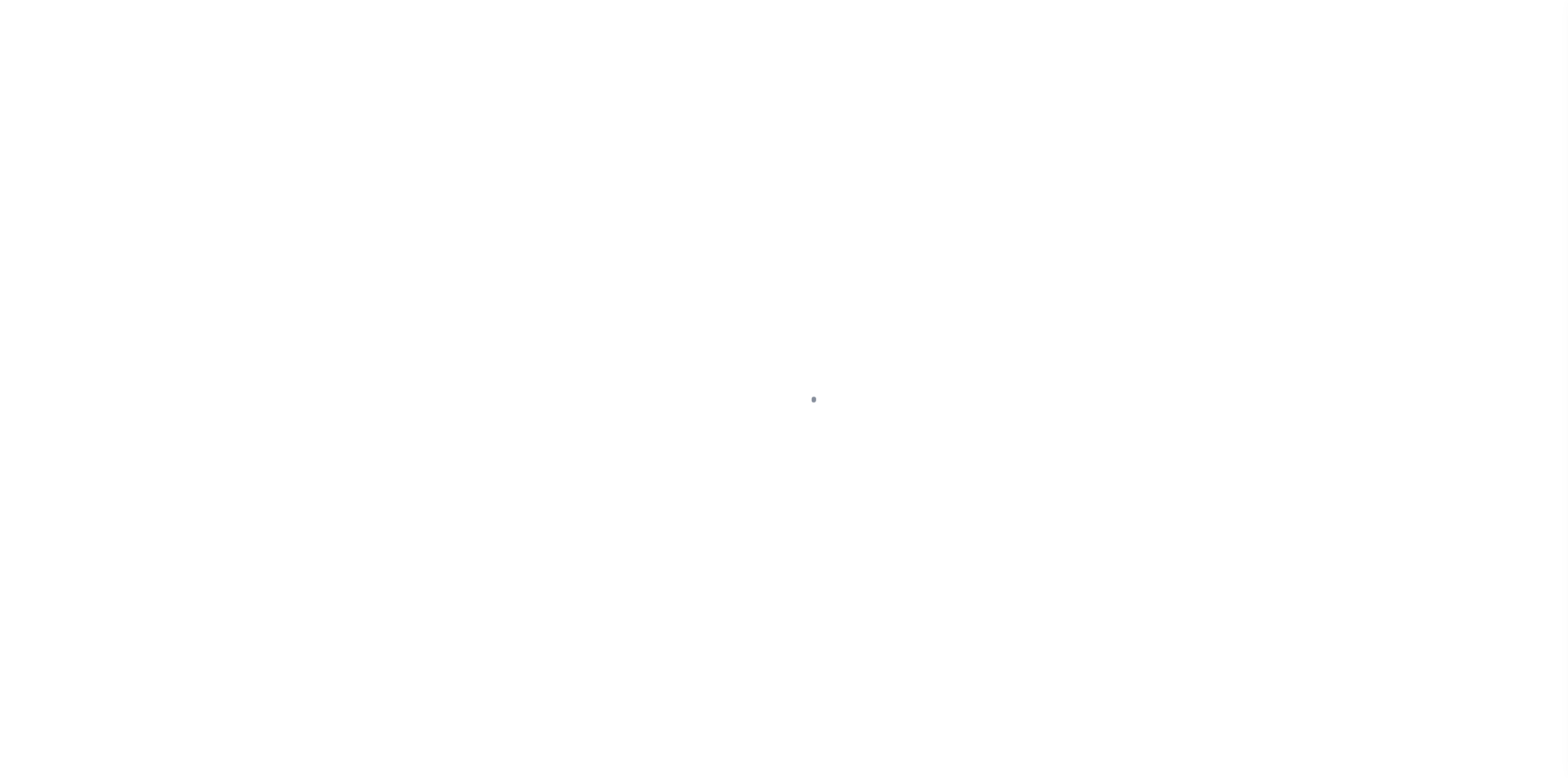
select select "DUE"
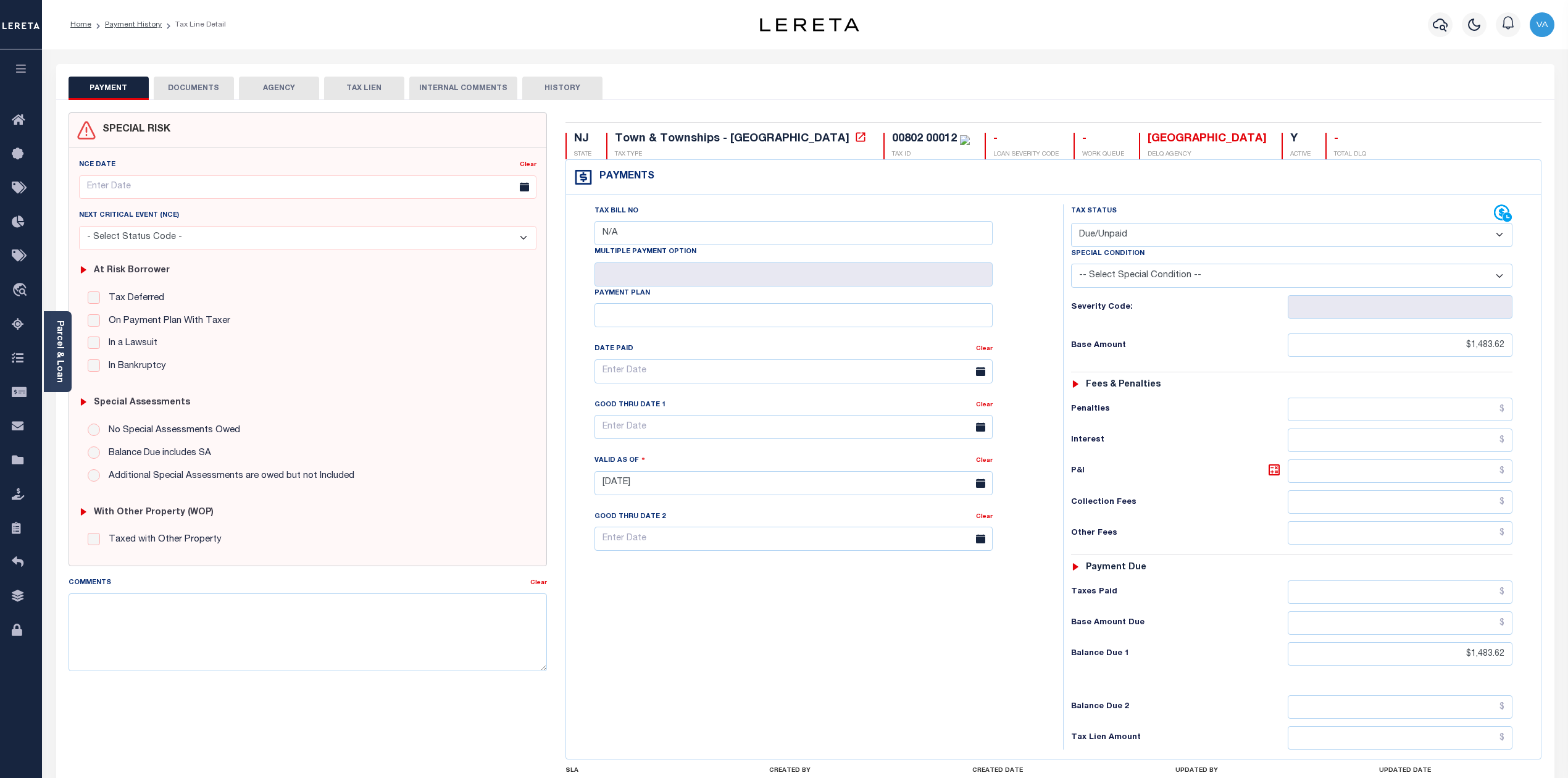
click at [208, 92] on button "DOCUMENTS" at bounding box center [194, 88] width 80 height 23
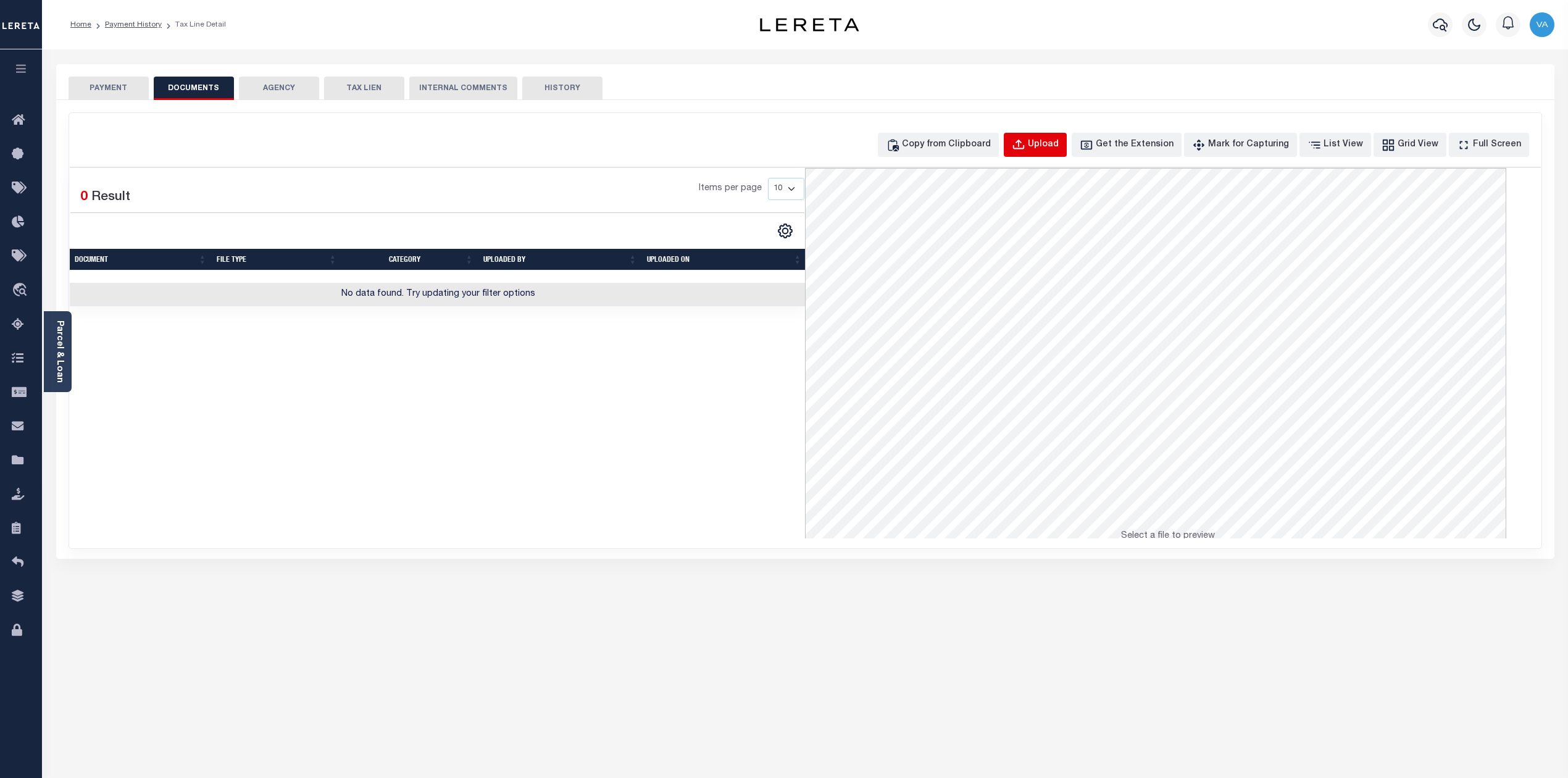
click at [1051, 140] on div "Upload" at bounding box center [1043, 145] width 31 height 14
select select "POP"
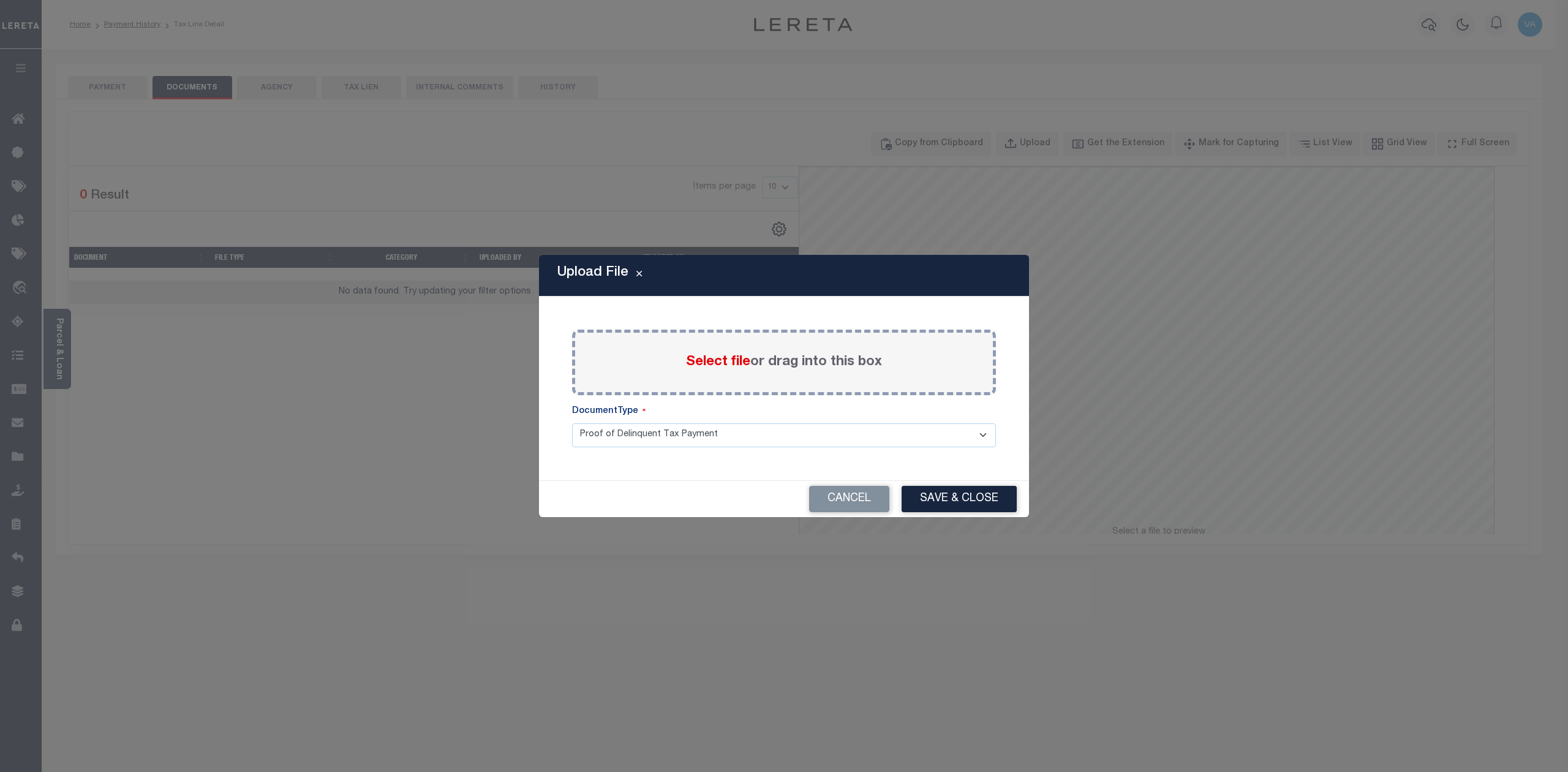
click at [735, 359] on span "Select file" at bounding box center [718, 362] width 64 height 14
click at [0, 0] on input "Select file or drag into this box" at bounding box center [0, 0] width 0 height 0
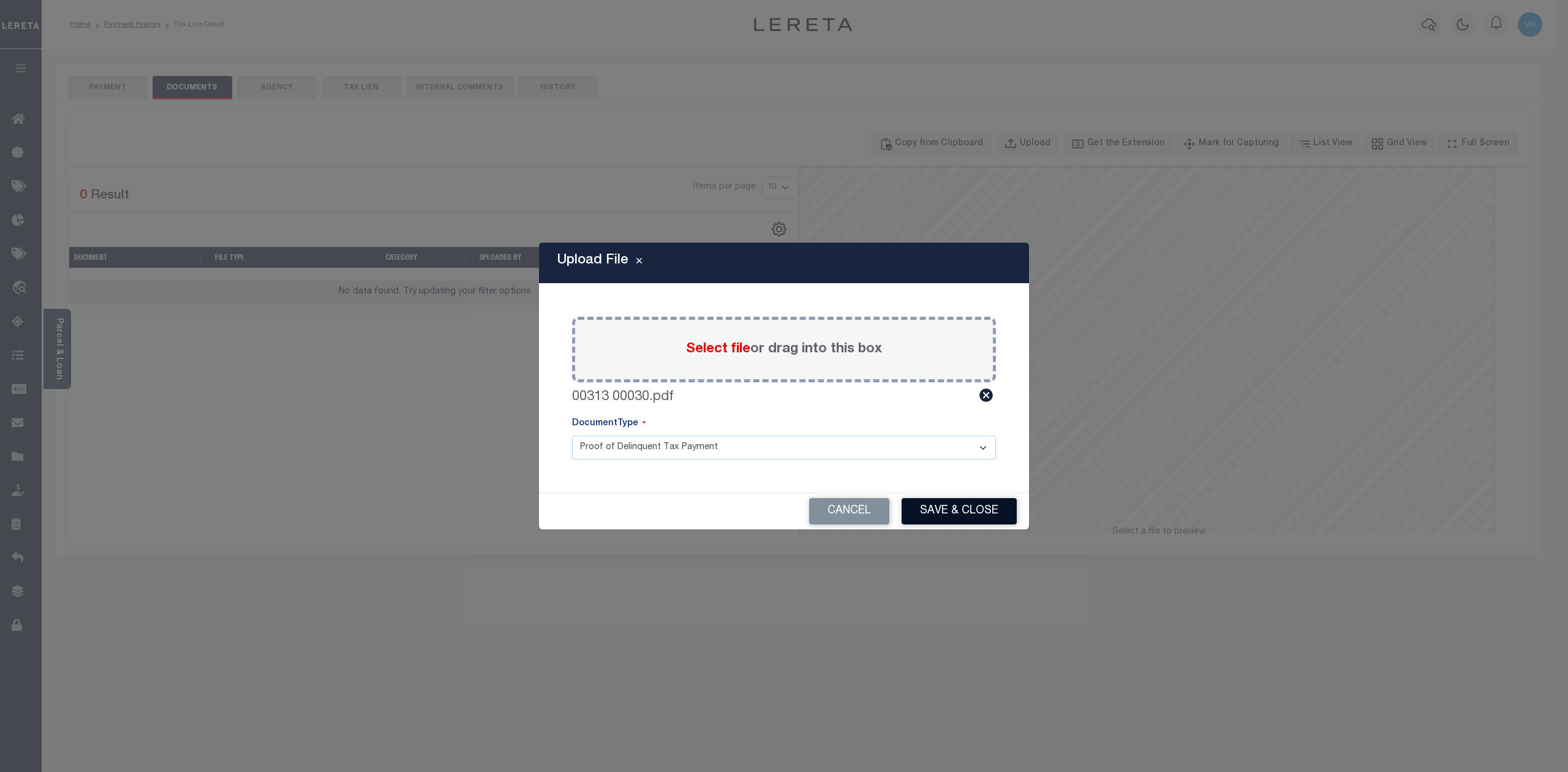
click at [1000, 513] on button "Save & Close" at bounding box center [958, 511] width 115 height 26
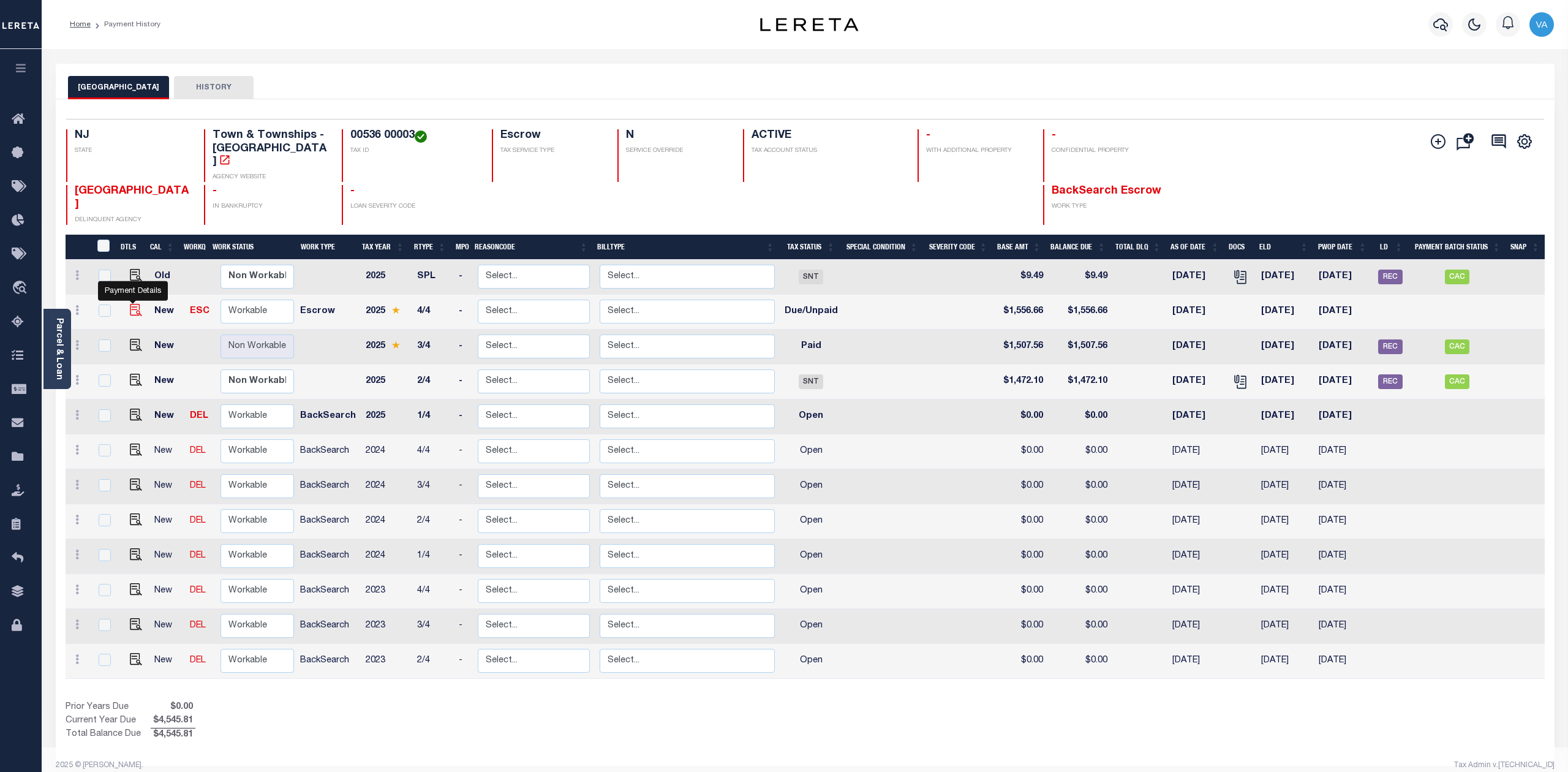
click at [138, 304] on img "" at bounding box center [136, 310] width 12 height 12
checkbox input "true"
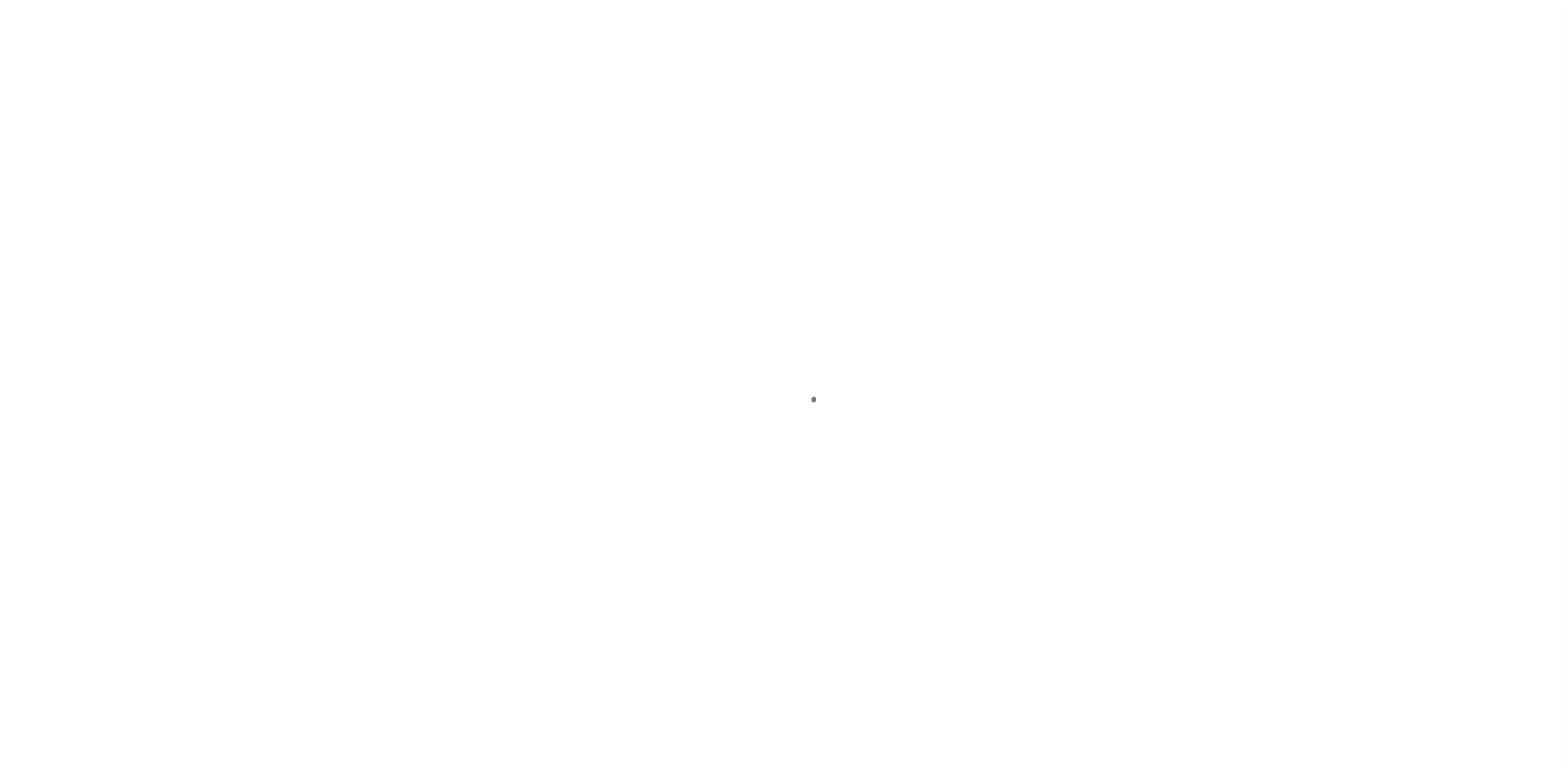
select select "DUE"
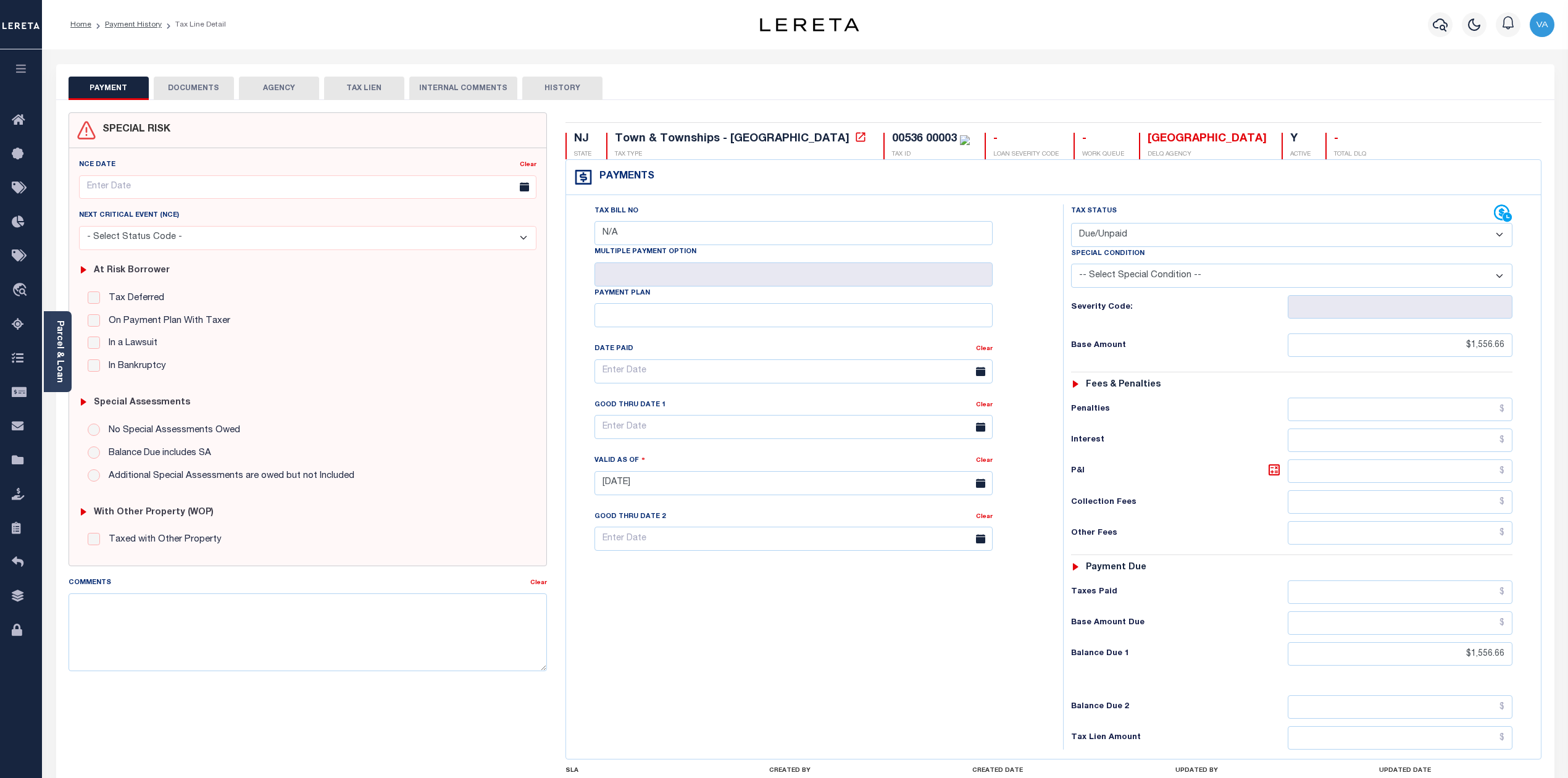
click at [216, 84] on button "DOCUMENTS" at bounding box center [194, 88] width 80 height 23
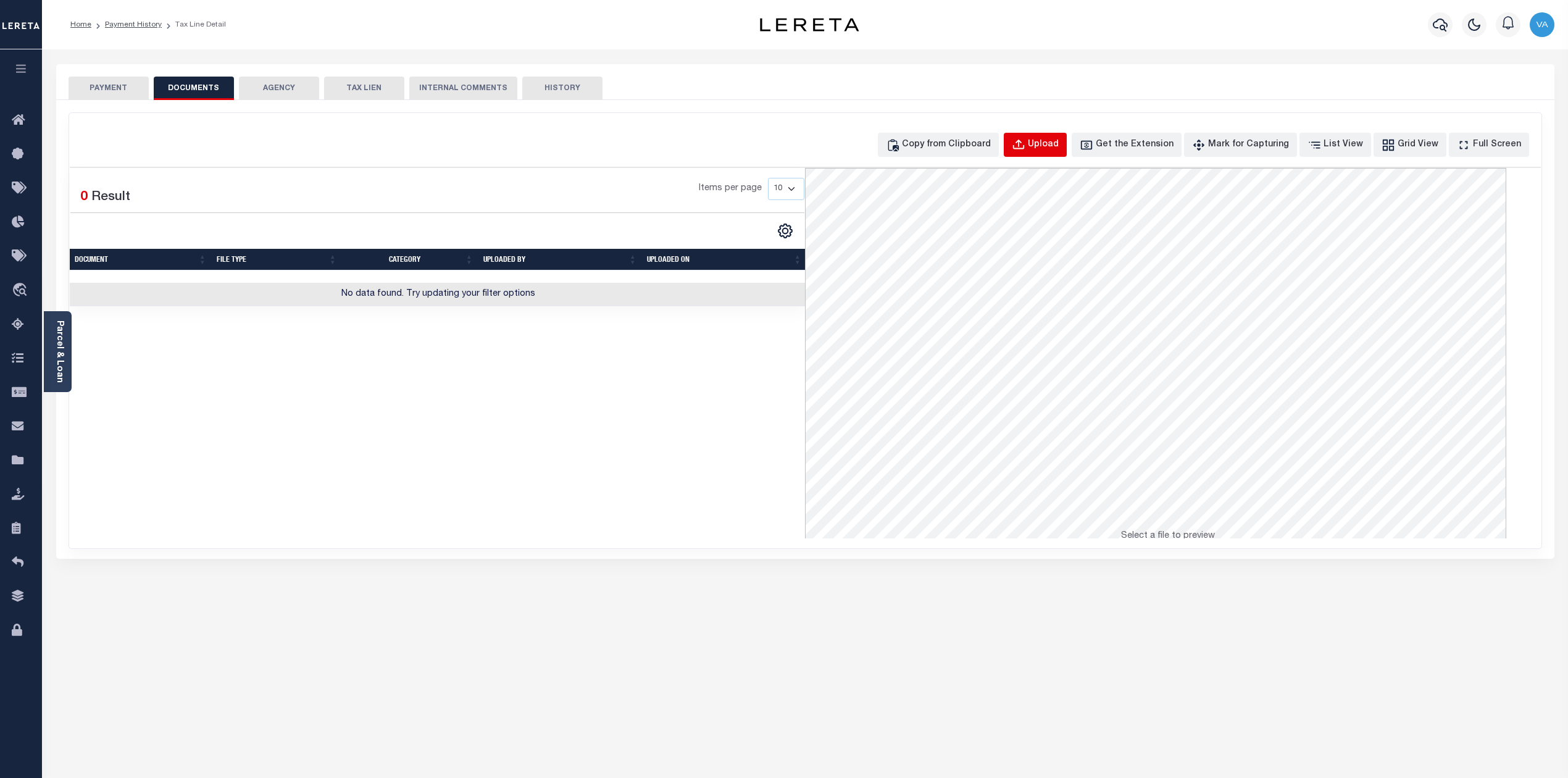
click at [1057, 146] on div "Upload" at bounding box center [1043, 145] width 31 height 14
select select "POP"
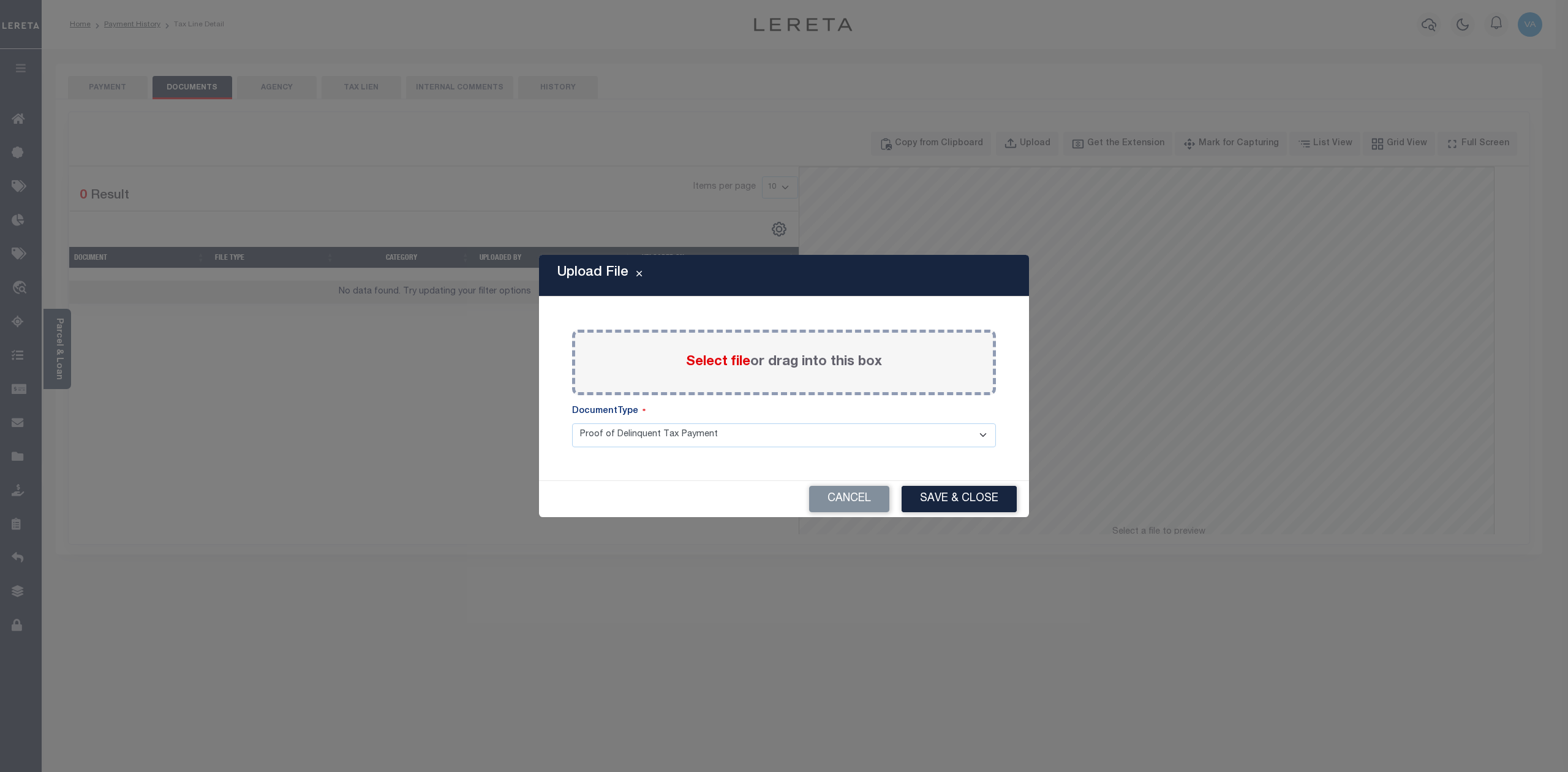
click at [718, 367] on span "Select file" at bounding box center [718, 362] width 64 height 14
click at [0, 0] on input "Select file or drag into this box" at bounding box center [0, 0] width 0 height 0
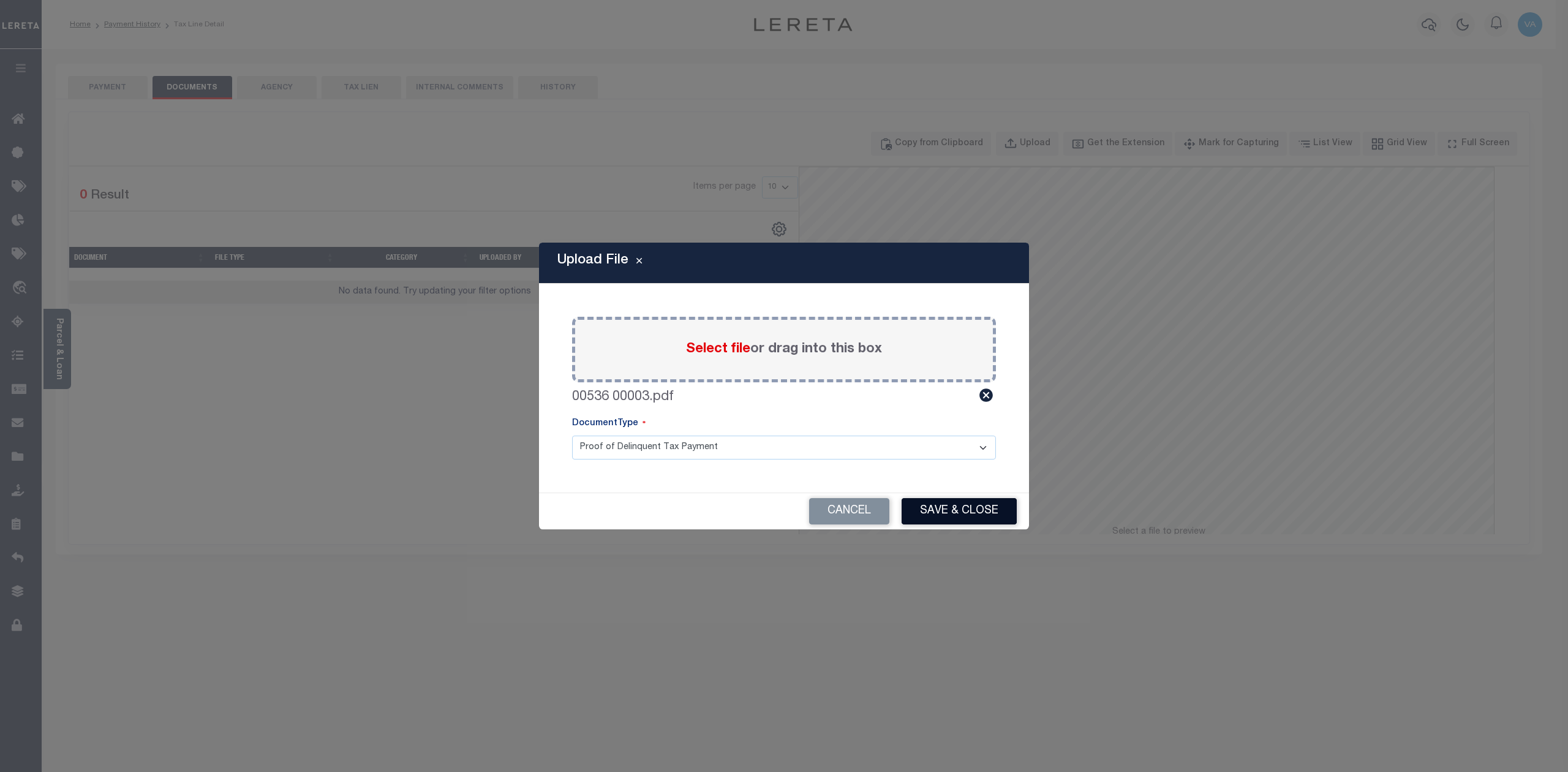
click at [936, 503] on button "Save & Close" at bounding box center [958, 511] width 115 height 26
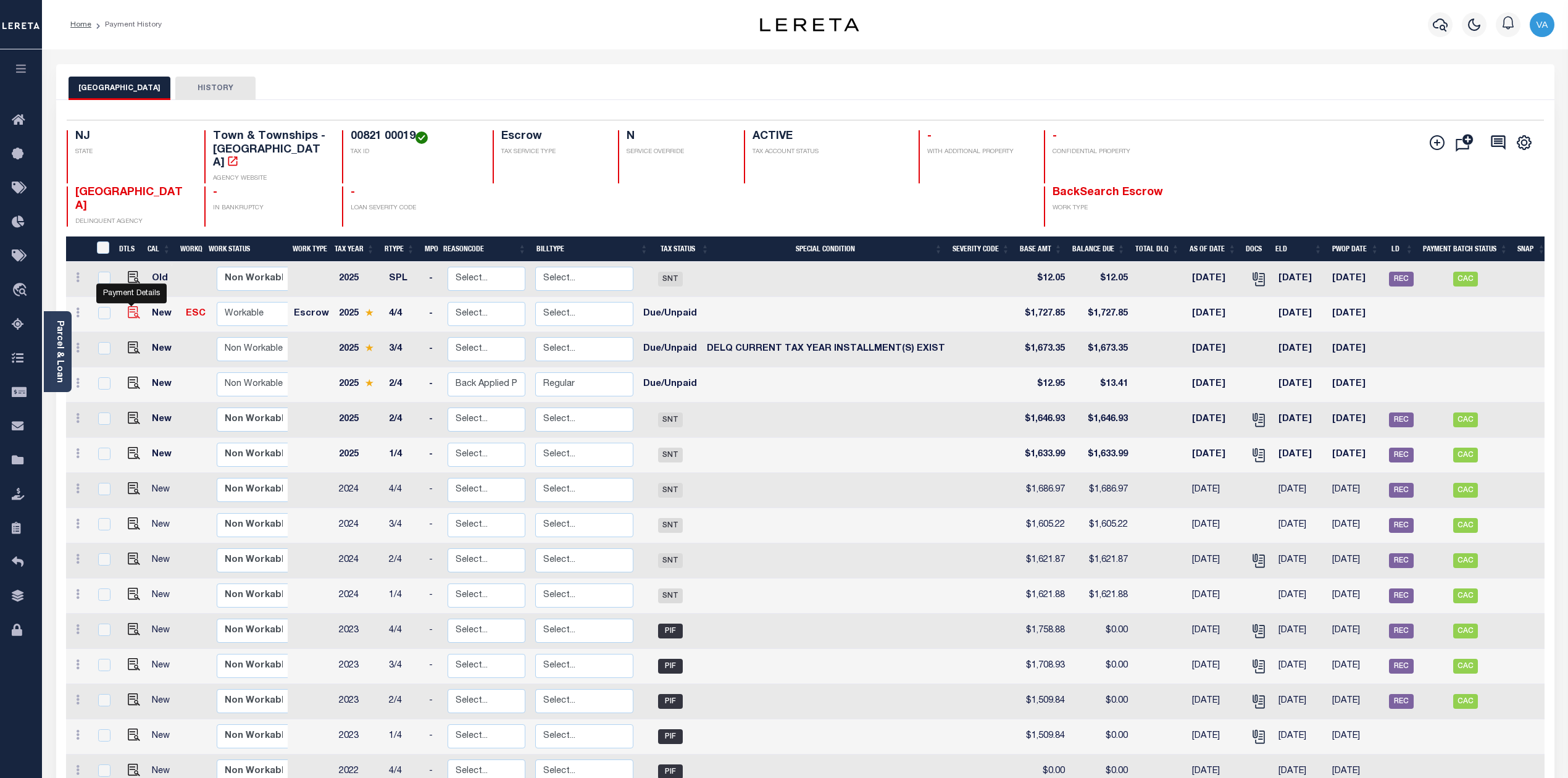
click at [136, 306] on img "" at bounding box center [134, 312] width 12 height 12
checkbox input "true"
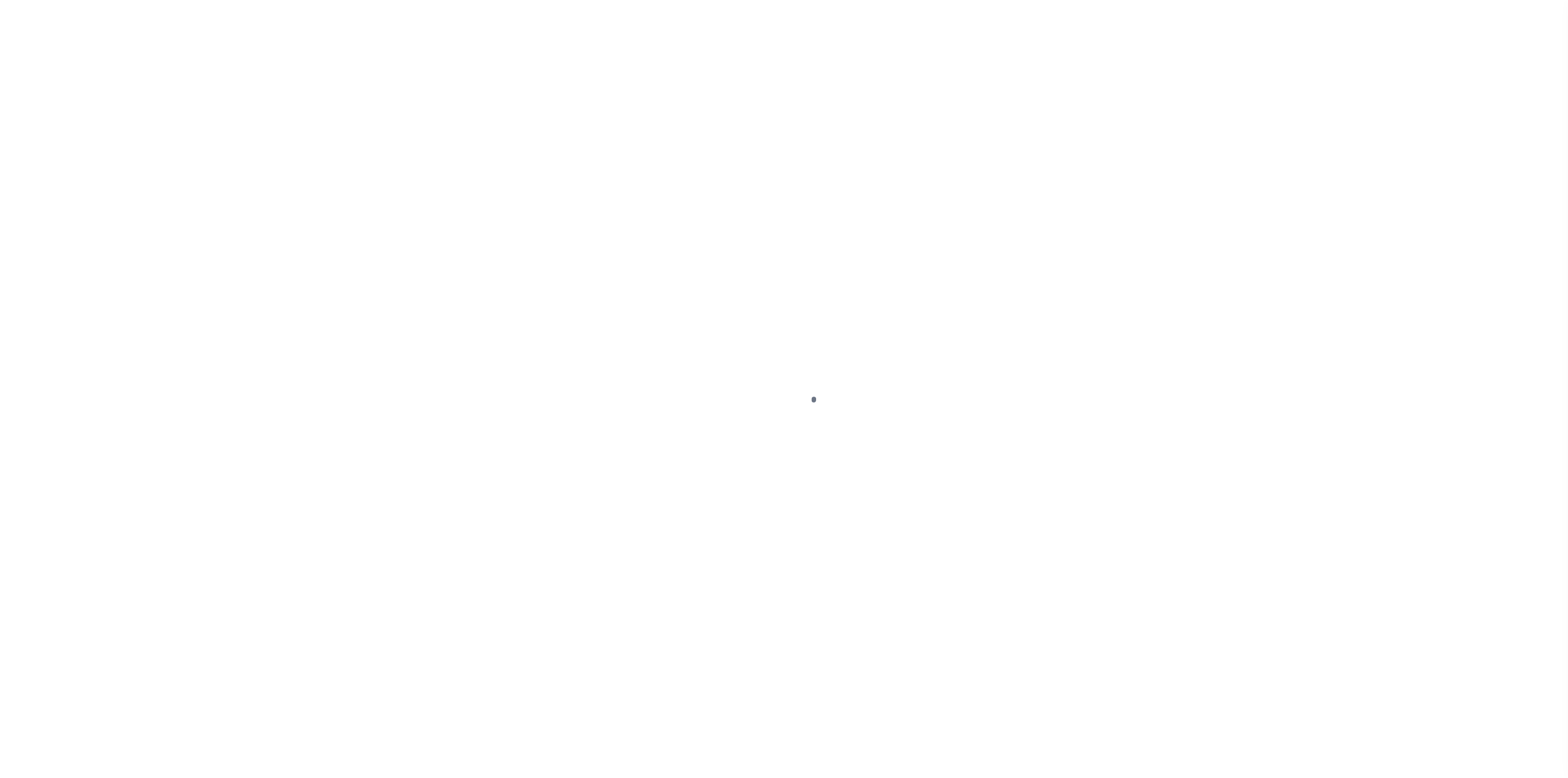
select select "DUE"
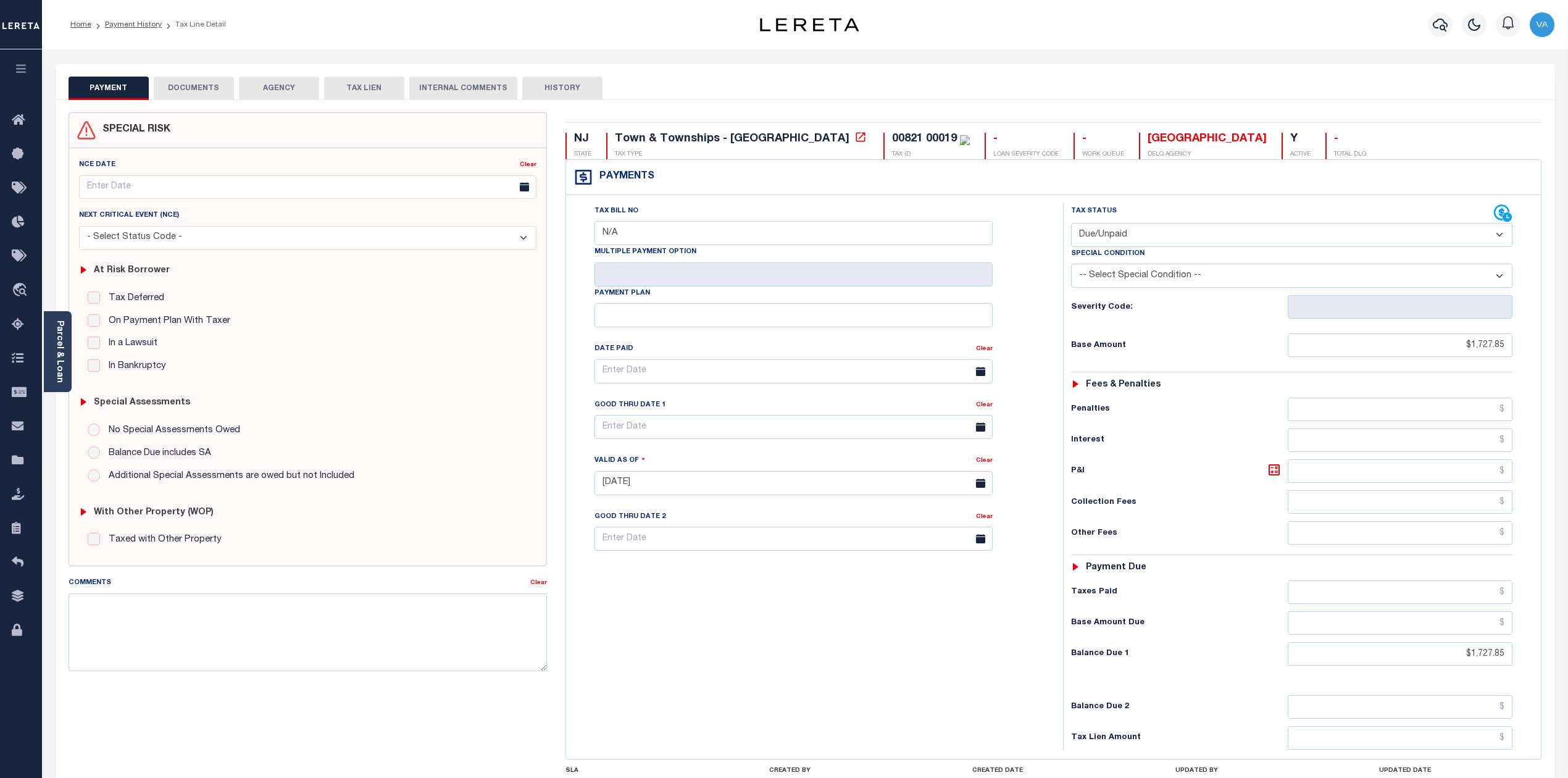
click at [200, 94] on button "DOCUMENTS" at bounding box center [194, 88] width 80 height 23
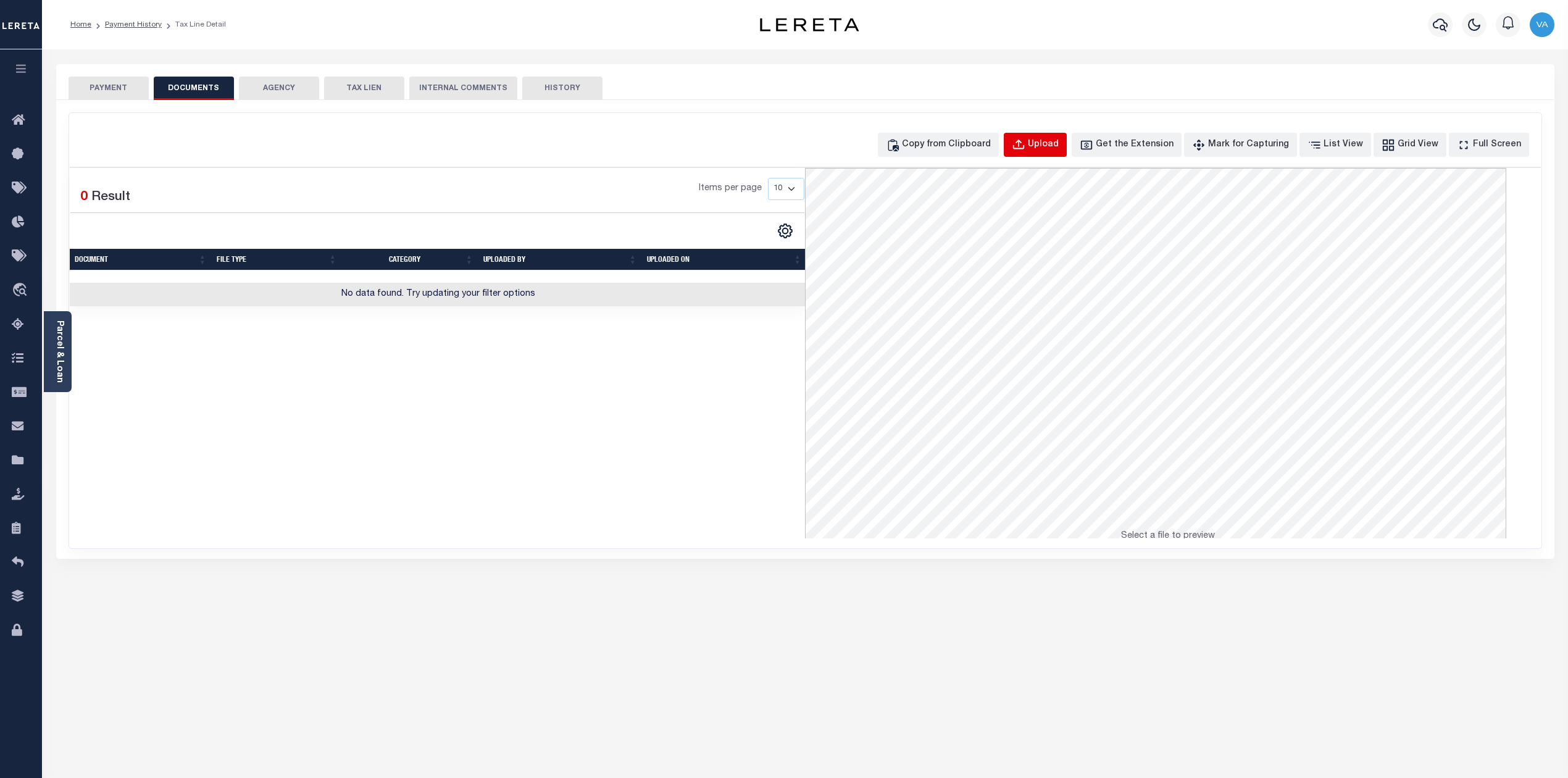
click at [1059, 146] on div "Upload" at bounding box center [1043, 145] width 31 height 14
select select "POP"
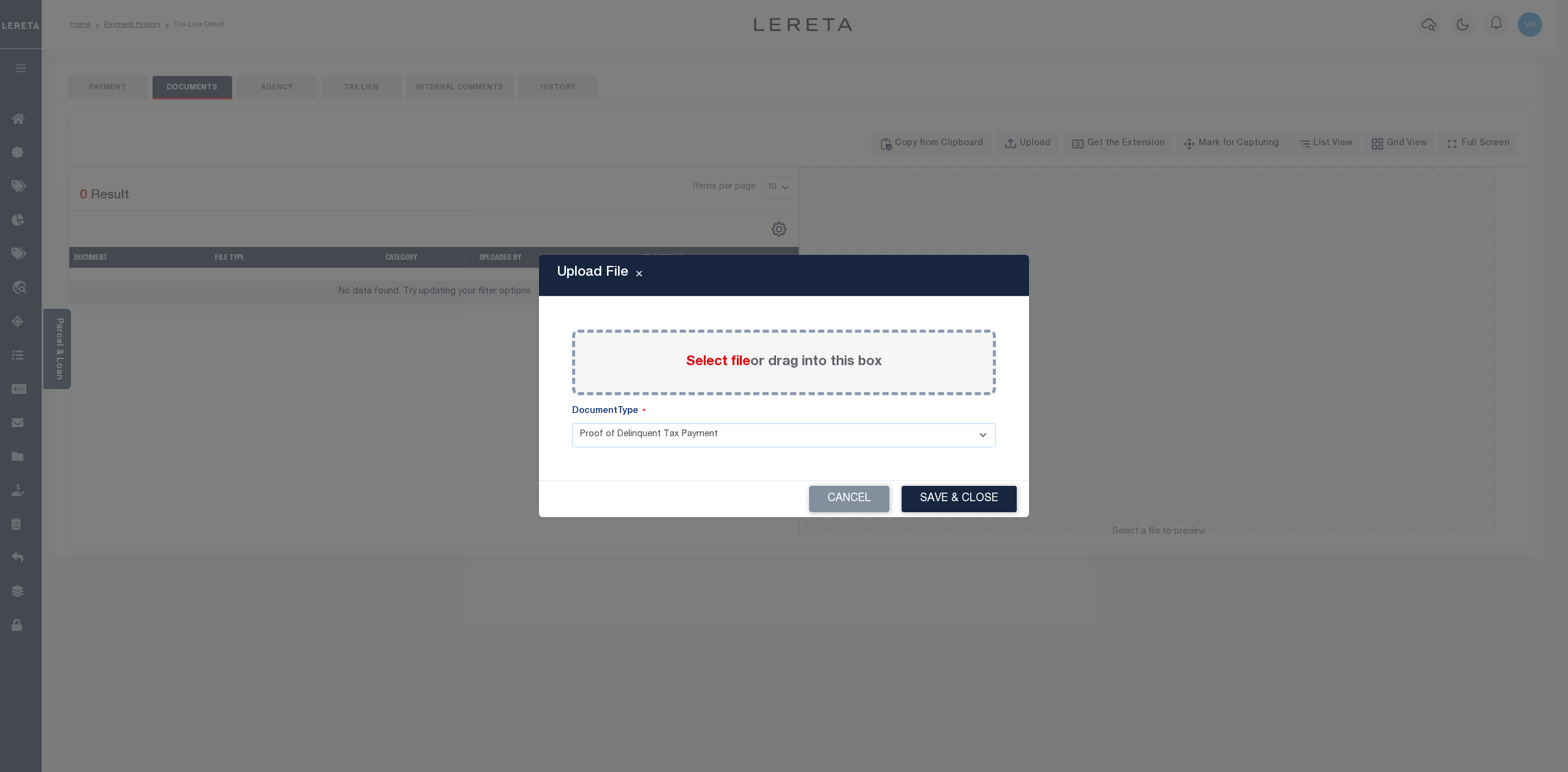
click at [729, 361] on span "Select file" at bounding box center [718, 362] width 64 height 14
click at [0, 0] on input "Select file or drag into this box" at bounding box center [0, 0] width 0 height 0
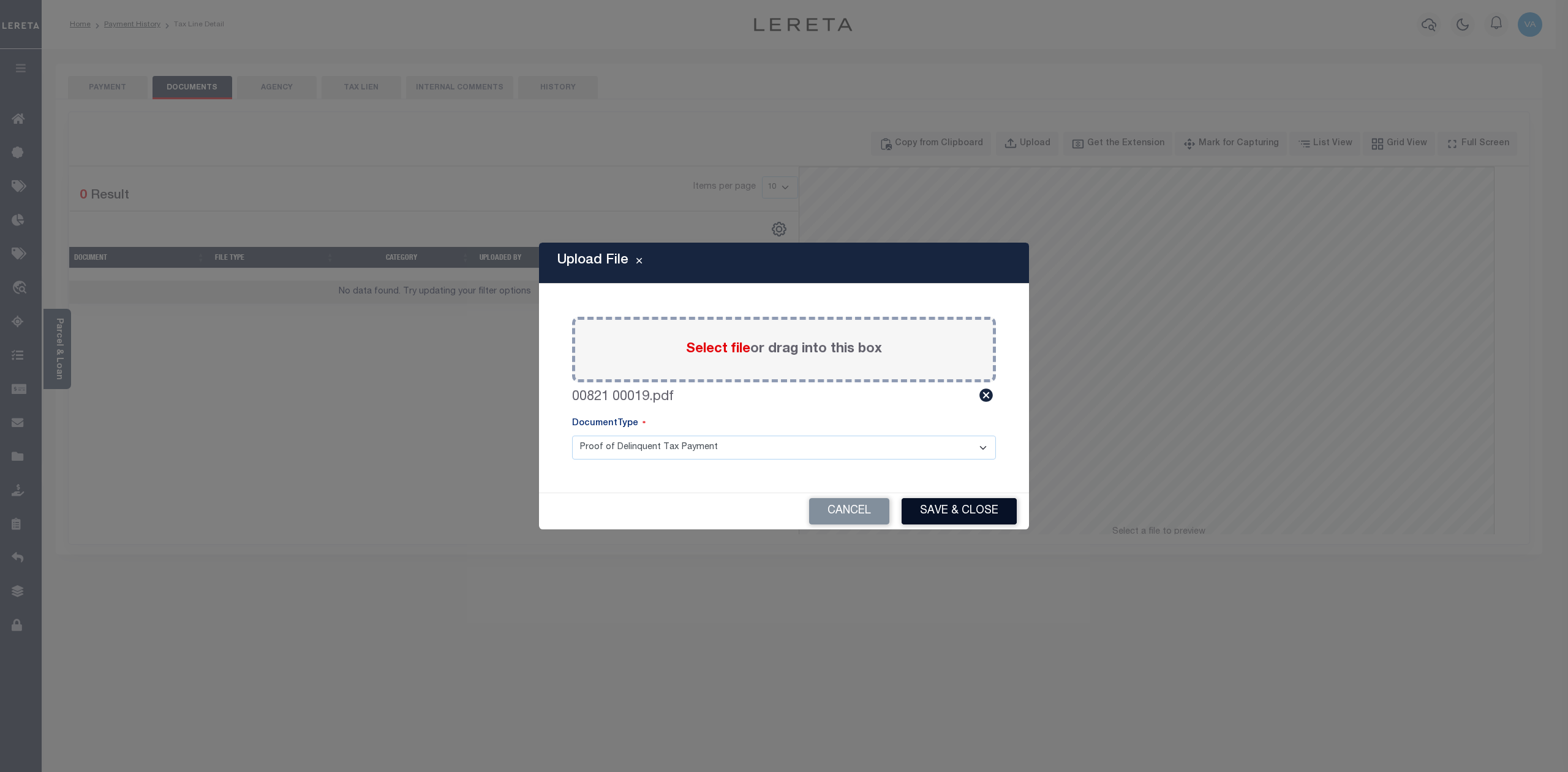
click at [1000, 515] on button "Save & Close" at bounding box center [958, 511] width 115 height 26
